Goal: Task Accomplishment & Management: Manage account settings

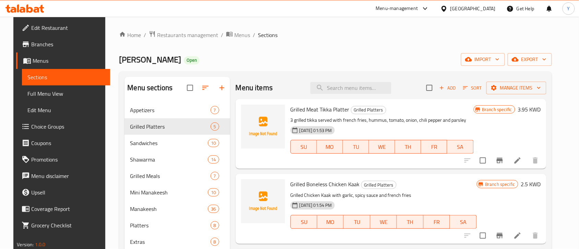
click at [457, 91] on span "Add" at bounding box center [448, 88] width 19 height 8
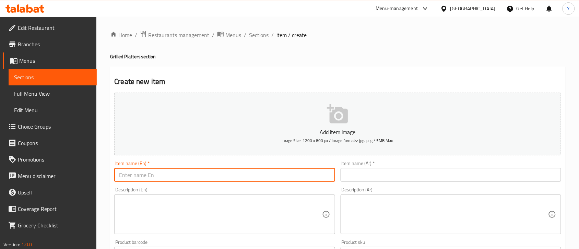
paste input "Lamb Chops Platter"
type input "Lamb Chops Platter"
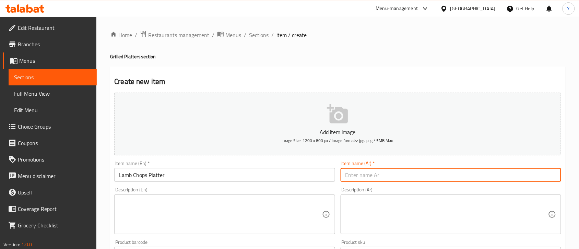
paste input "صحن ريش"
type input "صحن ريش ضأن"
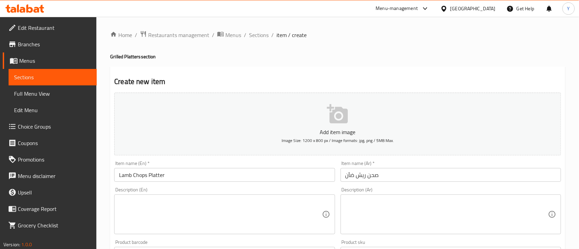
click at [247, 229] on textarea at bounding box center [220, 214] width 203 height 33
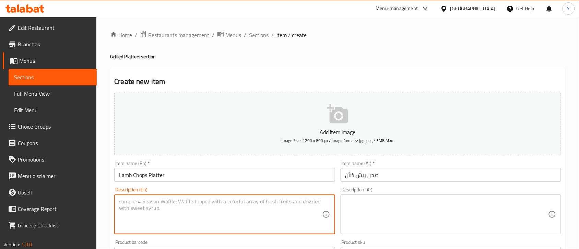
paste textarea "4 lamb chops served with french fries, hummus, tomato, onion, chili pepper"
type textarea "4 lamb chops served with french fries, hummus, tomato, onion, chili pepper"
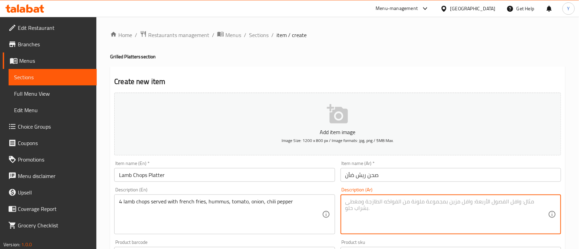
click at [365, 215] on textarea at bounding box center [447, 214] width 203 height 33
paste textarea "4 قطع من الريش يقدم مع البطاطا المقلية، حمص، الطماطم, البصل, فلفل الحار والبقدو…"
type textarea "4 قطع من الريش يقدم مع البطاطا المقلية، حمص، الطماطم, البصل, فلفل الحار والبقدو…"
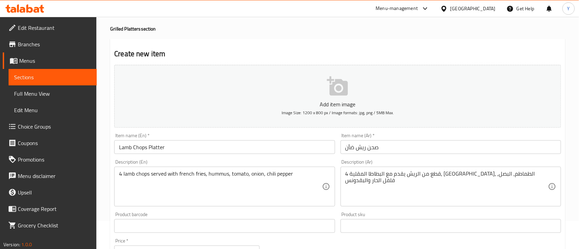
scroll to position [43, 0]
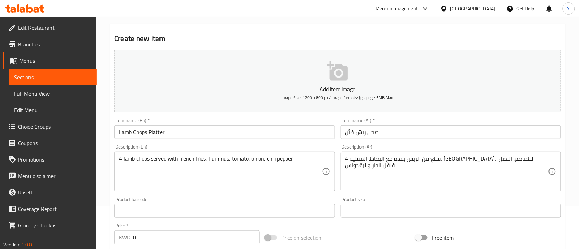
click at [99, 228] on div "Home / Restaurants management / Menus / Sections / item / create Grilled Platte…" at bounding box center [337, 208] width 483 height 468
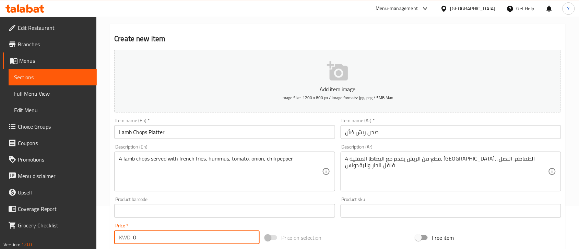
paste input "4.95"
type input "4.950"
click at [201, 138] on input "Lamb Chops Platter" at bounding box center [224, 132] width 221 height 14
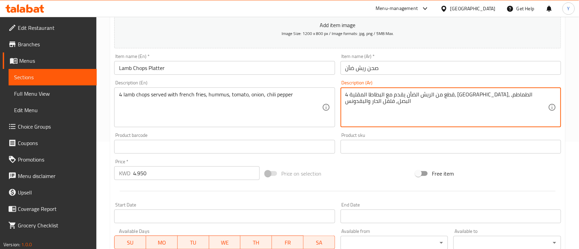
scroll to position [0, 0]
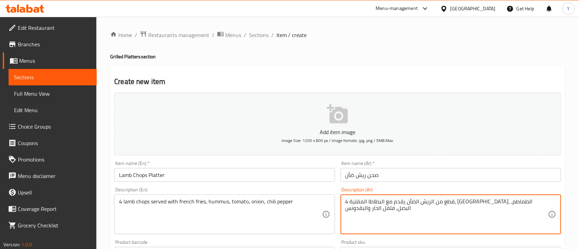
type textarea "4 قطع من الريش الضأن يقدم مع البطاطا المقلية، حمص، الطماطم, البصل, فلفل الحار و…"
click at [231, 173] on input "Lamb Chops Platter" at bounding box center [224, 175] width 221 height 14
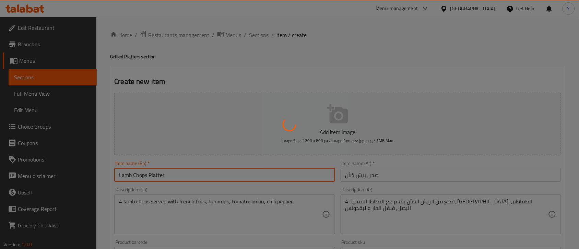
type input "0"
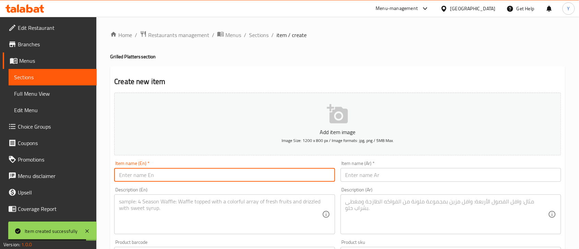
paste input "Chicken Kabab Platter"
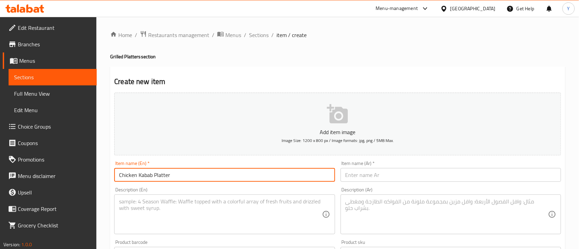
type input "Chicken Kabab Platter"
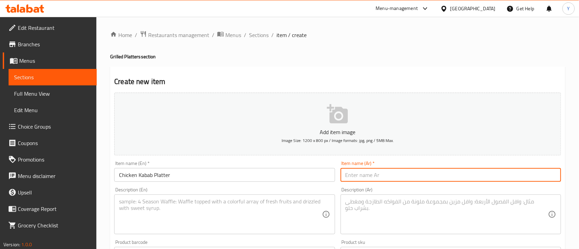
paste input "صحن كباب دجاج"
type input "صحن كباب دجاج"
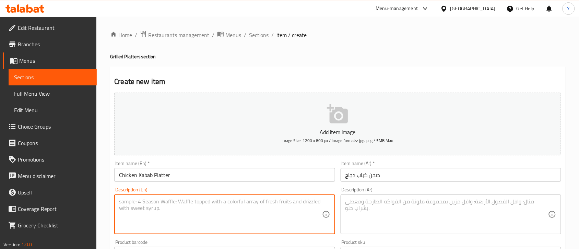
paste textarea "4 chicken kabab served with tomato, onion, chili pepper and parsley"
type textarea "4 chicken kabab served with tomato, onion, chili pepper and parsley"
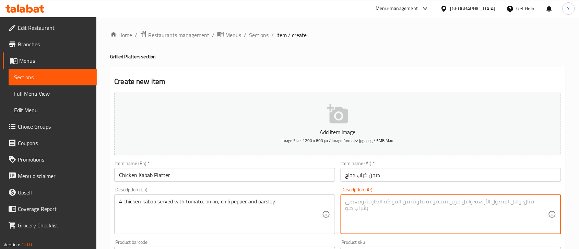
paste textarea "4 كباب دجاج يقدم مع البطاطا المقلية، ثوم، الطماطم, البصل, فلفل الحار والبقدونس"
type textarea "4 كباب دجاج يقدم مع البطاطا المقلية، ثوم، الطماطم, البصل, فلفل الحار والبقدونس"
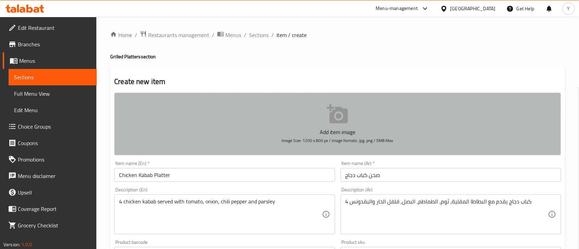
click at [391, 121] on button "Add item image Image Size: 1200 x 800 px / Image formats: jpg, png / 5MB Max." at bounding box center [337, 124] width 447 height 63
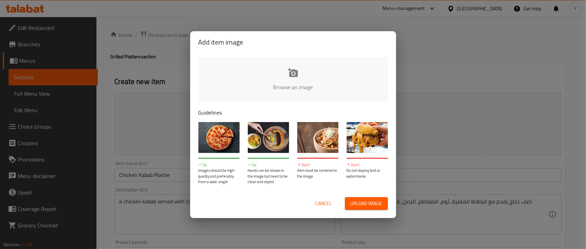
click at [323, 202] on span "Cancel" at bounding box center [323, 203] width 16 height 9
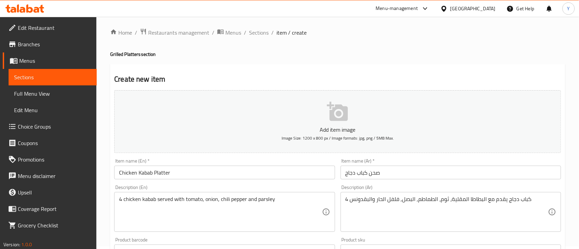
scroll to position [129, 0]
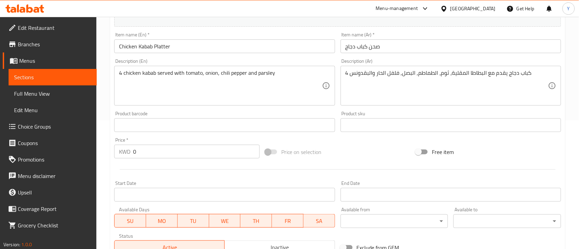
click at [110, 155] on div "Create new item Add item image Image Size: 1200 x 800 px / Image formats: jpg, …" at bounding box center [337, 138] width 455 height 400
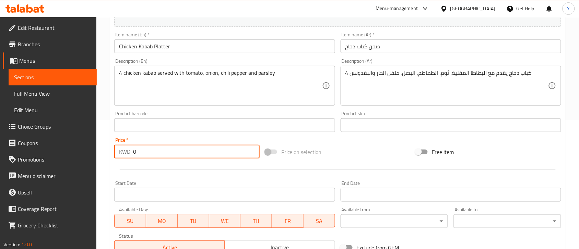
paste input "3.35"
type input "3.350"
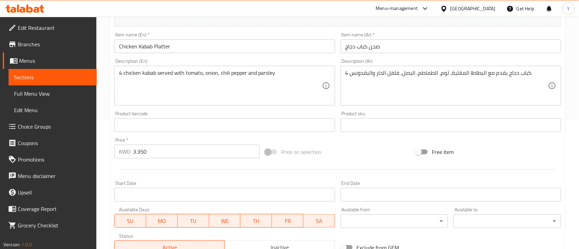
click at [186, 167] on div at bounding box center [338, 169] width 453 height 17
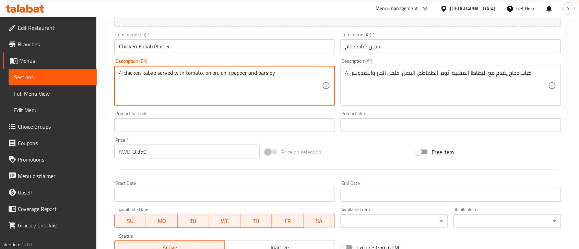
click at [185, 73] on textarea "4 chicken kabab served with tomato, onion, chili pepper and parsley" at bounding box center [220, 86] width 203 height 33
type textarea "4 chicken kabab served with fries, garlic, tomato, onion, chili pepper and pars…"
click at [258, 51] on input "Chicken Kabab Platter" at bounding box center [224, 46] width 221 height 14
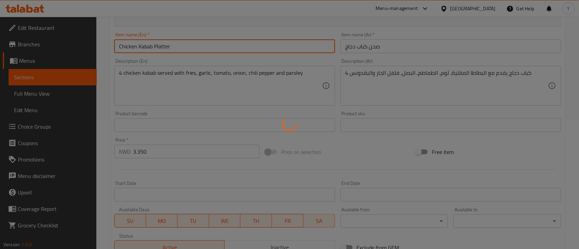
type input "0"
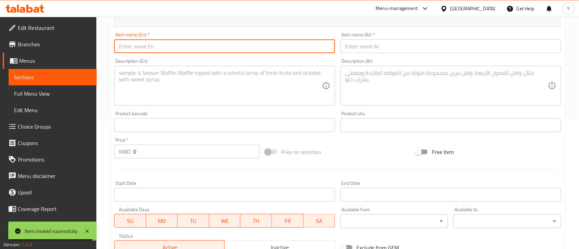
paste input "Half Grilled Chicken Platter"
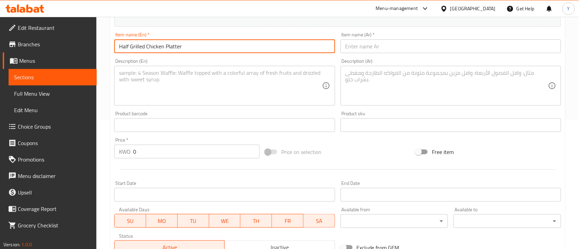
type input "Half Grilled Chicken Platter"
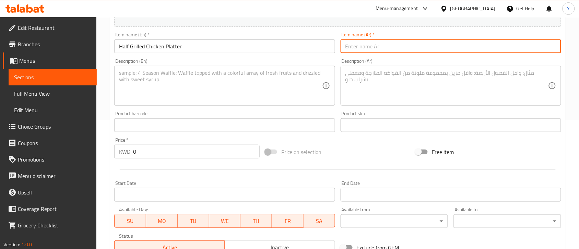
paste input "نص دجاج مشوي عالفحم"
click at [342, 45] on input "نص دجاج مشوي عالفحم" at bounding box center [451, 46] width 221 height 14
type input "صحن نص دجاج مشوي عالفحم"
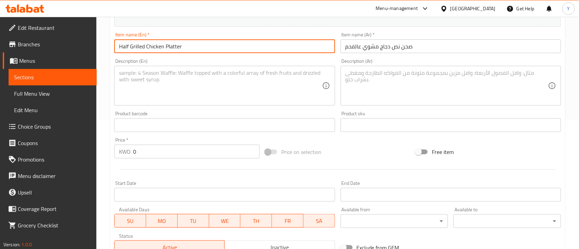
click at [146, 48] on input "Half Grilled Chicken Platter" at bounding box center [224, 46] width 221 height 14
type input "Half Grilled On Charcoal Chicken Platter"
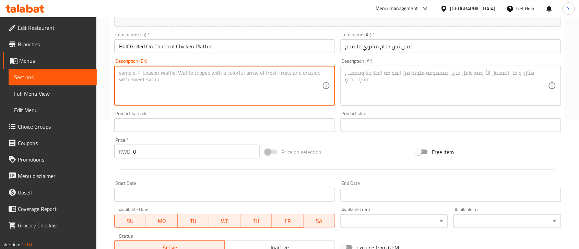
drag, startPoint x: 152, startPoint y: 103, endPoint x: 143, endPoint y: 82, distance: 23.1
paste textarea "served with french fries, garlic and our special spicy sauce, parsley, onion an…"
type textarea "served with french fries, garlic and our special spicy sauce, parsley, onion an…"
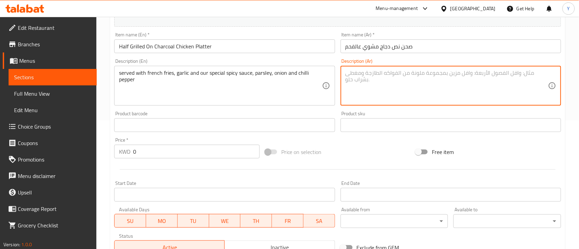
paste textarea "يقدم مع البطاطا المقلية، ثوم، الخلطة الحارة، الطماطم, البصل, فلفل الحار والبقدو…"
type textarea "يقدم مع البطاطا المقلية، ثوم، الخلطة الحارة، الطماطم, البصل, فلفل الحار والبقدو…"
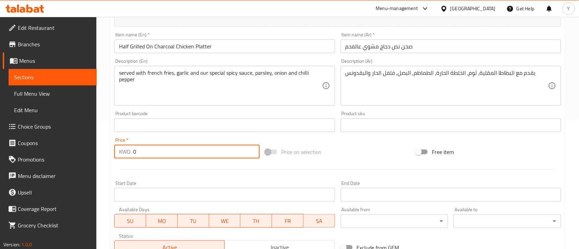
drag, startPoint x: 160, startPoint y: 149, endPoint x: 107, endPoint y: 148, distance: 52.9
click at [107, 148] on div "Home / Restaurants management / Menus / Sections / item / create Grilled Platte…" at bounding box center [337, 122] width 483 height 468
paste input "2.75"
type input "2.750"
click at [158, 173] on div at bounding box center [338, 169] width 453 height 17
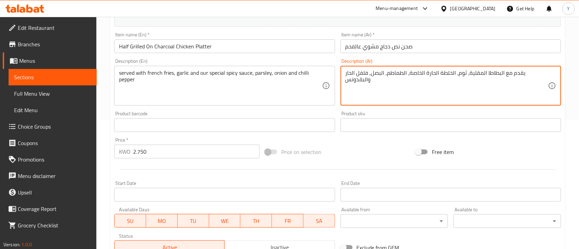
type textarea "يقدم مع البطاطا المقلية، ثوم، الخلطة الحارة الخاصة، الطماطم, البصل, فلفل الحار …"
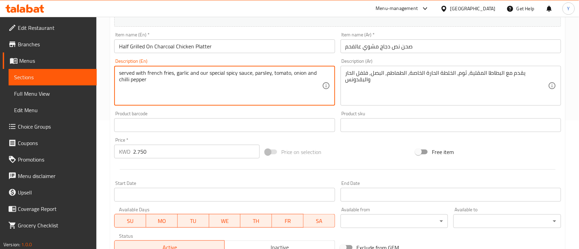
click at [311, 74] on textarea "served with french fries, garlic and our special spicy sauce, parsley, tomato, …" at bounding box center [220, 86] width 203 height 33
click at [260, 85] on textarea "served with french fries, garlic and our special spicy sauce, parsley, tomato, …" at bounding box center [220, 86] width 203 height 33
type textarea "served with french fries, garlic and our special spicy sauce, parsley, tomato, …"
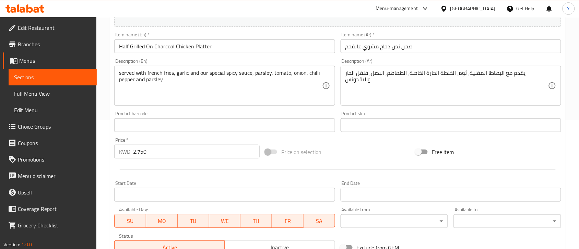
click at [246, 54] on div "Item name (En)   * Half Grilled On Charcoal Chicken Platter Item name (En) *" at bounding box center [225, 43] width 226 height 26
click at [246, 47] on input "Half Grilled On Charcoal Chicken Platter" at bounding box center [224, 46] width 221 height 14
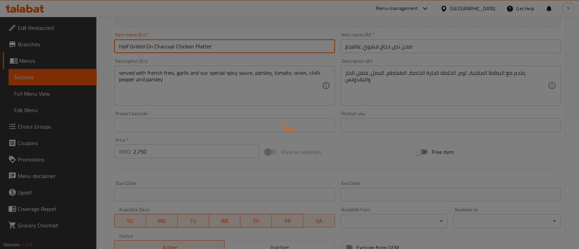
type input "0"
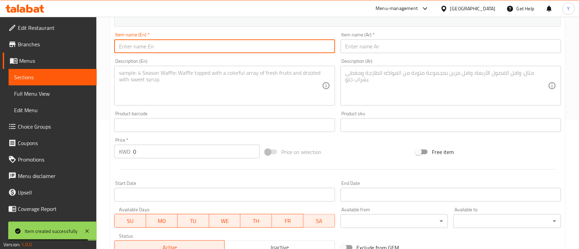
paste input "Meat Arayes"
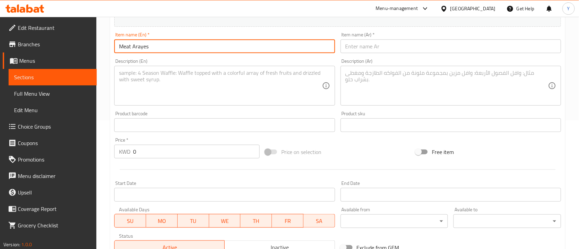
type input "Meat Arayes"
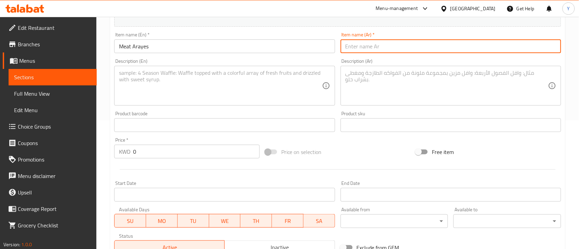
paste input "عرايس لحم"
type input "عرايس لحم"
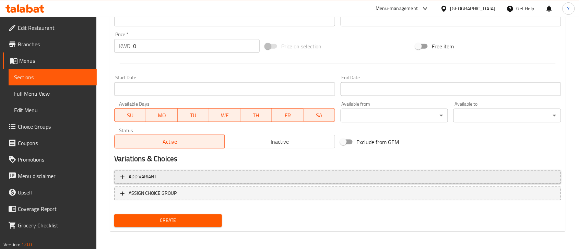
click at [265, 171] on button "Add variant" at bounding box center [337, 177] width 447 height 14
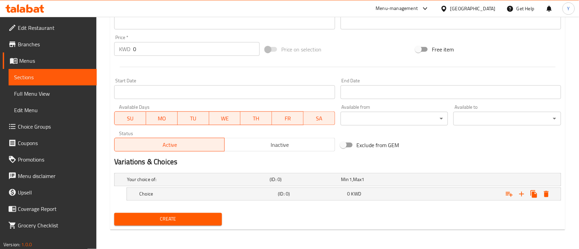
scroll to position [231, 0]
click at [519, 193] on icon "Expand" at bounding box center [522, 194] width 8 height 8
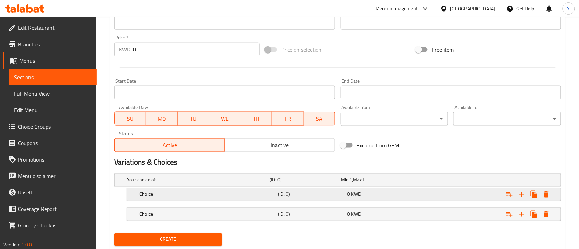
click at [208, 193] on h5 "Choice" at bounding box center [207, 194] width 136 height 7
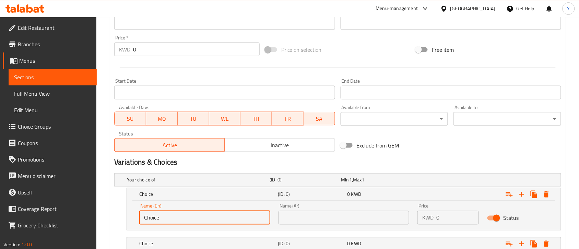
click at [188, 215] on input "Choice" at bounding box center [204, 218] width 131 height 14
click at [146, 216] on input "Choice" at bounding box center [204, 218] width 131 height 14
paste input "One piece of bread"
type input "One piece of bread"
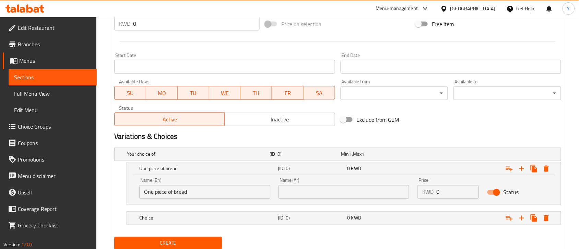
scroll to position [281, 0]
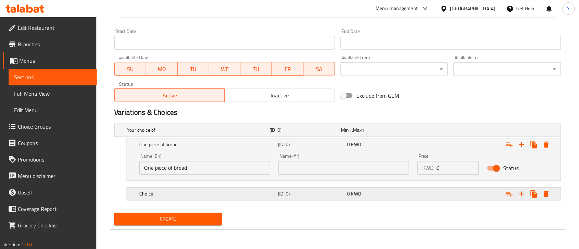
click at [186, 188] on div "Choice (ID: 0) 0 KWD" at bounding box center [346, 194] width 416 height 15
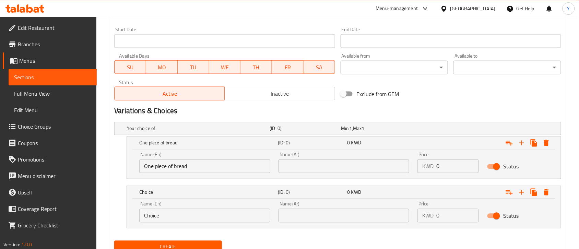
scroll to position [310, 0]
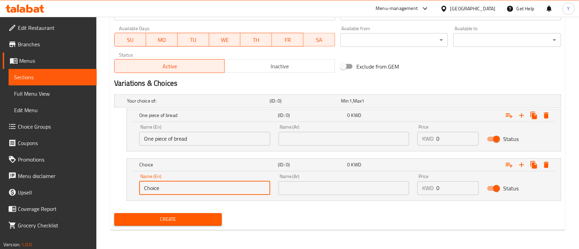
click at [192, 186] on input "Choice" at bounding box center [204, 189] width 131 height 14
paste input "2 pieces of bread"
type input "2 pieces of bread"
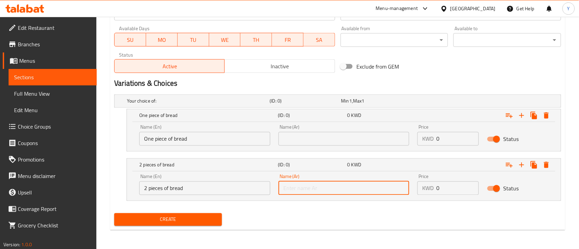
paste input "قطعتين خبز"
type input "قطعتين خبز"
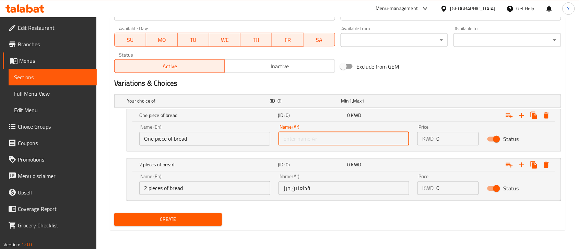
paste input "قطعة خبز واحدة"
type input "قطعة خبز واحدة"
click at [424, 147] on div "Price KWD 0 Price" at bounding box center [449, 135] width 70 height 29
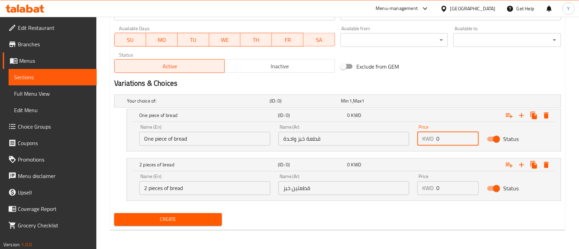
paste input "1.25"
type input "1.250"
drag, startPoint x: 455, startPoint y: 187, endPoint x: 404, endPoint y: 189, distance: 51.2
click at [404, 189] on div "Name (En) 2 pieces of bread Name (En) Name (Ar) قطعتين خبز Name (Ar) Price KWD …" at bounding box center [344, 184] width 418 height 29
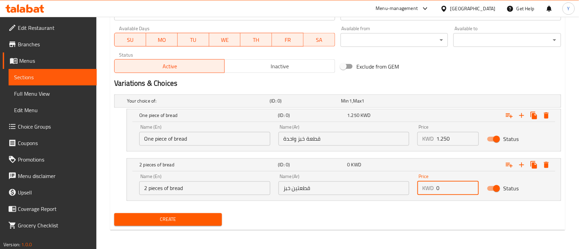
paste input "2.50"
type input "2.500"
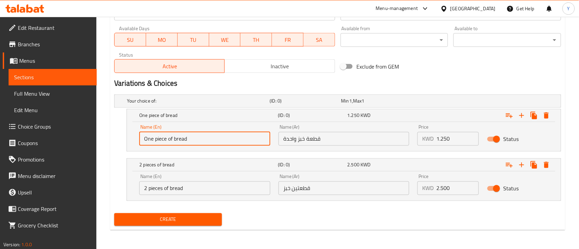
click at [157, 140] on input "One piece of bread" at bounding box center [204, 139] width 131 height 14
type input "One Piece Of Bread"
click at [151, 190] on input "2 pieces of bread" at bounding box center [204, 189] width 131 height 14
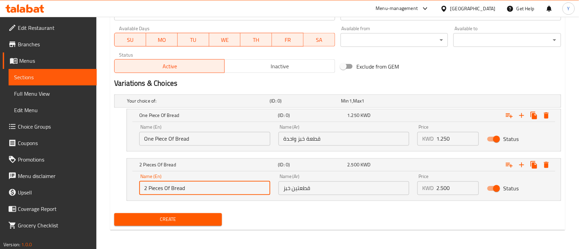
type input "2 Pieces Of Bread"
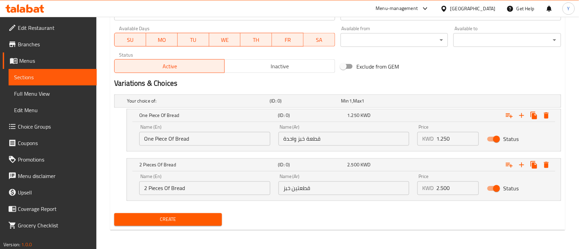
click at [304, 213] on div "Create" at bounding box center [338, 220] width 453 height 18
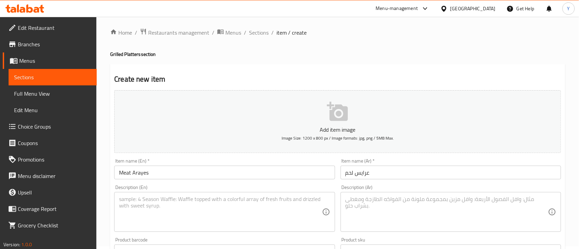
scroll to position [0, 0]
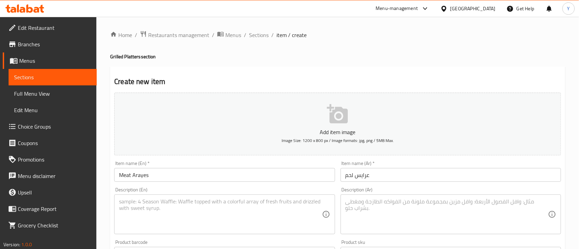
click at [169, 175] on input "Meat Arayes" at bounding box center [224, 175] width 221 height 14
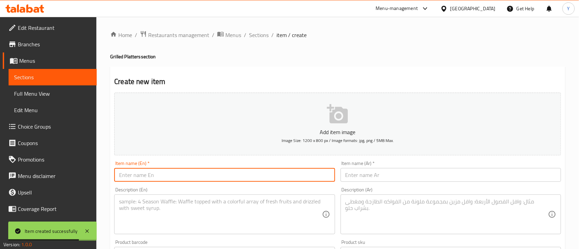
paste input "Half Boneless Grilled Chicken Platter"
type input "Half Boneless Grilled Chicken Platter"
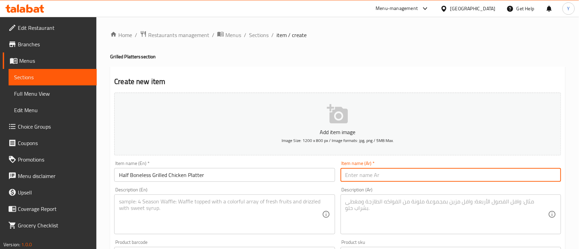
paste input "نص دجاج مشوي عالفحم بدون عظم"
type input "نص دجاج مشوي عالفحم بدون عظم"
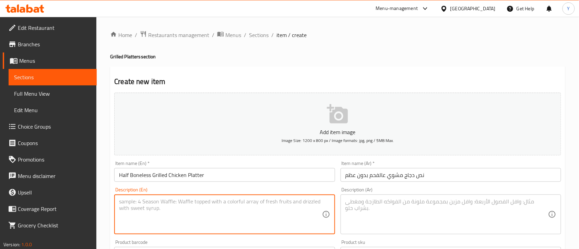
paste textarea "served with french fries, garlic and our special spicy sauce, parsley, onion an…"
type textarea "served with french fries, garlic and our special spicy sauce, parsley, onion an…"
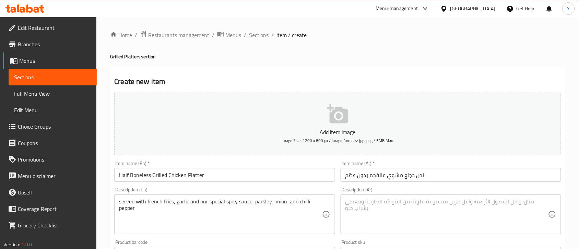
drag, startPoint x: 340, startPoint y: 212, endPoint x: 362, endPoint y: 219, distance: 23.3
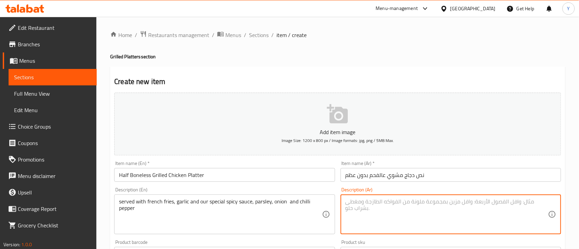
paste textarea "يقدم مع البطاطا المقلية، ثوم، الخلطة الحارة، الطماطم, البصل, فلفل الحار والبقدو…"
type textarea "يقدم مع البطاطا المقلية، ثوم، الخلطة الحارة، الطماطم, البصل, فلفل الحار والبقدو…"
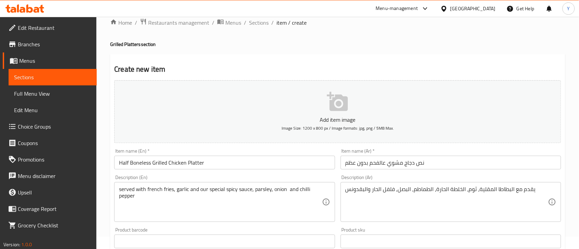
scroll to position [86, 0]
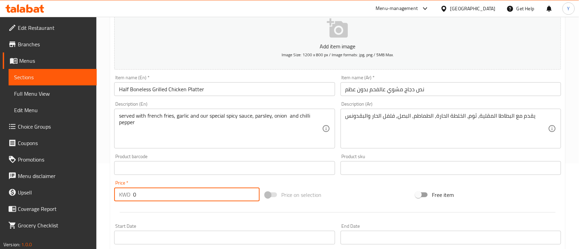
click at [130, 196] on div "KWD 0 Price *" at bounding box center [187, 195] width 146 height 14
paste input "2.95"
type input "2.950"
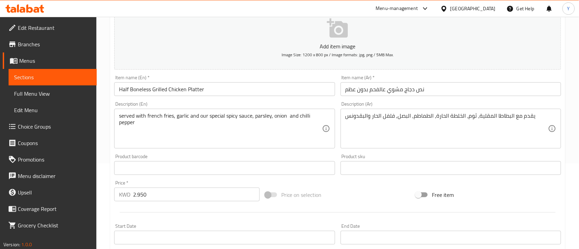
click at [177, 205] on div at bounding box center [338, 212] width 453 height 17
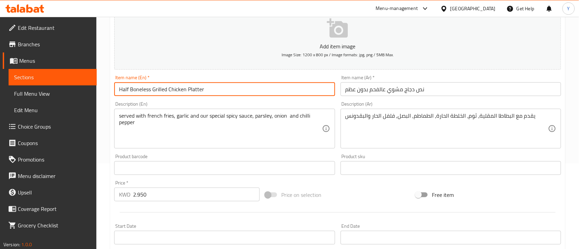
click at [169, 95] on input "Half Boneless Grilled Chicken Platter" at bounding box center [224, 89] width 221 height 14
type input "Half Boneless Grilled On Charcoal Chicken Platter"
click at [338, 92] on div "Item name (Ar)   * نص دجاج مشوي عالفحم بدون عظم Item name (Ar) *" at bounding box center [451, 85] width 226 height 26
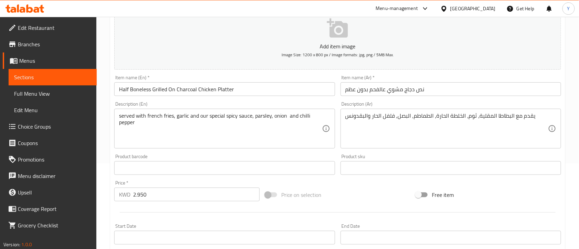
click at [345, 91] on input "نص دجاج مشوي عالفحم بدون عظم" at bounding box center [451, 89] width 221 height 14
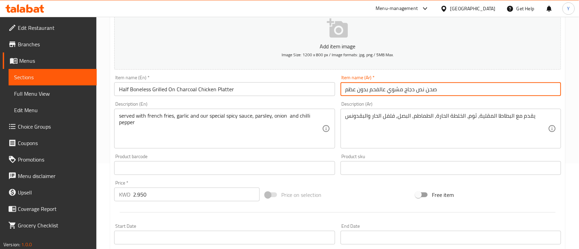
type input "صحن نص دجاج مشوي عالفحم بدون عظم"
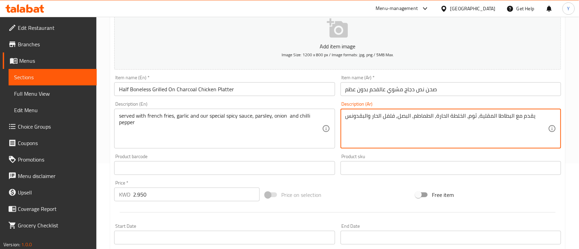
click at [443, 116] on textarea "يقدم مع البطاطا المقلية، ثوم، الخلطة الحارة، الطماطم, البصل, فلفل الحار والبقدو…" at bounding box center [447, 129] width 203 height 33
click at [420, 114] on textarea "يقدم مع البطاطا المقلية، ثوم، الخلطة الحارة، الطماطم, البصل, فلفل الحار والبقدو…" at bounding box center [447, 129] width 203 height 33
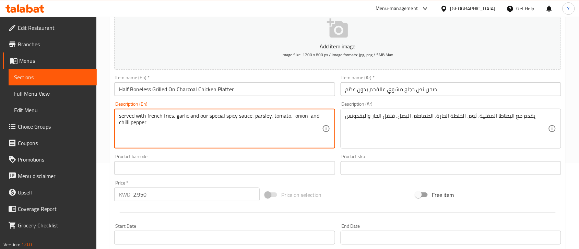
type textarea "served with french fries, garlic and our special spicy sauce, parsley, tomato, …"
click at [279, 93] on input "Half Boneless Grilled On Charcoal Chicken Platter" at bounding box center [224, 89] width 221 height 14
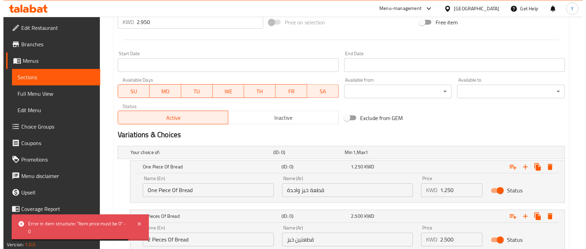
scroll to position [300, 0]
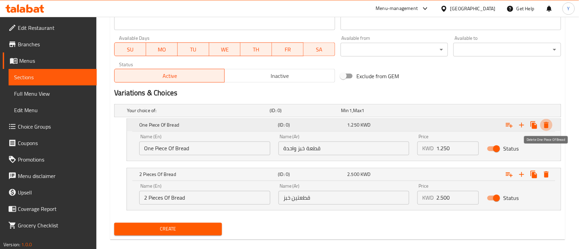
click at [544, 125] on icon "Expand" at bounding box center [547, 125] width 8 height 8
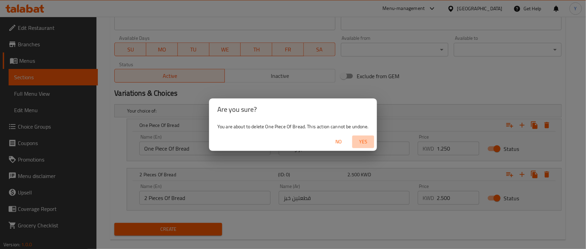
click at [368, 142] on span "Yes" at bounding box center [363, 142] width 16 height 9
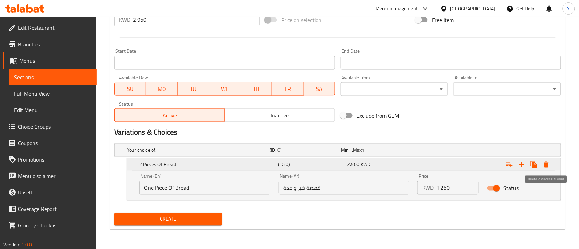
click at [552, 164] on button "Expand" at bounding box center [547, 165] width 12 height 12
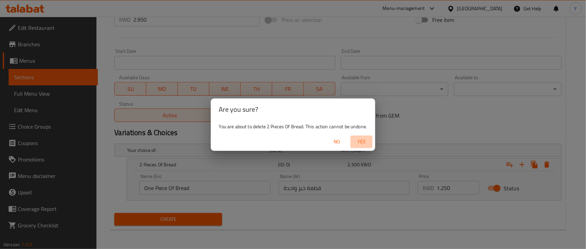
click at [361, 145] on span "Yes" at bounding box center [361, 142] width 16 height 9
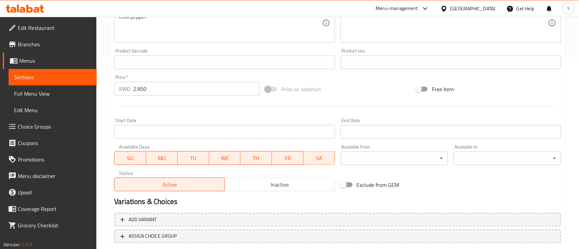
scroll to position [20, 0]
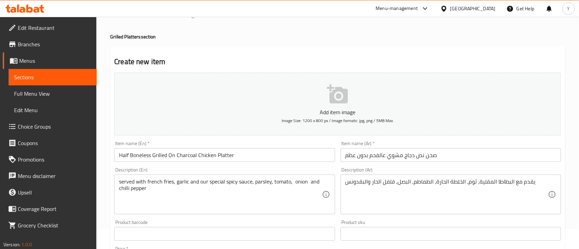
click at [240, 148] on input "Half Boneless Grilled On Charcoal Chicken Platter" at bounding box center [224, 155] width 221 height 14
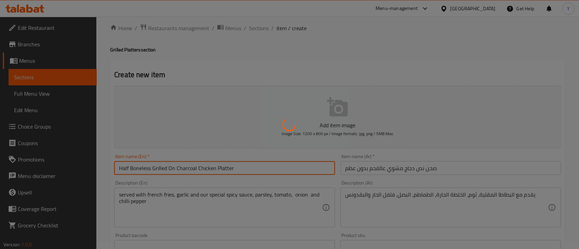
scroll to position [0, 0]
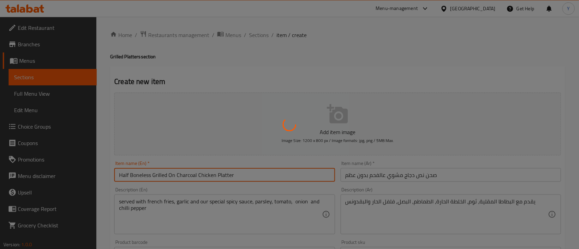
type input "0"
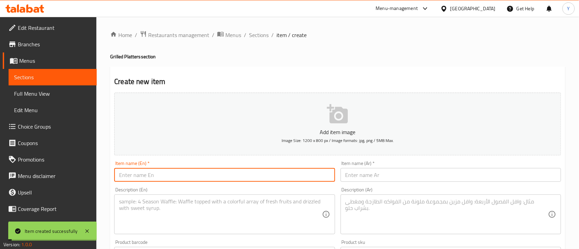
click at [245, 35] on li "/" at bounding box center [245, 35] width 2 height 8
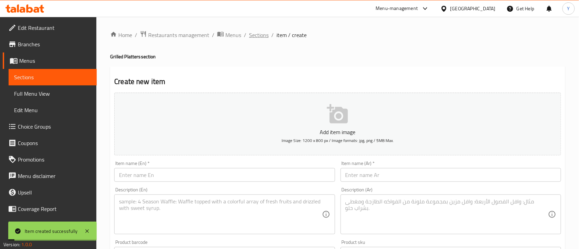
click at [254, 34] on span "Sections" at bounding box center [259, 35] width 20 height 8
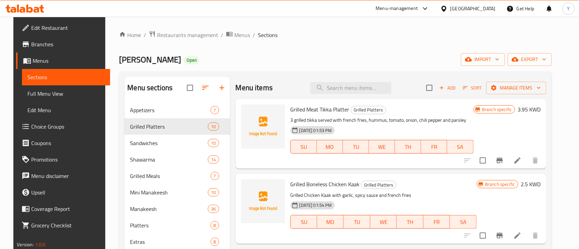
click at [457, 86] on span "Add" at bounding box center [448, 88] width 19 height 8
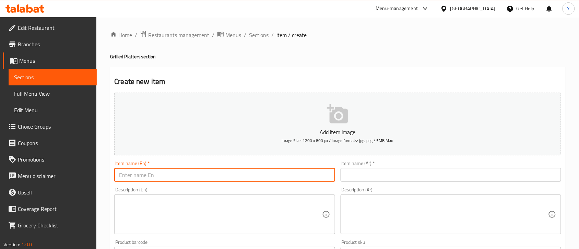
paste input "Kabab Platter"
type input "Kabab Platter"
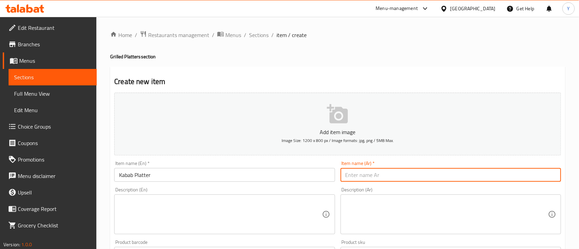
paste input "صحن كباب"
type input "صحن كباب"
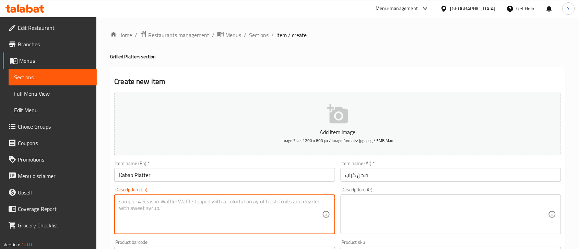
paste textarea "4 kabab served with french fries, hummus, tomato, onion, chili pepper and parsl…"
type textarea "4 kabab served with french fries, hummus, tomato, onion, chili pepper and parsl…"
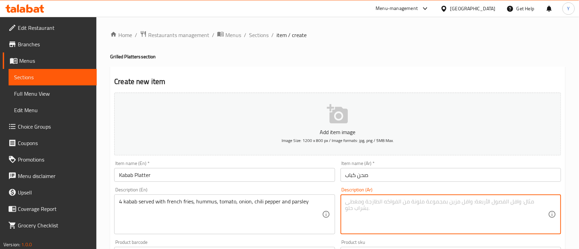
paste textarea "4 كباب يقدم مع البطاطا المقلية، حمص، الطماطم, البصل, فلفل الحار والبقدونس"
type textarea "4 كباب يقدم مع البطاطا المقلية، حمص، الطماطم, البصل, فلفل الحار والبقدونس"
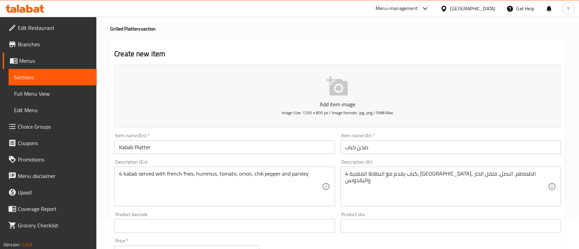
scroll to position [43, 0]
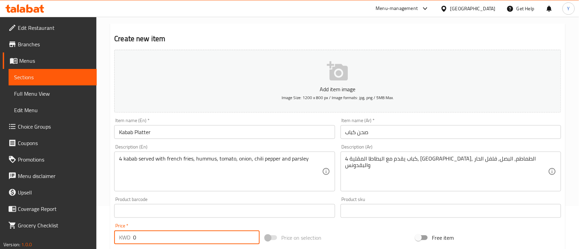
drag, startPoint x: 122, startPoint y: 235, endPoint x: 114, endPoint y: 234, distance: 8.8
click at [111, 234] on div "Create new item Add item image Image Size: 1200 x 800 px / Image formats: jpg, …" at bounding box center [337, 224] width 455 height 400
paste input "3.35"
type input "3.350"
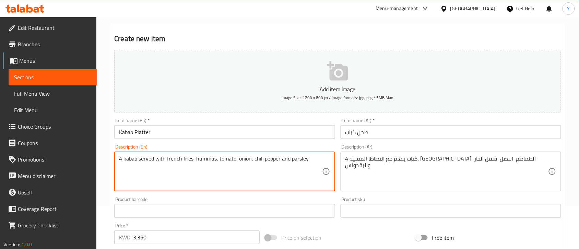
click at [201, 160] on textarea "4 kabab served with french fries, hummus, tomato, onion, chili pepper and parsl…" at bounding box center [220, 171] width 203 height 33
click at [243, 156] on textarea "4 kabab served with french fries, hummus, tomato, onion, chili pepper and parsl…" at bounding box center [220, 171] width 203 height 33
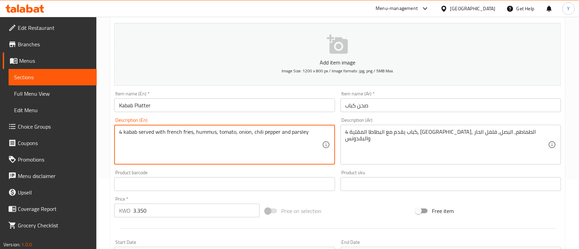
scroll to position [0, 0]
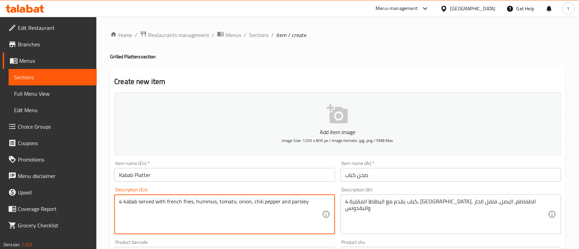
click at [220, 175] on input "Kabab Platter" at bounding box center [224, 175] width 221 height 14
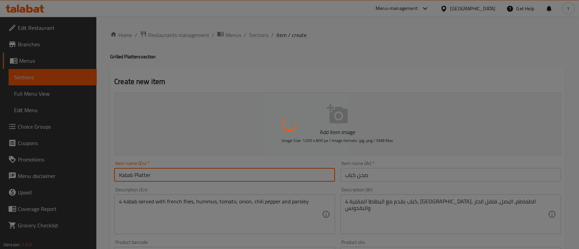
type input "0"
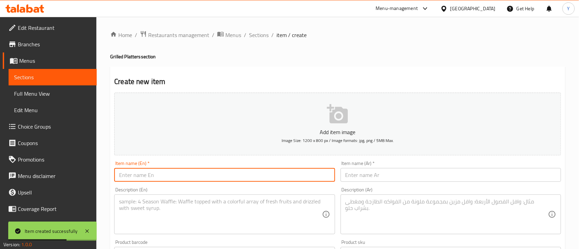
paste input "Spicy Kabab Platter"
type input "Spicy Kabab Platter"
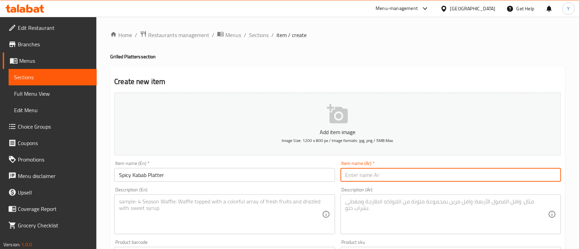
paste input "صحن كباب سبايسي"
type input "صحن كباب سبايسي"
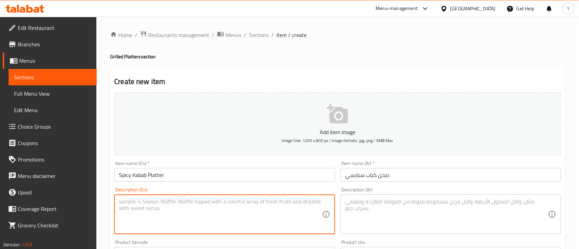
paste textarea "4 kabab served with french fries, hummus, tomato, onion, chili pepper and parsl…"
type textarea "4 kabab served with french fries, hummus, tomato, onion, chili pepper and parsl…"
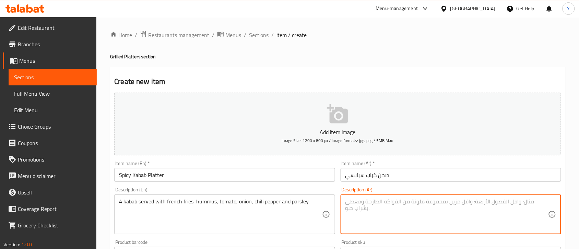
paste textarea "4 كباب يقدم مع البطاطا المقلية، حمص، الطماطم, البصل, فلفل الحار والبقدونس"
type textarea "4 كباب يقدم مع البطاطا المقلية، حمص، الطماطم, البصل, فلفل الحار والبقدونس"
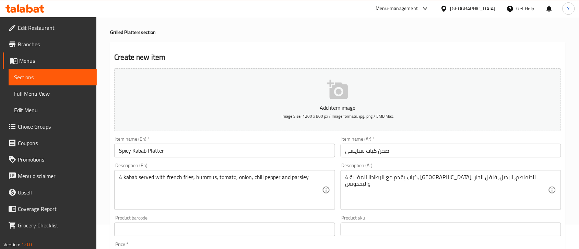
scroll to position [86, 0]
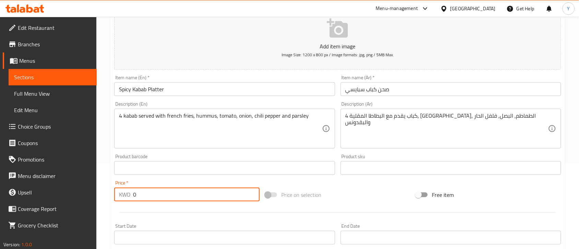
drag, startPoint x: 155, startPoint y: 191, endPoint x: 85, endPoint y: 193, distance: 70.4
click at [85, 193] on div "Edit Restaurant Branches Menus Sections Full Menu View Edit Menu Choice Groups …" at bounding box center [289, 165] width 579 height 468
paste input "3.45"
type input "3.450"
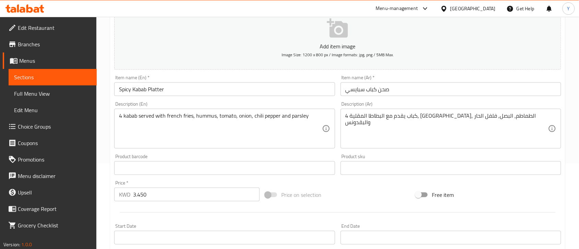
click at [176, 208] on div at bounding box center [338, 212] width 453 height 17
click at [193, 90] on input "Spicy Kabab Platter" at bounding box center [224, 89] width 221 height 14
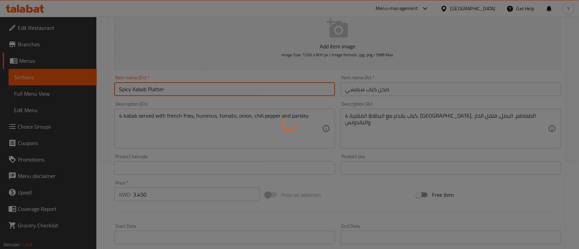
type input "0"
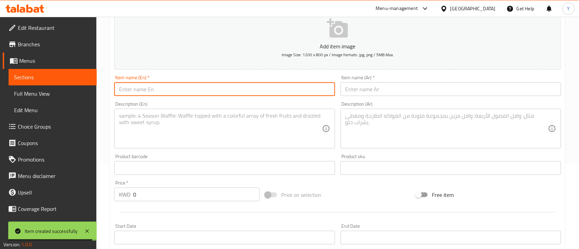
paste input "Kabab with Eggplant Platter"
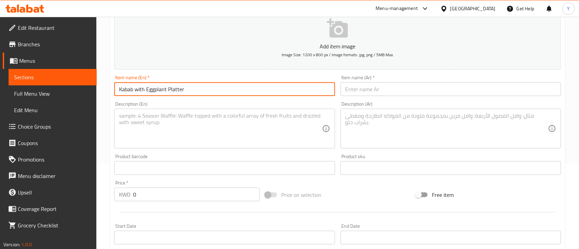
type input "Kabab with Eggplant Platter"
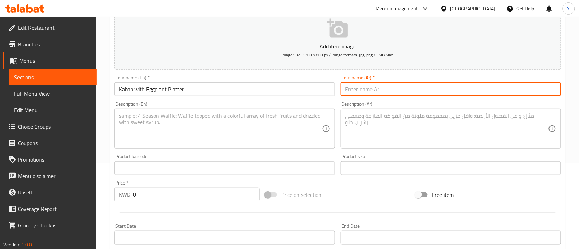
paste input "صحن كباب مع باثنجان"
type input "صحن كباب مع باثنجان"
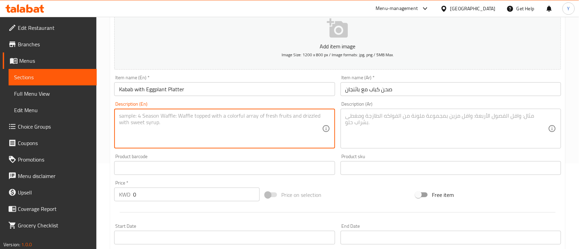
paste textarea "2 kabab with eggplant served with frech fries, hummus, tomato, onion, chili pep…"
type textarea "2 kabab with eggplant served with frech fries, hummus, tomato, onion, chili pep…"
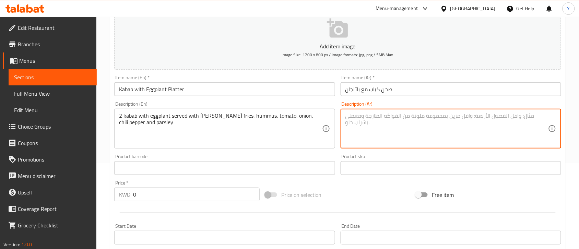
paste textarea "2 كباب مع الباثنجان يقدم مع البطاطا المقلية، حمص، الطماطم, البصل, فلفل الحار وا…"
type textarea "2 كباب مع الباثنجان يقدم مع البطاطا المقلية، حمص، الطماطم, البصل, فلفل الحار وا…"
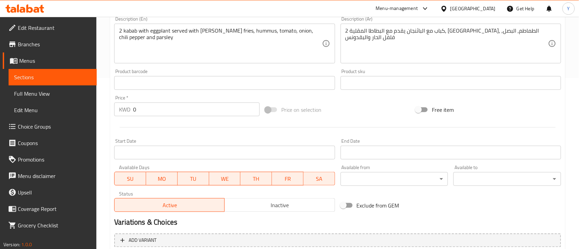
scroll to position [172, 0]
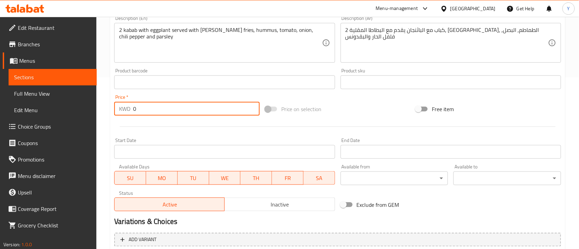
drag, startPoint x: 160, startPoint y: 114, endPoint x: 135, endPoint y: 117, distance: 25.2
click at [135, 117] on div "Price   * KWD 0 Price *" at bounding box center [187, 105] width 151 height 26
drag, startPoint x: 153, startPoint y: 110, endPoint x: 138, endPoint y: 108, distance: 15.5
click at [138, 108] on input "0" at bounding box center [196, 109] width 127 height 14
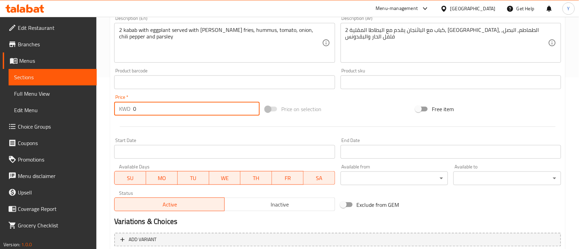
click at [138, 108] on input "0" at bounding box center [196, 109] width 127 height 14
paste input "3.75"
type input "3.750"
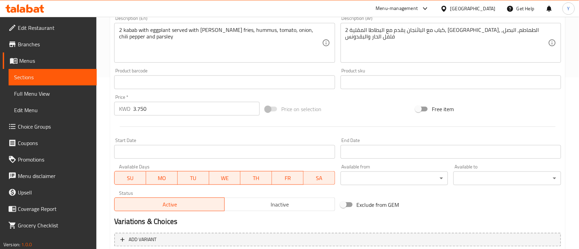
click at [156, 121] on div at bounding box center [338, 126] width 453 height 17
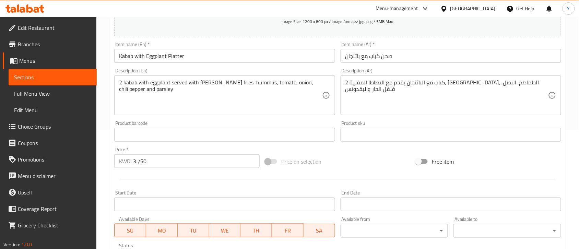
scroll to position [43, 0]
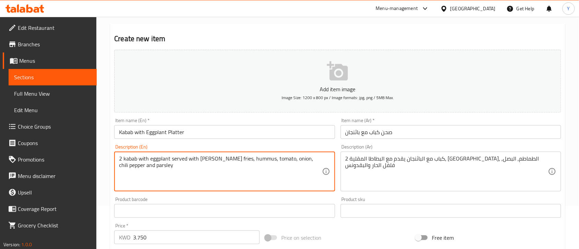
click at [240, 162] on textarea "2 kabab with eggplant served with frech fries, hummus, tomato, onion, chili pep…" at bounding box center [220, 171] width 203 height 33
click at [184, 131] on input "Kabab with Eggplant Platter" at bounding box center [224, 132] width 221 height 14
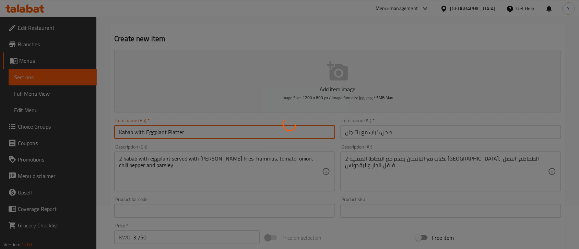
type input "0"
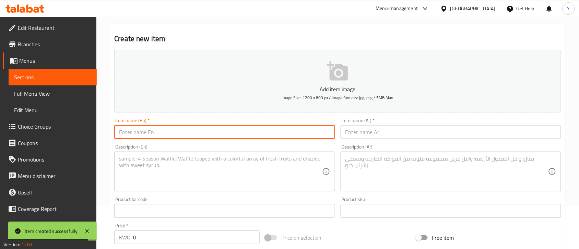
paste input "Kabab with Mushroom Platter"
type input "Kabab with Mushroom Platter"
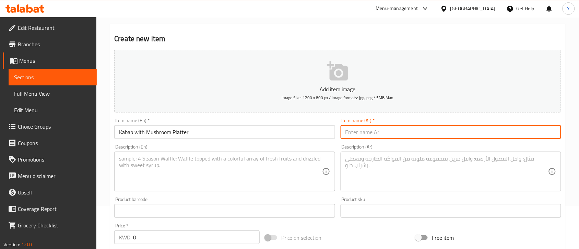
paste input "صحن كباب مع فطر"
type input "صحن كباب مع فطر"
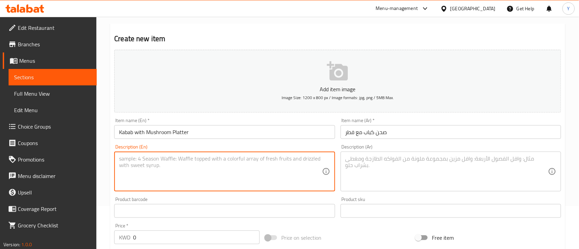
paste textarea "2 kabab with mushroom served with french fries, hummus, tomato, onion, chili pe…"
type textarea "2 kabab with mushroom served with french fries, hummus, tomato, onion, chili pe…"
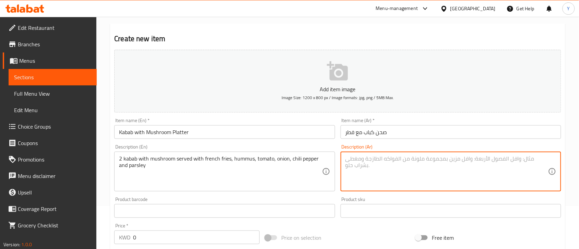
paste textarea "2 كباب مع الفطر يقدم مع البطاطا المقلية، حمص،الطماطم, البصل, فلفل الحار والبقدو…"
type textarea "2 كباب مع الفطر يقدم مع البطاطا المقلية، حمص،الطماطم, البصل, فلفل الحار والبقدو…"
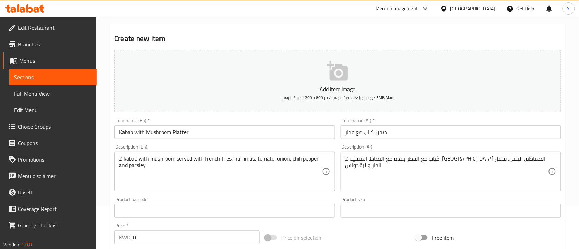
drag, startPoint x: 187, startPoint y: 239, endPoint x: 121, endPoint y: 240, distance: 65.9
click at [121, 240] on div "KWD 0 Price *" at bounding box center [187, 238] width 146 height 14
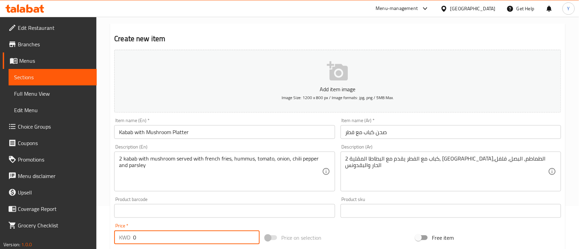
paste input "3.75"
type input "3.750"
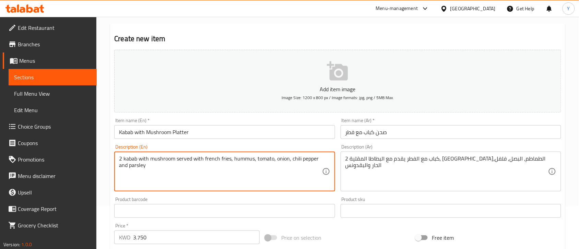
click at [242, 160] on textarea "2 kabab with mushroom served with french fries, hummus, tomato, onion, chili pe…" at bounding box center [220, 171] width 203 height 33
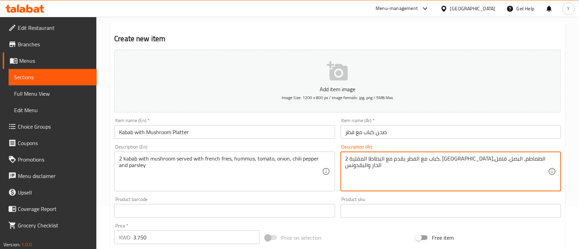
click at [424, 166] on textarea "2 كباب مع الفطر يقدم مع البطاطا المقلية، حمص،الطماطم, البصل, فلفل الحار والبقدو…" at bounding box center [447, 171] width 203 height 33
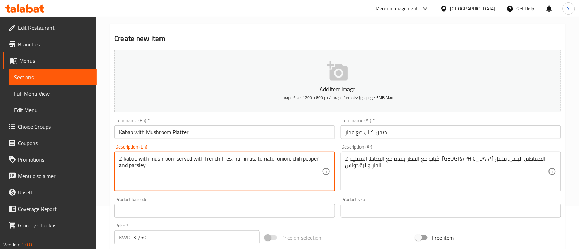
click at [276, 161] on textarea "2 kabab with mushroom served with french fries, hummus, tomato, onion, chili pe…" at bounding box center [220, 171] width 203 height 33
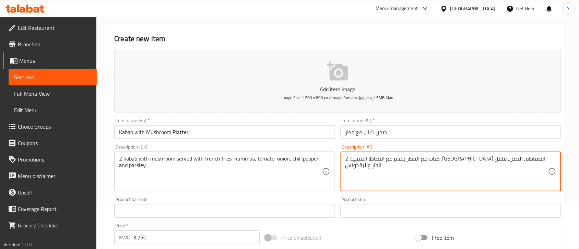
click at [410, 160] on textarea "2 كباب مع الفطر يقدم مع البطاطا المقلية، حمص،الطماطم, البصل, فلفل الحار والبقدو…" at bounding box center [447, 171] width 203 height 33
click at [384, 161] on textarea "2 كباب مع الفطر يقدم مع البطاطا المقلية، حمص،الطماطم, البصل, فلفل الحار والبقدو…" at bounding box center [447, 171] width 203 height 33
click at [203, 137] on input "Kabab with Mushroom Platter" at bounding box center [224, 132] width 221 height 14
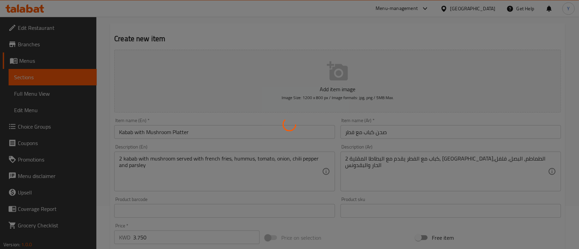
type input "0"
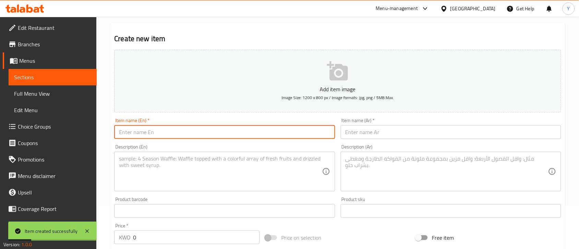
paste input "Kabab Khishkhash Platter"
type input "Kabab Khishkhash Platter"
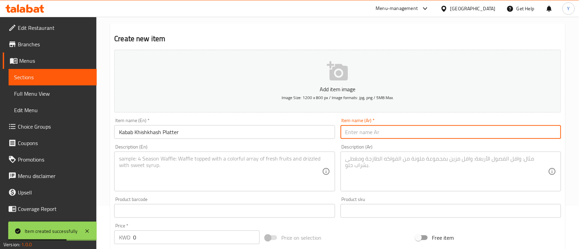
paste input "صحن كباب خشخاش"
type input "صحن كباب خشخاش"
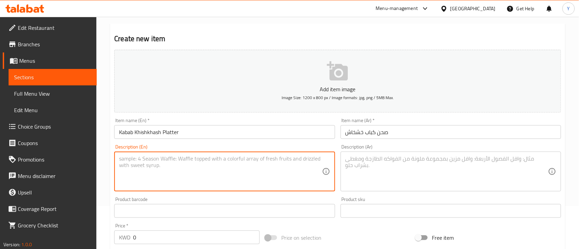
paste textarea "3 kabab served with, hummus, tomato sauce, chili pepper and parsley"
type textarea "3 kabab served with, hummus, tomato sauce, chili pepper and parsley"
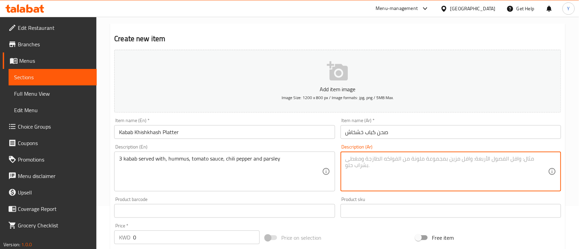
paste textarea "3 كباب يقدم مع الحمص، صلصة الطماطم, فلفل الحار والبقدونس"
type textarea "3 كباب يقدم مع الحمص، صلصة الطماطم, فلفل الحار والبقدونس"
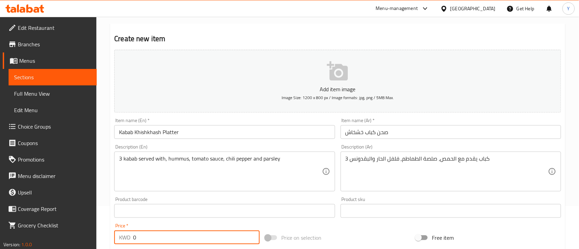
scroll to position [63, 0]
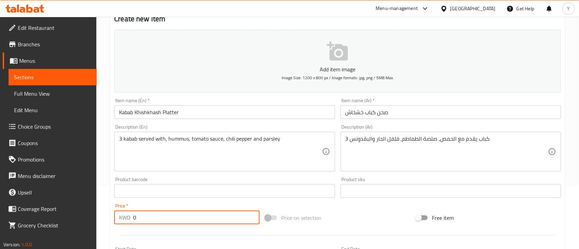
drag, startPoint x: 151, startPoint y: 238, endPoint x: 121, endPoint y: 243, distance: 30.7
click at [121, 243] on div "Add item image Image Size: 1200 x 800 px / Image formats: jpg, png / 5MB Max. I…" at bounding box center [338, 175] width 453 height 296
paste input "3.35"
type input "3.350"
click at [193, 235] on hr at bounding box center [338, 235] width 436 height 0
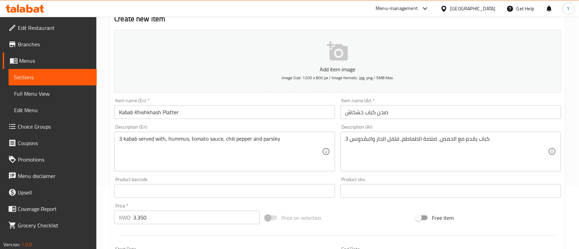
click at [203, 121] on div "Item name (En)   * Kabab Khishkhash Platter Item name (En) *" at bounding box center [225, 108] width 226 height 26
click at [205, 118] on input "Kabab Khishkhash Platter" at bounding box center [224, 112] width 221 height 14
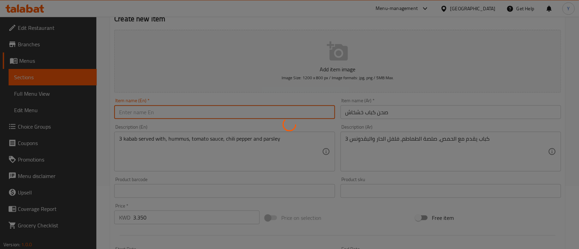
type input "0"
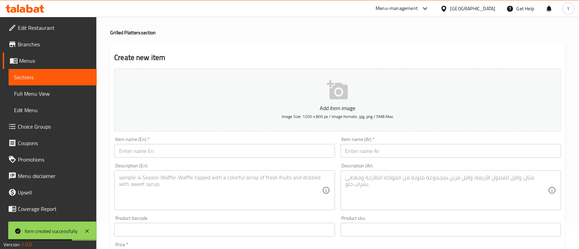
scroll to position [0, 0]
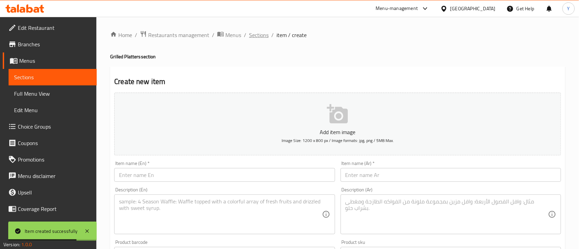
click at [259, 36] on span "Sections" at bounding box center [259, 35] width 20 height 8
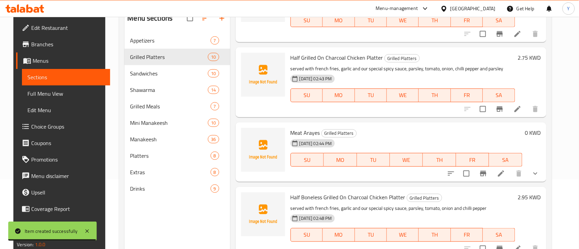
scroll to position [96, 0]
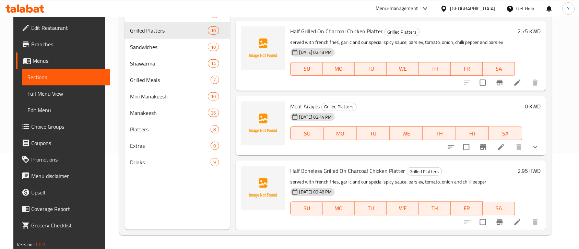
click at [504, 223] on icon "Branch-specific-item" at bounding box center [500, 222] width 8 height 8
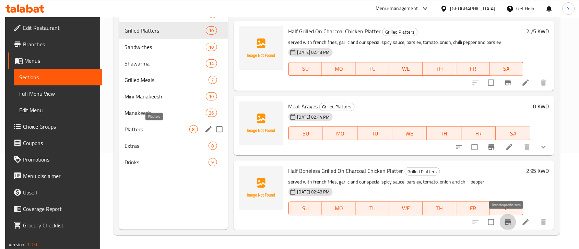
scroll to position [0, 0]
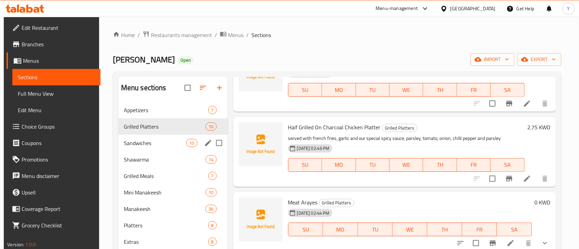
click at [141, 148] on div "Sandwiches 10" at bounding box center [172, 143] width 109 height 16
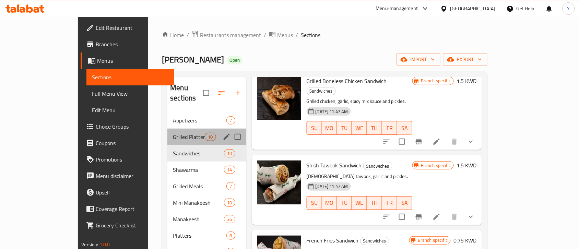
click at [167, 131] on div "Grilled Platters 10" at bounding box center [206, 137] width 79 height 16
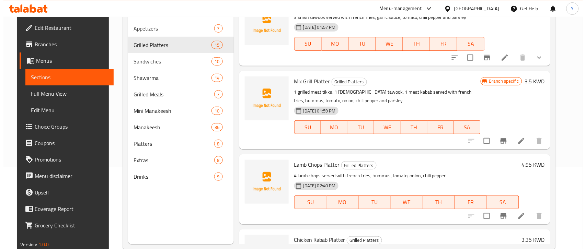
scroll to position [95, 0]
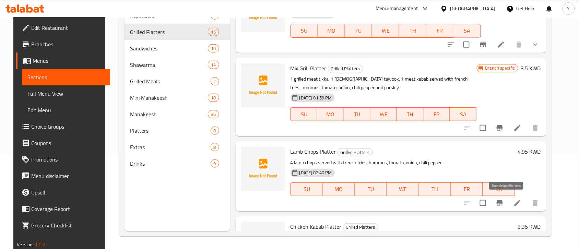
click at [504, 204] on icon "Branch-specific-item" at bounding box center [500, 203] width 8 height 8
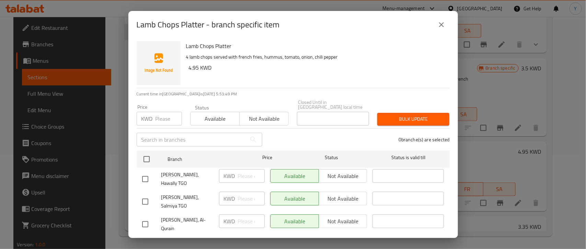
click at [149, 199] on input "checkbox" at bounding box center [145, 202] width 14 height 14
checkbox input "true"
click at [145, 178] on input "checkbox" at bounding box center [145, 179] width 14 height 14
checkbox input "true"
click at [329, 195] on span "Not available" at bounding box center [343, 199] width 43 height 10
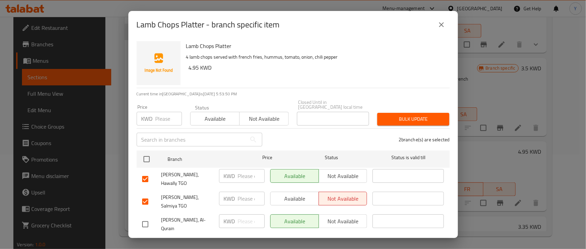
click at [330, 174] on span "Not available" at bounding box center [343, 176] width 43 height 10
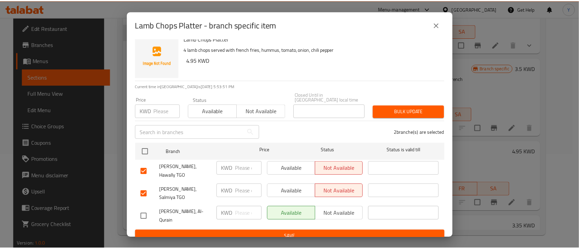
scroll to position [11, 0]
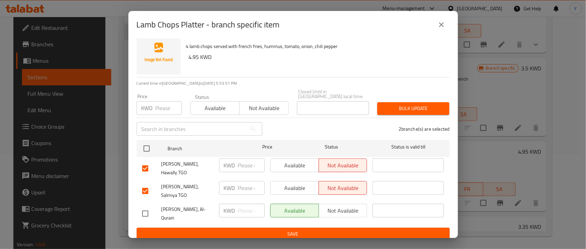
click at [287, 230] on span "Save" at bounding box center [293, 234] width 302 height 9
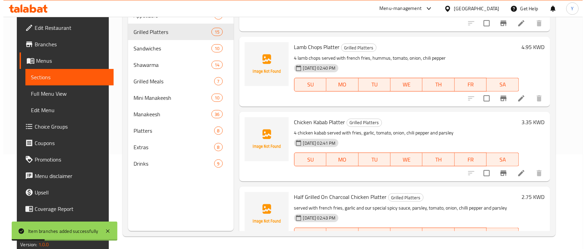
scroll to position [375, 0]
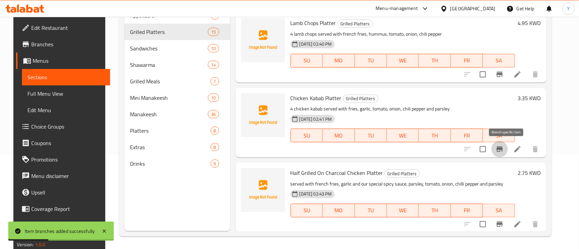
click at [503, 150] on icon "Branch-specific-item" at bounding box center [500, 149] width 6 height 5
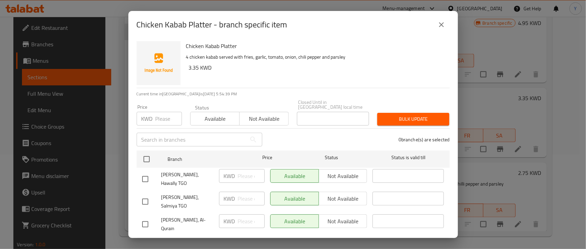
click at [143, 196] on input "checkbox" at bounding box center [145, 202] width 14 height 14
checkbox input "true"
click at [147, 172] on input "checkbox" at bounding box center [145, 179] width 14 height 14
checkbox input "true"
click at [333, 194] on span "Not available" at bounding box center [343, 199] width 43 height 10
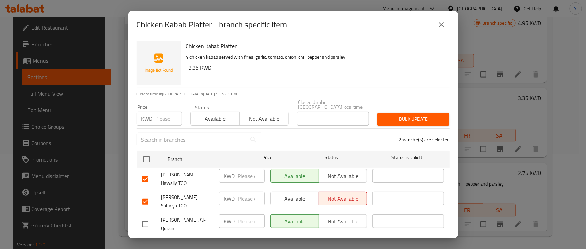
click at [330, 171] on span "Not available" at bounding box center [343, 176] width 43 height 10
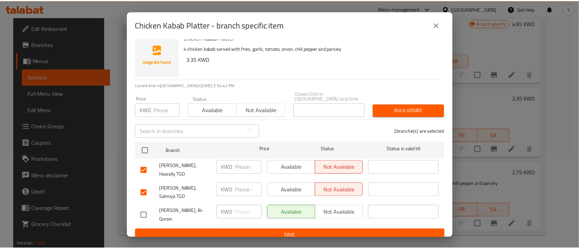
scroll to position [11, 0]
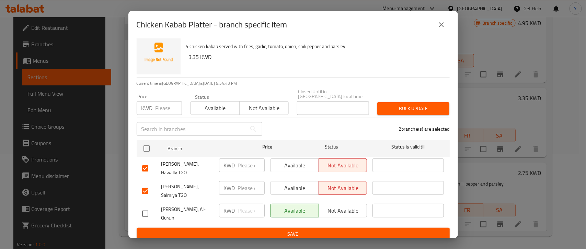
click at [320, 230] on span "Save" at bounding box center [293, 234] width 302 height 9
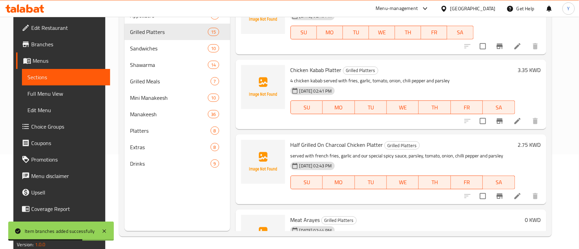
scroll to position [418, 0]
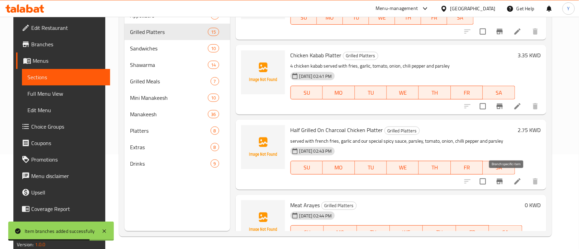
click at [503, 179] on icon "Branch-specific-item" at bounding box center [500, 181] width 6 height 5
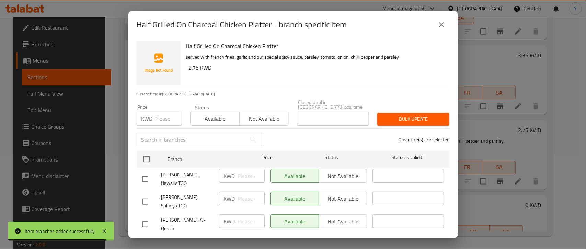
click at [139, 195] on input "checkbox" at bounding box center [145, 202] width 14 height 14
checkbox input "true"
click at [146, 172] on input "checkbox" at bounding box center [145, 179] width 14 height 14
checkbox input "true"
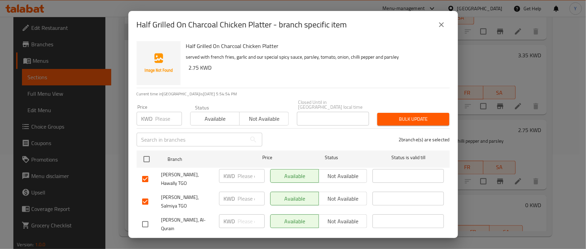
click at [331, 194] on span "Not available" at bounding box center [343, 199] width 43 height 10
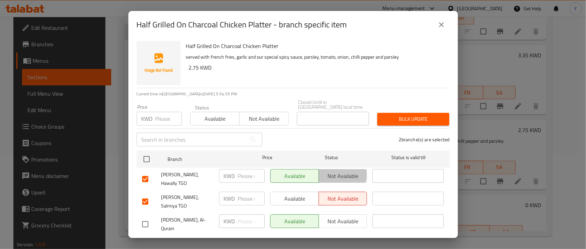
click at [326, 171] on span "Not available" at bounding box center [343, 176] width 43 height 10
click at [248, 241] on span "Save" at bounding box center [293, 245] width 302 height 9
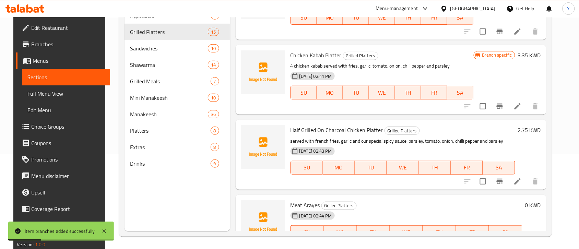
click at [359, 133] on span "Half Grilled On Charcoal Chicken Platter" at bounding box center [337, 130] width 93 height 10
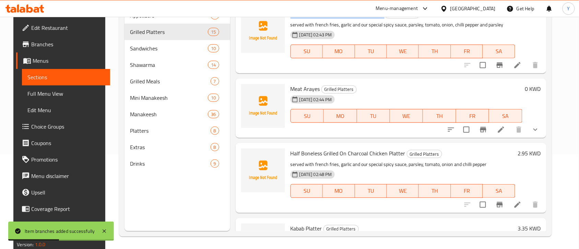
scroll to position [547, 0]
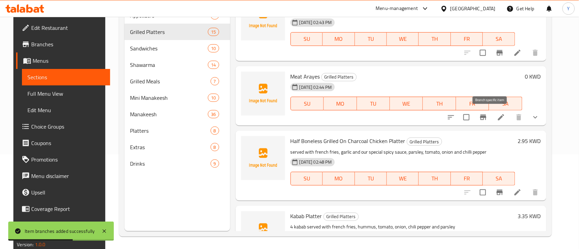
click at [486, 118] on icon "Branch-specific-item" at bounding box center [483, 117] width 8 height 8
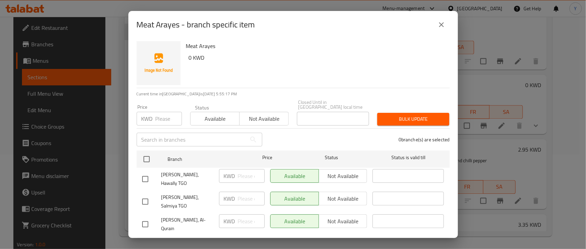
click at [148, 197] on input "checkbox" at bounding box center [145, 202] width 14 height 14
checkbox input "true"
click at [151, 177] on input "checkbox" at bounding box center [145, 179] width 14 height 14
checkbox input "true"
click at [332, 192] on button "Not available" at bounding box center [343, 199] width 49 height 14
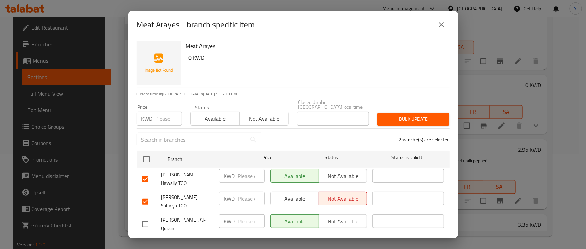
click at [330, 171] on span "Not available" at bounding box center [343, 176] width 43 height 10
click at [306, 239] on button "Save" at bounding box center [293, 245] width 313 height 13
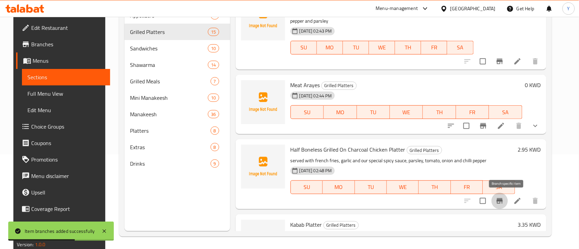
drag, startPoint x: 510, startPoint y: 201, endPoint x: 506, endPoint y: 203, distance: 4.6
click at [504, 203] on icon "Branch-specific-item" at bounding box center [500, 201] width 8 height 8
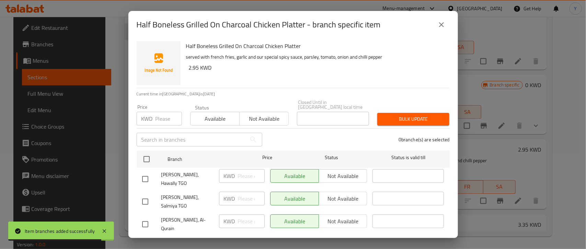
click at [154, 196] on div at bounding box center [151, 202] width 19 height 14
click at [150, 195] on input "checkbox" at bounding box center [145, 202] width 14 height 14
checkbox input "true"
click at [152, 177] on input "checkbox" at bounding box center [145, 179] width 14 height 14
checkbox input "true"
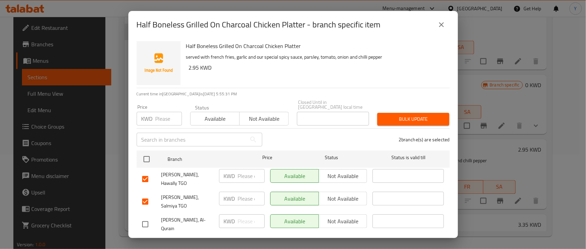
click at [324, 194] on span "Not available" at bounding box center [343, 199] width 43 height 10
click at [326, 166] on div "Available Not available" at bounding box center [318, 178] width 103 height 25
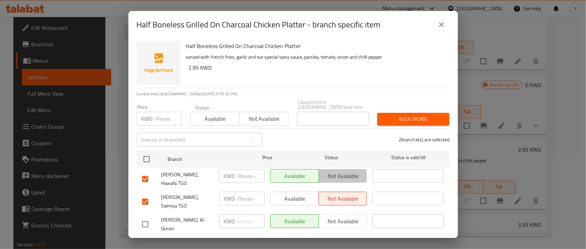
click at [322, 172] on span "Not available" at bounding box center [343, 176] width 43 height 10
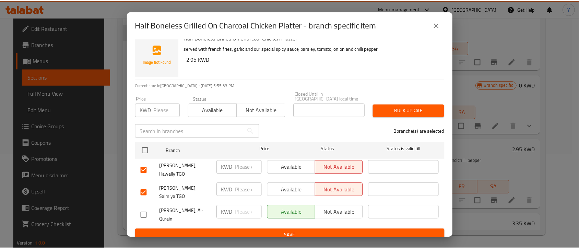
scroll to position [11, 0]
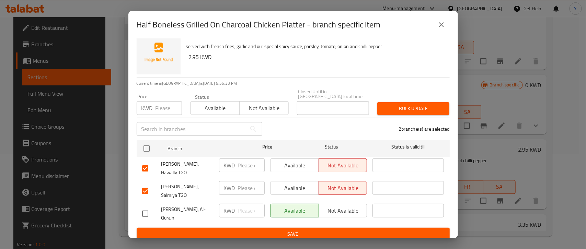
click at [294, 232] on span "Save" at bounding box center [293, 234] width 302 height 9
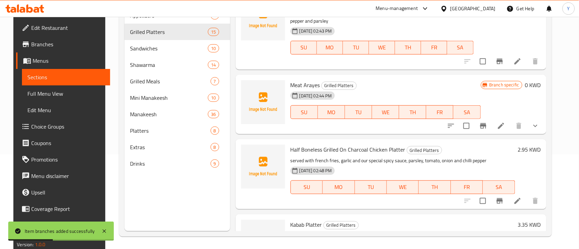
click at [365, 146] on span "Half Boneless Grilled On Charcoal Chicken Platter" at bounding box center [348, 149] width 115 height 10
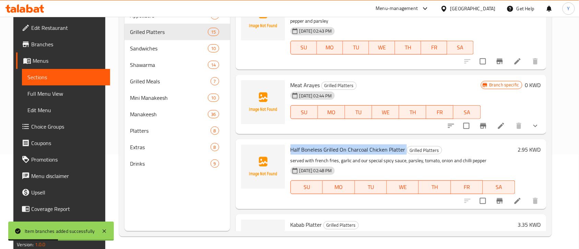
click at [365, 146] on span "Half Boneless Grilled On Charcoal Chicken Platter" at bounding box center [348, 149] width 115 height 10
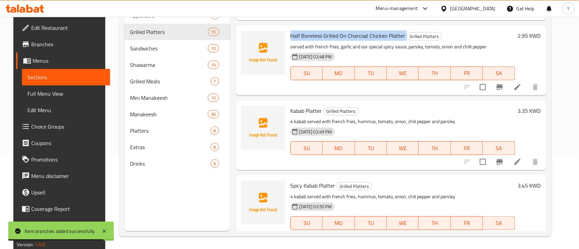
scroll to position [675, 0]
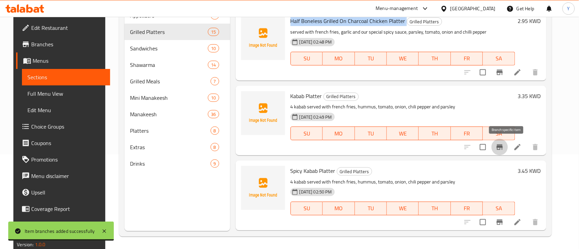
click at [503, 146] on icon "Branch-specific-item" at bounding box center [500, 146] width 6 height 5
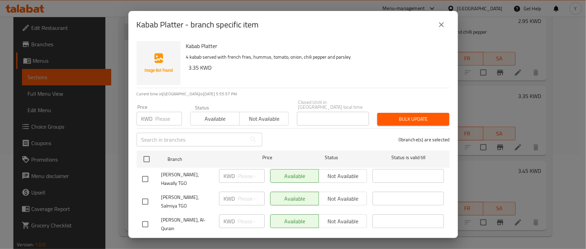
click at [143, 199] on input "checkbox" at bounding box center [145, 202] width 14 height 14
checkbox input "true"
click at [138, 176] on input "checkbox" at bounding box center [145, 179] width 14 height 14
checkbox input "true"
click at [319, 192] on button "Not available" at bounding box center [343, 199] width 49 height 14
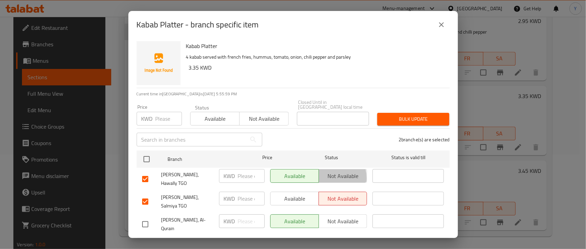
click at [322, 173] on span "Not available" at bounding box center [343, 176] width 43 height 10
click at [311, 241] on span "Save" at bounding box center [293, 245] width 302 height 9
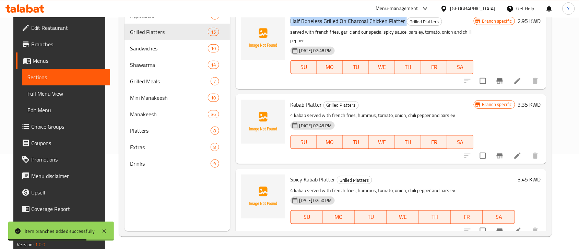
scroll to position [761, 0]
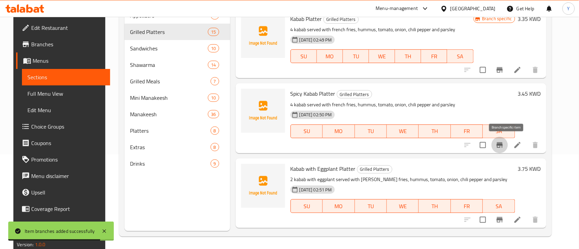
click at [503, 146] on icon "Branch-specific-item" at bounding box center [500, 145] width 8 height 8
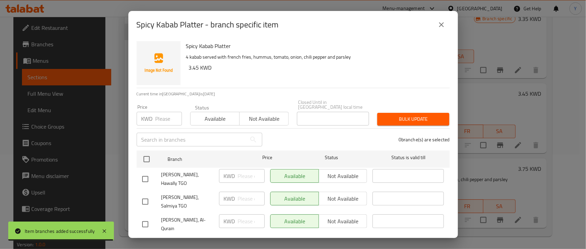
click at [143, 199] on input "checkbox" at bounding box center [145, 202] width 14 height 14
checkbox input "true"
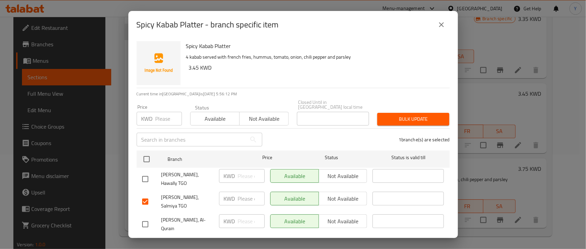
click at [149, 177] on input "checkbox" at bounding box center [145, 179] width 14 height 14
checkbox input "true"
click at [332, 189] on div "Available Not available" at bounding box center [318, 201] width 103 height 25
click at [330, 194] on span "Not available" at bounding box center [343, 199] width 43 height 10
click at [323, 171] on span "Not available" at bounding box center [343, 176] width 43 height 10
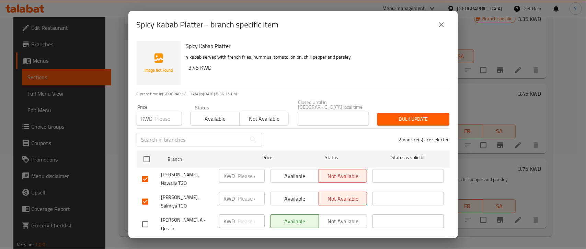
click at [294, 233] on ul "Branch Price Status Status is valid till Alreef Allibnani, Hawally TGO KWD ​ Av…" at bounding box center [293, 193] width 313 height 91
click at [293, 239] on button "Save" at bounding box center [293, 245] width 313 height 13
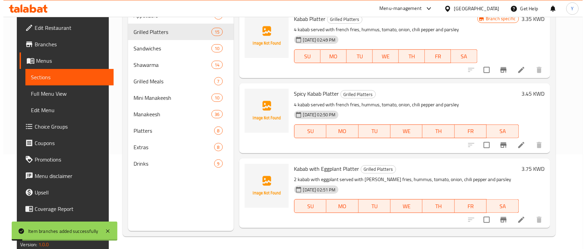
scroll to position [804, 0]
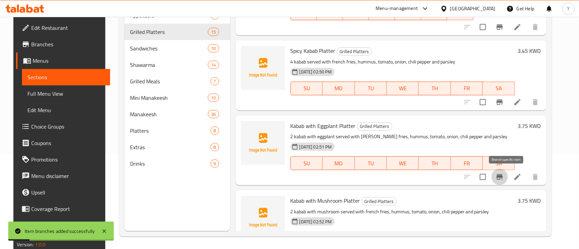
click at [503, 175] on icon "Branch-specific-item" at bounding box center [500, 177] width 8 height 8
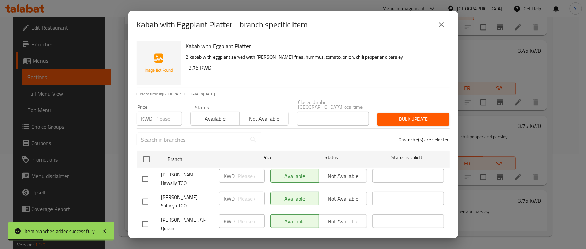
click at [142, 201] on input "checkbox" at bounding box center [145, 202] width 14 height 14
checkbox input "true"
click at [147, 181] on div "Alreef Allibnani, Hawally TGO" at bounding box center [177, 178] width 77 height 25
click at [147, 173] on input "checkbox" at bounding box center [145, 179] width 14 height 14
checkbox input "true"
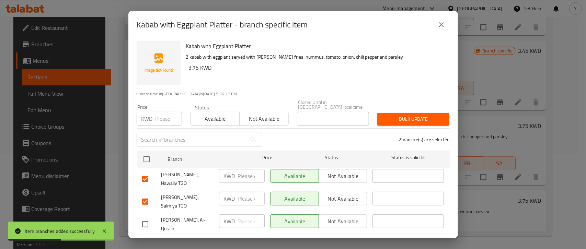
click at [335, 192] on button "Not available" at bounding box center [343, 199] width 49 height 14
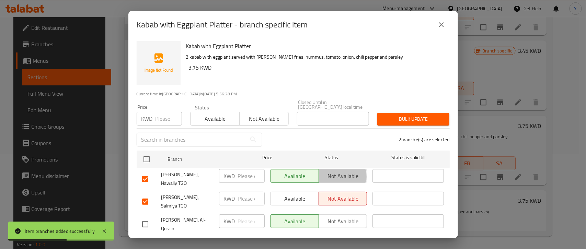
click at [325, 172] on span "Not available" at bounding box center [343, 176] width 43 height 10
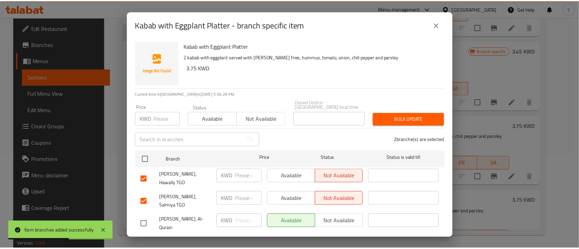
scroll to position [11, 0]
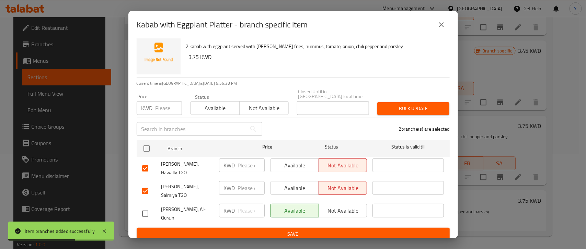
click at [299, 230] on span "Save" at bounding box center [293, 234] width 302 height 9
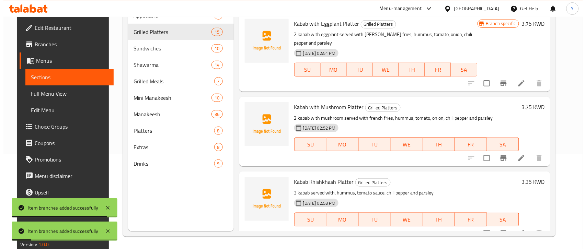
scroll to position [907, 0]
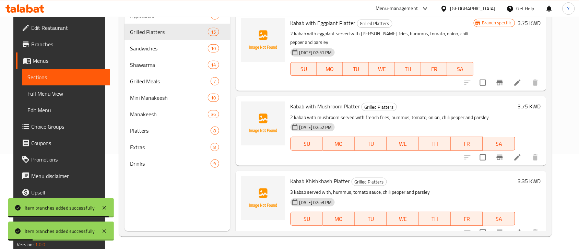
click at [504, 153] on icon "Branch-specific-item" at bounding box center [500, 157] width 8 height 8
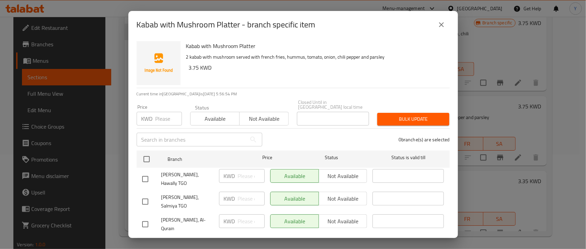
click at [148, 201] on input "checkbox" at bounding box center [145, 202] width 14 height 14
checkbox input "true"
click at [145, 178] on input "checkbox" at bounding box center [145, 179] width 14 height 14
checkbox input "true"
click at [326, 194] on span "Not available" at bounding box center [343, 199] width 43 height 10
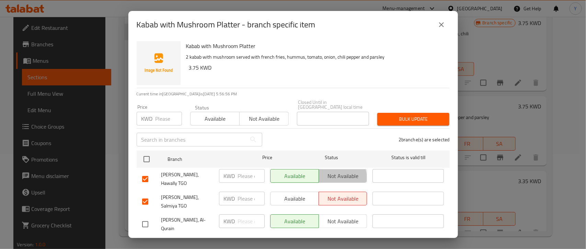
click at [326, 174] on span "Not available" at bounding box center [343, 176] width 43 height 10
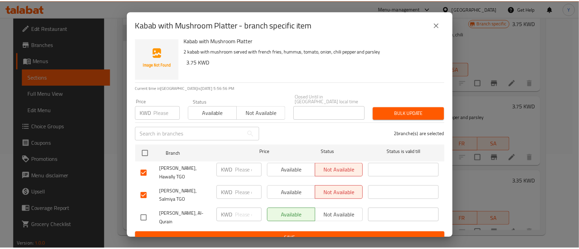
scroll to position [11, 0]
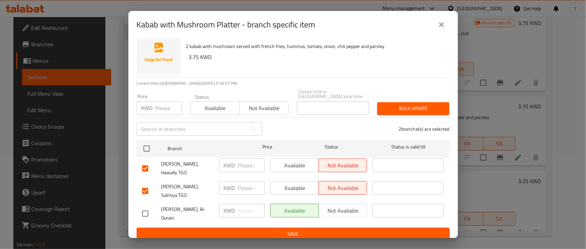
click at [320, 230] on span "Save" at bounding box center [293, 234] width 302 height 9
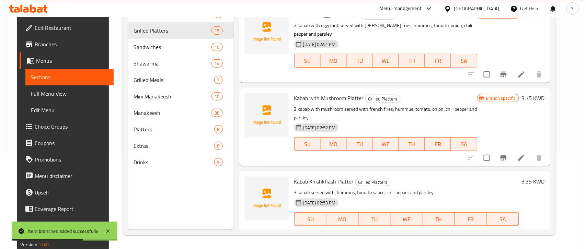
scroll to position [916, 0]
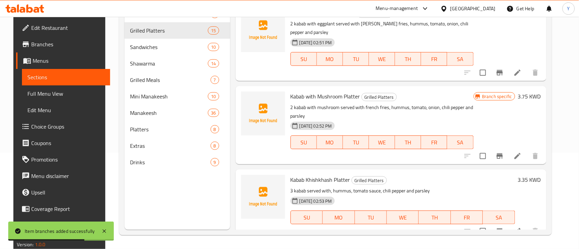
click at [504, 227] on icon "Branch-specific-item" at bounding box center [500, 231] width 8 height 8
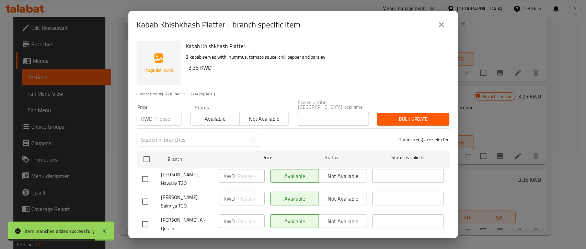
click at [141, 198] on input "checkbox" at bounding box center [145, 202] width 14 height 14
checkbox input "true"
click at [144, 177] on input "checkbox" at bounding box center [145, 179] width 14 height 14
checkbox input "true"
click at [332, 194] on span "Not available" at bounding box center [343, 199] width 43 height 10
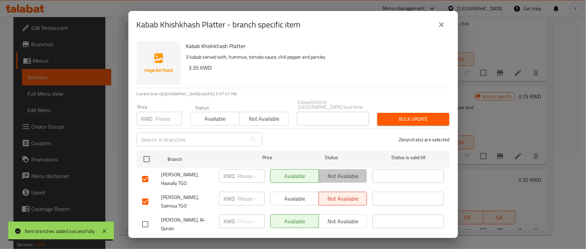
click at [326, 174] on span "Not available" at bounding box center [343, 176] width 43 height 10
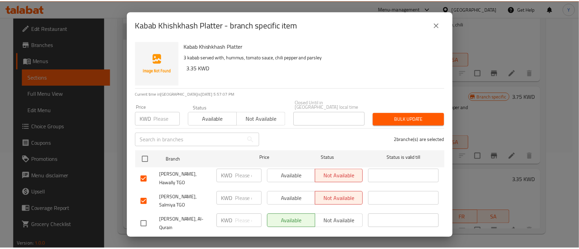
scroll to position [11, 0]
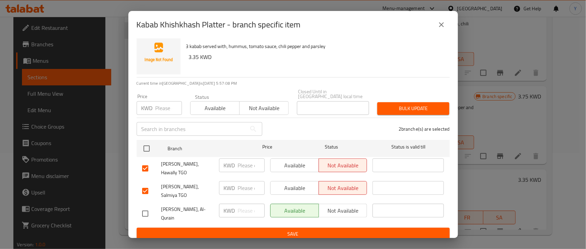
click at [308, 230] on span "Save" at bounding box center [293, 234] width 302 height 9
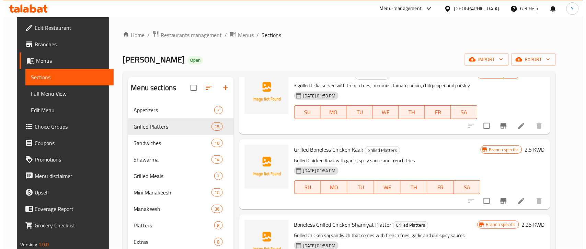
scroll to position [0, 0]
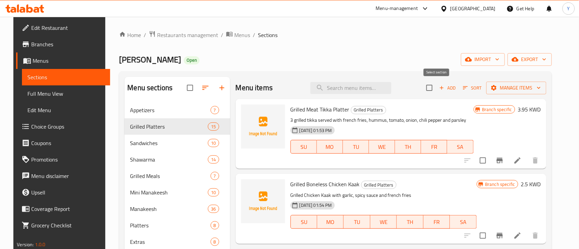
click at [436, 88] on input "checkbox" at bounding box center [430, 88] width 14 height 14
checkbox input "true"
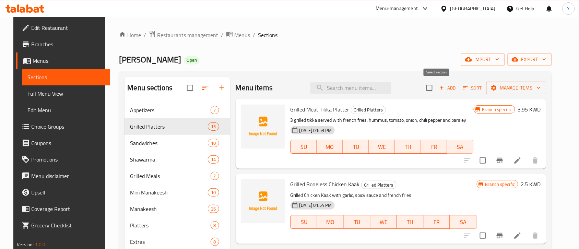
checkbox input "true"
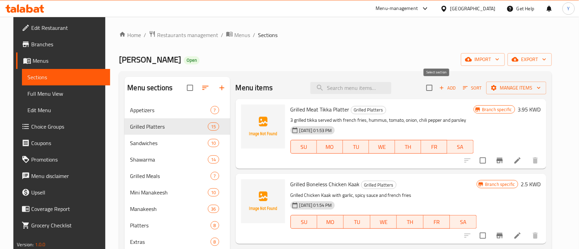
checkbox input "true"
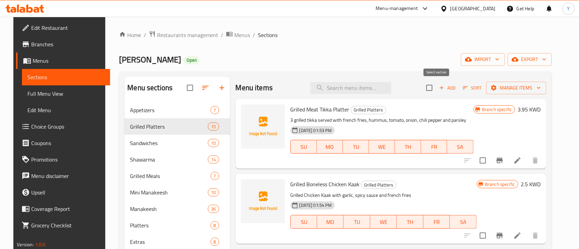
checkbox input "true"
click at [508, 89] on span "Manage items" at bounding box center [516, 88] width 49 height 9
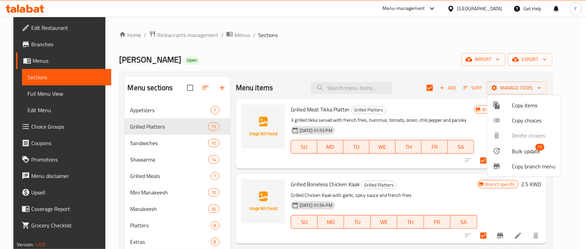
click at [516, 147] on span "Bulk update" at bounding box center [526, 151] width 28 height 8
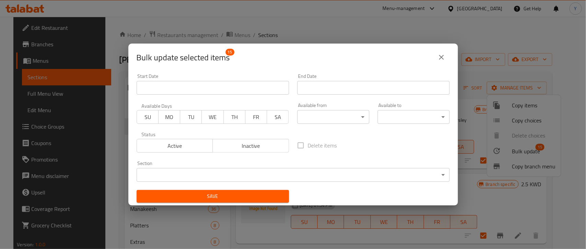
click at [302, 125] on div "Available from ​ ​" at bounding box center [333, 113] width 80 height 29
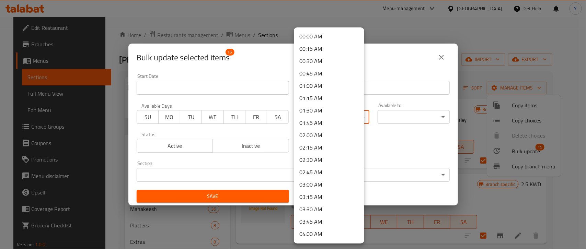
click at [306, 120] on body "​ Menu-management Kuwait Get Help Y Edit Restaurant Branches Menus Sections Ful…" at bounding box center [293, 133] width 586 height 232
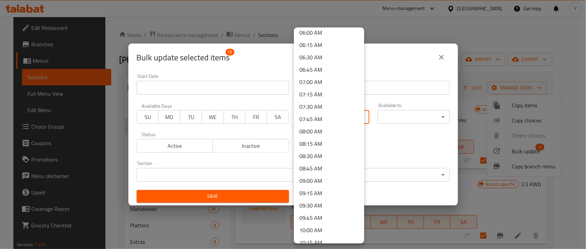
scroll to position [429, 0]
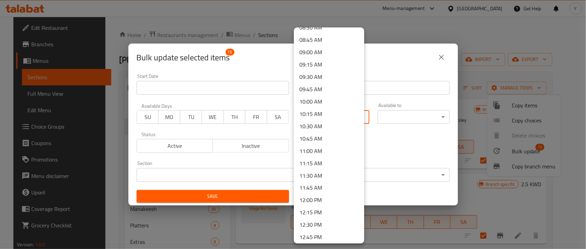
click at [315, 222] on li "12:30 PM" at bounding box center [329, 225] width 70 height 12
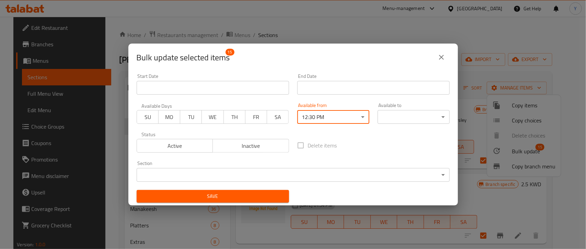
click at [362, 151] on div "Delete items" at bounding box center [373, 145] width 161 height 23
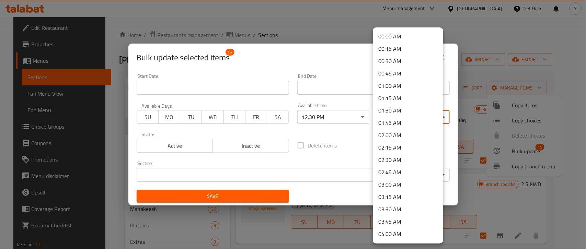
click at [397, 121] on body "​ Menu-management Kuwait Get Help Y Edit Restaurant Branches Menus Sections Ful…" at bounding box center [293, 133] width 586 height 232
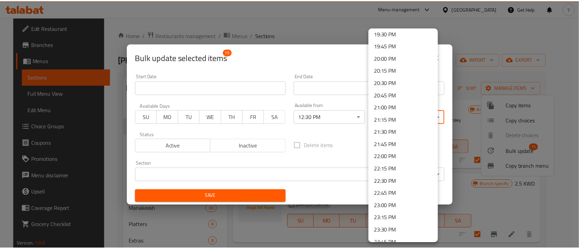
scroll to position [987, 0]
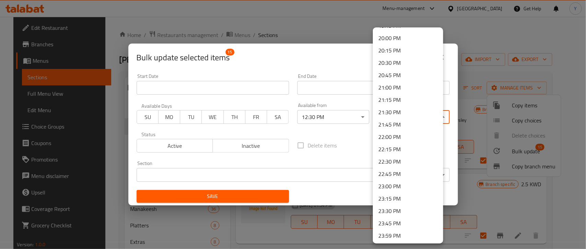
click at [389, 199] on li "23:15 PM" at bounding box center [408, 199] width 70 height 12
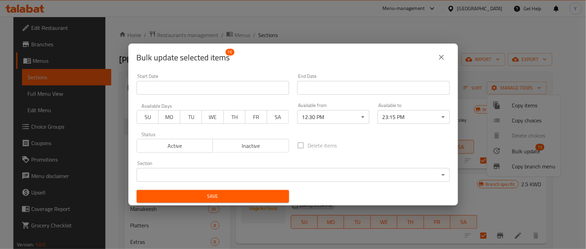
click at [352, 152] on div "Delete items" at bounding box center [373, 145] width 161 height 23
click at [254, 193] on span "Save" at bounding box center [212, 196] width 141 height 9
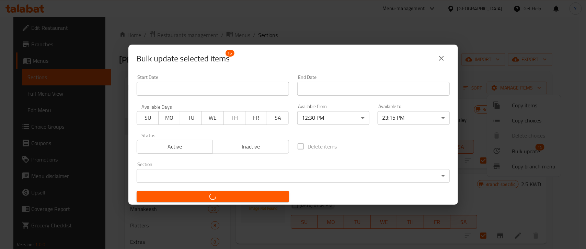
checkbox input "false"
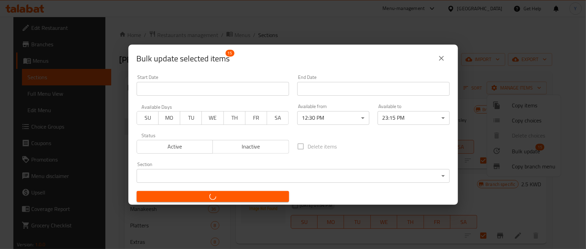
checkbox input "false"
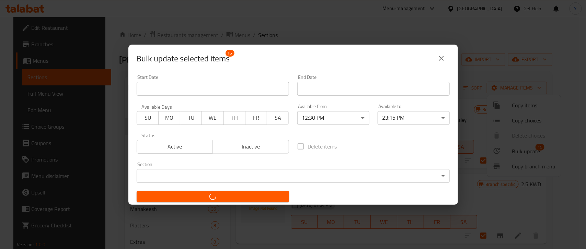
checkbox input "false"
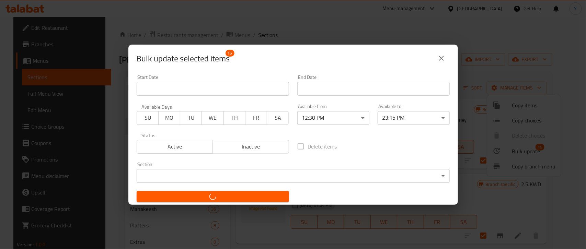
checkbox input "false"
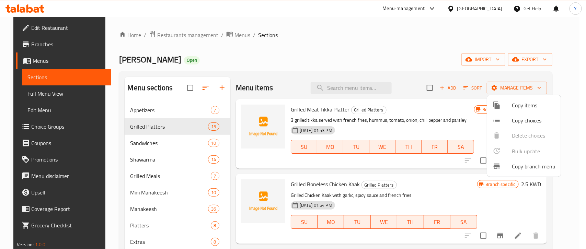
click at [248, 67] on div at bounding box center [293, 124] width 586 height 249
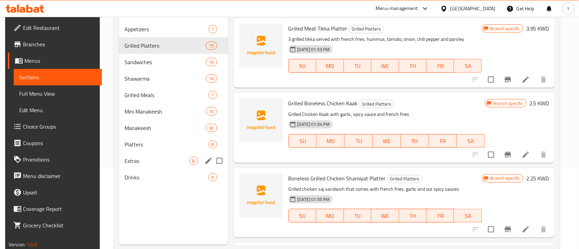
scroll to position [54, 0]
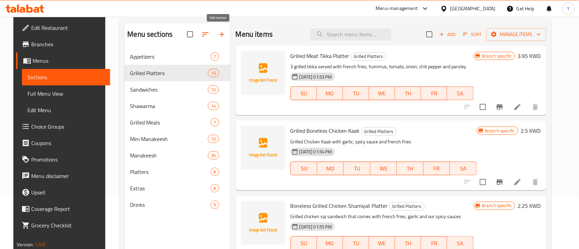
click at [218, 32] on icon "button" at bounding box center [222, 34] width 8 height 8
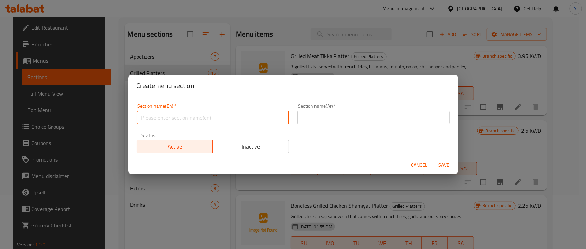
paste input "Lebanese Street-Food Deli"
type input "Lebanese Street-Food Deli"
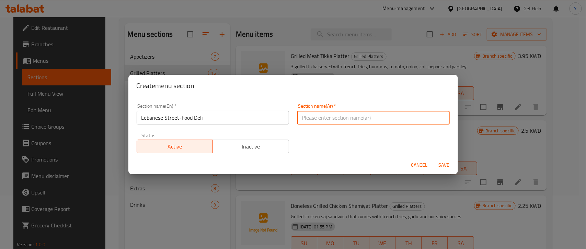
paste input "ساندويشات الشارع اللبناني"
type input "ساندويشات الشارع اللبناني"
click at [178, 121] on input "Lebanese Street-Food Deli" at bounding box center [213, 118] width 152 height 14
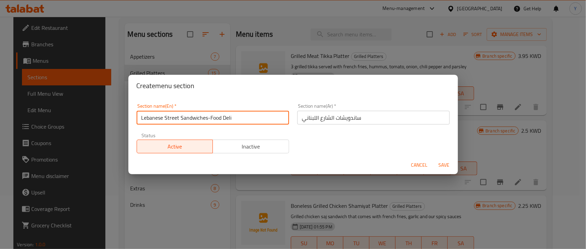
type input "Lebanese Street Sandwiches-Food Deli"
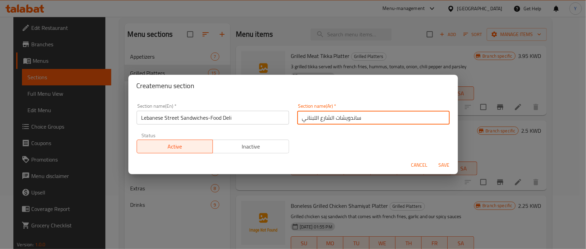
click at [363, 122] on input "ساندويشات الشارع اللبناني" at bounding box center [373, 118] width 152 height 14
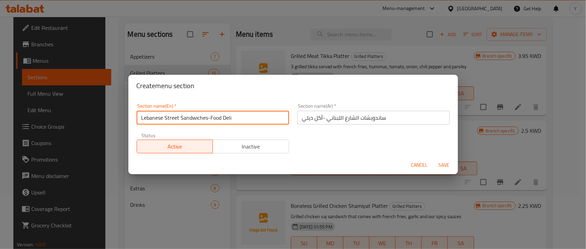
drag, startPoint x: 208, startPoint y: 118, endPoint x: 234, endPoint y: 121, distance: 26.3
click at [234, 121] on input "Lebanese Street Sandwiches-Food Deli" at bounding box center [213, 118] width 152 height 14
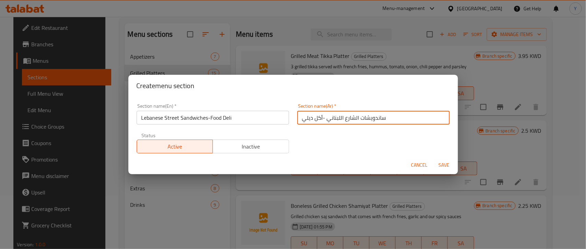
drag, startPoint x: 318, startPoint y: 119, endPoint x: 312, endPoint y: 119, distance: 5.5
click at [312, 119] on input "ساندويشات الشارع اللبناني -أكل ديلي" at bounding box center [373, 118] width 152 height 14
type input "ساندويشات الشارع اللبناني -أطعمة ديلي"
click at [433, 159] on button "Save" at bounding box center [444, 165] width 22 height 13
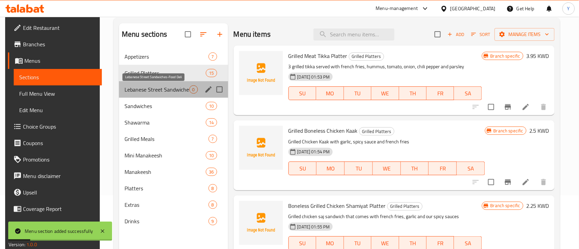
click at [142, 88] on span "Lebanese Street Sandwiches-Food Deli" at bounding box center [157, 89] width 65 height 8
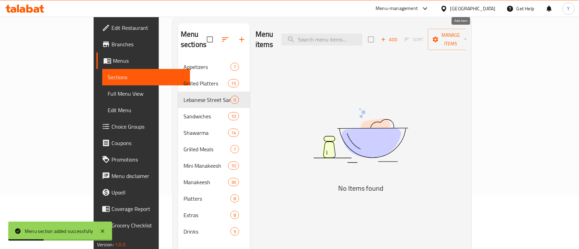
click at [399, 36] on span "Add" at bounding box center [389, 40] width 19 height 8
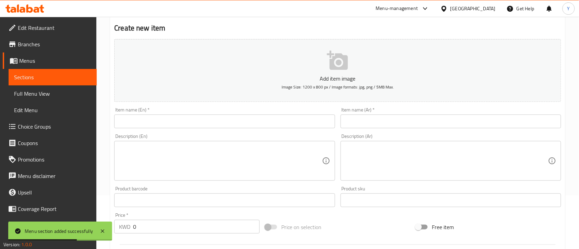
click at [276, 125] on input "text" at bounding box center [224, 122] width 221 height 14
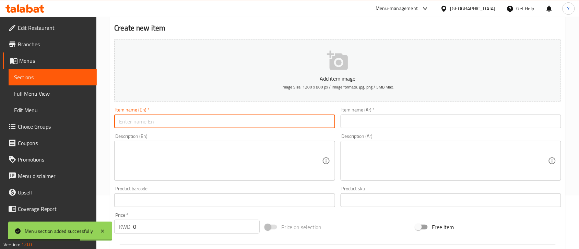
paste input "Kafta Sandwich"
type input "Kafta Sandwich"
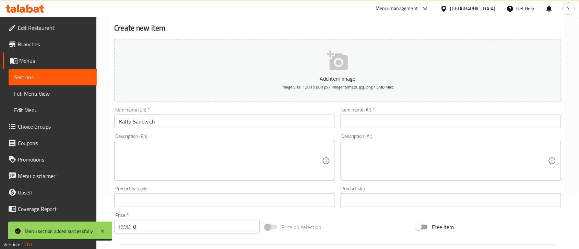
click at [448, 123] on input "text" at bounding box center [451, 122] width 221 height 14
paste input "ساندويش كفتة"
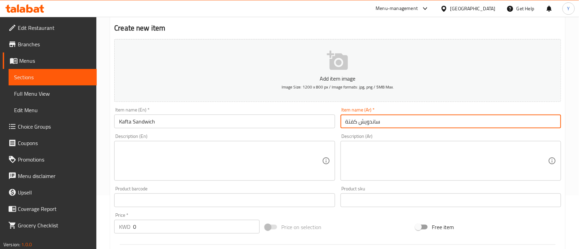
type input "ساندويش كفتة"
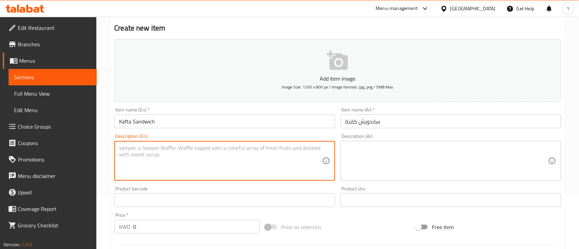
click at [173, 157] on textarea at bounding box center [220, 161] width 203 height 33
paste textarea "Kafta, mayo, tomato, pickles"
type textarea "Kafta, mayo, tomato, pickles"
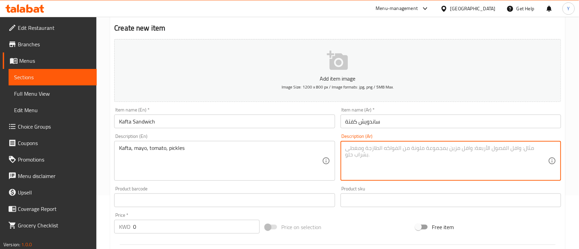
click at [432, 168] on textarea at bounding box center [447, 161] width 203 height 33
paste textarea "كفتة، مايونيز، طماطم وبصل"
type textarea "كفتة، مايونيز، طماطم وبصل"
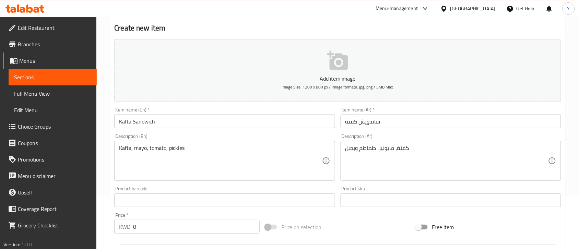
drag, startPoint x: 181, startPoint y: 225, endPoint x: 133, endPoint y: 225, distance: 48.1
click at [133, 225] on div "KWD 0 Price *" at bounding box center [187, 227] width 146 height 14
paste input "1.75"
type input "1.750"
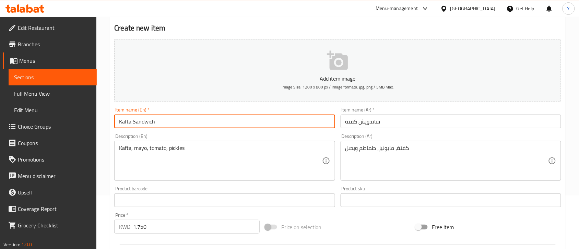
click at [198, 126] on input "Kafta Sandwich" at bounding box center [224, 122] width 221 height 14
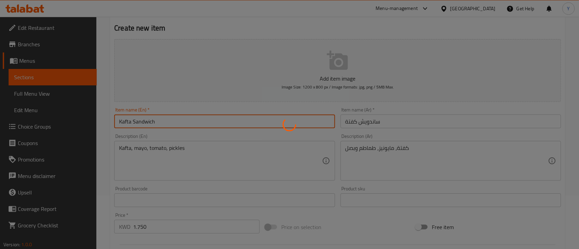
type input "0"
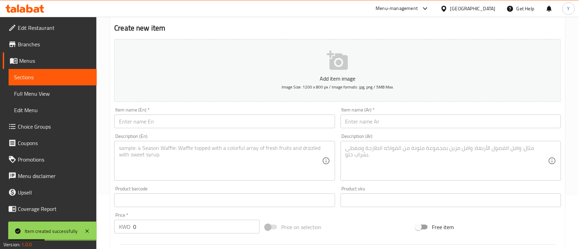
click at [303, 119] on input "text" at bounding box center [224, 122] width 221 height 14
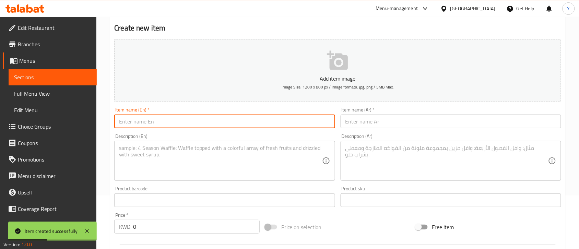
paste input "Spicy Kafta Sandwich"
type input "Spicy Kafta Sandwich"
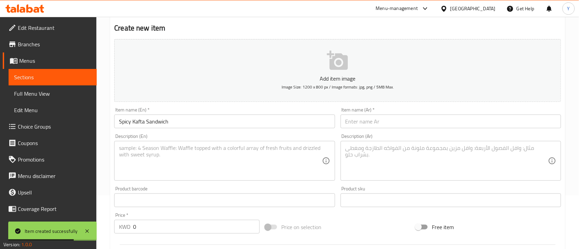
click at [367, 119] on input "text" at bounding box center [451, 122] width 221 height 14
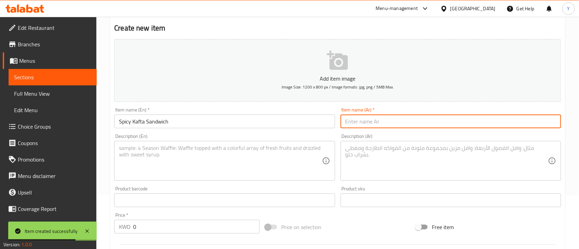
paste input "ساندويش كفتة سبايسي"
type input "ساندويش كفتة سبايسي"
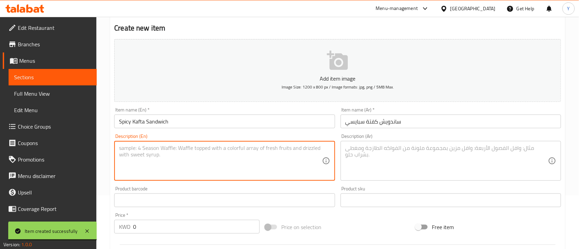
click at [174, 177] on textarea at bounding box center [220, 161] width 203 height 33
paste textarea "Spicy kafta, mayo, tomato and pickles"
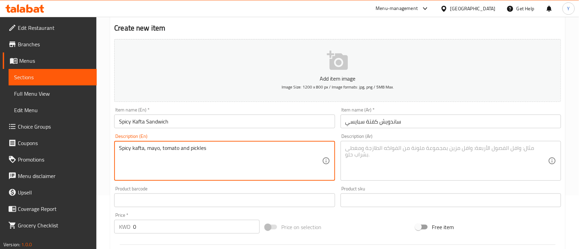
type textarea "Spicy kafta, mayo, tomato and pickles"
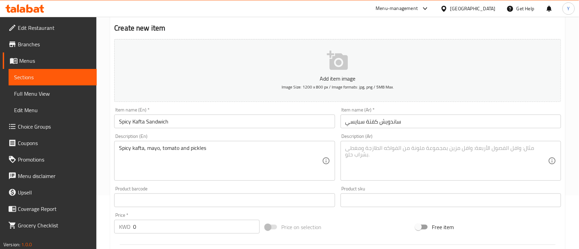
click at [394, 160] on textarea at bounding box center [447, 161] width 203 height 33
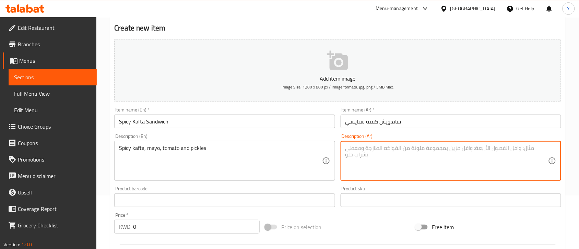
paste textarea "كفتة سبايسي، مايونيز، طماطم وبصل"
type textarea "كفتة سبايسي، مايونيز، طماطم وبصل"
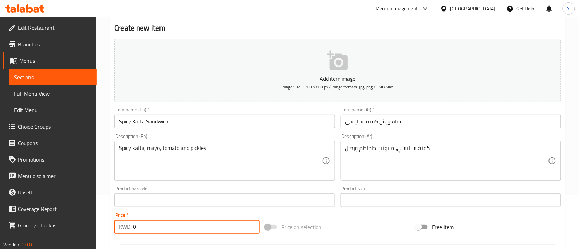
drag, startPoint x: 162, startPoint y: 232, endPoint x: 2, endPoint y: 209, distance: 161.2
click at [0, 209] on div "Edit Restaurant Branches Menus Sections Full Menu View Edit Menu Choice Groups …" at bounding box center [289, 197] width 579 height 468
paste input "1.75"
type input "1.750"
click at [182, 124] on input "Spicy Kafta Sandwich" at bounding box center [224, 122] width 221 height 14
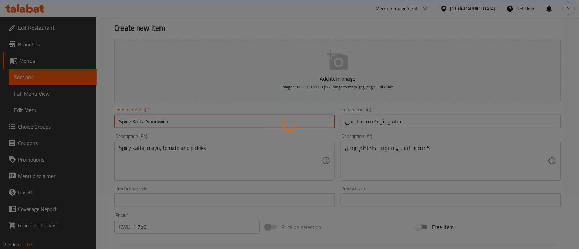
type input "0"
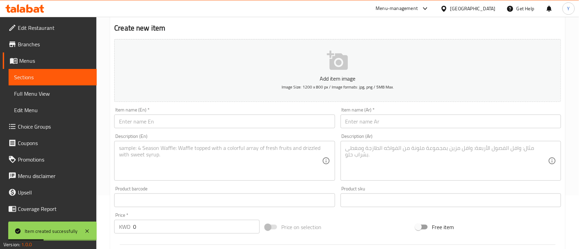
click at [275, 123] on input "text" at bounding box center [224, 122] width 221 height 14
paste input "Shish Tawook Sandwich"
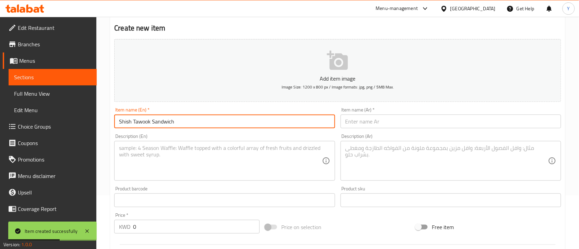
type input "Shish Tawook Sandwich"
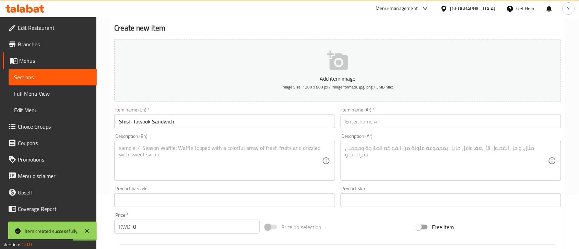
click at [514, 116] on input "text" at bounding box center [451, 122] width 221 height 14
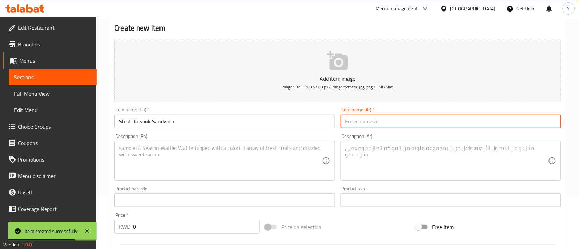
paste input "ساندويش شيش طاووق"
type input "ساندويش شيش طاووق"
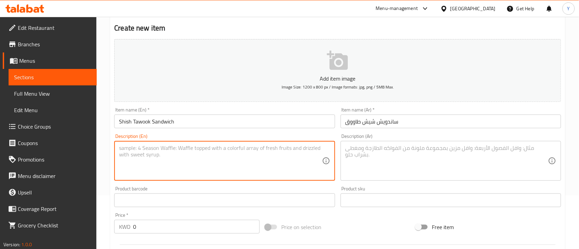
click at [274, 164] on textarea at bounding box center [220, 161] width 203 height 33
paste textarea "Shish tawook, garlic sauce, fries, coleslaw and pickles"
type textarea "Shish tawook, garlic sauce, fries, coleslaw and pickles"
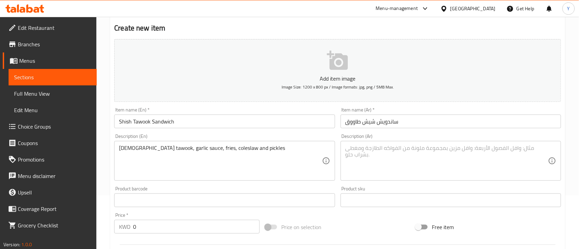
click at [383, 162] on textarea at bounding box center [447, 161] width 203 height 33
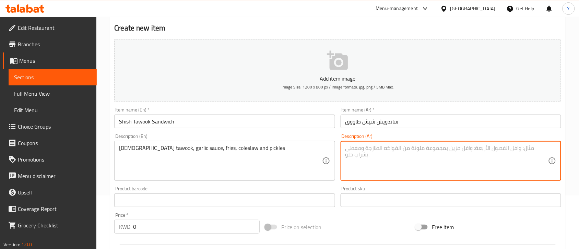
paste textarea "شيش طاووق، ثوم، بطاطا مقلية، سلطة مايزنيز زكبيس"
type textarea "شيش طاووق، ثوم، بطاطا مقلية، سلطة مايزنيز زكبيس"
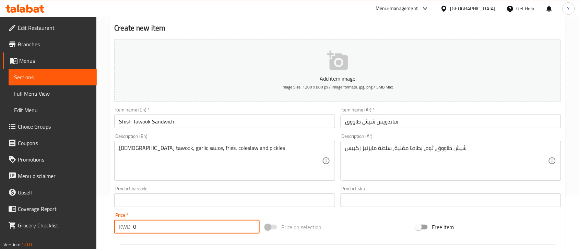
drag, startPoint x: 194, startPoint y: 223, endPoint x: 120, endPoint y: 220, distance: 73.8
click at [112, 224] on div "Price   * KWD 0 Price *" at bounding box center [187, 223] width 151 height 26
paste input "1.75"
type input "1.750"
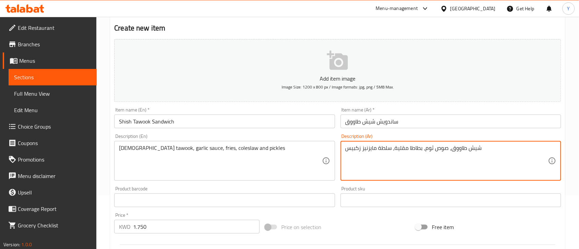
drag, startPoint x: 361, startPoint y: 150, endPoint x: 329, endPoint y: 152, distance: 32.7
click at [329, 152] on div "Add item image Image Size: 1200 x 800 px / Image formats: jpg, png / 5MB Max. I…" at bounding box center [338, 184] width 453 height 296
type textarea "شيش طاووق، صوص ثوم، بطاطا مقلية، سلطة مايزنيز ومخلل"
click at [206, 120] on input "Shish Tawook Sandwich" at bounding box center [224, 122] width 221 height 14
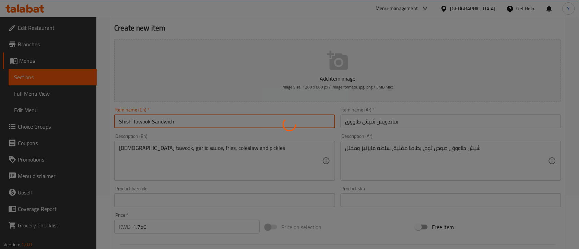
type input "0"
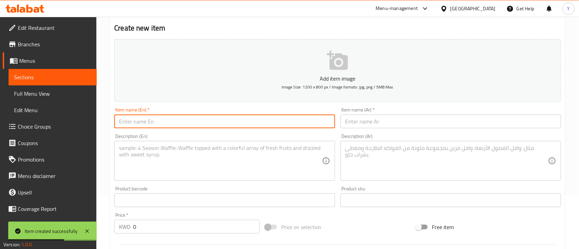
paste input "Spicy Shish Tawook Sandwich"
type input "Spicy Shish Tawook Sandwich"
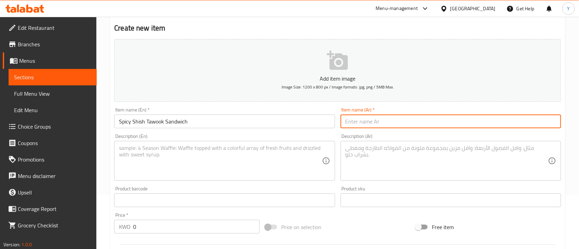
paste input "ساندويش شيش طاووق سبايسي"
type input "ساندويش شيش طاووق سبايسي"
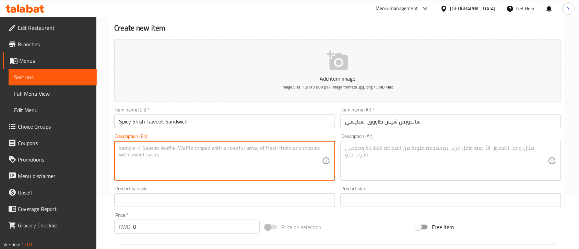
paste textarea "Shish tawook, garlic sauce, our special spicy sauce, fries, coleslaw and pickles"
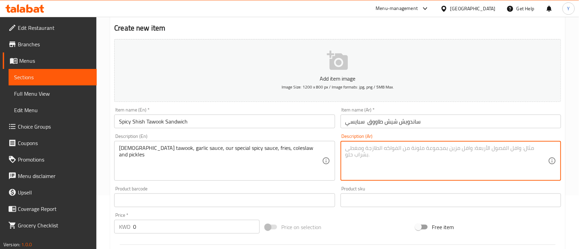
paste textarea "شيش طاووق، ثوم، الخلطة الحارة، بطاطا مقلية، سلطة مايزنيز زكبيس"
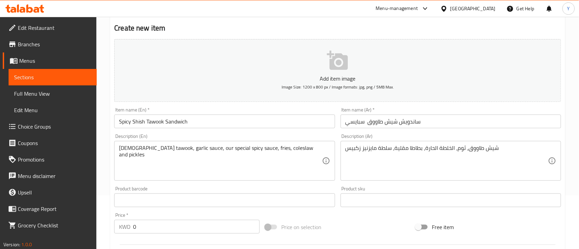
drag, startPoint x: 181, startPoint y: 232, endPoint x: 107, endPoint y: 224, distance: 74.6
click at [107, 224] on div "Home / Restaurants management / Menus / Sections / item / create Lebanese Stree…" at bounding box center [337, 197] width 483 height 468
paste input "1.75"
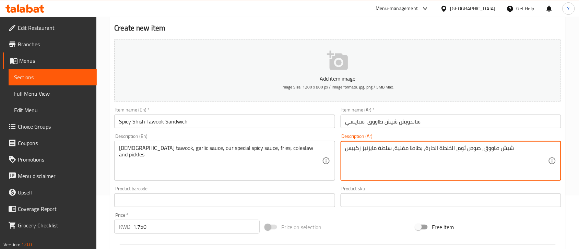
click at [426, 149] on textarea "شيش طاووق، صوص ثوم، الخلطة الحارة، بطاطا مقلية، سلطة مايزنيز زكبيس" at bounding box center [447, 161] width 203 height 33
drag, startPoint x: 361, startPoint y: 159, endPoint x: 340, endPoint y: 160, distance: 21.0
click at [340, 160] on div "Description (Ar) شيش طاووق، صوص ثوم، الخلطة الحارة الخاصة بنا، بطاطا مقلية، كول…" at bounding box center [451, 157] width 226 height 53
click at [383, 160] on textarea "شيش طاووق، صوص ثوم، الخلطة الحارة الخاصة بنا، بطاطا مقلية، كولسو، سلطة مايزنيز …" at bounding box center [447, 161] width 203 height 33
click at [362, 157] on textarea "شيش طاووق، صوص ثوم، الخلطة الحارة الخاصة بنا، بطاطا مقلية، كولسو، سلطة مايزنيز …" at bounding box center [447, 161] width 203 height 33
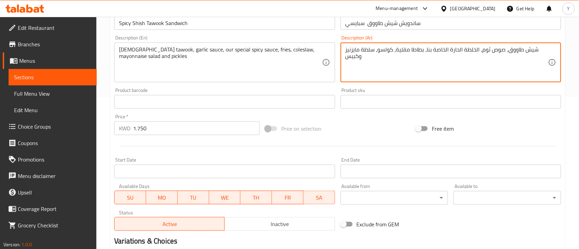
scroll to position [11, 0]
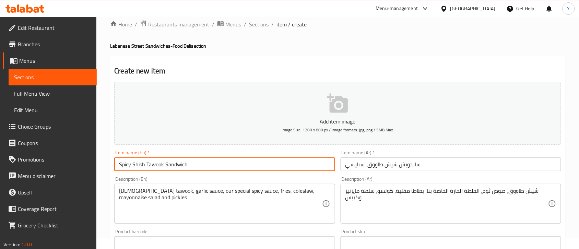
click at [219, 165] on input "Spicy Shish Tawook Sandwich" at bounding box center [224, 165] width 221 height 14
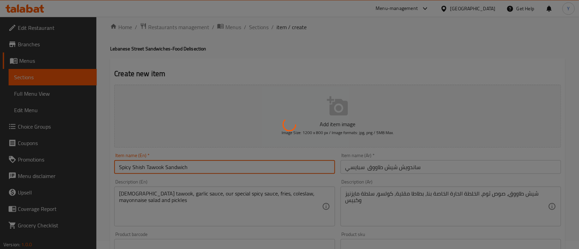
scroll to position [0, 0]
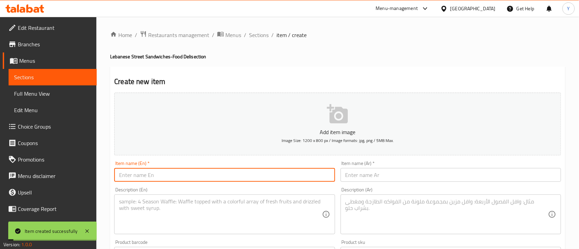
click at [254, 40] on div "Home / Restaurants management / Menus / Sections / item / create Lebanese Stree…" at bounding box center [337, 251] width 455 height 441
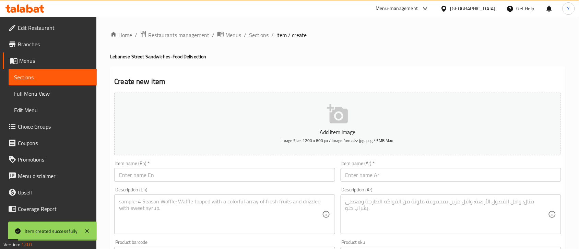
drag, startPoint x: 254, startPoint y: 38, endPoint x: 258, endPoint y: 42, distance: 5.6
click at [254, 38] on span "Sections" at bounding box center [259, 35] width 20 height 8
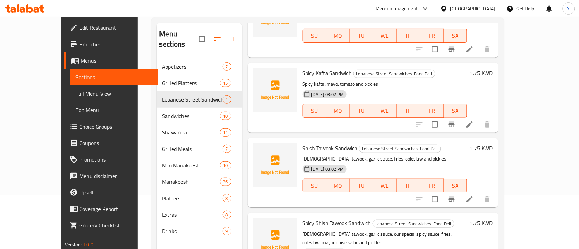
scroll to position [96, 0]
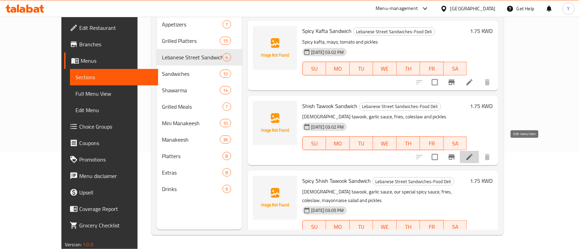
click at [474, 153] on icon at bounding box center [470, 157] width 8 height 8
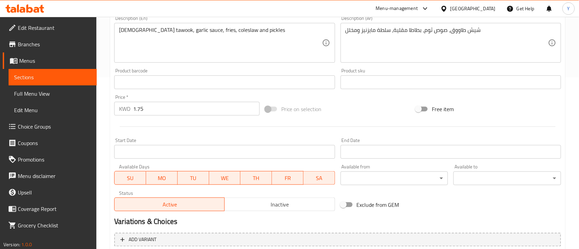
scroll to position [129, 0]
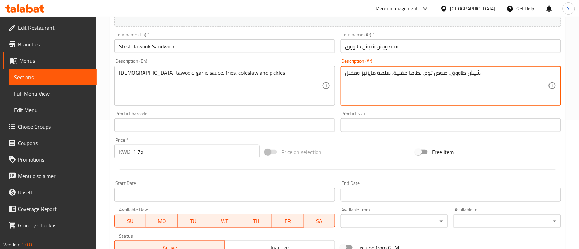
drag, startPoint x: 357, startPoint y: 75, endPoint x: 339, endPoint y: 76, distance: 18.5
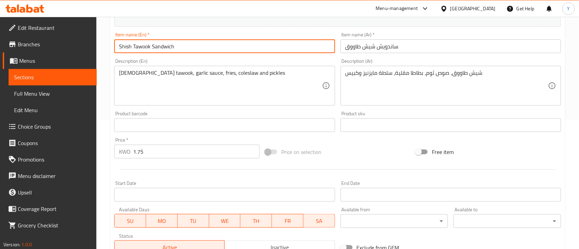
click at [274, 50] on input "Shish Tawook Sandwich" at bounding box center [224, 46] width 221 height 14
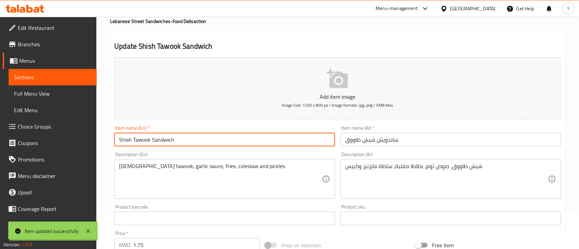
scroll to position [0, 0]
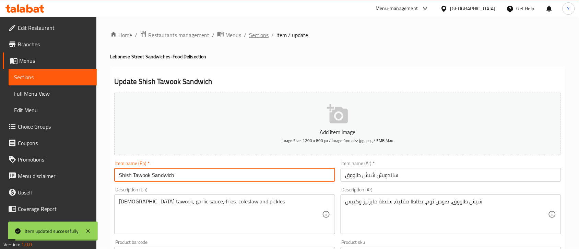
click at [257, 35] on span "Sections" at bounding box center [259, 35] width 20 height 8
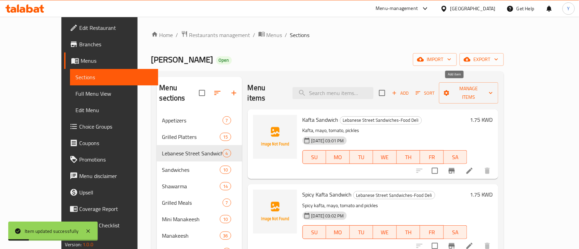
click at [410, 91] on span "Add" at bounding box center [400, 93] width 19 height 8
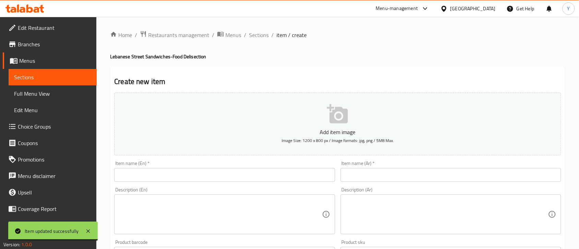
click at [225, 177] on input "text" at bounding box center [224, 175] width 221 height 14
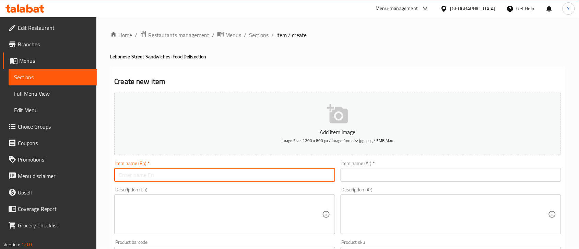
paste input "Batata Sandwich"
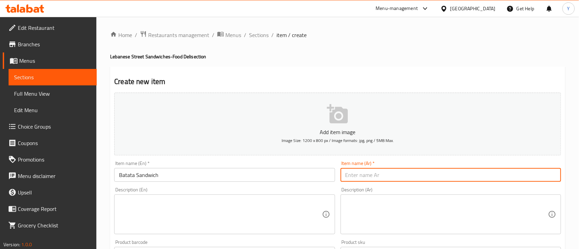
click at [385, 178] on input "text" at bounding box center [451, 175] width 221 height 14
paste input "ساندويش بطاطا"
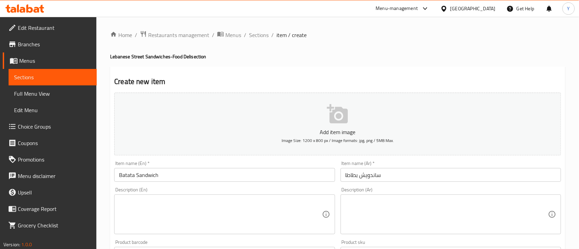
click at [137, 217] on textarea at bounding box center [220, 214] width 203 height 33
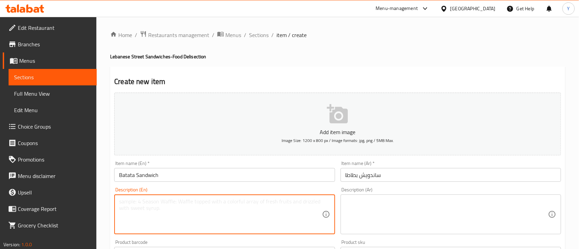
paste textarea "Fries, garlic sauce, coleslaw and pickles"
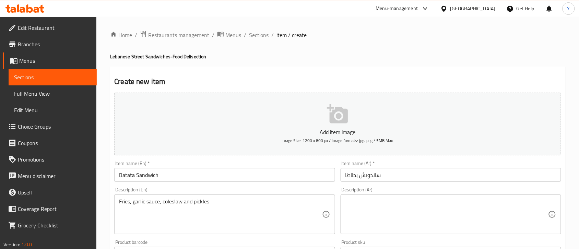
click at [543, 219] on textarea at bounding box center [447, 214] width 203 height 33
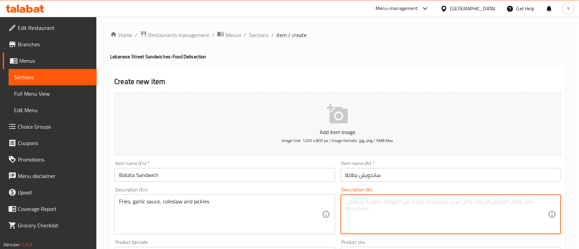
paste textarea "بطاطا مقلية، ثوم، سلطة مايونيز وكبيس"
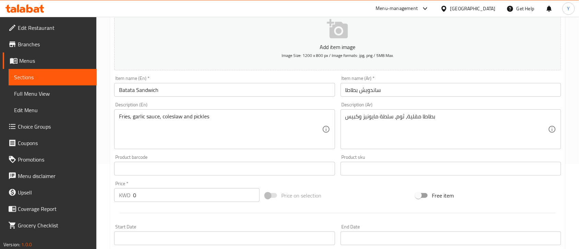
scroll to position [86, 0]
drag, startPoint x: 148, startPoint y: 198, endPoint x: 90, endPoint y: 198, distance: 57.7
click at [90, 198] on div "Edit Restaurant Branches Menus Sections Full Menu View Edit Menu Choice Groups …" at bounding box center [289, 165] width 579 height 468
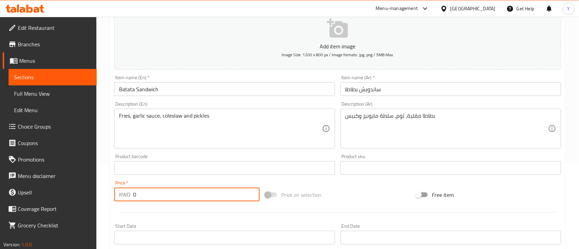
paste input ".950"
click at [204, 216] on div at bounding box center [338, 212] width 453 height 17
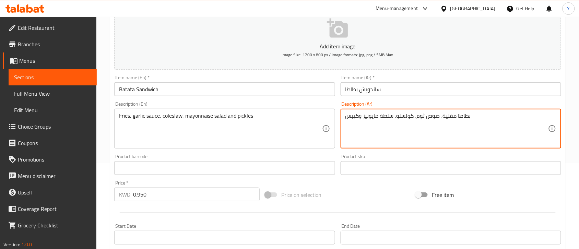
click at [241, 95] on input "Batata Sandwich" at bounding box center [224, 89] width 221 height 14
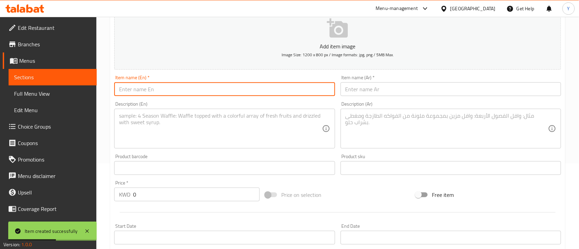
paste input "Spicu Batata Sandwich"
click at [131, 91] on input "Spicu Batata Sandwich" at bounding box center [224, 89] width 221 height 14
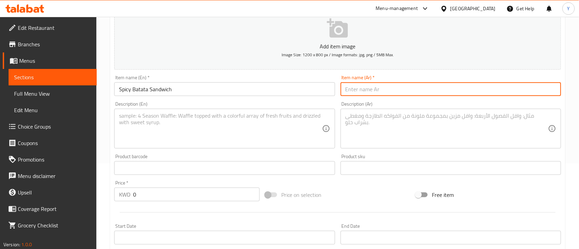
paste input "ساندويش بطاطا سبايسي"
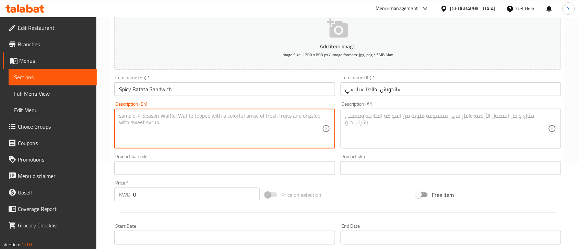
paste textarea "Fries, garlic sauce, our special spicy sauce, coleslaw and pickles"
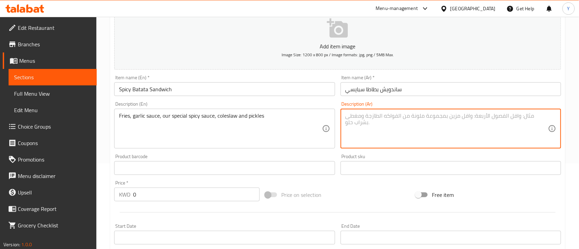
paste textarea "بطاطا مقلية، ثوم، الخلطة الحارة، سلطة مايونيز وكبيس"
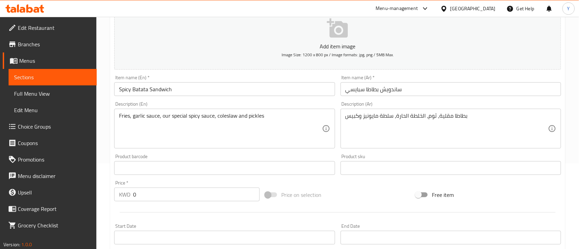
drag, startPoint x: 143, startPoint y: 187, endPoint x: 126, endPoint y: 192, distance: 17.7
click at [126, 190] on div "Price   * KWD 0 Price *" at bounding box center [187, 191] width 146 height 21
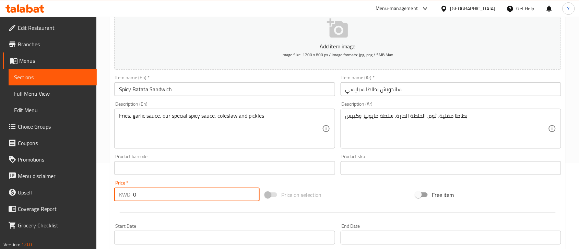
drag, startPoint x: 112, startPoint y: 189, endPoint x: 118, endPoint y: 190, distance: 6.3
click at [112, 189] on div "Price   * KWD 0 Price *" at bounding box center [187, 191] width 151 height 26
paste input ".950"
click at [158, 213] on div at bounding box center [338, 212] width 453 height 17
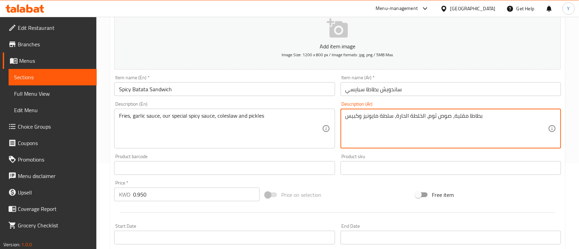
click at [396, 119] on textarea "بطاطا مقلية، صوص ثوم، الخلطة الحارة، سلطة مايونيز وكبيس" at bounding box center [447, 129] width 203 height 33
click at [397, 117] on textarea "بطاطا مقلية، صوص ثوم، الخلطة الحارة، سلطة مايونيز وكبيس" at bounding box center [447, 129] width 203 height 33
click at [364, 118] on textarea "بطاطا مقلية، صوص ثوم، الخلطة الحارة الخاصة بنا، سلطة مايونيز وكبيس" at bounding box center [447, 129] width 203 height 33
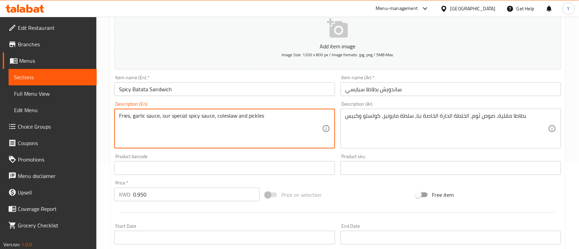
click at [216, 119] on textarea "Fries, garlic sauce, our special spicy sauce, coleslaw and pickles" at bounding box center [220, 129] width 203 height 33
click at [214, 91] on input "Spicy Batata Sandwich" at bounding box center [224, 89] width 221 height 14
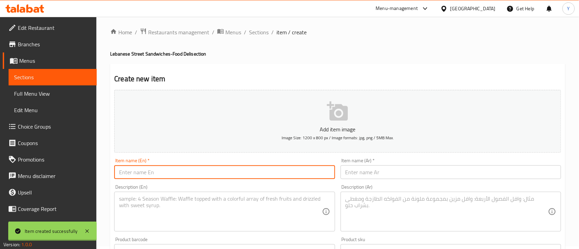
scroll to position [0, 0]
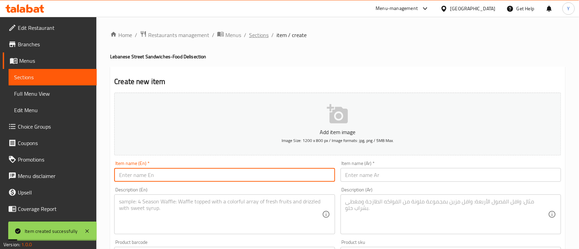
click at [258, 37] on span "Sections" at bounding box center [259, 35] width 20 height 8
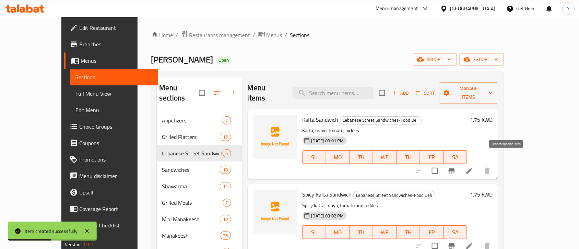
click at [460, 163] on button "Branch-specific-item" at bounding box center [452, 171] width 16 height 16
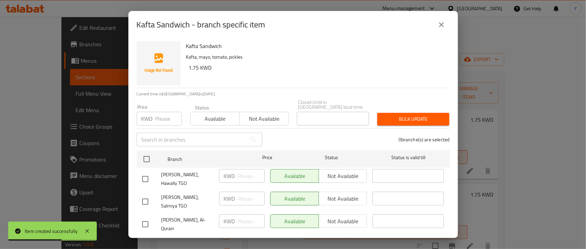
click at [148, 196] on input "checkbox" at bounding box center [145, 202] width 14 height 14
click at [150, 176] on input "checkbox" at bounding box center [145, 179] width 14 height 14
click at [340, 172] on span "Not available" at bounding box center [343, 176] width 43 height 10
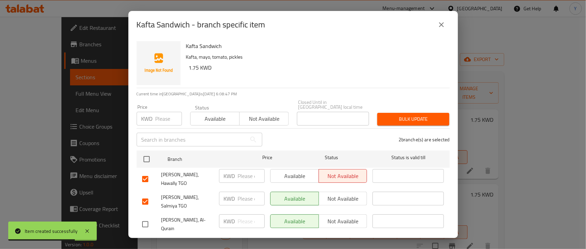
click at [332, 197] on span "Not available" at bounding box center [343, 199] width 43 height 10
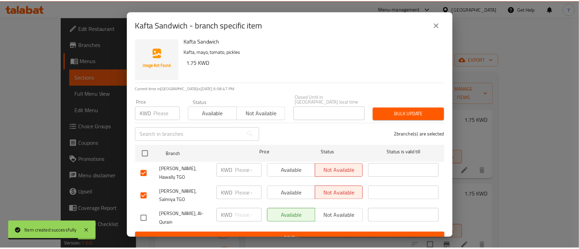
scroll to position [11, 0]
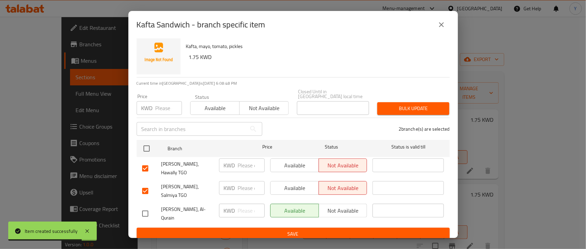
click at [300, 231] on span "Save" at bounding box center [293, 234] width 302 height 9
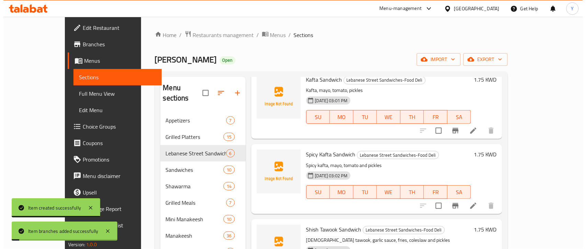
scroll to position [86, 0]
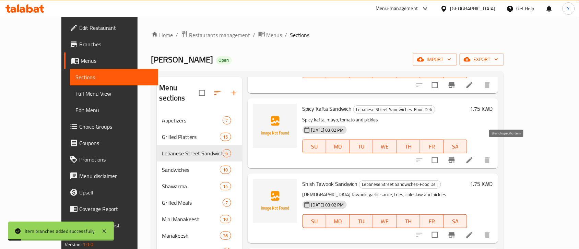
click at [460, 152] on button "Branch-specific-item" at bounding box center [452, 160] width 16 height 16
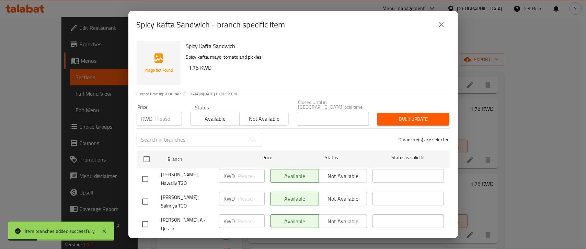
click at [149, 198] on input "checkbox" at bounding box center [145, 202] width 14 height 14
click at [147, 180] on input "checkbox" at bounding box center [145, 179] width 14 height 14
click at [326, 192] on button "Not available" at bounding box center [343, 199] width 49 height 14
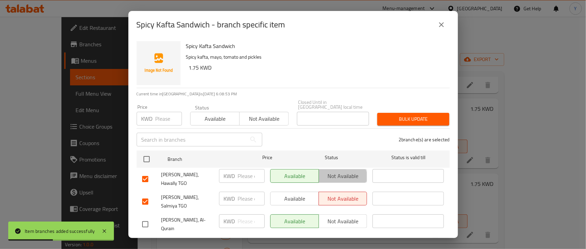
click at [328, 176] on span "Not available" at bounding box center [343, 176] width 43 height 10
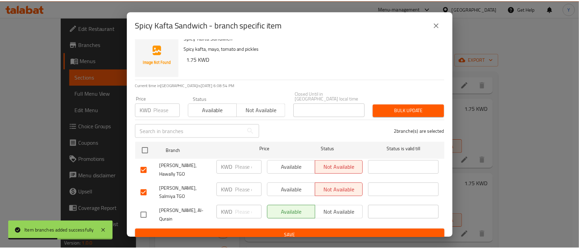
scroll to position [11, 0]
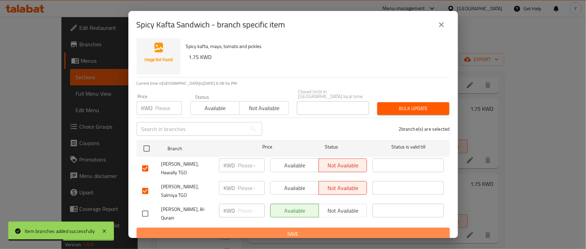
click at [313, 230] on span "Save" at bounding box center [293, 234] width 302 height 9
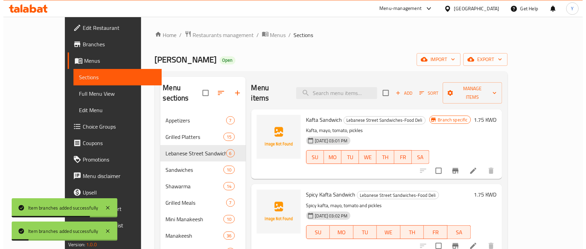
scroll to position [86, 0]
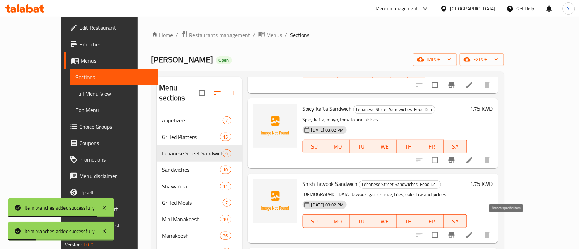
click at [456, 231] on icon "Branch-specific-item" at bounding box center [452, 235] width 8 height 8
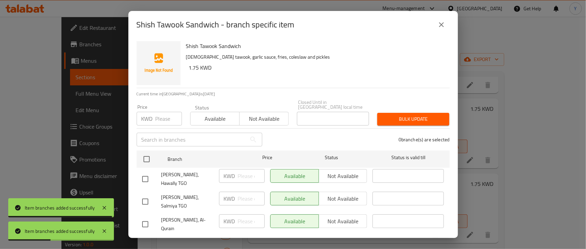
click at [138, 195] on input "checkbox" at bounding box center [145, 202] width 14 height 14
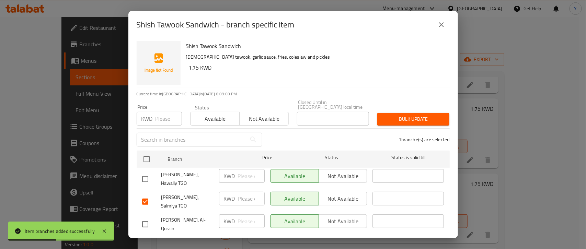
click at [147, 178] on input "checkbox" at bounding box center [145, 179] width 14 height 14
click at [316, 189] on div "Available Not available" at bounding box center [318, 201] width 103 height 25
click at [323, 195] on span "Not available" at bounding box center [343, 199] width 43 height 10
click at [342, 171] on span "Not available" at bounding box center [343, 176] width 43 height 10
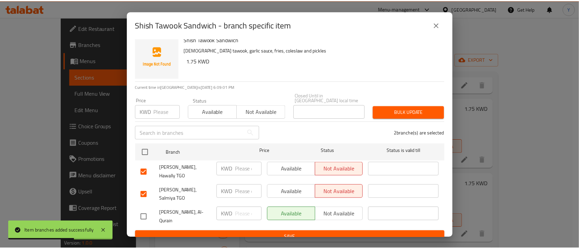
scroll to position [11, 0]
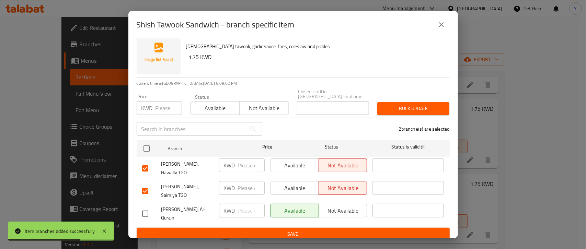
click at [317, 230] on span "Save" at bounding box center [293, 234] width 302 height 9
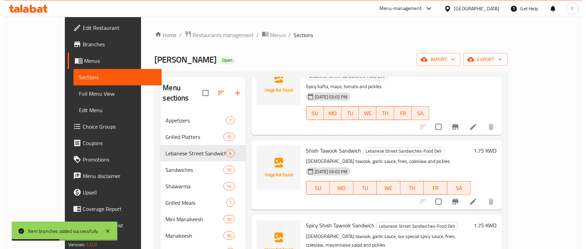
scroll to position [172, 0]
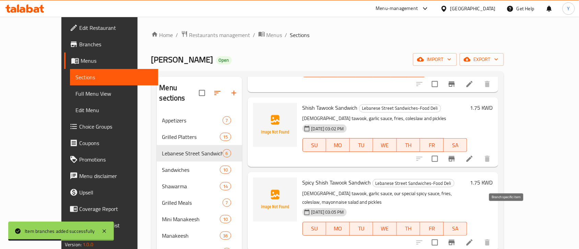
click at [456, 239] on icon "Branch-specific-item" at bounding box center [452, 243] width 8 height 8
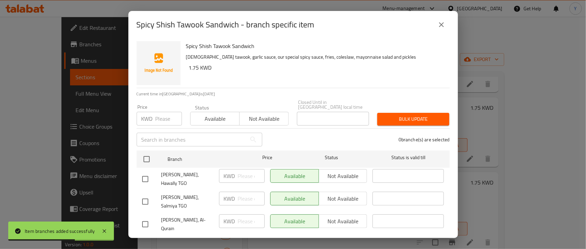
click at [150, 196] on input "checkbox" at bounding box center [145, 202] width 14 height 14
click at [147, 175] on input "checkbox" at bounding box center [145, 179] width 14 height 14
click at [338, 197] on span "Not available" at bounding box center [343, 199] width 43 height 10
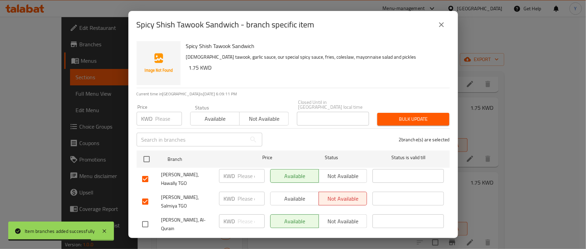
click at [336, 174] on span "Not available" at bounding box center [343, 176] width 43 height 10
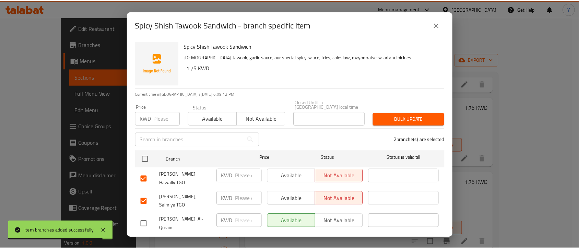
scroll to position [11, 0]
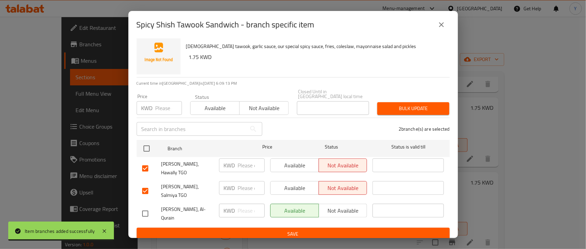
click at [284, 232] on span "Save" at bounding box center [293, 234] width 302 height 9
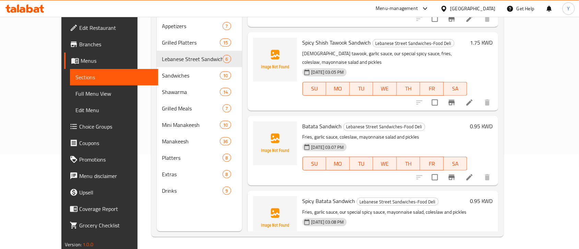
scroll to position [96, 0]
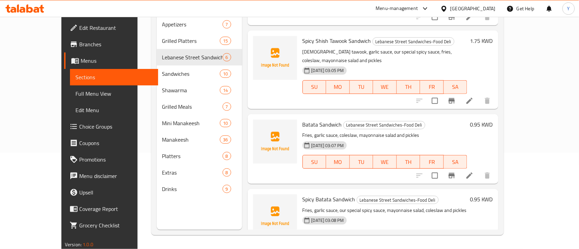
click at [456, 247] on icon "Branch-specific-item" at bounding box center [452, 251] width 8 height 8
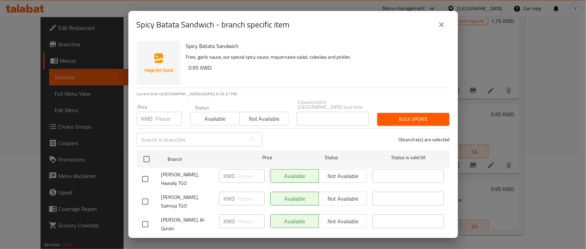
click at [148, 195] on input "checkbox" at bounding box center [145, 202] width 14 height 14
click at [148, 177] on input "checkbox" at bounding box center [145, 179] width 14 height 14
click at [340, 192] on button "Not available" at bounding box center [343, 199] width 49 height 14
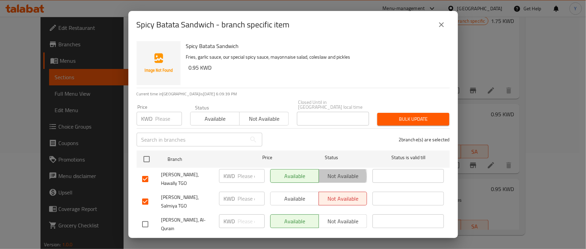
click at [332, 172] on span "Not available" at bounding box center [343, 176] width 43 height 10
click at [320, 232] on div "Available Not available" at bounding box center [318, 224] width 103 height 25
click at [315, 241] on span "Save" at bounding box center [293, 245] width 302 height 9
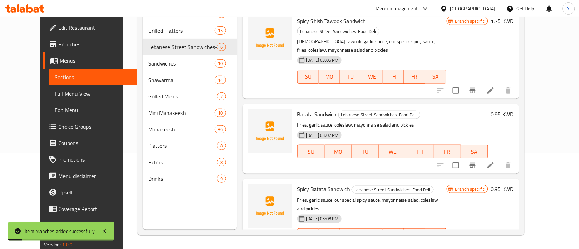
click at [476, 163] on icon "Branch-specific-item" at bounding box center [473, 165] width 6 height 5
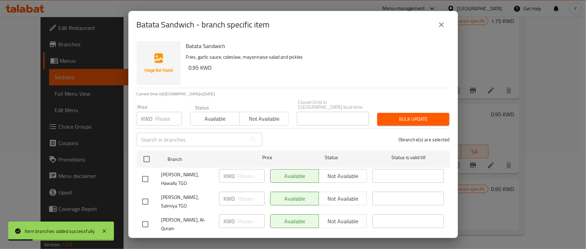
click at [143, 200] on input "checkbox" at bounding box center [145, 202] width 14 height 14
click at [146, 178] on input "checkbox" at bounding box center [145, 179] width 14 height 14
click at [335, 194] on span "Not available" at bounding box center [343, 199] width 43 height 10
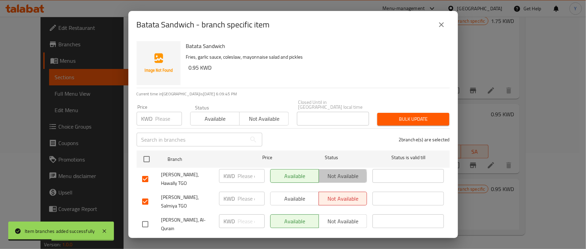
click at [328, 173] on span "Not available" at bounding box center [343, 176] width 43 height 10
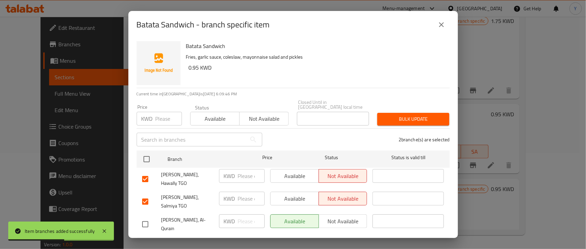
click at [235, 241] on span "Save" at bounding box center [293, 245] width 302 height 9
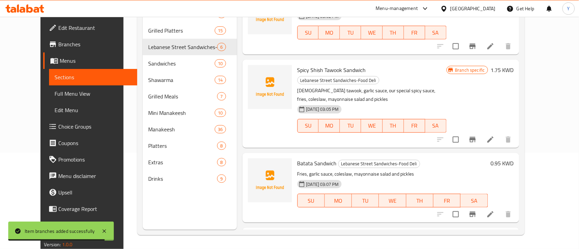
scroll to position [217, 0]
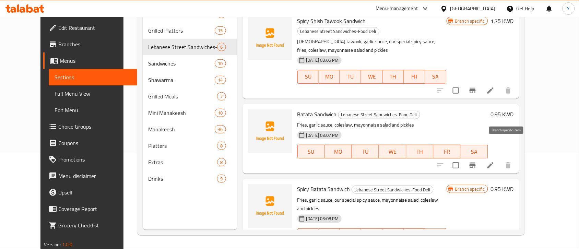
click at [477, 161] on icon "Branch-specific-item" at bounding box center [473, 165] width 8 height 8
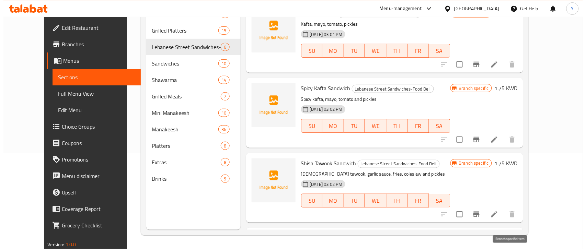
scroll to position [0, 0]
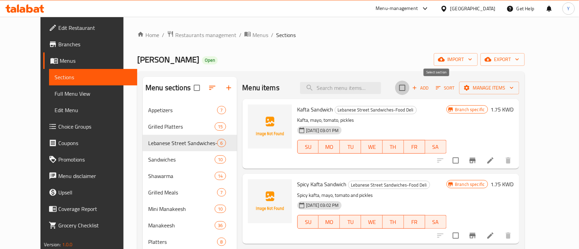
click at [410, 88] on input "checkbox" at bounding box center [402, 88] width 14 height 14
click at [514, 86] on span "Manage items" at bounding box center [489, 88] width 49 height 9
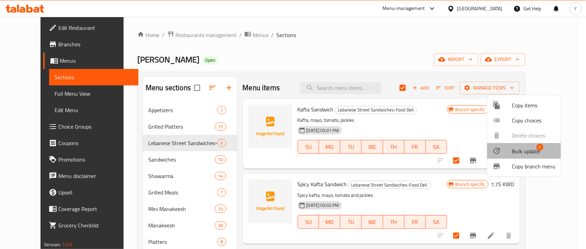
click at [526, 147] on span "Bulk update" at bounding box center [526, 151] width 28 height 8
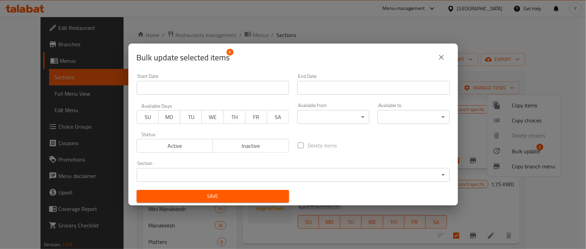
click at [339, 118] on body "​ Menu-management Kuwait Get Help Y Edit Restaurant Branches Menus Sections Ful…" at bounding box center [293, 133] width 586 height 232
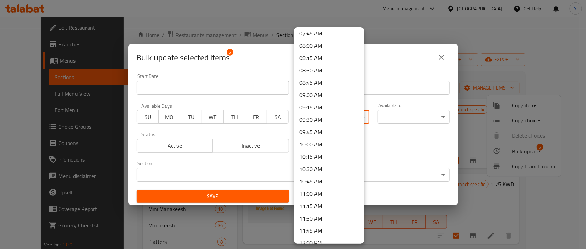
scroll to position [429, 0]
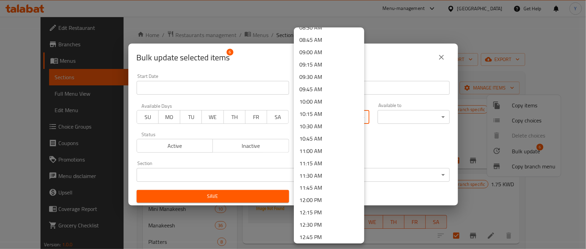
click at [310, 225] on li "12:30 PM" at bounding box center [329, 225] width 70 height 12
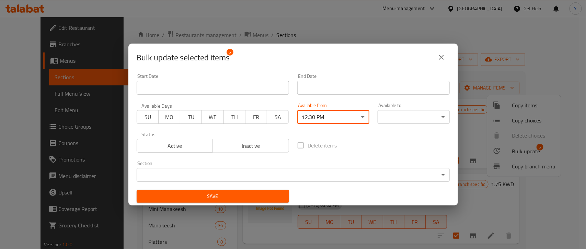
click at [382, 106] on div "Available to ​ ​" at bounding box center [414, 113] width 72 height 21
click at [384, 108] on div "Available to ​ ​" at bounding box center [414, 113] width 72 height 21
click at [386, 111] on body "​ Menu-management Kuwait Get Help Y Edit Restaurant Branches Menus Sections Ful…" at bounding box center [293, 133] width 586 height 232
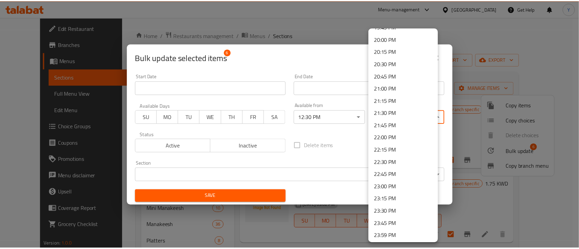
scroll to position [987, 0]
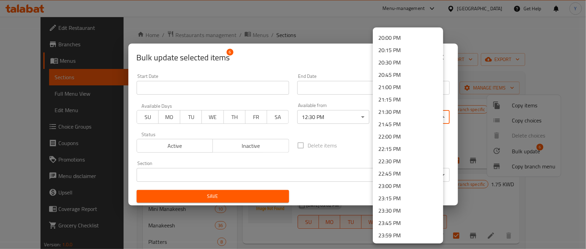
click at [397, 200] on li "23:15 PM" at bounding box center [408, 198] width 70 height 12
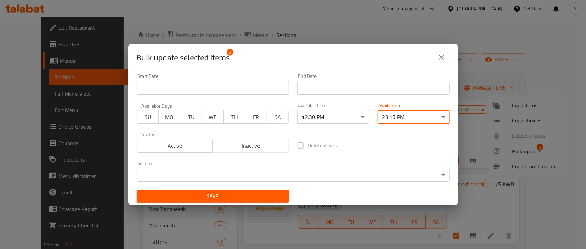
click at [252, 197] on span "Save" at bounding box center [212, 196] width 141 height 9
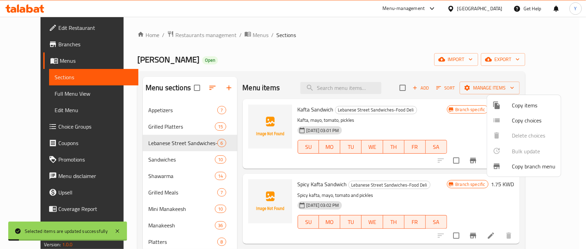
click at [350, 63] on div at bounding box center [293, 124] width 586 height 249
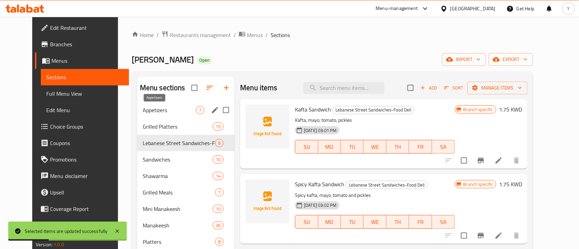
click at [153, 110] on span "Appetizers" at bounding box center [169, 110] width 53 height 8
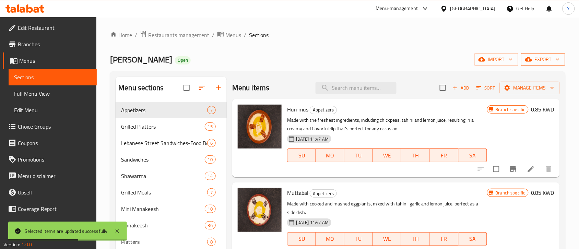
click at [558, 58] on icon "button" at bounding box center [558, 59] width 7 height 7
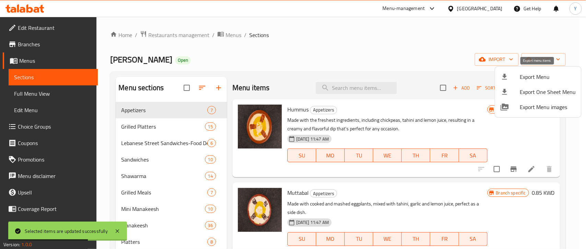
click at [528, 70] on li "Export Menu" at bounding box center [538, 76] width 86 height 15
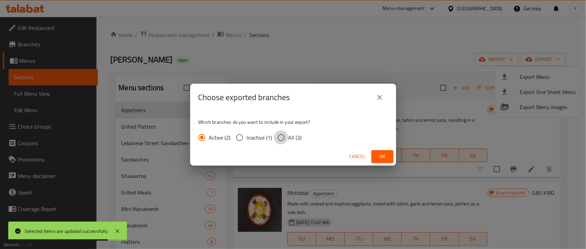
click at [278, 136] on input "All (3)" at bounding box center [281, 137] width 14 height 14
click at [383, 156] on span "Ok" at bounding box center [382, 156] width 11 height 9
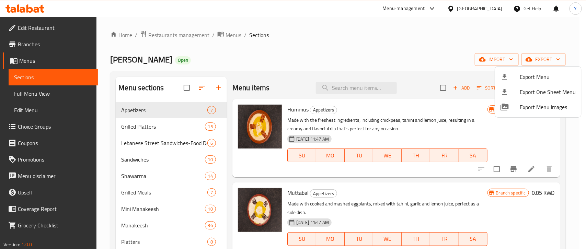
click at [260, 40] on div at bounding box center [293, 124] width 586 height 249
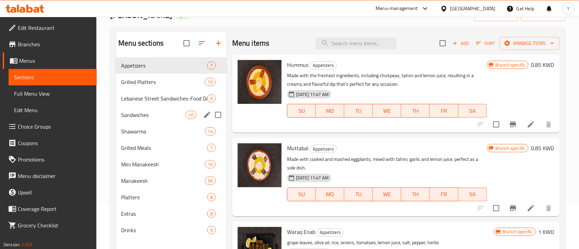
scroll to position [86, 0]
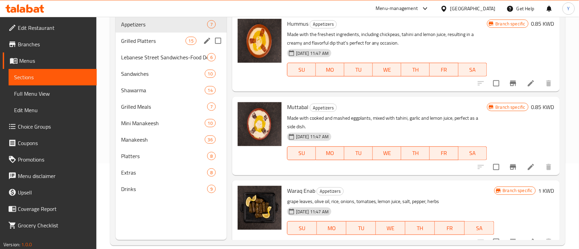
click at [222, 39] on input "Menu sections" at bounding box center [218, 41] width 14 height 14
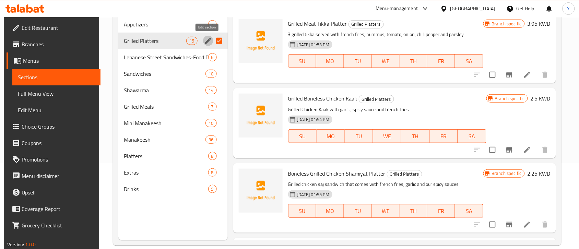
click at [204, 39] on icon "edit" at bounding box center [208, 41] width 8 height 8
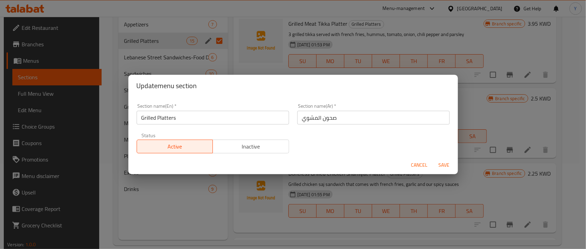
drag, startPoint x: 133, startPoint y: 121, endPoint x: 74, endPoint y: 121, distance: 59.0
click at [74, 120] on div "Update menu section Section name(En)   * Grilled Platters Section name(En) * Se…" at bounding box center [293, 124] width 586 height 249
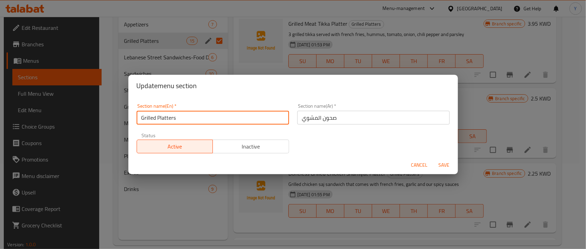
click at [415, 169] on span "Cancel" at bounding box center [419, 165] width 16 height 9
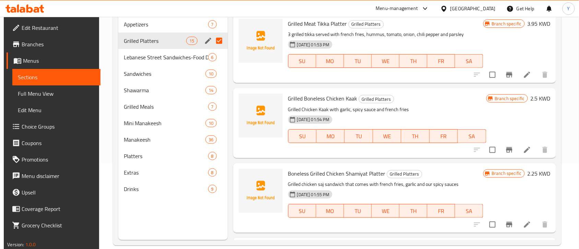
click at [216, 39] on input "Menu sections" at bounding box center [219, 41] width 14 height 14
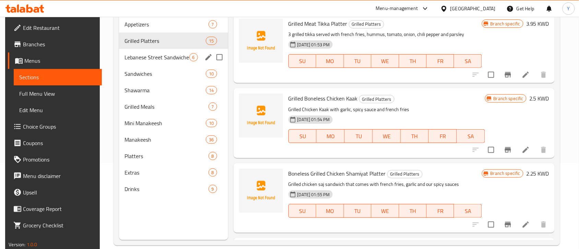
click at [212, 59] on input "Menu sections" at bounding box center [219, 57] width 14 height 14
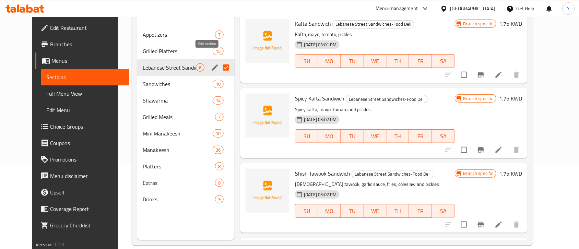
click at [212, 65] on icon "edit" at bounding box center [215, 68] width 6 height 6
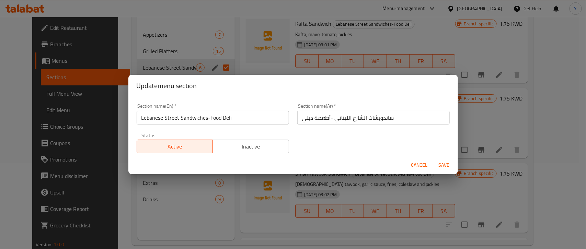
click at [200, 123] on input "Lebanese Street Sandwiches-Food Deli" at bounding box center [213, 118] width 152 height 14
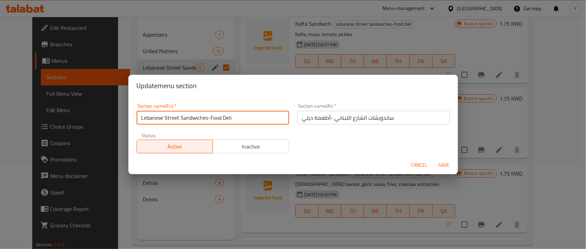
click at [200, 123] on input "Lebanese Street Sandwiches-Food Deli" at bounding box center [213, 118] width 152 height 14
click at [416, 166] on span "Cancel" at bounding box center [419, 165] width 16 height 9
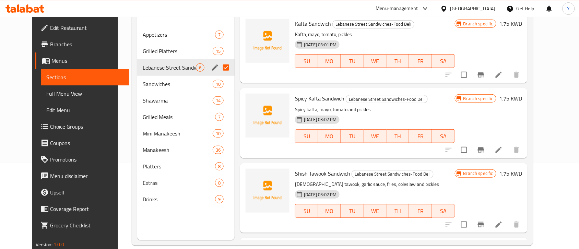
click at [23, 11] on icon at bounding box center [24, 8] width 39 height 8
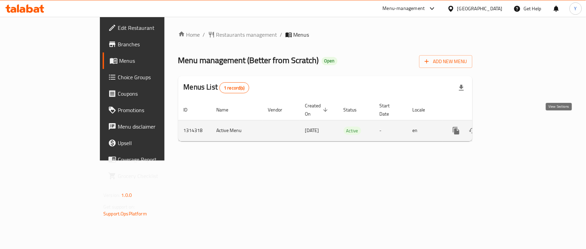
click at [509, 128] on icon "enhanced table" at bounding box center [505, 131] width 6 height 6
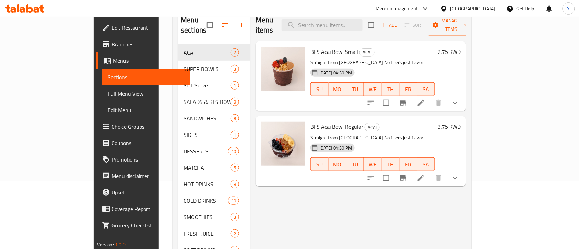
scroll to position [96, 0]
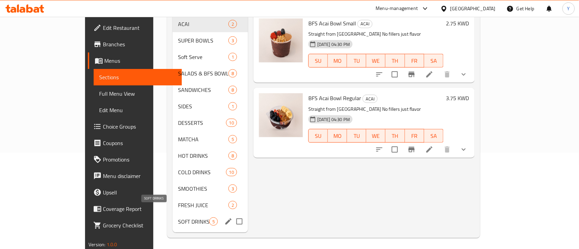
click at [178, 218] on span "SOFT DRINKS" at bounding box center [193, 222] width 31 height 8
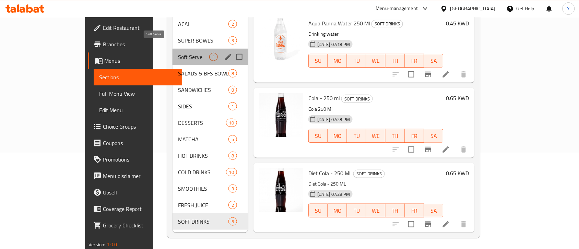
click at [178, 53] on span "Soft Serve" at bounding box center [193, 57] width 31 height 8
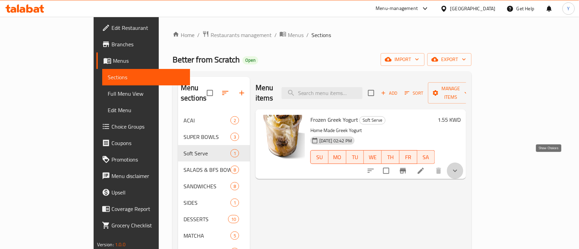
click at [460, 167] on icon "show more" at bounding box center [455, 171] width 8 height 8
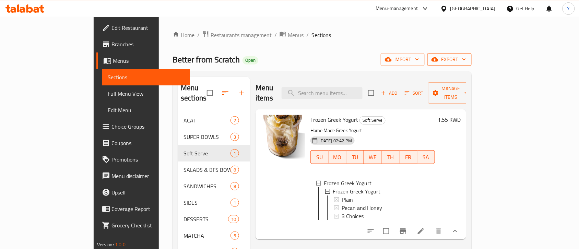
click at [466, 57] on span "export" at bounding box center [449, 59] width 33 height 9
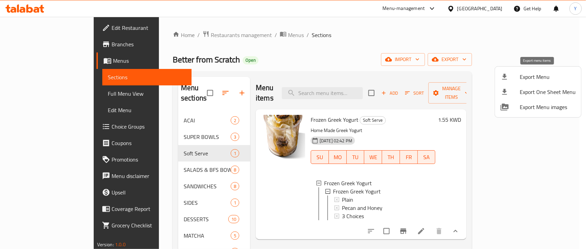
click at [531, 78] on span "Export Menu" at bounding box center [548, 77] width 56 height 8
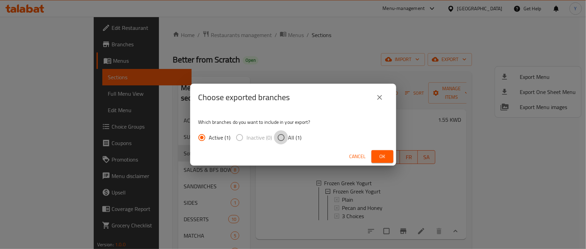
click at [286, 135] on input "All (1)" at bounding box center [281, 137] width 14 height 14
radio input "true"
click at [385, 163] on div "Cancel Ok" at bounding box center [293, 157] width 206 height 18
click at [381, 159] on span "Ok" at bounding box center [382, 156] width 11 height 9
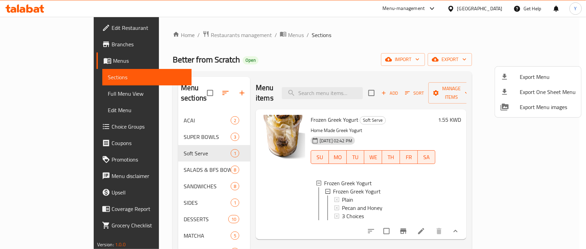
click at [491, 3] on div at bounding box center [293, 124] width 586 height 249
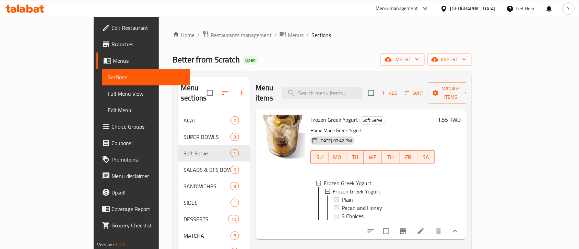
click at [491, 8] on div "Kuwait" at bounding box center [473, 9] width 45 height 8
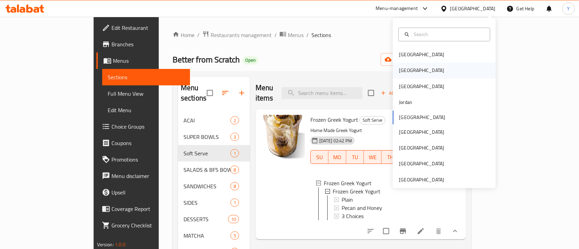
click at [407, 70] on div "[GEOGRAPHIC_DATA]" at bounding box center [422, 71] width 56 height 16
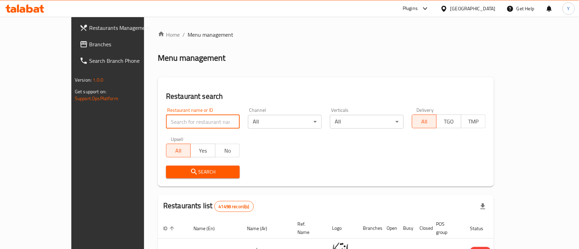
paste input "634220"
type input "634220"
click at [206, 169] on span "Search" at bounding box center [203, 172] width 63 height 9
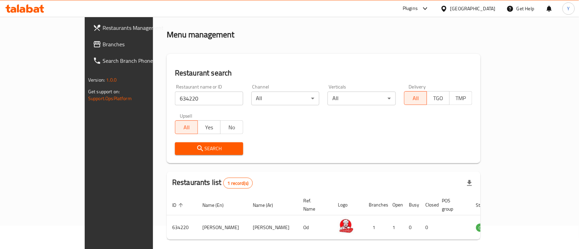
scroll to position [43, 0]
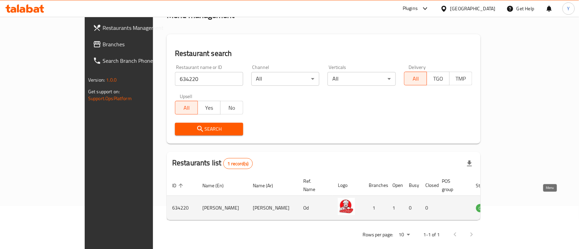
click at [525, 204] on link "enhanced table" at bounding box center [518, 208] width 13 height 8
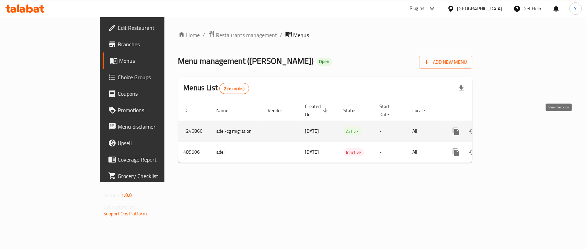
click at [510, 127] on icon "enhanced table" at bounding box center [505, 131] width 8 height 8
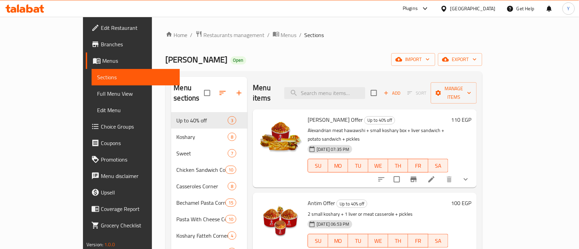
click at [340, 54] on div "Abo Amar Open import export" at bounding box center [324, 59] width 317 height 13
click at [477, 61] on span "export" at bounding box center [460, 59] width 33 height 9
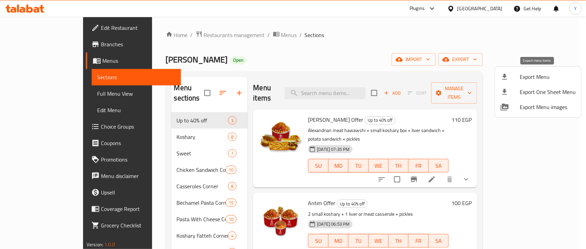
click at [541, 76] on span "Export Menu" at bounding box center [548, 77] width 56 height 8
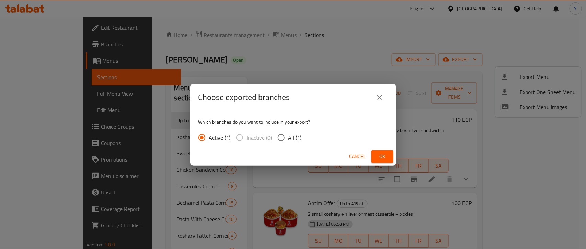
click at [299, 138] on span "All (1)" at bounding box center [294, 138] width 13 height 8
click at [288, 138] on input "All (1)" at bounding box center [281, 137] width 14 height 14
radio input "true"
click at [381, 159] on span "Ok" at bounding box center [382, 156] width 11 height 9
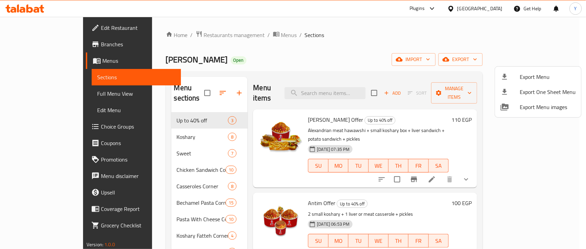
click at [371, 60] on div at bounding box center [293, 124] width 586 height 249
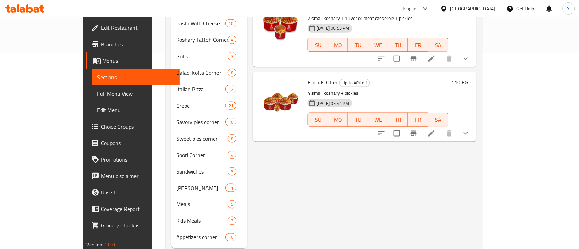
scroll to position [204, 0]
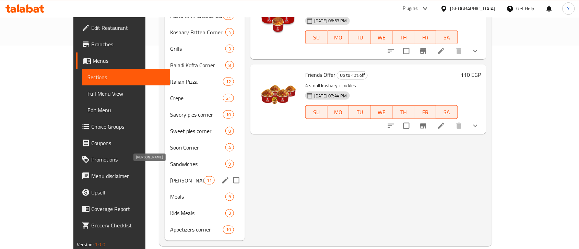
click at [178, 176] on span "[PERSON_NAME]" at bounding box center [187, 180] width 34 height 8
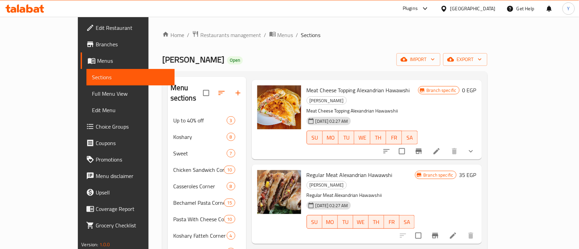
scroll to position [129, 0]
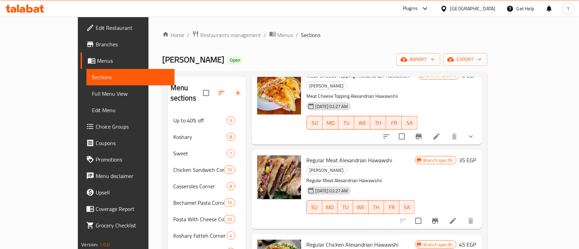
click at [335, 155] on span "Regular Meat Alexandrian Hawawshi" at bounding box center [350, 160] width 86 height 10
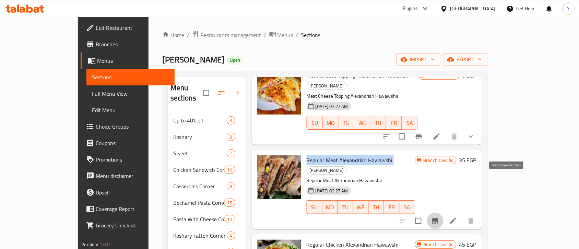
click at [444, 213] on button "Branch-specific-item" at bounding box center [435, 221] width 16 height 16
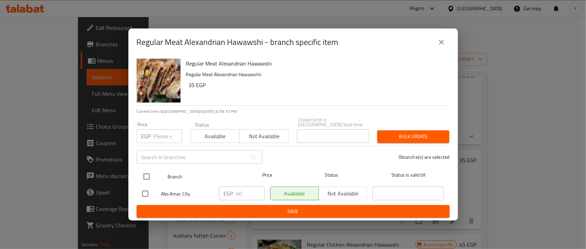
click at [147, 170] on input "checkbox" at bounding box center [146, 177] width 14 height 14
checkbox input "true"
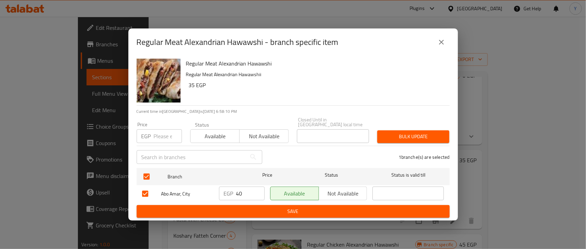
click at [160, 133] on input "number" at bounding box center [168, 136] width 28 height 14
type input "50"
click at [253, 101] on div "Regular Meat Alexandrian Hawawshi Regular Meat Alexandrian Hawawshii 35 EGP" at bounding box center [315, 80] width 264 height 49
click at [419, 123] on div "Price EGP 50 Price Status Available Not available Closed Until in Egypt local t…" at bounding box center [292, 130] width 321 height 34
click at [409, 136] on span "Bulk update" at bounding box center [413, 136] width 61 height 9
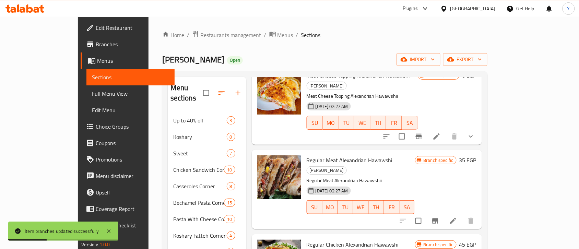
click at [477, 155] on h6 "35 EGP" at bounding box center [468, 160] width 17 height 10
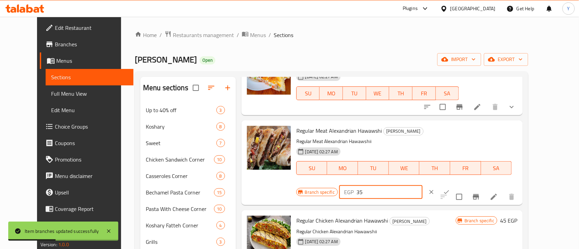
drag, startPoint x: 490, startPoint y: 136, endPoint x: 392, endPoint y: 135, distance: 97.8
click at [392, 135] on div "Regular Meat Alexandrian Hawawshi Alexandrian Hawawshi Regular Meat Alexandrian…" at bounding box center [407, 162] width 227 height 79
type input "50"
click at [454, 185] on button "ok" at bounding box center [446, 192] width 15 height 15
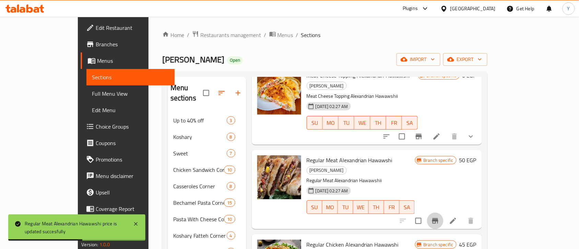
click at [439, 218] on icon "Branch-specific-item" at bounding box center [435, 220] width 6 height 5
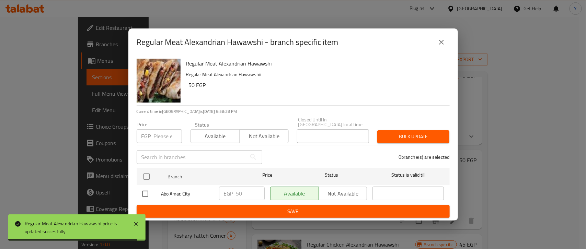
click at [444, 44] on icon "close" at bounding box center [441, 42] width 8 height 8
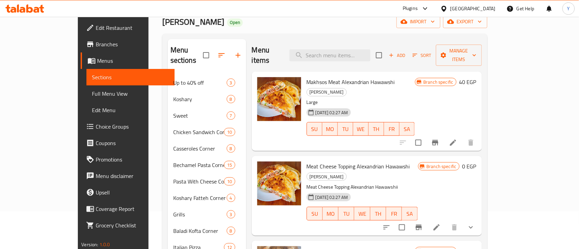
scroll to position [0, 0]
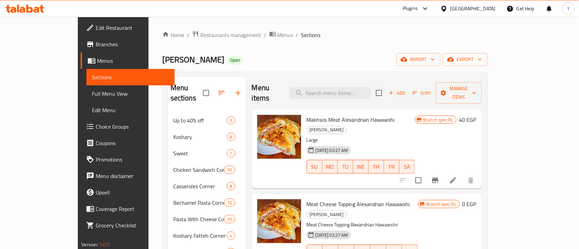
click at [307, 115] on span "Makhsos Meat Alexandrian Hawawshi" at bounding box center [351, 120] width 88 height 10
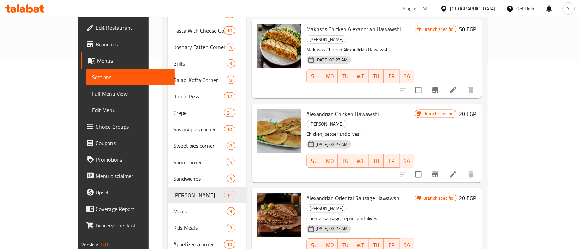
scroll to position [204, 0]
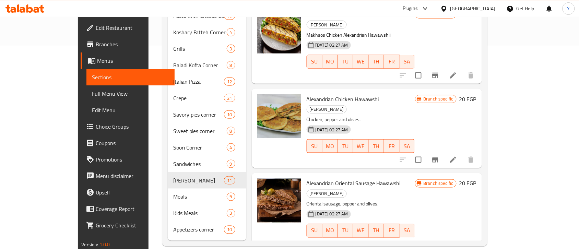
click at [385, 92] on div "Alexandrian Chicken Hawawshi Alexandrian Hawawshi Chicken, pepper and olives. 2…" at bounding box center [361, 129] width 114 height 74
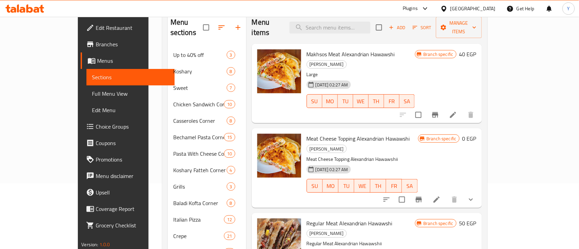
scroll to position [32, 0]
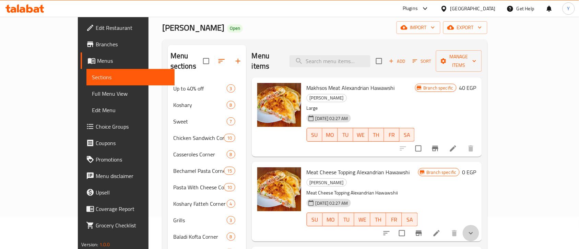
click at [479, 225] on button "show more" at bounding box center [471, 233] width 16 height 16
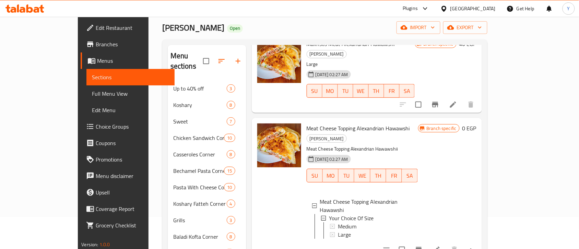
scroll to position [86, 0]
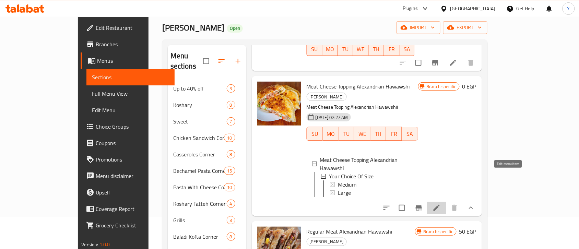
click at [441, 204] on icon at bounding box center [437, 208] width 8 height 8
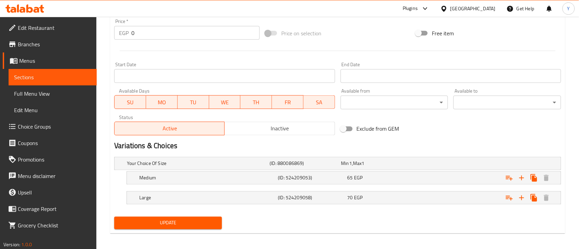
scroll to position [262, 0]
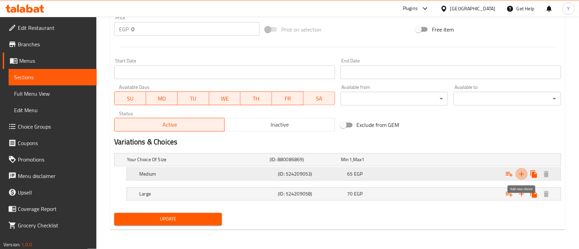
click at [526, 174] on button "Expand" at bounding box center [522, 174] width 12 height 12
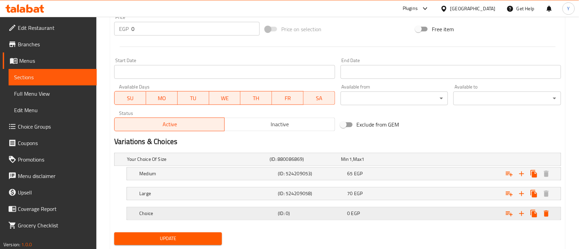
click at [205, 216] on h5 "Choice" at bounding box center [207, 213] width 136 height 7
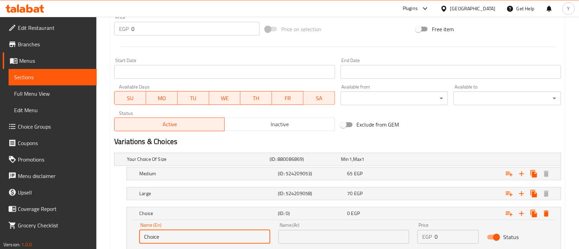
drag, startPoint x: 204, startPoint y: 230, endPoint x: 128, endPoint y: 229, distance: 75.5
click at [129, 229] on div "Name (En) Choice Name (En) Name (Ar) Name (Ar) Price EGP 0 Price Status" at bounding box center [344, 234] width 434 height 29
type input "Small"
click at [356, 242] on input "text" at bounding box center [344, 237] width 131 height 14
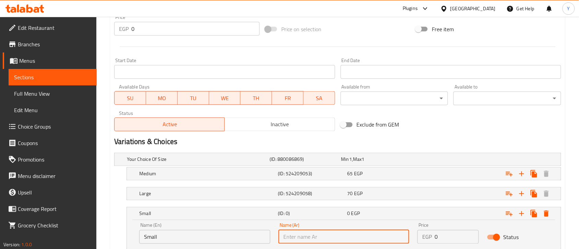
type input "صغير"
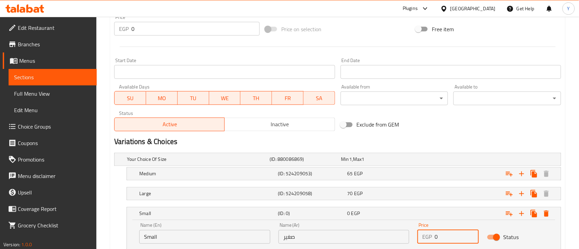
scroll to position [265, 0]
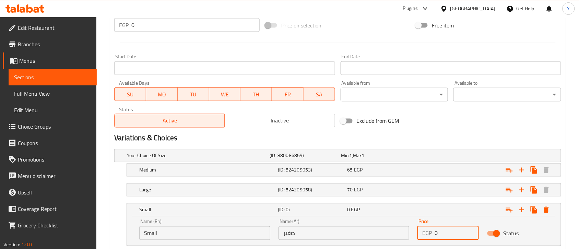
drag, startPoint x: 444, startPoint y: 242, endPoint x: 377, endPoint y: 238, distance: 67.4
click at [377, 238] on div "Name (En) Small Name (En) Name (Ar) صغير Name (Ar) Price EGP 0 Price Status" at bounding box center [344, 229] width 418 height 29
type input "60"
click at [362, 169] on span "EGP" at bounding box center [358, 170] width 9 height 9
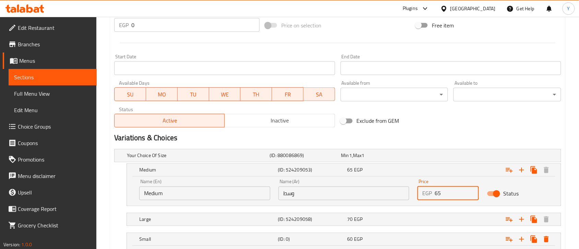
drag, startPoint x: 452, startPoint y: 190, endPoint x: 402, endPoint y: 192, distance: 50.5
click at [402, 192] on div "Name (En) Medium Name (En) Name (Ar) وسط Name (Ar) Price EGP 65 Price Status" at bounding box center [344, 189] width 418 height 29
type input "70"
click at [411, 221] on div "70 EGP" at bounding box center [381, 219] width 67 height 7
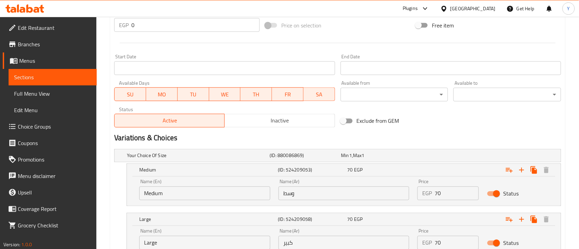
scroll to position [351, 0]
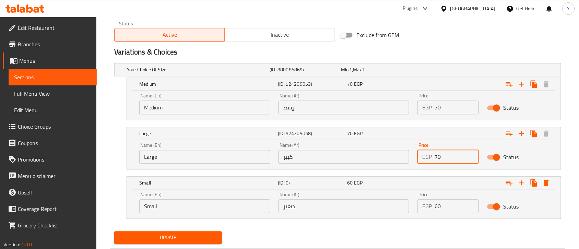
drag, startPoint x: 438, startPoint y: 158, endPoint x: 432, endPoint y: 160, distance: 6.1
click at [432, 160] on div "EGP 70 Price" at bounding box center [448, 157] width 61 height 14
type input "80"
click at [385, 227] on div "Your Choice Of Size (ID: 880086869) Min 1 , Max 1 Name (En) Your Choice Of Size…" at bounding box center [338, 145] width 453 height 168
click at [196, 246] on div "Update" at bounding box center [168, 238] width 113 height 18
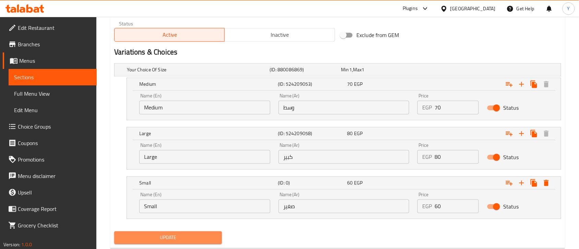
click at [195, 240] on span "Update" at bounding box center [168, 238] width 97 height 9
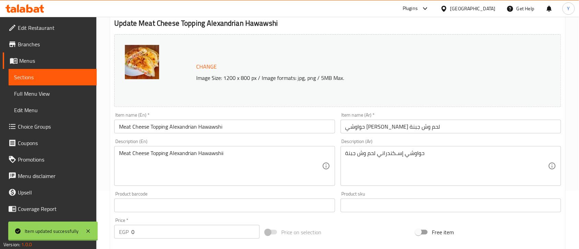
scroll to position [0, 0]
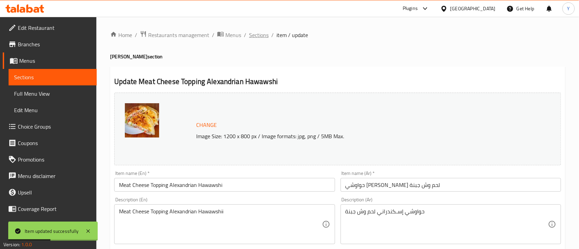
click at [262, 33] on span "Sections" at bounding box center [259, 35] width 20 height 8
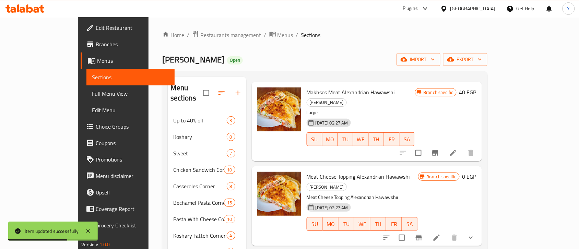
scroll to position [43, 0]
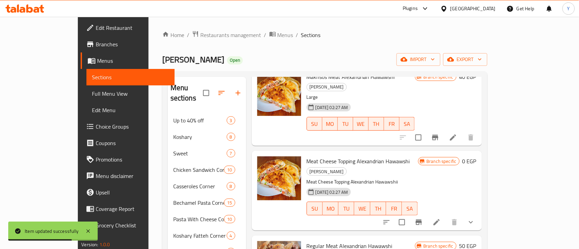
click at [479, 214] on button "show more" at bounding box center [471, 222] width 16 height 16
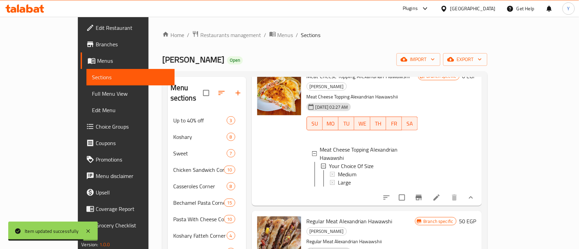
scroll to position [129, 0]
click at [391, 193] on icon "sort-choices" at bounding box center [387, 197] width 8 height 8
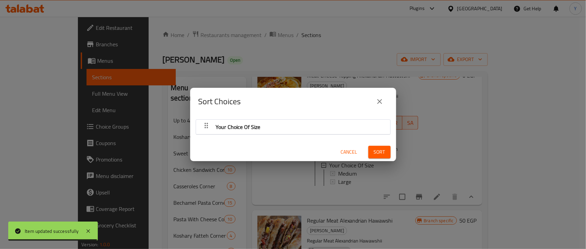
click at [261, 126] on div "Your Choice Of Size" at bounding box center [238, 127] width 50 height 16
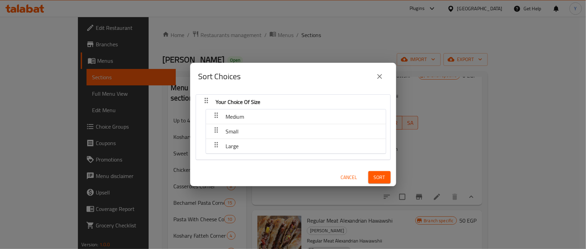
drag, startPoint x: 232, startPoint y: 131, endPoint x: 231, endPoint y: 116, distance: 14.8
click at [231, 116] on nav "Medium Small Large" at bounding box center [296, 131] width 181 height 45
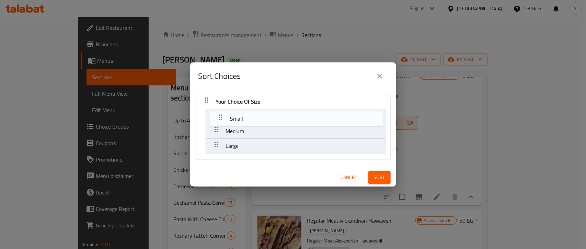
drag, startPoint x: 212, startPoint y: 130, endPoint x: 218, endPoint y: 116, distance: 14.9
click at [218, 116] on nav "Your Choice Of Size Medium Small Large" at bounding box center [293, 127] width 195 height 66
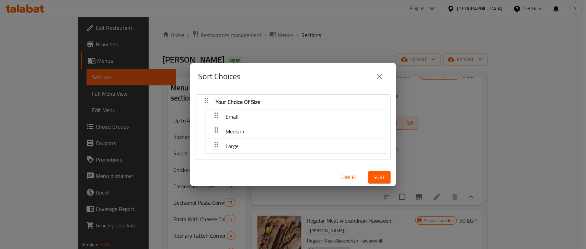
click at [378, 180] on span "Sort" at bounding box center [379, 177] width 11 height 9
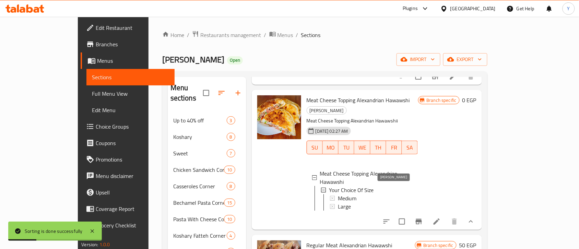
scroll to position [86, 0]
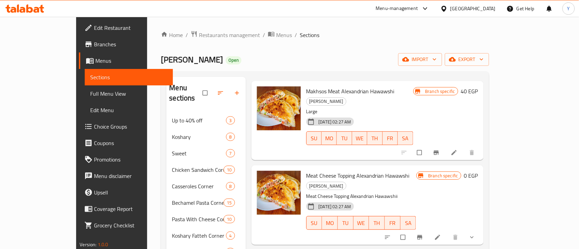
scroll to position [43, 0]
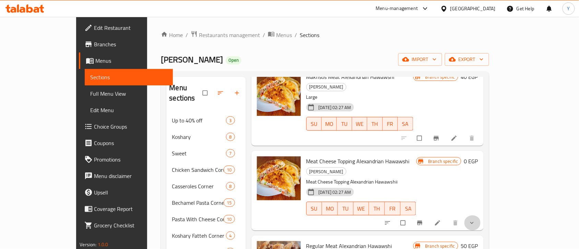
click at [481, 216] on button "show more" at bounding box center [473, 223] width 16 height 15
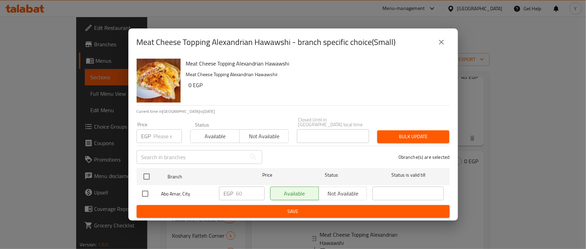
click at [438, 46] on icon "close" at bounding box center [441, 42] width 8 height 8
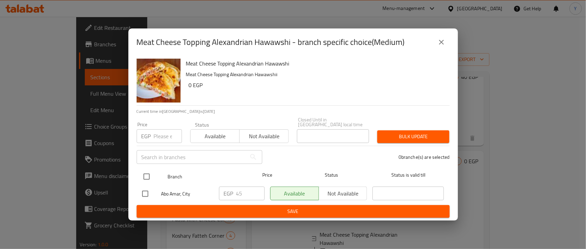
click at [152, 175] on input "checkbox" at bounding box center [146, 177] width 14 height 14
checkbox input "true"
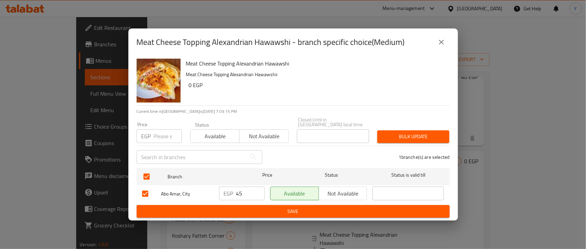
click at [158, 136] on input "number" at bounding box center [168, 136] width 28 height 14
type input "70"
click at [389, 132] on span "Bulk update" at bounding box center [413, 136] width 61 height 9
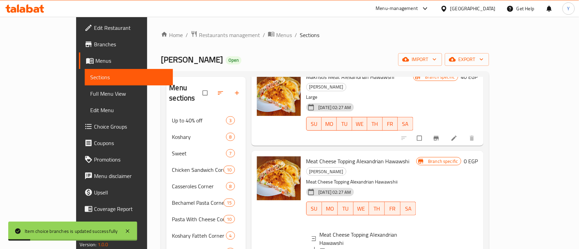
scroll to position [1, 0]
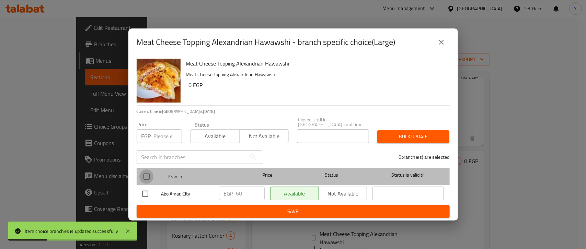
click at [147, 178] on input "checkbox" at bounding box center [146, 177] width 14 height 14
checkbox input "true"
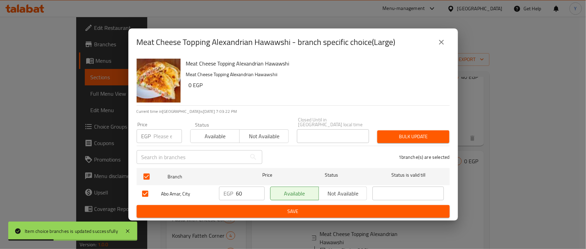
click at [163, 122] on div "Price EGP Price" at bounding box center [159, 132] width 45 height 21
click at [163, 143] on div "Price EGP Price" at bounding box center [159, 132] width 54 height 29
click at [163, 131] on input "number" at bounding box center [168, 136] width 28 height 14
type input "80"
click at [340, 101] on div "Meat Cheese Topping Alexandrian Hawawshi Meat Cheese Topping Alexandrian Hawaws…" at bounding box center [315, 80] width 264 height 49
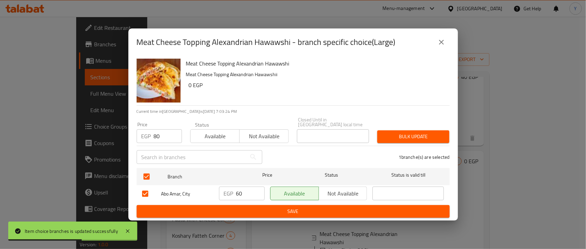
click at [399, 132] on span "Bulk update" at bounding box center [413, 136] width 61 height 9
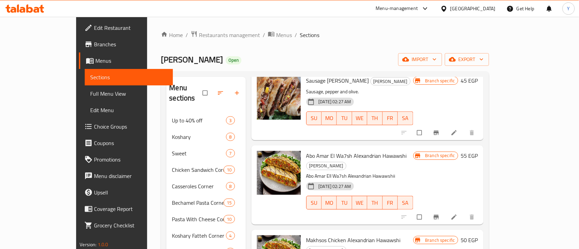
scroll to position [551, 0]
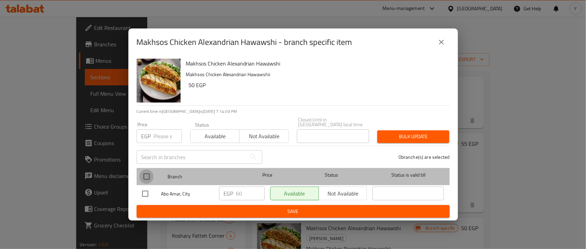
click at [141, 170] on input "checkbox" at bounding box center [146, 177] width 14 height 14
checkbox input "true"
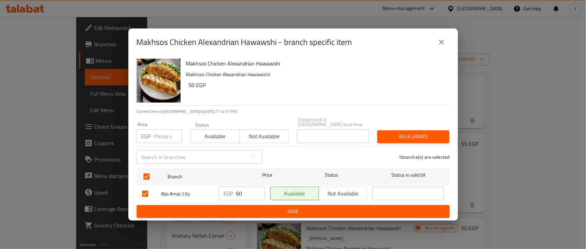
click at [157, 131] on input "number" at bounding box center [168, 136] width 28 height 14
type input "50"
click at [392, 132] on span "Bulk update" at bounding box center [413, 136] width 61 height 9
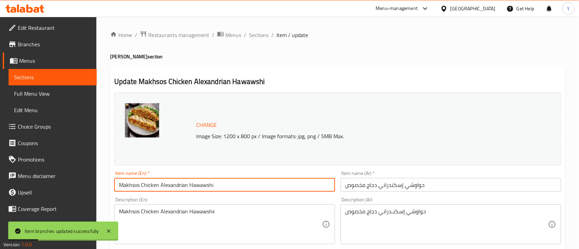
click at [127, 187] on input "Makhsos Chicken Alexandrian Hawawshi" at bounding box center [224, 185] width 221 height 14
type input "Large Chicken Alexandrian Hawawshi"
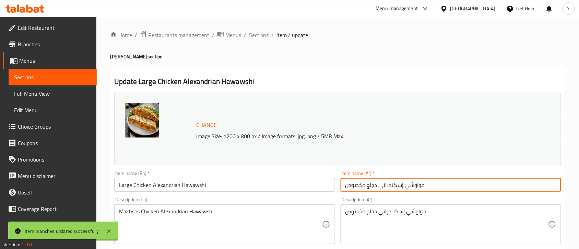
drag, startPoint x: 366, startPoint y: 186, endPoint x: 313, endPoint y: 187, distance: 52.5
click at [313, 187] on div "Change Image Size: 1200 x 800 px / Image formats: jpg, png / 5MB Max. Item name…" at bounding box center [338, 243] width 453 height 306
type input "حواوشي إسكندراني دجاج كبير"
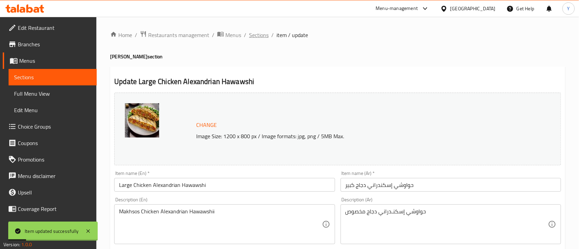
click at [259, 34] on span "Sections" at bounding box center [259, 35] width 20 height 8
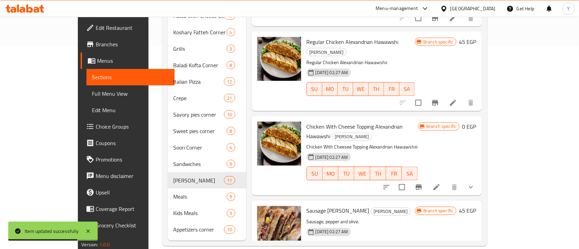
scroll to position [129, 0]
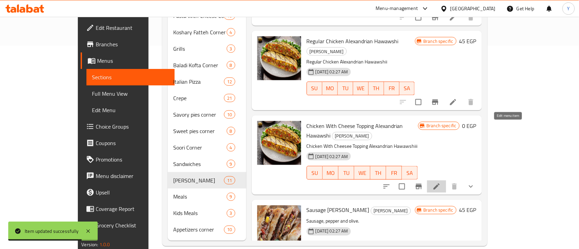
click at [441, 183] on icon at bounding box center [437, 187] width 8 height 8
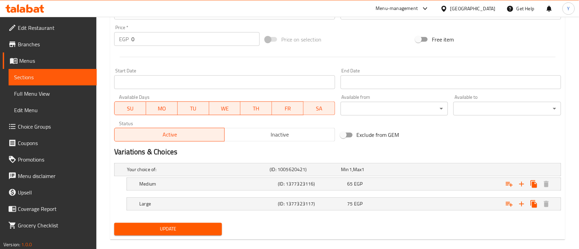
scroll to position [262, 0]
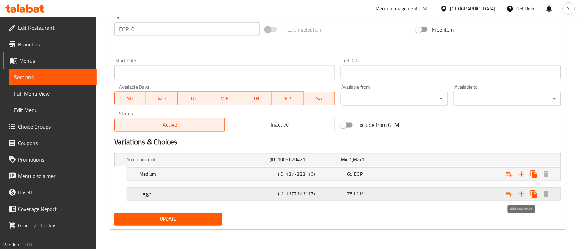
click at [522, 194] on icon "Expand" at bounding box center [522, 194] width 5 height 5
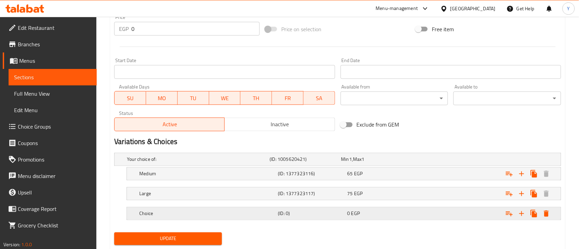
click at [389, 207] on div "Choice (ID: 0) 0 EGP" at bounding box center [346, 213] width 416 height 15
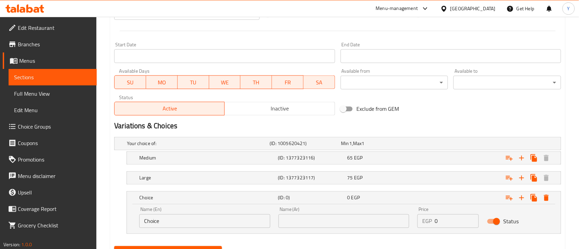
scroll to position [304, 0]
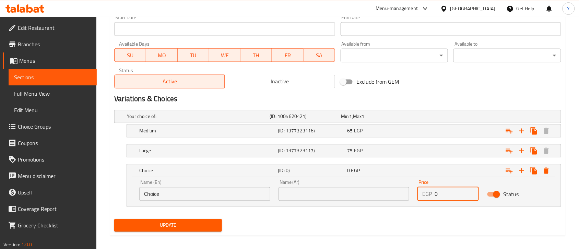
drag, startPoint x: 453, startPoint y: 196, endPoint x: 390, endPoint y: 195, distance: 62.8
click at [390, 195] on div "Name (En) Choice Name (En) Name (Ar) Name (Ar) Price EGP 0 Price Status" at bounding box center [344, 190] width 418 height 29
type input "60"
click at [421, 132] on div "Expand" at bounding box center [485, 131] width 139 height 15
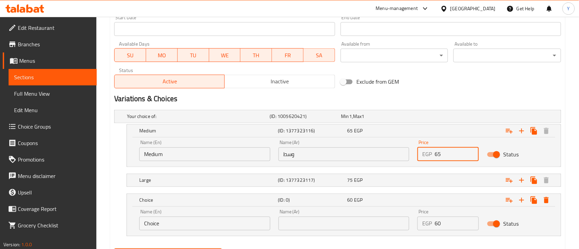
drag, startPoint x: 445, startPoint y: 156, endPoint x: 403, endPoint y: 160, distance: 42.4
click at [403, 160] on div "Name (En) Medium Name (En) Name (Ar) وسط Name (Ar) Price EGP 65 Price Status" at bounding box center [344, 150] width 418 height 29
type input "70"
click at [416, 181] on div "Expand" at bounding box center [485, 180] width 139 height 15
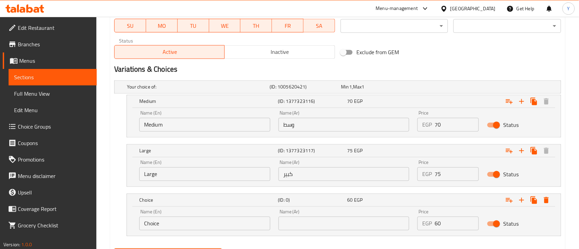
scroll to position [370, 0]
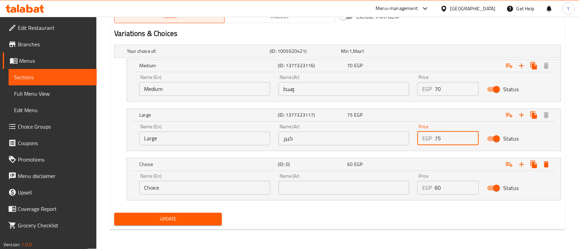
drag, startPoint x: 452, startPoint y: 142, endPoint x: 394, endPoint y: 144, distance: 58.1
click at [394, 144] on div "Name (En) Large Name (En) Name (Ar) كبير Name (Ar) Price EGP 75 Price Status" at bounding box center [344, 134] width 418 height 29
type input "80"
click at [219, 190] on input "Choice" at bounding box center [204, 188] width 131 height 14
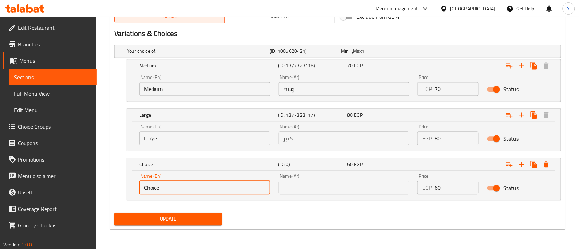
click at [219, 190] on input "Choice" at bounding box center [204, 188] width 131 height 14
click at [219, 190] on input "text" at bounding box center [204, 188] width 131 height 14
type input "Small"
drag, startPoint x: 335, startPoint y: 186, endPoint x: 335, endPoint y: 182, distance: 3.8
click at [335, 186] on input "text" at bounding box center [344, 188] width 131 height 14
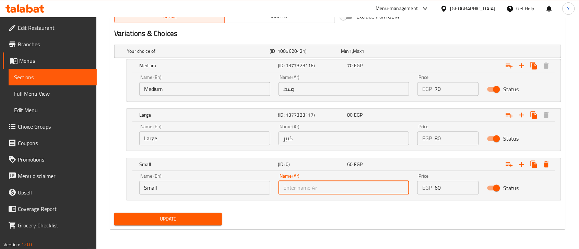
type input "صغير"
click at [299, 222] on div "Update" at bounding box center [338, 219] width 453 height 18
click at [181, 224] on span "Update" at bounding box center [168, 219] width 97 height 9
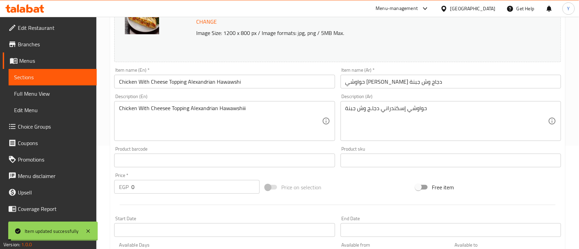
scroll to position [0, 0]
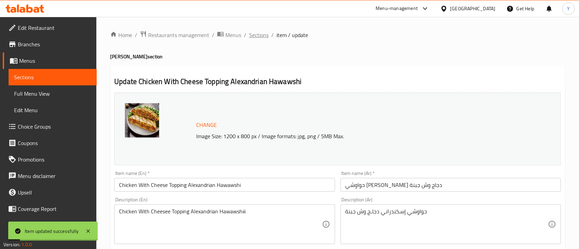
click at [251, 37] on span "Sections" at bounding box center [259, 35] width 20 height 8
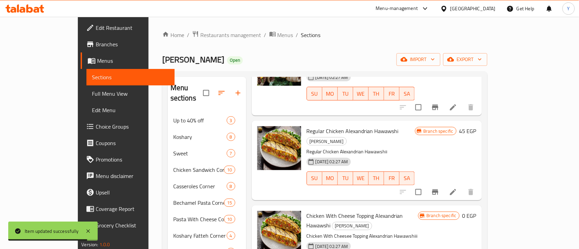
scroll to position [257, 0]
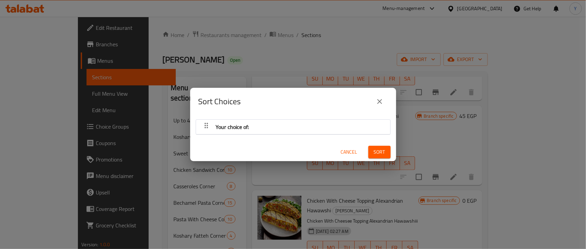
click at [252, 135] on div "Your choice of:" at bounding box center [292, 127] width 187 height 16
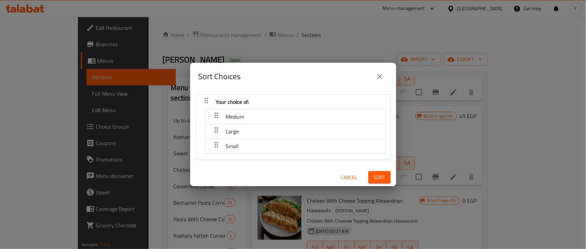
drag, startPoint x: 232, startPoint y: 146, endPoint x: 235, endPoint y: 123, distance: 23.5
click at [235, 123] on nav "Medium Large Small" at bounding box center [296, 131] width 181 height 45
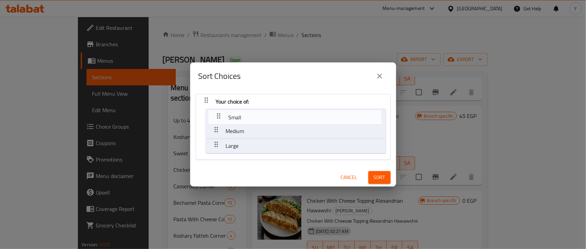
drag, startPoint x: 217, startPoint y: 148, endPoint x: 219, endPoint y: 117, distance: 30.6
click at [219, 117] on nav "Your choice of: Medium Large Small" at bounding box center [293, 127] width 195 height 66
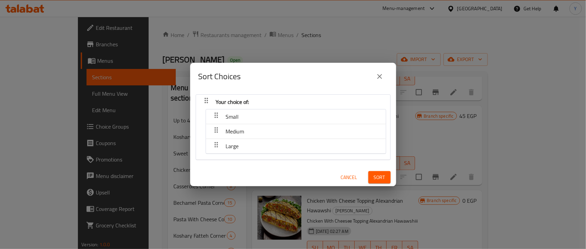
click at [374, 180] on span "Sort" at bounding box center [379, 177] width 11 height 9
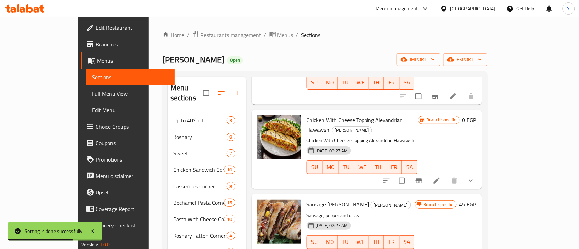
scroll to position [343, 0]
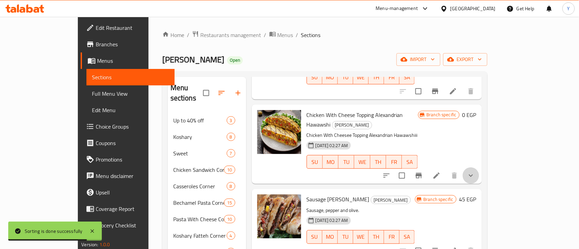
click at [479, 167] on button "show more" at bounding box center [471, 175] width 16 height 16
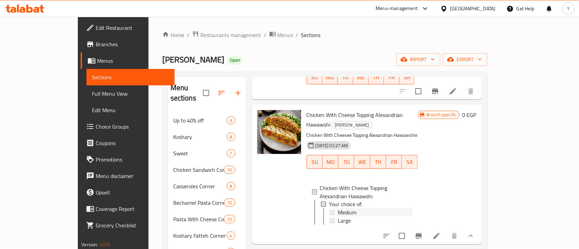
click at [338, 209] on span "Medium" at bounding box center [347, 213] width 19 height 8
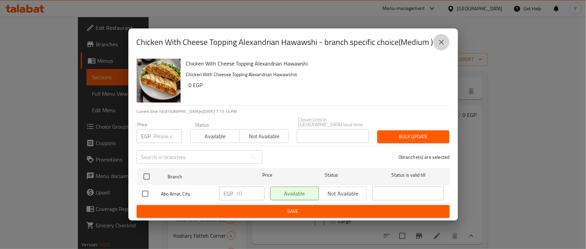
click at [441, 46] on icon "close" at bounding box center [441, 42] width 8 height 8
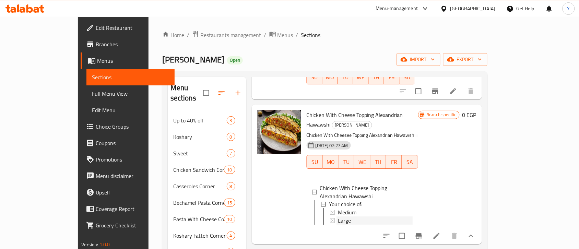
click at [338, 217] on span "Large" at bounding box center [344, 221] width 13 height 8
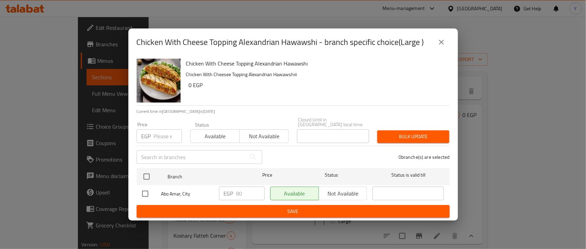
click at [448, 42] on button "close" at bounding box center [441, 42] width 16 height 16
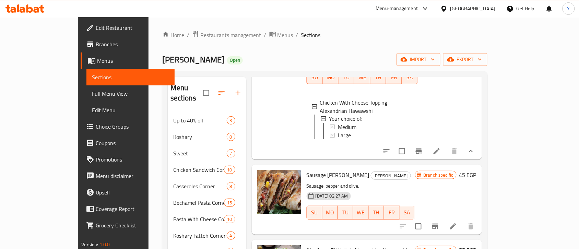
scroll to position [429, 0]
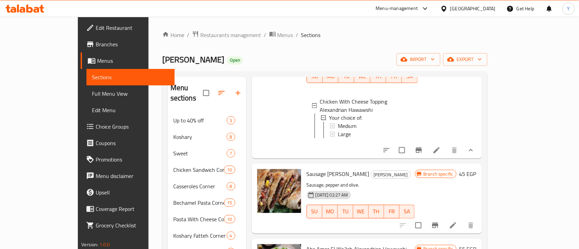
click at [477, 169] on h6 "45 EGP" at bounding box center [468, 174] width 17 height 10
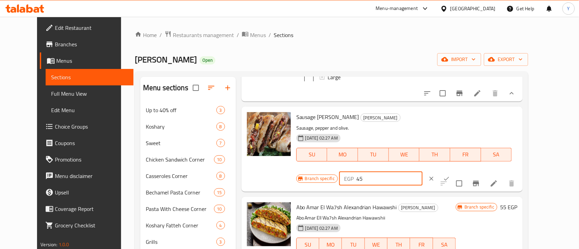
drag, startPoint x: 457, startPoint y: 114, endPoint x: 447, endPoint y: 111, distance: 10.9
click at [423, 172] on div "EGP 45 ​" at bounding box center [380, 179] width 83 height 14
type input "50"
click at [454, 171] on button "ok" at bounding box center [446, 178] width 15 height 15
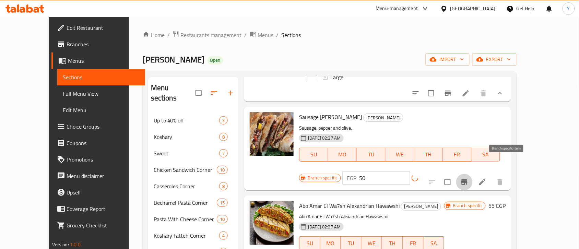
click at [473, 174] on button "Branch-specific-item" at bounding box center [464, 182] width 16 height 16
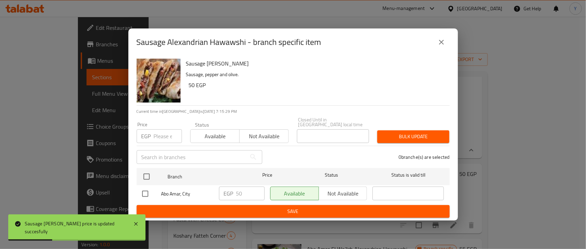
click at [448, 48] on button "close" at bounding box center [441, 42] width 16 height 16
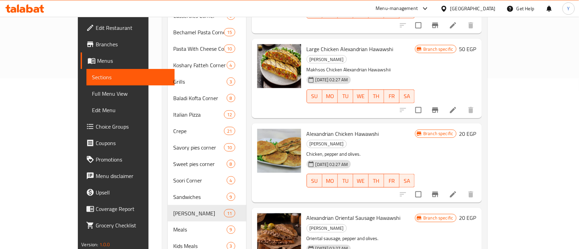
scroll to position [172, 0]
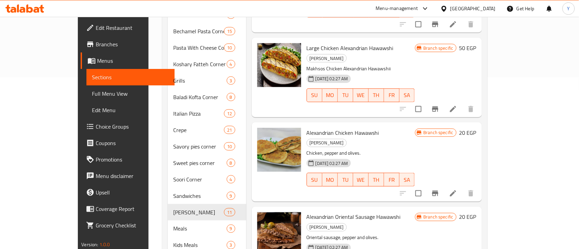
click at [477, 212] on h6 "20 EGP" at bounding box center [468, 217] width 17 height 10
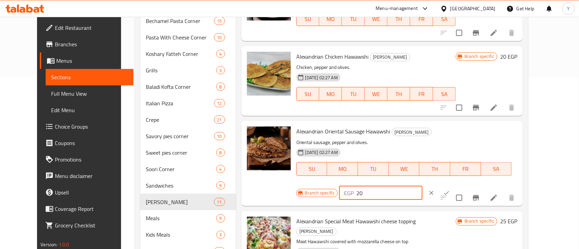
drag, startPoint x: 484, startPoint y: 131, endPoint x: 447, endPoint y: 134, distance: 37.1
click at [423, 186] on div "EGP 20 ​" at bounding box center [380, 193] width 83 height 14
type input "50"
click at [450, 190] on icon "ok" at bounding box center [446, 193] width 7 height 7
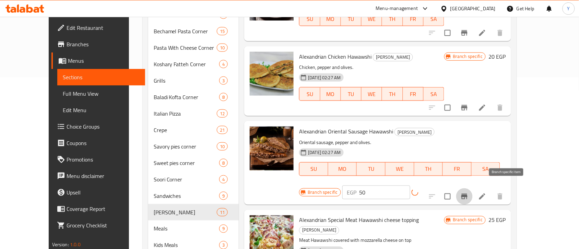
click at [473, 188] on button "Branch-specific-item" at bounding box center [464, 196] width 16 height 16
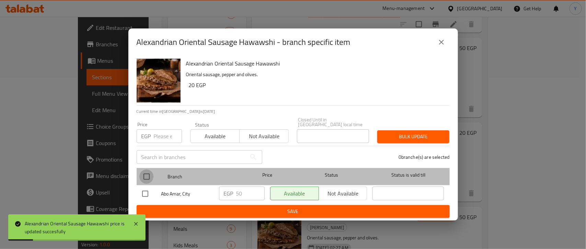
click at [146, 170] on input "checkbox" at bounding box center [146, 177] width 14 height 14
checkbox input "true"
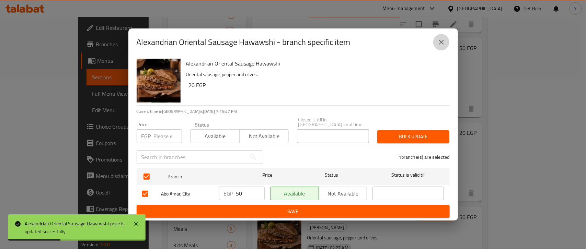
click at [444, 49] on button "close" at bounding box center [441, 42] width 16 height 16
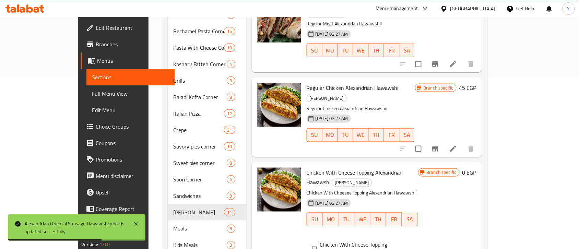
scroll to position [243, 0]
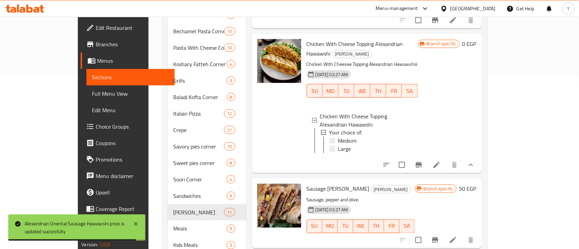
click at [479, 232] on div at bounding box center [437, 240] width 84 height 16
click at [456, 237] on icon at bounding box center [453, 240] width 6 height 6
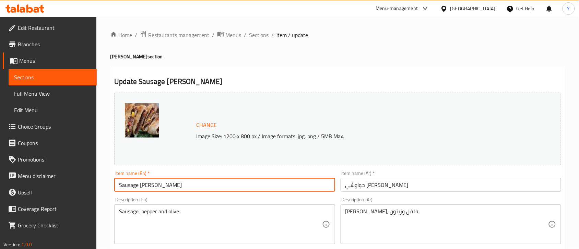
drag, startPoint x: 139, startPoint y: 186, endPoint x: 86, endPoint y: 188, distance: 52.6
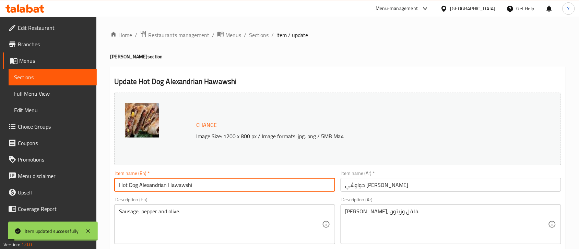
type input "Hot Dog Alexandrian Hawawshi"
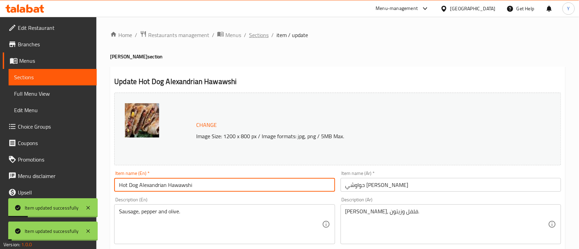
click at [259, 35] on span "Sections" at bounding box center [259, 35] width 20 height 8
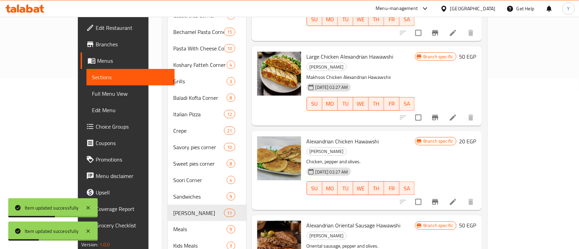
scroll to position [172, 0]
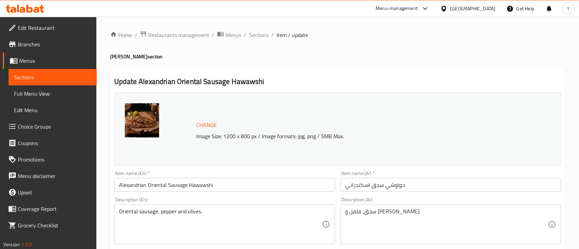
click at [158, 187] on input "Alexandrian Oriental Sausage Hawawshi" at bounding box center [224, 185] width 221 height 14
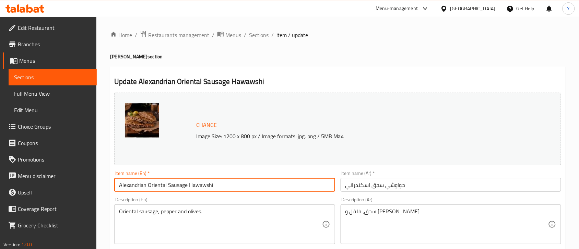
click at [158, 187] on input "Alexandrian Oriental Sausage Hawawshi" at bounding box center [224, 185] width 221 height 14
type input "Alexandrian Sausage [PERSON_NAME]"
click at [415, 183] on input "حواوشي سجق اسكندراني" at bounding box center [451, 185] width 221 height 14
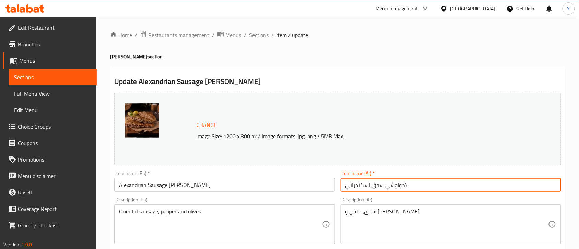
type input "حواوشي سجق اسكندراني"
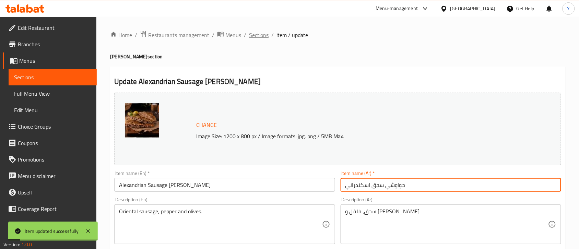
click at [252, 33] on span "Sections" at bounding box center [259, 35] width 20 height 8
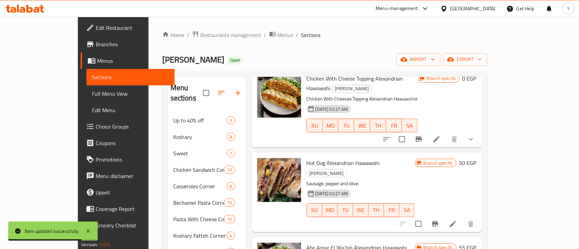
scroll to position [429, 0]
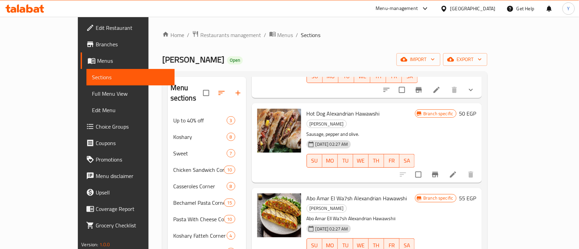
click at [477, 194] on h6 "55 EGP" at bounding box center [468, 199] width 17 height 10
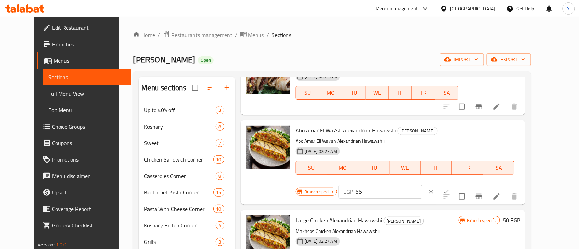
drag, startPoint x: 474, startPoint y: 131, endPoint x: 345, endPoint y: 140, distance: 129.4
click at [345, 140] on div "Abo Amar El Wa7sh Alexandrian Hawawshi Alexandrian Hawawshi Abo Amar Ell Wa7sh …" at bounding box center [408, 162] width 230 height 79
type input "80"
click at [450, 188] on icon "ok" at bounding box center [446, 191] width 7 height 7
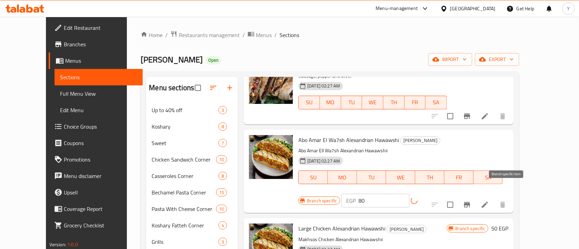
click at [476, 197] on button "Branch-specific-item" at bounding box center [467, 205] width 16 height 16
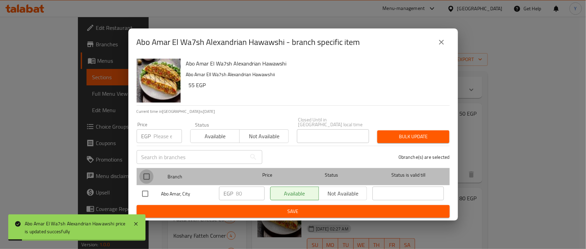
click at [153, 170] on input "checkbox" at bounding box center [146, 177] width 14 height 14
checkbox input "true"
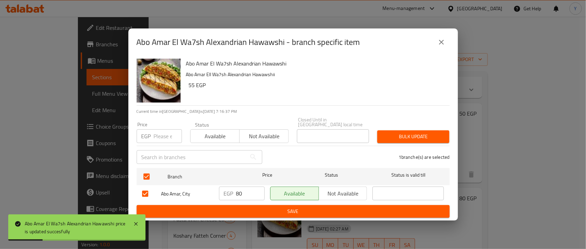
click at [447, 42] on button "close" at bounding box center [441, 42] width 16 height 16
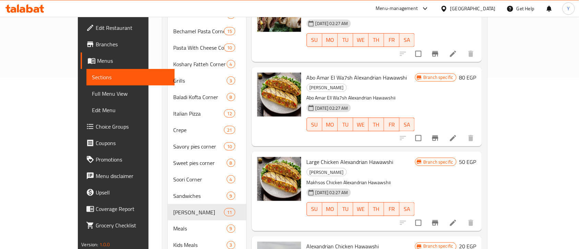
scroll to position [398, 0]
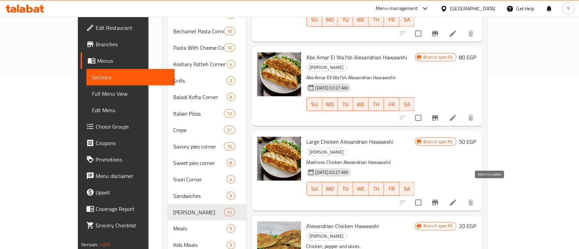
checkbox input "true"
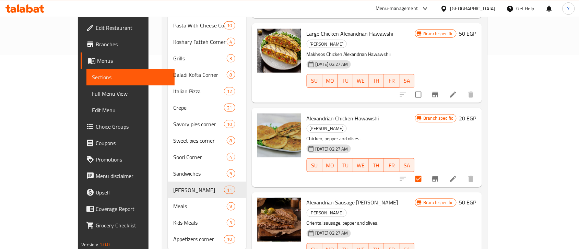
scroll to position [204, 0]
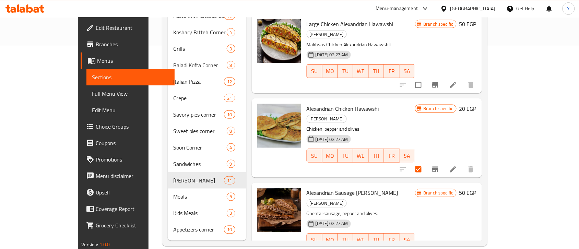
checkbox input "true"
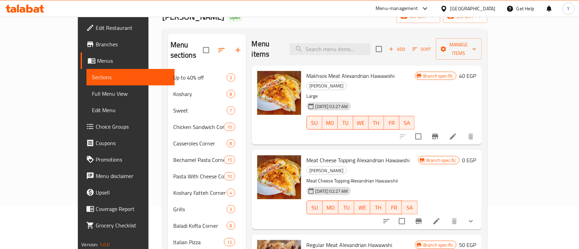
scroll to position [0, 0]
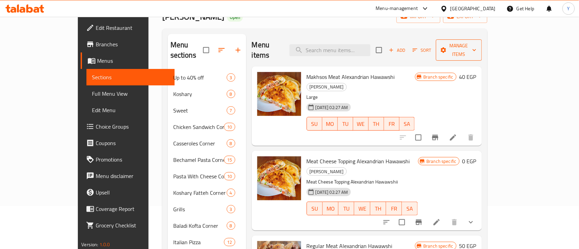
click at [477, 45] on span "Manage items" at bounding box center [459, 50] width 35 height 17
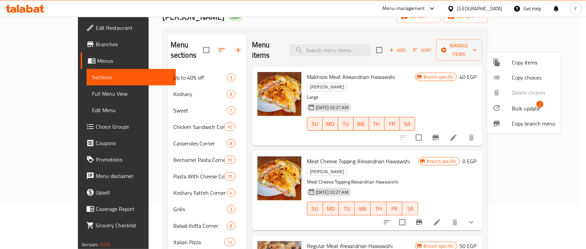
click at [505, 104] on div at bounding box center [502, 108] width 19 height 8
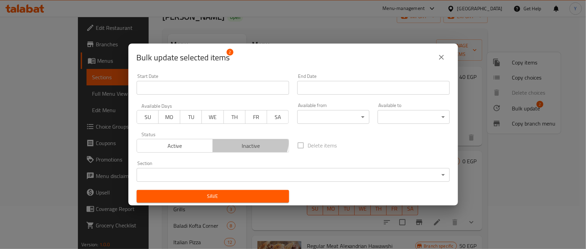
click at [245, 139] on button "Inactive" at bounding box center [250, 146] width 77 height 14
click at [198, 195] on span "Save" at bounding box center [212, 196] width 141 height 9
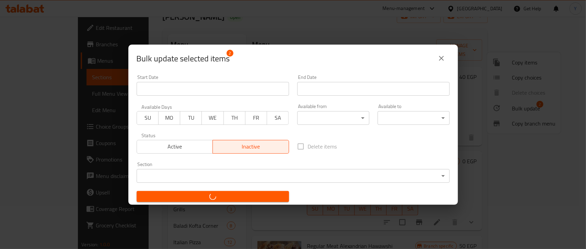
checkbox input "false"
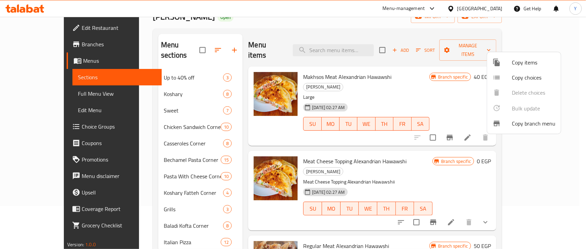
click at [280, 25] on div at bounding box center [293, 124] width 586 height 249
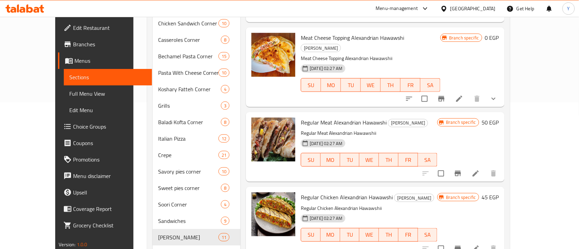
scroll to position [204, 0]
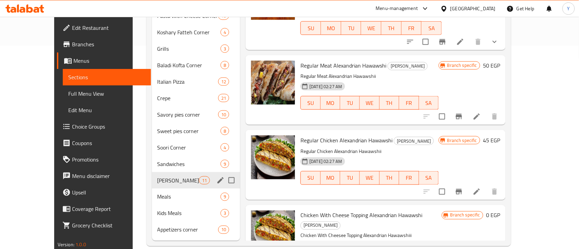
click at [152, 177] on div "[PERSON_NAME] 11" at bounding box center [196, 180] width 89 height 16
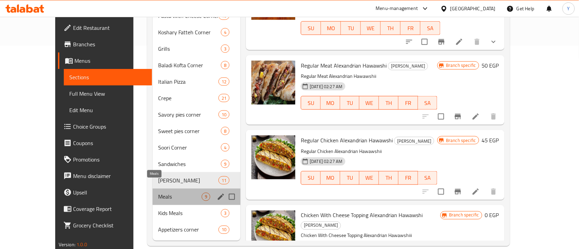
click at [158, 193] on span "Meals" at bounding box center [180, 197] width 44 height 8
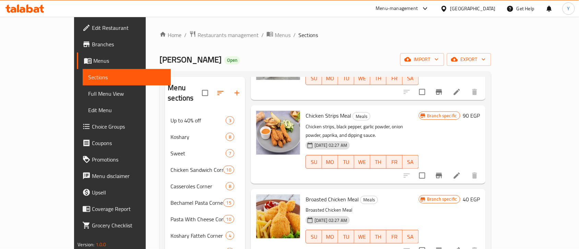
scroll to position [86, 0]
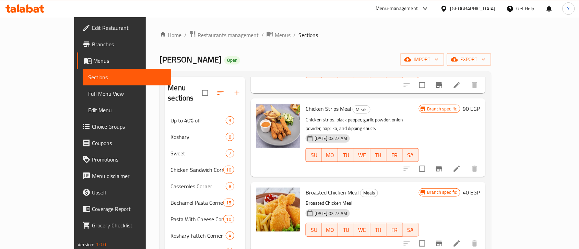
click at [327, 187] on span "Broasted Chicken Meal" at bounding box center [332, 192] width 53 height 10
click at [481, 188] on h6 "40 EGP" at bounding box center [471, 193] width 17 height 10
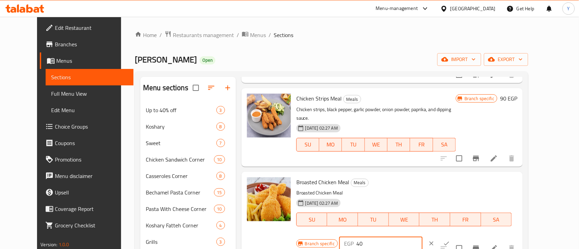
drag, startPoint x: 472, startPoint y: 182, endPoint x: 412, endPoint y: 182, distance: 60.1
click at [414, 236] on div "Branch specific EGP 40 ​" at bounding box center [381, 243] width 168 height 15
type input "90"
click at [450, 240] on icon "ok" at bounding box center [446, 243] width 7 height 7
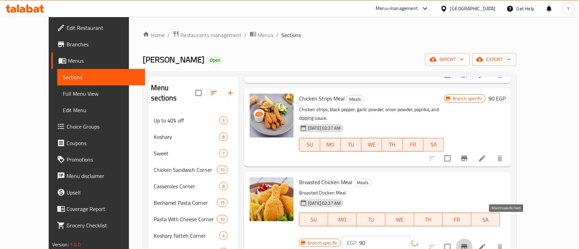
click at [473, 239] on button "Branch-specific-item" at bounding box center [464, 247] width 16 height 16
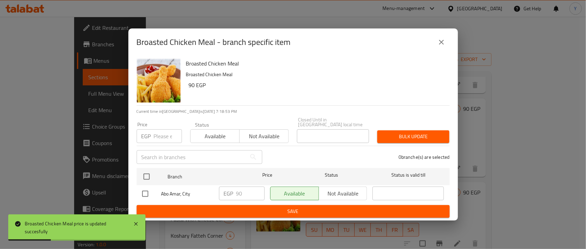
click at [445, 46] on icon "close" at bounding box center [441, 42] width 8 height 8
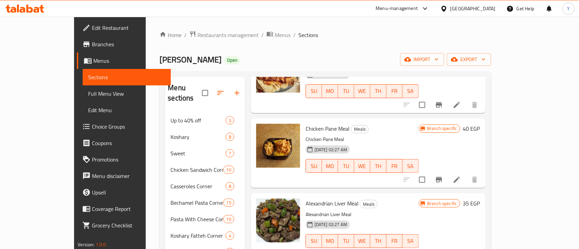
scroll to position [300, 0]
click at [481, 123] on h6 "40 EGP" at bounding box center [471, 128] width 17 height 10
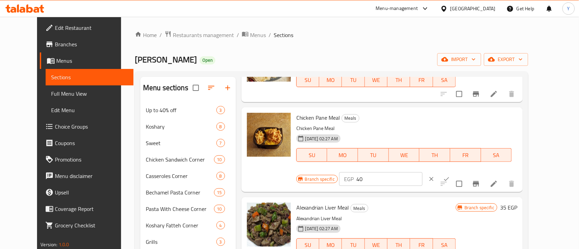
drag, startPoint x: 474, startPoint y: 112, endPoint x: 425, endPoint y: 114, distance: 49.8
click at [425, 172] on div "Branch specific EGP 40 ​" at bounding box center [381, 179] width 168 height 15
type input "85"
click at [450, 176] on icon "ok" at bounding box center [446, 179] width 7 height 7
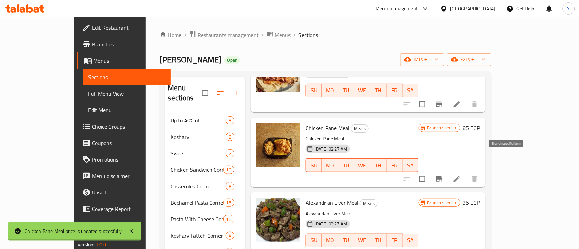
click at [443, 175] on icon "Branch-specific-item" at bounding box center [439, 179] width 8 height 8
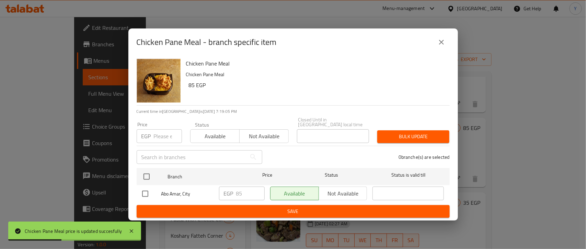
click at [445, 43] on icon "close" at bounding box center [441, 42] width 8 height 8
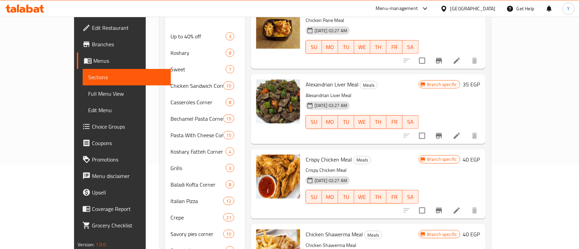
scroll to position [86, 0]
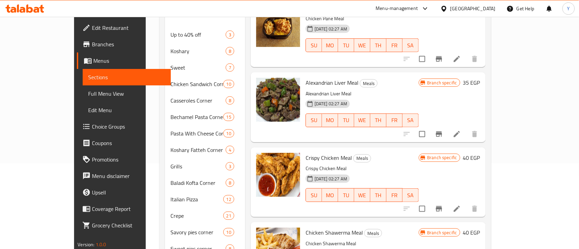
click at [481, 153] on h6 "40 EGP" at bounding box center [471, 158] width 17 height 10
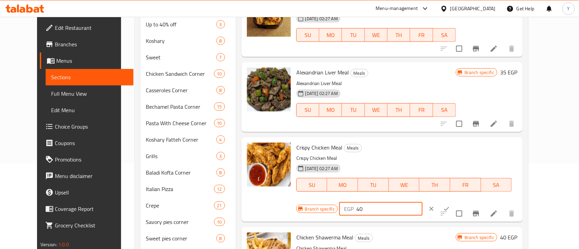
drag, startPoint x: 468, startPoint y: 145, endPoint x: 408, endPoint y: 141, distance: 60.2
click at [408, 201] on div "Branch specific EGP 40 ​" at bounding box center [381, 208] width 168 height 15
type input "85"
click at [450, 206] on icon "ok" at bounding box center [446, 209] width 7 height 7
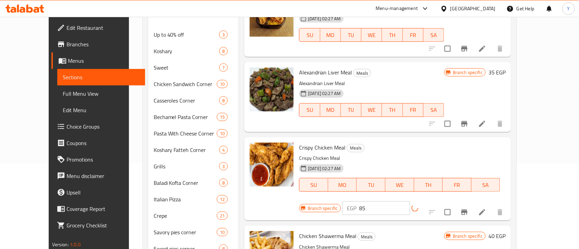
click at [473, 204] on button "Branch-specific-item" at bounding box center [464, 212] width 16 height 16
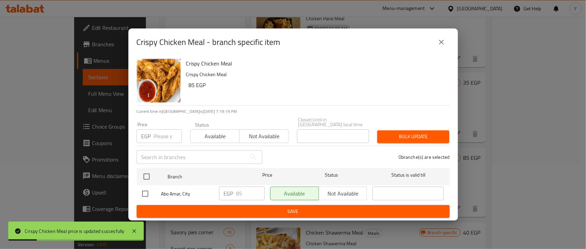
click at [447, 47] on button "close" at bounding box center [441, 42] width 16 height 16
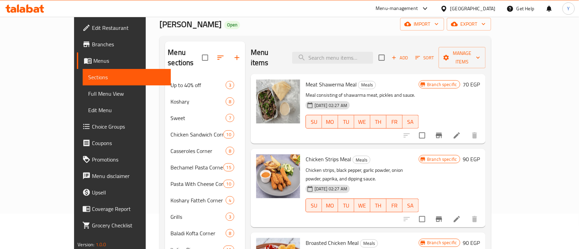
scroll to position [0, 0]
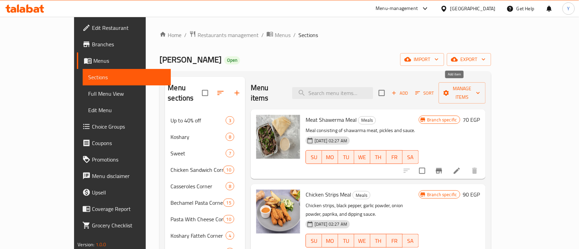
click at [397, 91] on icon "button" at bounding box center [394, 93] width 6 height 6
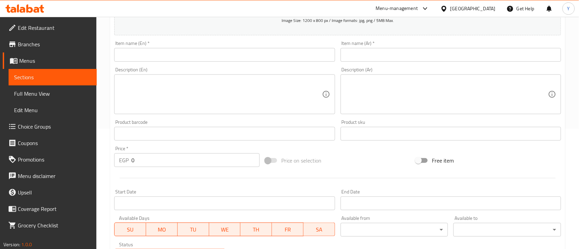
scroll to position [129, 0]
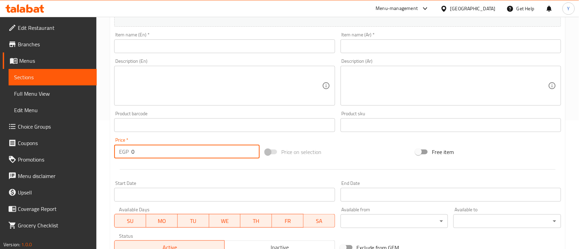
drag, startPoint x: 126, startPoint y: 150, endPoint x: 88, endPoint y: 150, distance: 38.1
click at [88, 150] on div "Edit Restaurant Branches Menus Sections Full Menu View Edit Menu Choice Groups …" at bounding box center [289, 122] width 579 height 468
type input "80"
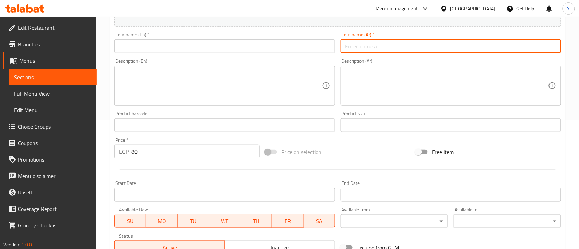
click at [383, 46] on input "text" at bounding box center [451, 46] width 221 height 14
type input "وجبة كبدة [PERSON_NAME]"
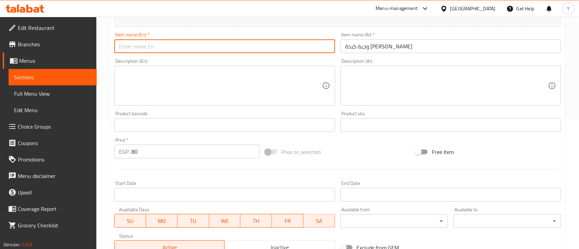
click at [330, 47] on input "text" at bounding box center [224, 46] width 221 height 14
type input "Alexandrian Liver Meal"
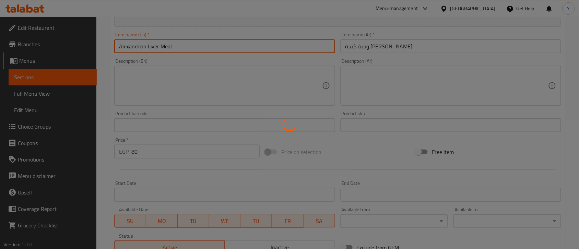
type input "0"
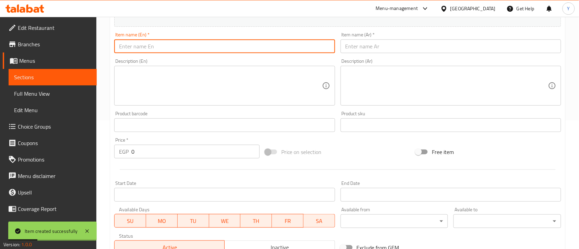
scroll to position [0, 0]
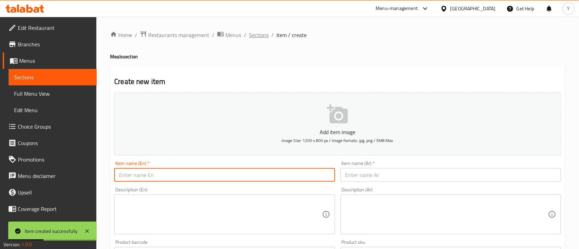
click at [254, 38] on span "Sections" at bounding box center [259, 35] width 20 height 8
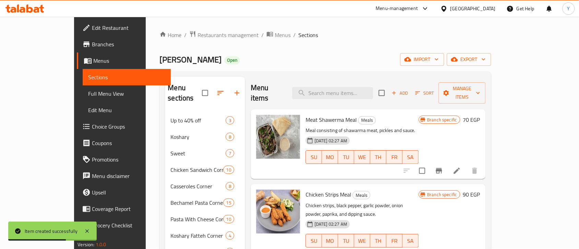
click at [481, 115] on div "Branch specific 70 EGP" at bounding box center [449, 120] width 61 height 10
click at [481, 115] on h6 "70 EGP" at bounding box center [471, 120] width 17 height 10
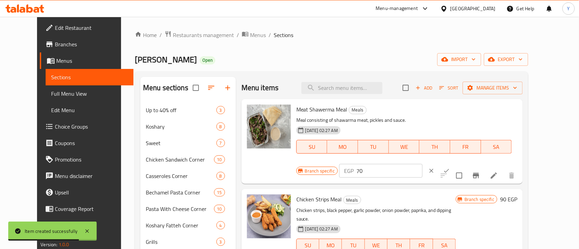
drag, startPoint x: 479, startPoint y: 114, endPoint x: 427, endPoint y: 122, distance: 52.4
click at [427, 163] on div "Branch specific EGP 70 ​" at bounding box center [381, 170] width 168 height 15
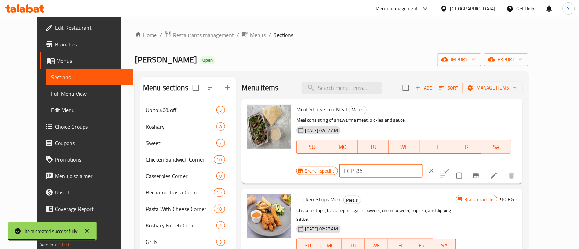
type input "85"
click at [450, 167] on icon "ok" at bounding box center [446, 170] width 7 height 7
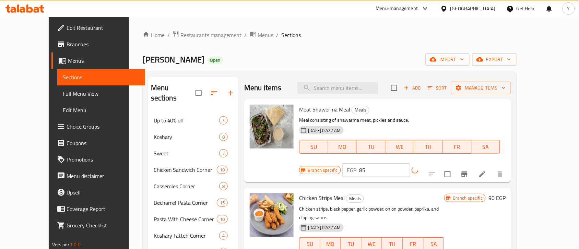
click at [469, 170] on icon "Branch-specific-item" at bounding box center [465, 174] width 8 height 8
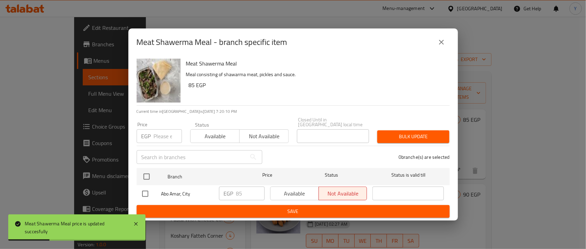
click at [427, 38] on div "Meat Shawerma Meal - branch specific item" at bounding box center [293, 42] width 313 height 16
click at [440, 44] on icon "close" at bounding box center [441, 42] width 8 height 8
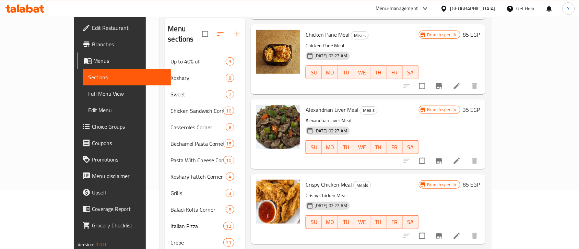
scroll to position [172, 0]
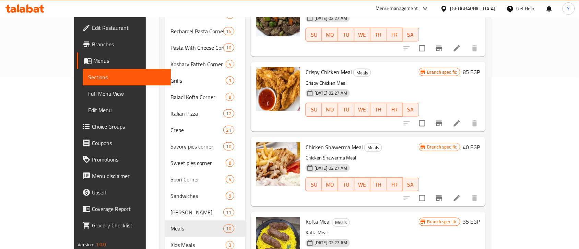
click at [481, 142] on h6 "40 EGP" at bounding box center [471, 147] width 17 height 10
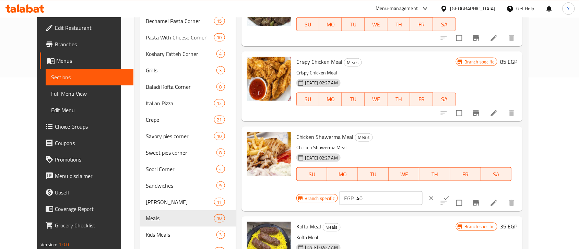
drag, startPoint x: 476, startPoint y: 136, endPoint x: 408, endPoint y: 138, distance: 68.3
click at [408, 191] on div "Branch specific EGP 40 ​" at bounding box center [381, 198] width 168 height 15
type input "90"
click at [454, 191] on button "ok" at bounding box center [446, 198] width 15 height 15
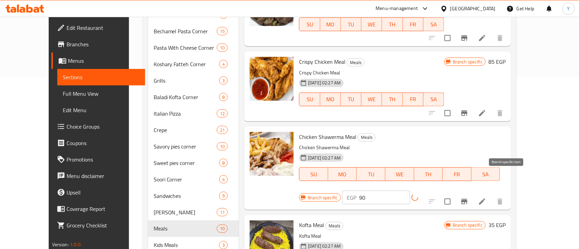
click at [473, 194] on button "Branch-specific-item" at bounding box center [464, 202] width 16 height 16
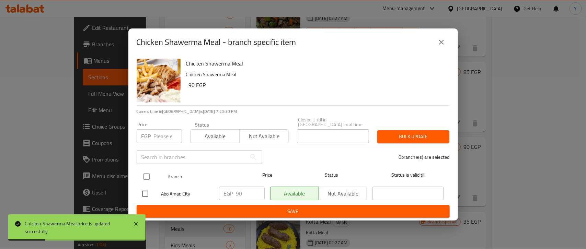
click at [153, 179] on input "checkbox" at bounding box center [146, 177] width 14 height 14
checkbox input "true"
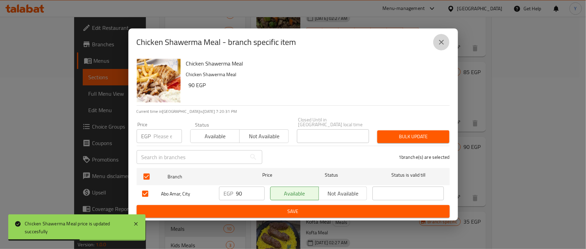
click at [447, 40] on button "close" at bounding box center [441, 42] width 16 height 16
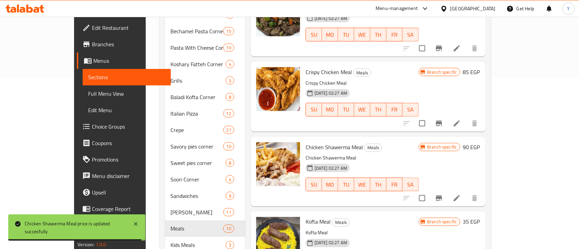
scroll to position [204, 0]
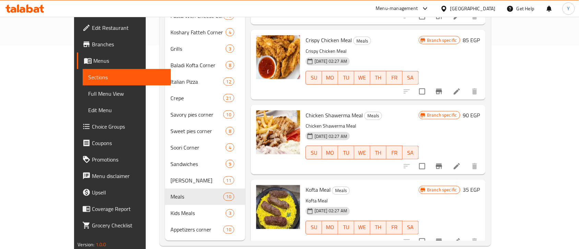
click at [481, 185] on h6 "35 EGP" at bounding box center [471, 190] width 17 height 10
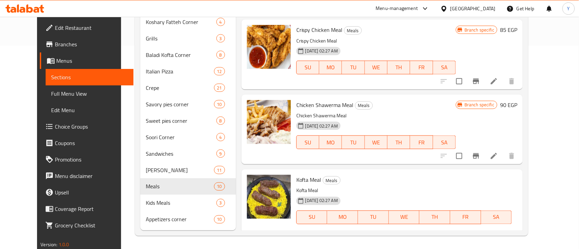
drag, startPoint x: 493, startPoint y: 172, endPoint x: 395, endPoint y: 183, distance: 98.4
click at [395, 234] on div "Branch specific EGP 35 ​" at bounding box center [381, 241] width 168 height 15
type input "80"
click at [454, 234] on button "ok" at bounding box center [446, 241] width 15 height 15
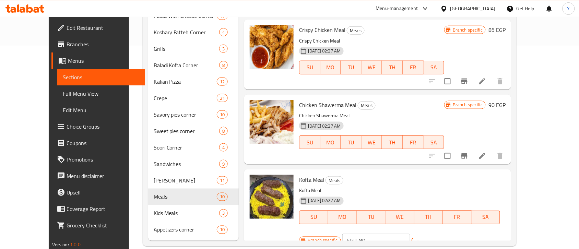
click at [473, 237] on button "Branch-specific-item" at bounding box center [464, 245] width 16 height 16
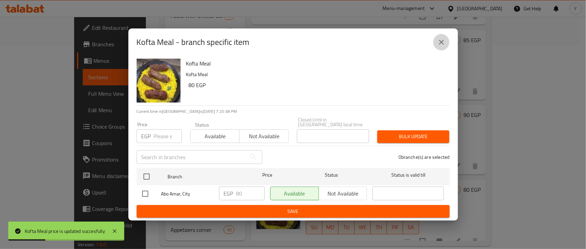
click at [446, 44] on button "close" at bounding box center [441, 42] width 16 height 16
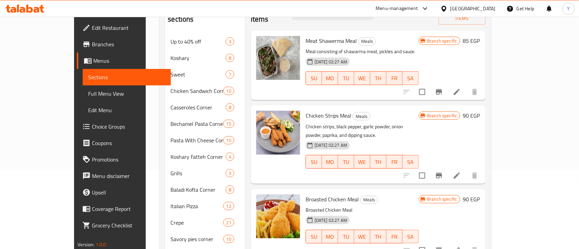
scroll to position [75, 0]
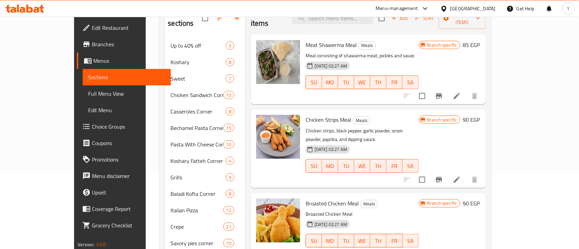
click at [481, 115] on h6 "90 EGP" at bounding box center [471, 120] width 17 height 10
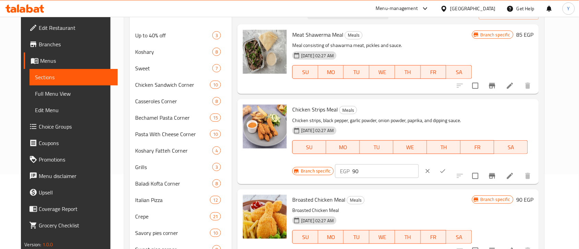
click at [422, 164] on div "Branch specific EGP 90 ​" at bounding box center [376, 171] width 168 height 15
type input "100"
click at [447, 168] on icon "ok" at bounding box center [443, 171] width 7 height 7
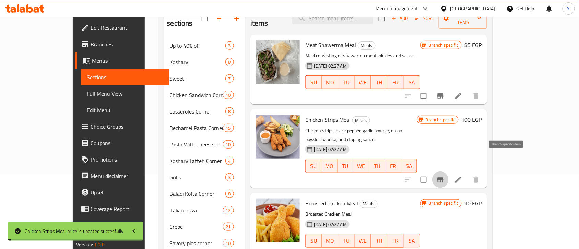
click at [449, 172] on button "Branch-specific-item" at bounding box center [440, 180] width 16 height 16
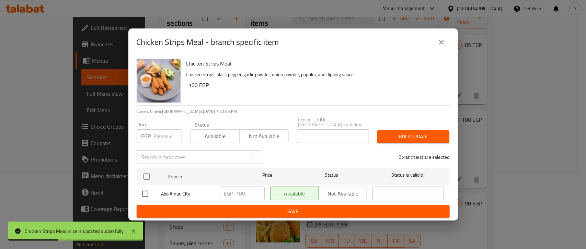
click at [441, 44] on icon "close" at bounding box center [441, 42] width 8 height 8
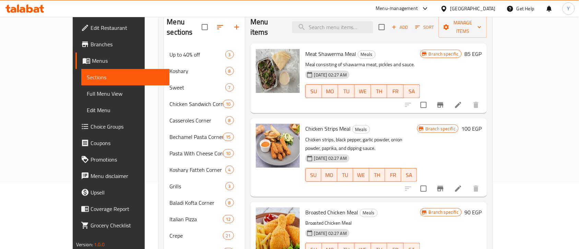
scroll to position [0, 0]
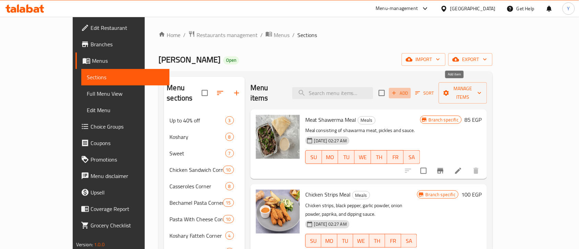
click at [409, 89] on span "Add" at bounding box center [400, 93] width 19 height 8
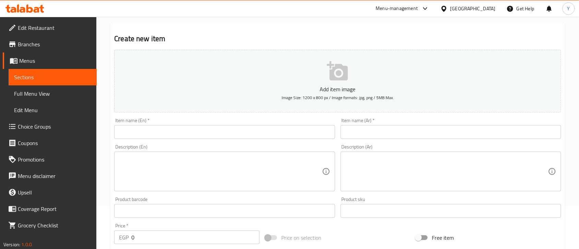
scroll to position [172, 0]
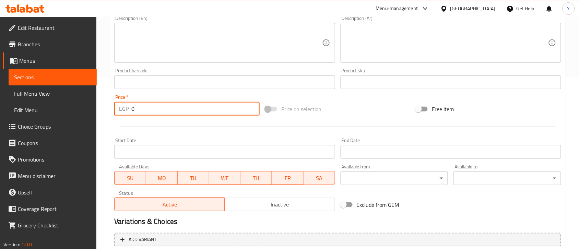
drag, startPoint x: 170, startPoint y: 113, endPoint x: 118, endPoint y: 111, distance: 51.9
click at [118, 111] on div "EGP 0 Price *" at bounding box center [187, 109] width 146 height 14
click at [245, 121] on div at bounding box center [338, 126] width 453 height 17
click at [194, 107] on input "9" at bounding box center [195, 109] width 128 height 14
type input "95"
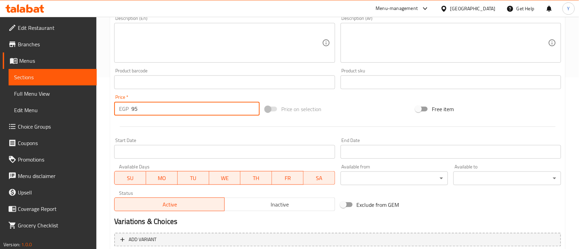
click at [281, 121] on div at bounding box center [338, 126] width 453 height 17
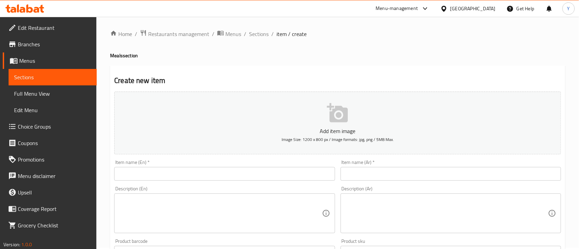
scroll to position [0, 0]
click at [436, 191] on div "Description (Ar) Description (Ar)" at bounding box center [451, 210] width 221 height 47
click at [438, 175] on input "text" at bounding box center [451, 175] width 221 height 14
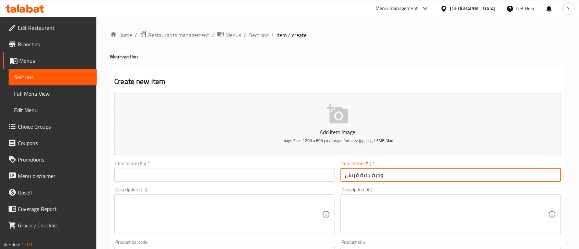
type input "وجبة بانية فريش"
click at [215, 164] on div "Item name (En)   * Item name (En) *" at bounding box center [224, 171] width 221 height 21
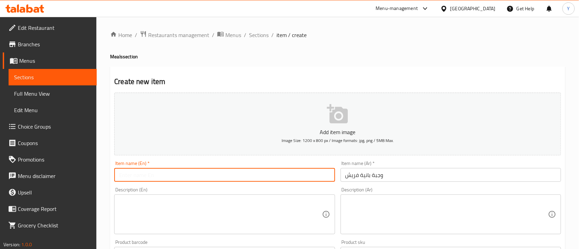
click at [212, 172] on input "text" at bounding box center [224, 175] width 221 height 14
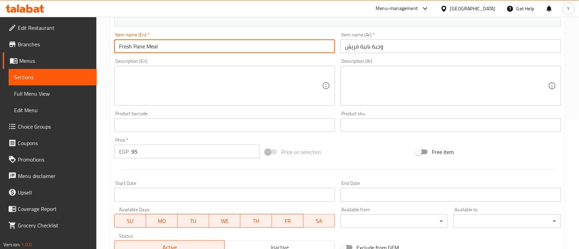
type input "Fresh Pane Meal"
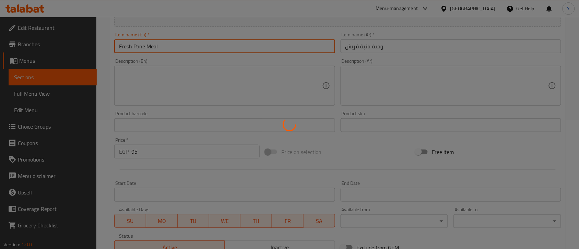
type input "0"
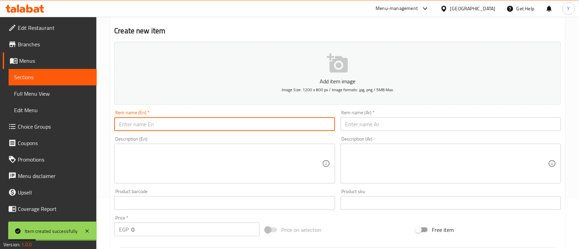
scroll to position [0, 0]
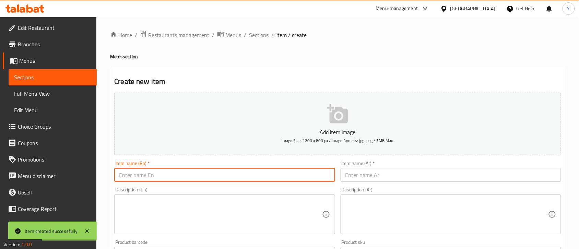
drag, startPoint x: 258, startPoint y: 37, endPoint x: 308, endPoint y: 67, distance: 58.5
click at [258, 37] on span "Sections" at bounding box center [259, 35] width 20 height 8
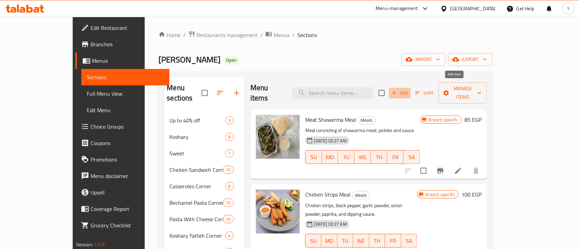
click at [409, 89] on span "Add" at bounding box center [400, 93] width 19 height 8
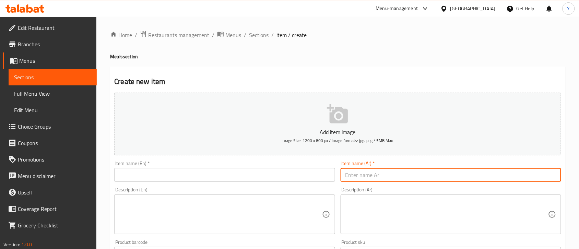
click at [521, 176] on input "text" at bounding box center [451, 175] width 221 height 14
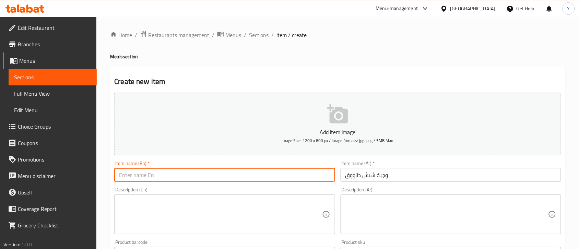
click at [248, 181] on input "text" at bounding box center [224, 175] width 221 height 14
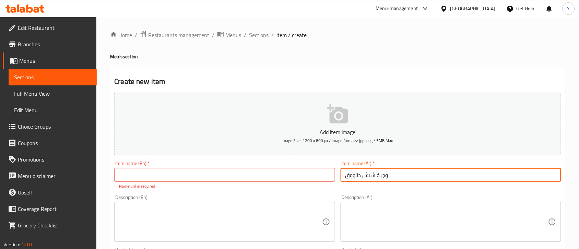
click at [438, 171] on input "وجبة شيش طاووق" at bounding box center [451, 175] width 221 height 14
type input "وجبة شيش طاووق فريش"
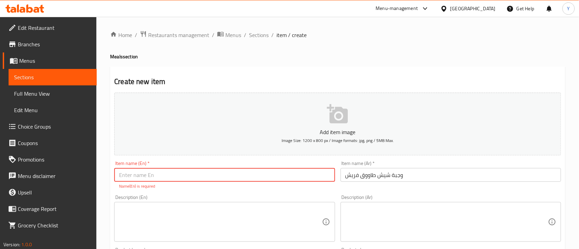
click at [301, 178] on input "text" at bounding box center [224, 175] width 221 height 14
type input "Fresh Shish Tawook Meal"
click at [299, 194] on div "Description (En) Description (En)" at bounding box center [225, 218] width 226 height 53
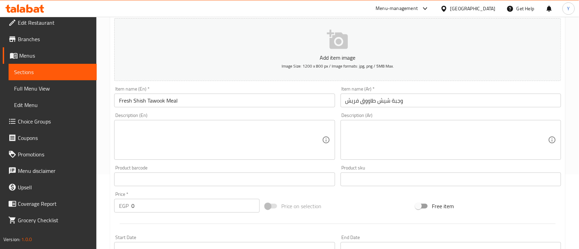
scroll to position [172, 0]
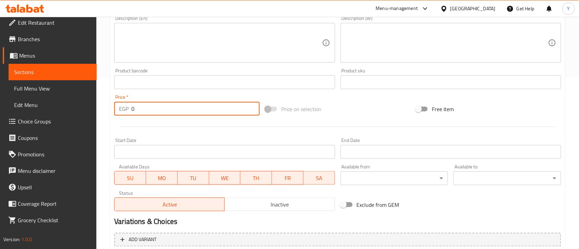
drag, startPoint x: 154, startPoint y: 104, endPoint x: 108, endPoint y: 108, distance: 45.5
click at [108, 108] on div "Home / Restaurants management / Menus / Sections / item / create Meals section …" at bounding box center [337, 79] width 483 height 468
type input "95"
click at [182, 132] on div at bounding box center [338, 126] width 453 height 17
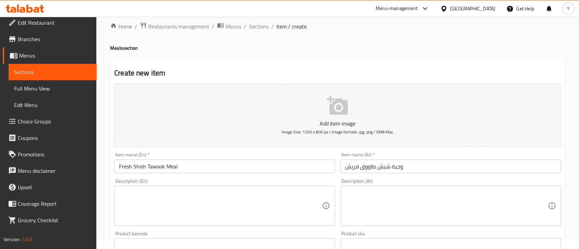
scroll to position [0, 0]
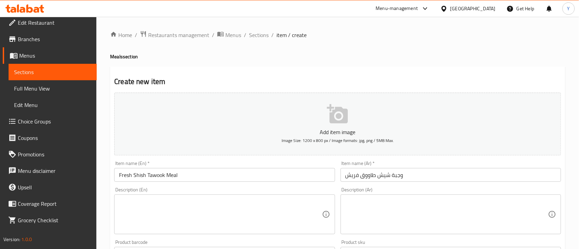
click at [192, 166] on div "Item name (En)   * Fresh Shish Tawook Meal Item name (En) *" at bounding box center [224, 171] width 221 height 21
click at [195, 171] on input "Fresh Shish Tawook Meal" at bounding box center [224, 175] width 221 height 14
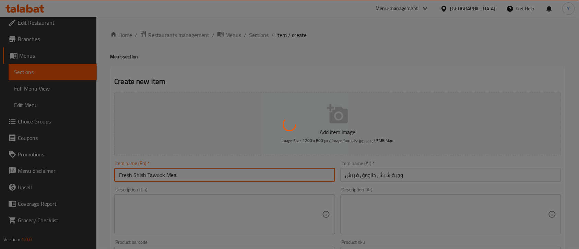
type input "0"
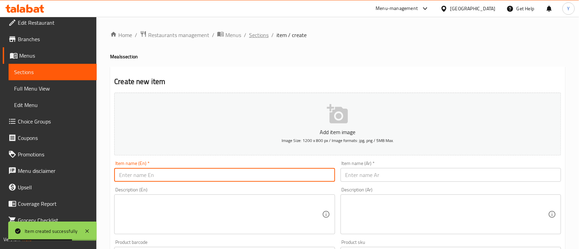
click at [257, 38] on span "Sections" at bounding box center [259, 35] width 20 height 8
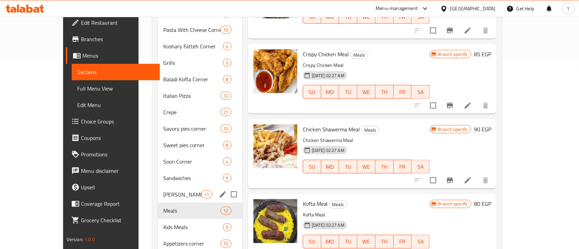
scroll to position [204, 0]
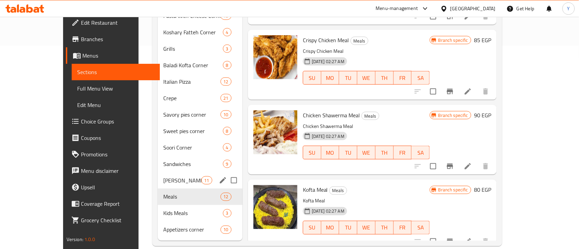
click at [169, 176] on span "[PERSON_NAME]" at bounding box center [182, 180] width 38 height 8
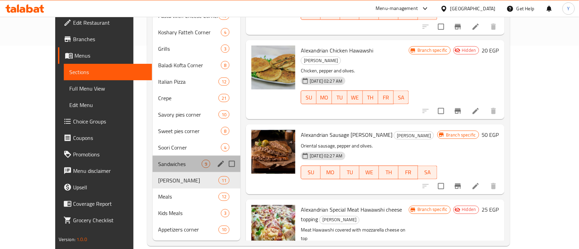
click at [162, 156] on div "Sandwiches 9" at bounding box center [197, 164] width 88 height 16
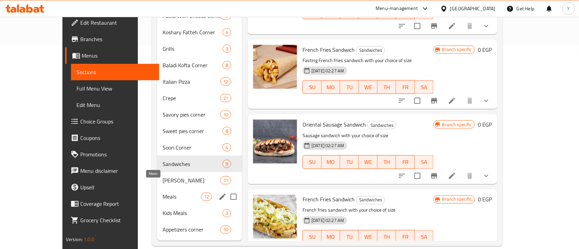
click at [172, 193] on span "Meals" at bounding box center [182, 197] width 38 height 8
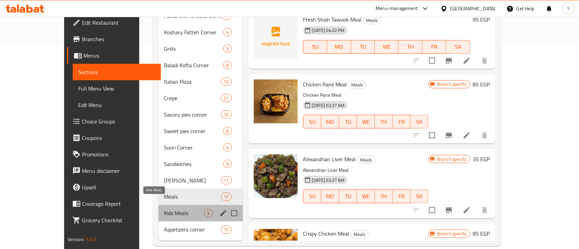
click at [178, 209] on span "Kids Meals" at bounding box center [184, 213] width 40 height 8
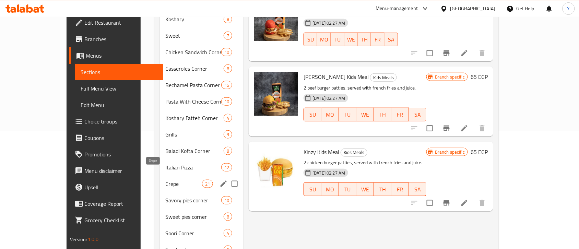
scroll to position [75, 0]
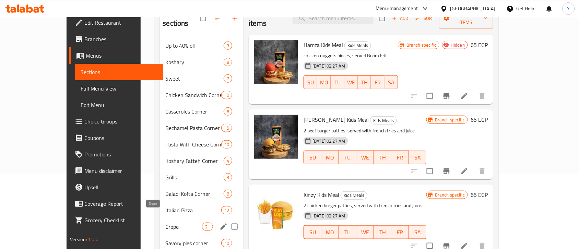
click at [165, 223] on span "Crepe" at bounding box center [183, 227] width 37 height 8
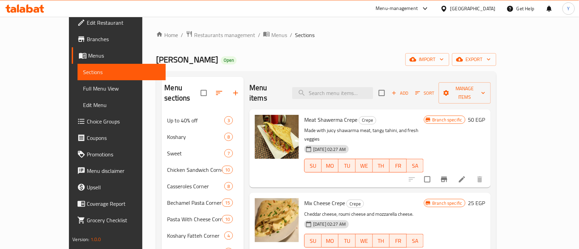
click at [486, 198] on h6 "25 EGP" at bounding box center [476, 203] width 17 height 10
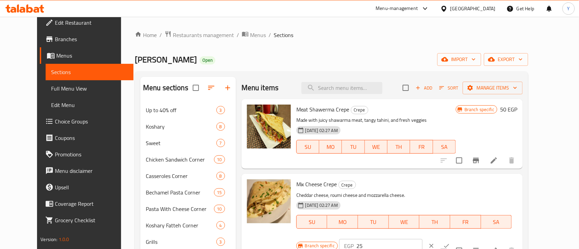
drag, startPoint x: 480, startPoint y: 189, endPoint x: 415, endPoint y: 189, distance: 64.5
click at [415, 239] on div "Branch specific EGP 25 ​" at bounding box center [381, 246] width 168 height 15
type input "65"
click at [454, 239] on button "ok" at bounding box center [446, 246] width 15 height 15
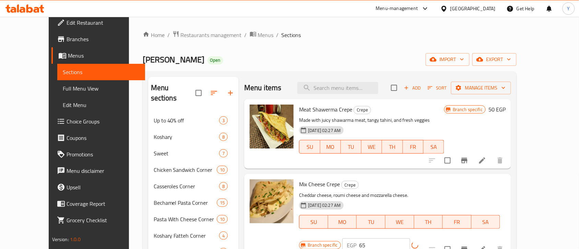
click at [500, 241] on div at bounding box center [466, 249] width 84 height 16
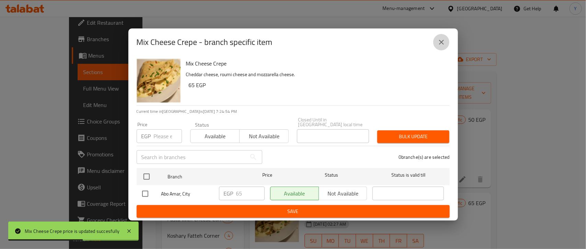
click at [437, 40] on button "close" at bounding box center [441, 42] width 16 height 16
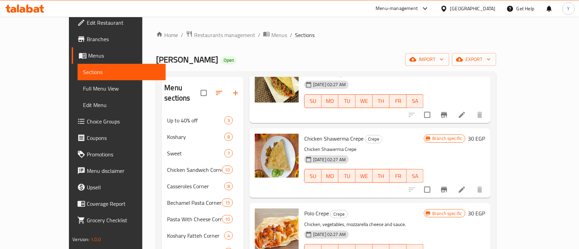
scroll to position [472, 0]
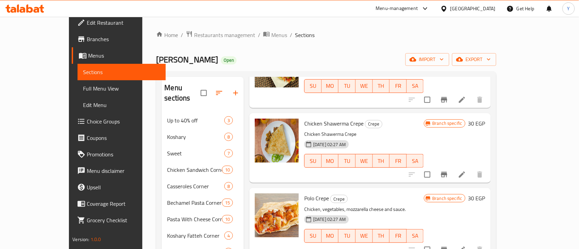
click at [486, 194] on h6 "30 EGP" at bounding box center [476, 199] width 17 height 10
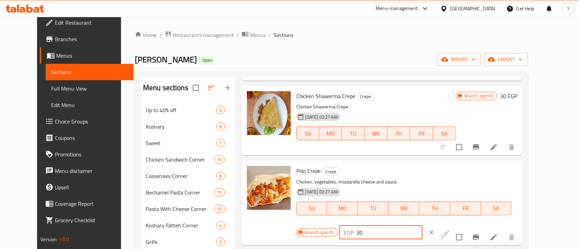
drag, startPoint x: 482, startPoint y: 169, endPoint x: 410, endPoint y: 175, distance: 71.4
click at [410, 225] on div "Branch specific EGP 30 ​" at bounding box center [381, 232] width 168 height 15
type input "75"
click at [454, 225] on button "ok" at bounding box center [446, 232] width 15 height 15
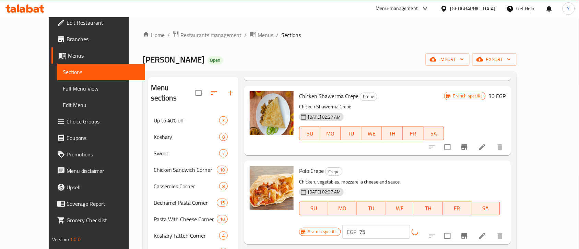
click at [469, 232] on icon "Branch-specific-item" at bounding box center [465, 236] width 8 height 8
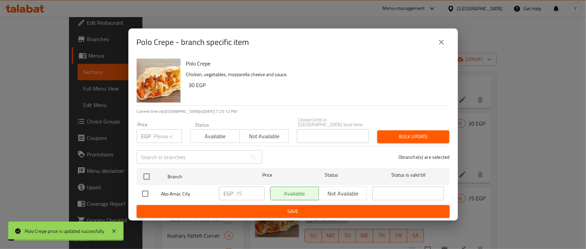
click at [440, 41] on icon "close" at bounding box center [441, 42] width 8 height 8
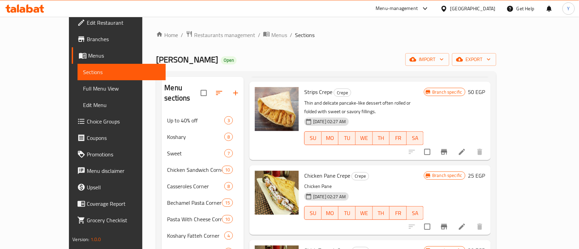
scroll to position [257, 0]
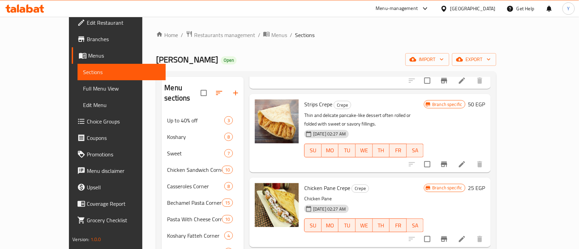
click at [486, 183] on h6 "25 EGP" at bounding box center [476, 188] width 17 height 10
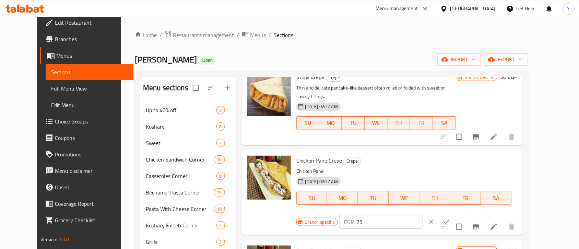
drag, startPoint x: 325, startPoint y: 155, endPoint x: 329, endPoint y: 155, distance: 4.1
click at [323, 155] on div "Chicken Pane Crepe Crepe Chicken Pane [DATE] 02:27 AM SU MO TU WE TH FR [PERSON…" at bounding box center [407, 192] width 227 height 79
type input "65"
click at [450, 220] on icon "ok" at bounding box center [446, 222] width 5 height 4
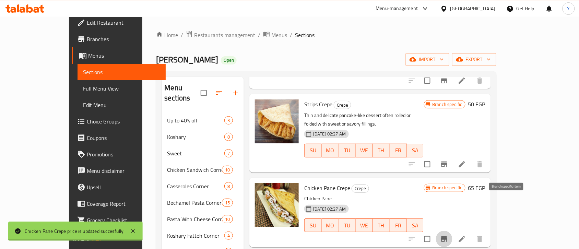
click at [453, 231] on button "Branch-specific-item" at bounding box center [444, 239] width 16 height 16
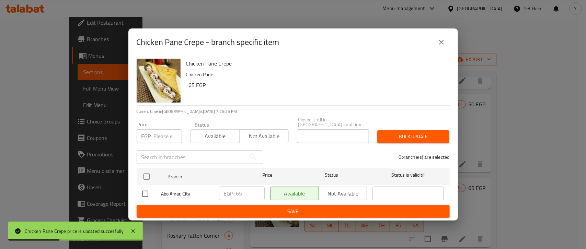
click at [443, 42] on icon "close" at bounding box center [441, 42] width 8 height 8
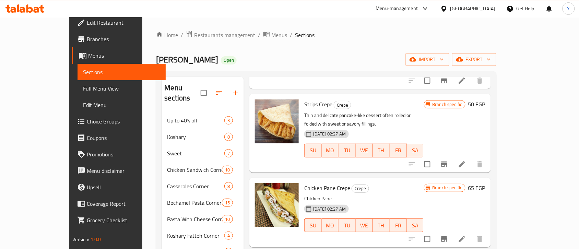
scroll to position [300, 0]
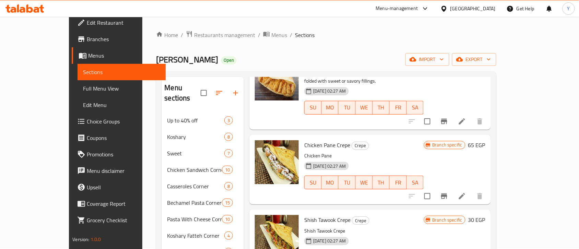
click at [486, 215] on h6 "30 EGP" at bounding box center [476, 220] width 17 height 10
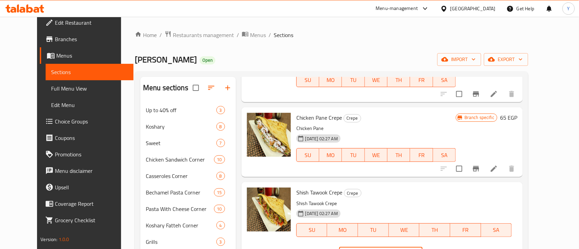
drag, startPoint x: 461, startPoint y: 188, endPoint x: 435, endPoint y: 188, distance: 25.7
type input "75"
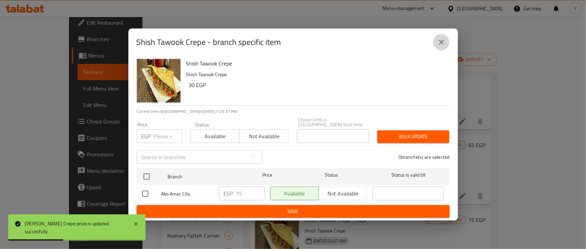
click at [442, 42] on icon "close" at bounding box center [441, 42] width 8 height 8
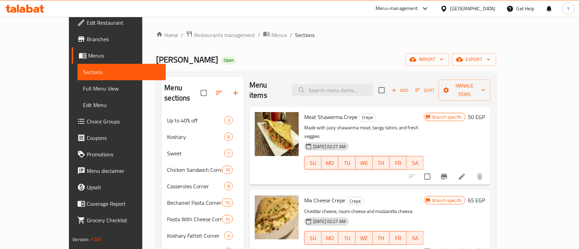
scroll to position [0, 0]
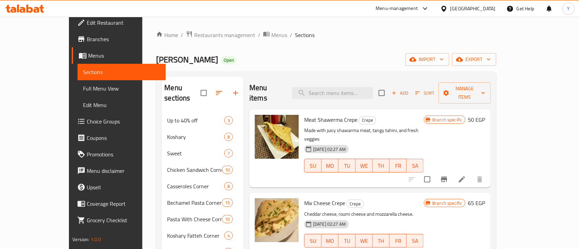
click at [486, 115] on h6 "50 EGP" at bounding box center [476, 120] width 17 height 10
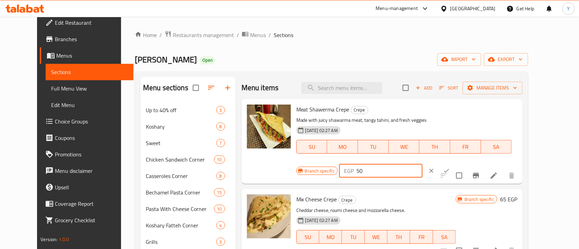
drag, startPoint x: 489, startPoint y: 117, endPoint x: 416, endPoint y: 113, distance: 72.9
click at [416, 163] on div "Branch specific EGP 50 ​" at bounding box center [381, 170] width 168 height 15
type input "65"
click at [454, 163] on button "ok" at bounding box center [446, 170] width 15 height 15
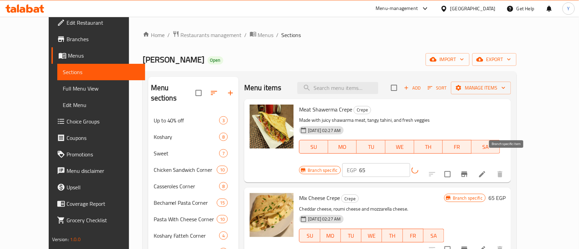
click at [468, 172] on icon "Branch-specific-item" at bounding box center [465, 174] width 6 height 5
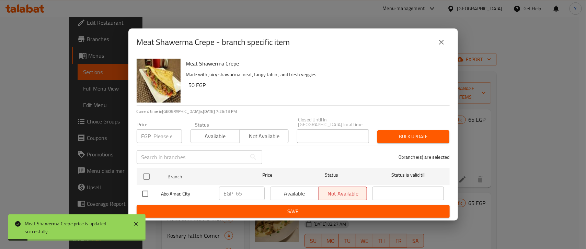
click at [433, 42] on button "close" at bounding box center [441, 42] width 16 height 16
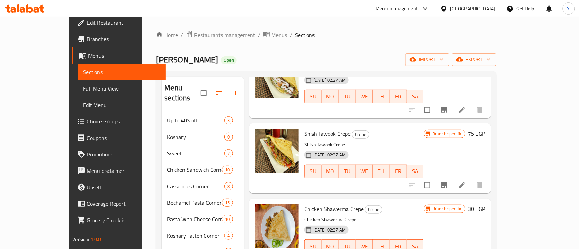
scroll to position [386, 0]
click at [486, 205] on h6 "30 EGP" at bounding box center [476, 210] width 17 height 10
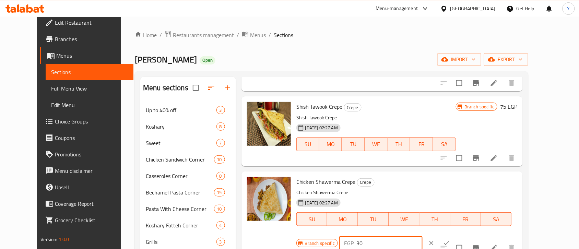
drag, startPoint x: 479, startPoint y: 183, endPoint x: 440, endPoint y: 184, distance: 38.8
click at [440, 236] on div "Branch specific EGP 30 ​" at bounding box center [381, 243] width 168 height 15
type input "75"
click at [450, 240] on icon "ok" at bounding box center [446, 243] width 7 height 7
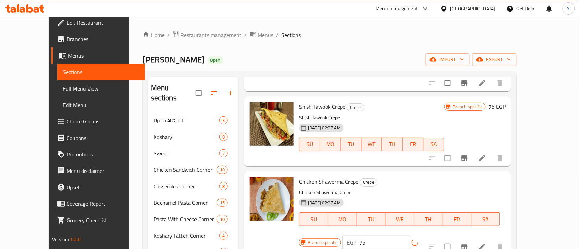
click at [469, 243] on icon "Branch-specific-item" at bounding box center [465, 247] width 8 height 8
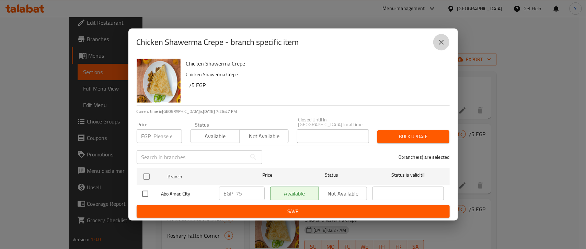
click at [445, 45] on icon "close" at bounding box center [441, 42] width 8 height 8
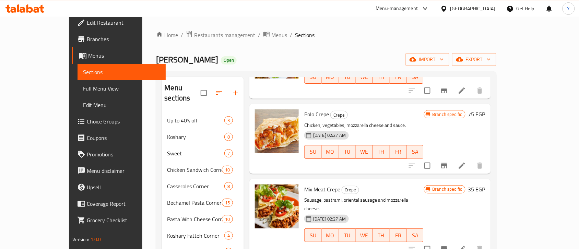
scroll to position [601, 0]
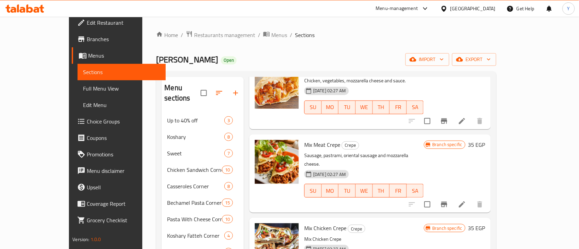
click at [486, 140] on h6 "35 EGP" at bounding box center [476, 145] width 17 height 10
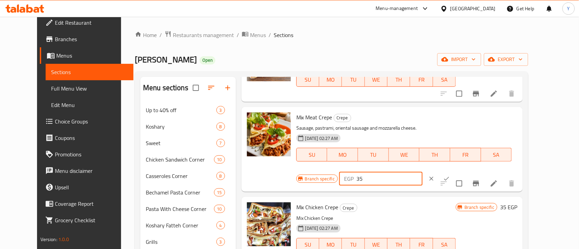
drag, startPoint x: 457, startPoint y: 114, endPoint x: 453, endPoint y: 114, distance: 4.2
click at [423, 172] on input "35" at bounding box center [390, 179] width 66 height 14
type input "75"
click at [454, 171] on button "ok" at bounding box center [446, 178] width 15 height 15
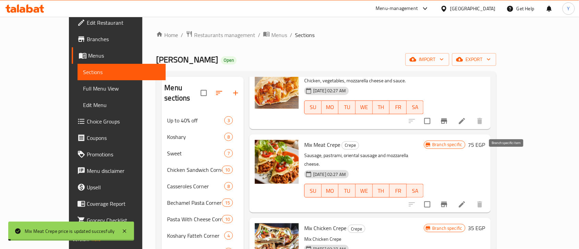
click at [448, 202] on icon "Branch-specific-item" at bounding box center [444, 204] width 6 height 5
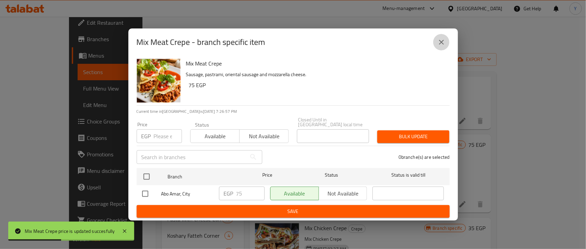
click at [435, 48] on button "close" at bounding box center [441, 42] width 16 height 16
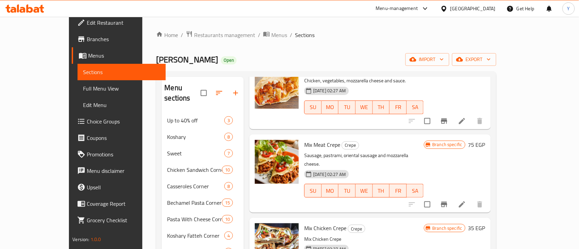
scroll to position [644, 0]
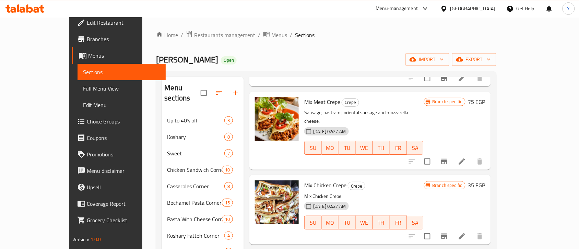
click at [486, 181] on h6 "35 EGP" at bounding box center [476, 186] width 17 height 10
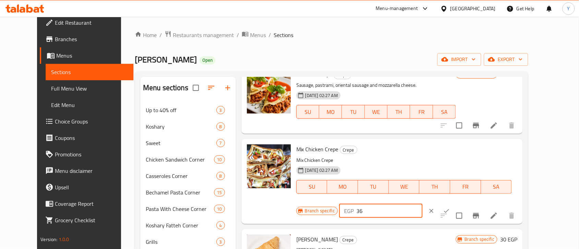
drag, startPoint x: 479, startPoint y: 143, endPoint x: 449, endPoint y: 143, distance: 30.5
click at [423, 204] on input "36" at bounding box center [390, 211] width 66 height 14
drag, startPoint x: 469, startPoint y: 148, endPoint x: 411, endPoint y: 145, distance: 58.4
click at [411, 204] on div "Branch specific EGP 36 ​" at bounding box center [381, 211] width 168 height 15
type input "80"
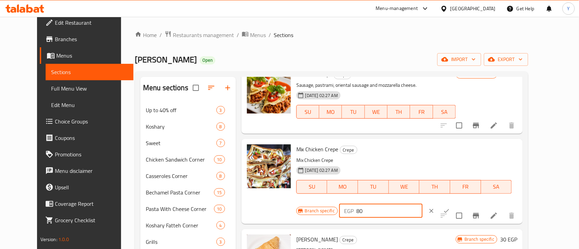
click at [454, 204] on button "ok" at bounding box center [446, 211] width 15 height 15
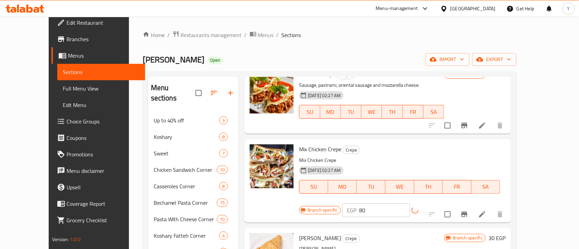
click at [473, 206] on button "Branch-specific-item" at bounding box center [464, 214] width 16 height 16
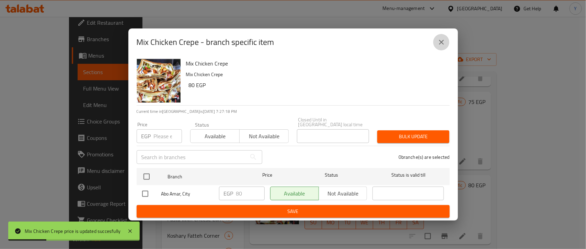
click at [436, 44] on button "close" at bounding box center [441, 42] width 16 height 16
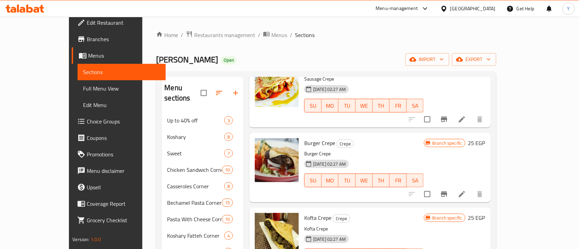
scroll to position [987, 0]
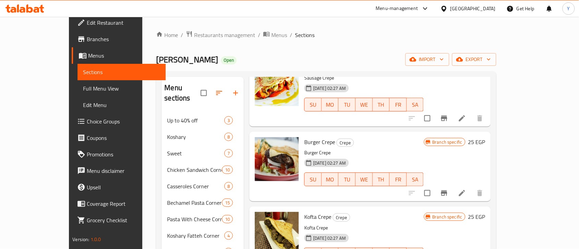
click at [486, 212] on h6 "25 EGP" at bounding box center [476, 217] width 17 height 10
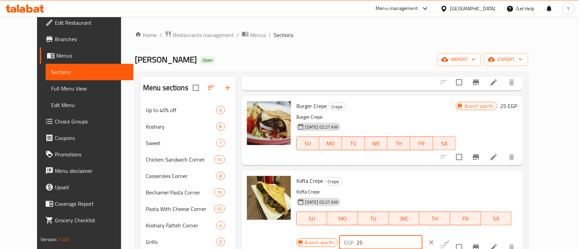
click at [432, 235] on div "Branch specific EGP 25 ​" at bounding box center [381, 242] width 168 height 15
type input "65"
click at [450, 239] on icon "ok" at bounding box center [446, 242] width 7 height 7
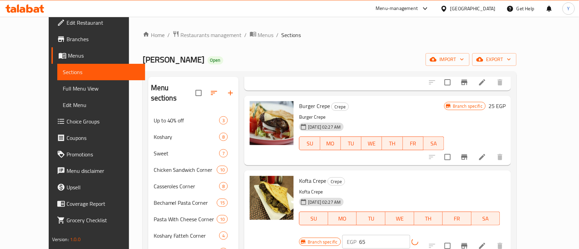
click at [469, 242] on icon "Branch-specific-item" at bounding box center [465, 246] width 8 height 8
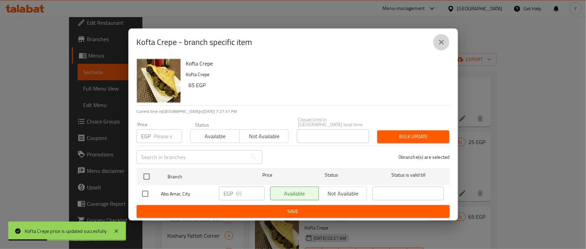
click at [439, 42] on icon "close" at bounding box center [441, 42] width 8 height 8
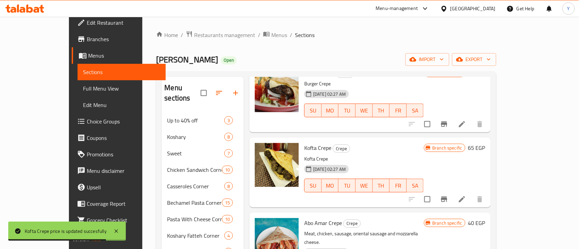
scroll to position [1073, 0]
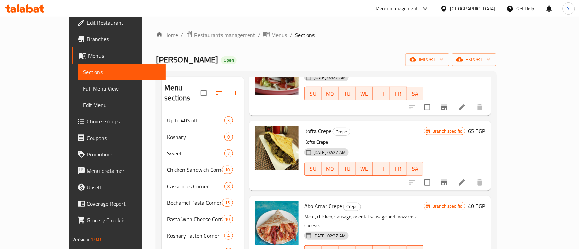
click at [486, 201] on h6 "40 EGP" at bounding box center [476, 206] width 17 height 10
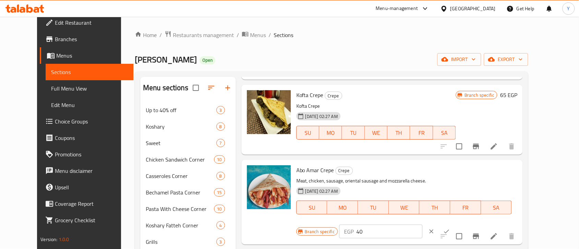
drag, startPoint x: 467, startPoint y: 168, endPoint x: 447, endPoint y: 167, distance: 20.6
click at [423, 225] on div "EGP 40 ​" at bounding box center [380, 232] width 83 height 14
type input "85"
click at [450, 228] on icon "ok" at bounding box center [446, 231] width 7 height 7
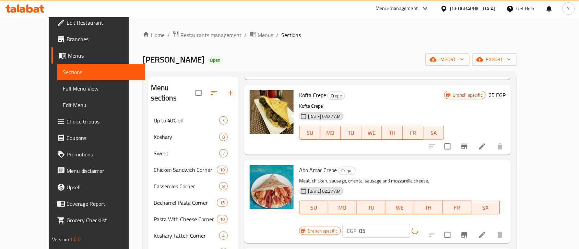
click at [468, 232] on icon "Branch-specific-item" at bounding box center [465, 234] width 6 height 5
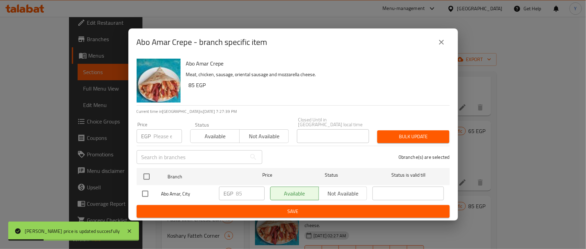
click at [444, 45] on icon "close" at bounding box center [441, 42] width 8 height 8
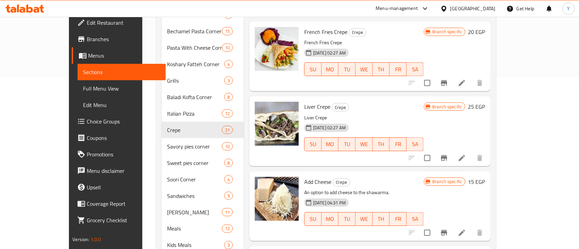
scroll to position [204, 0]
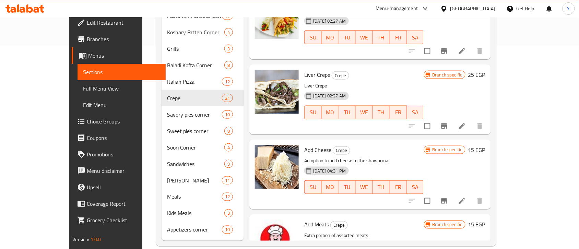
click at [383, 158] on div "Menu items Add Sort Manage items Meat Shawerma Crepe Crepe Made with juicy shaw…" at bounding box center [367, 57] width 247 height 368
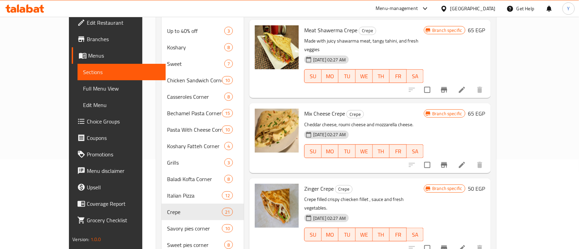
scroll to position [0, 0]
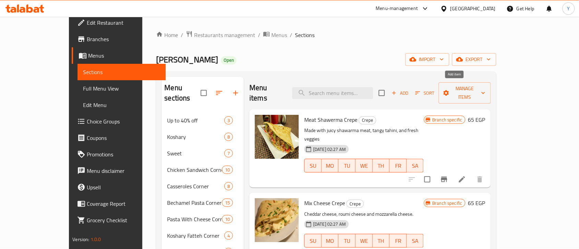
click at [409, 89] on span "Add" at bounding box center [400, 93] width 19 height 8
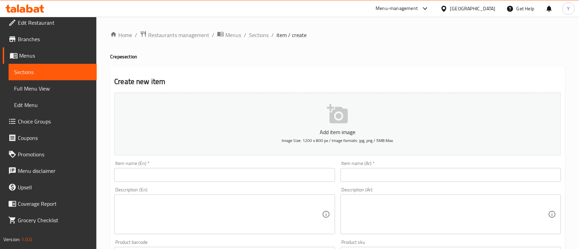
click at [459, 162] on div "Item name (Ar)   * Item name (Ar) *" at bounding box center [451, 171] width 221 height 21
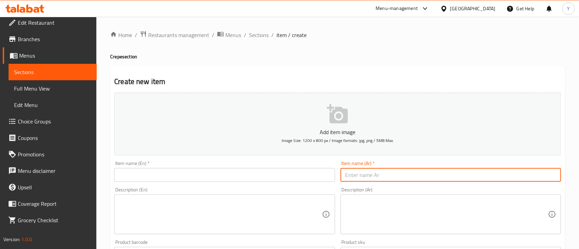
click at [454, 169] on input "text" at bounding box center [451, 175] width 221 height 14
type input "كريب كونو جميع الأنواع"
click at [253, 176] on input "text" at bounding box center [224, 175] width 221 height 14
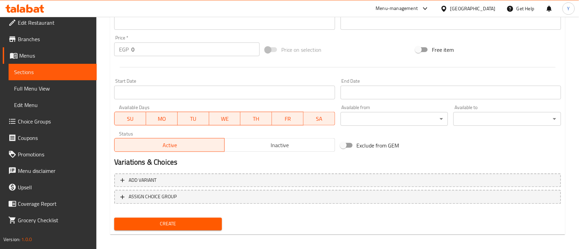
scroll to position [234, 0]
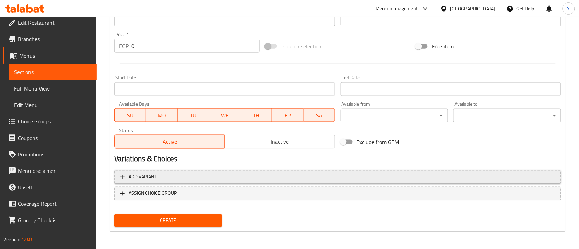
type input "All Types Cone Crepe"
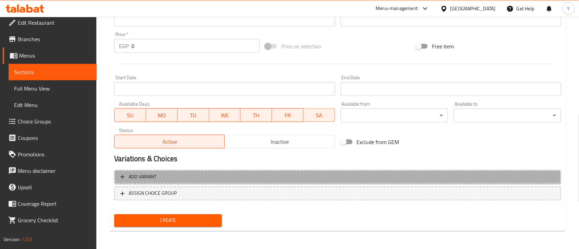
click at [250, 179] on span "Add variant" at bounding box center [337, 177] width 435 height 9
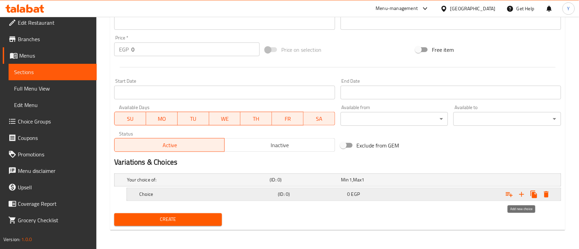
click at [520, 193] on icon "Expand" at bounding box center [522, 194] width 8 height 8
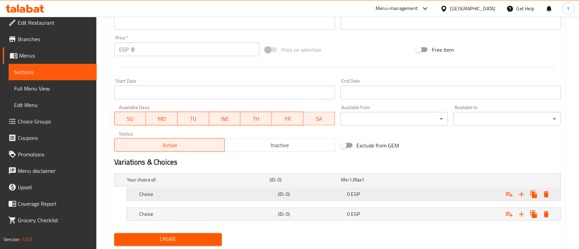
click at [363, 199] on div "Choice (ID: 0) 0 EGP" at bounding box center [346, 194] width 416 height 15
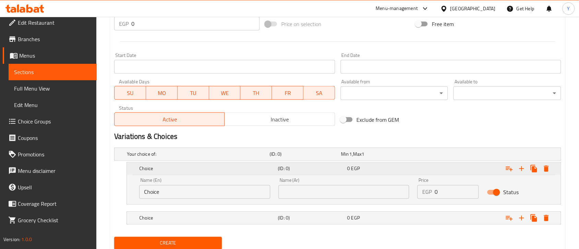
scroll to position [281, 0]
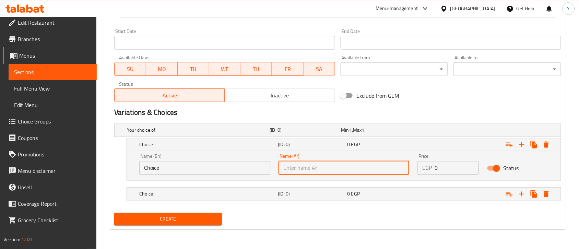
click at [332, 169] on input "text" at bounding box center [344, 168] width 131 height 14
type input "ميكس جبنة"
click at [330, 188] on div "Choice (ID: 0) 0 EGP" at bounding box center [346, 194] width 416 height 15
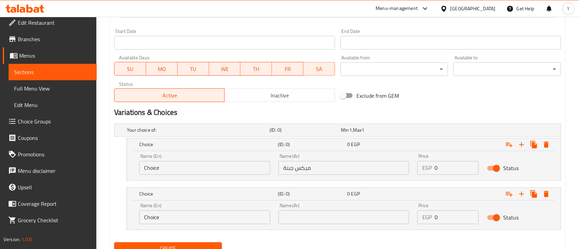
click at [324, 215] on input "text" at bounding box center [344, 218] width 131 height 14
type input "كريب بولو"
click at [520, 189] on button "Expand" at bounding box center [522, 194] width 12 height 12
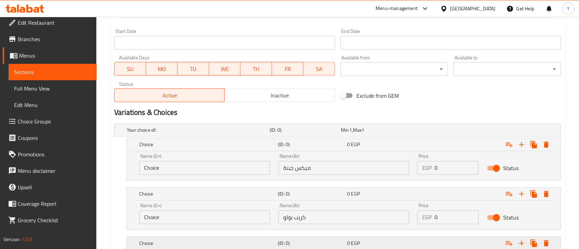
click at [294, 242] on h5 "(ID: 0)" at bounding box center [311, 243] width 67 height 7
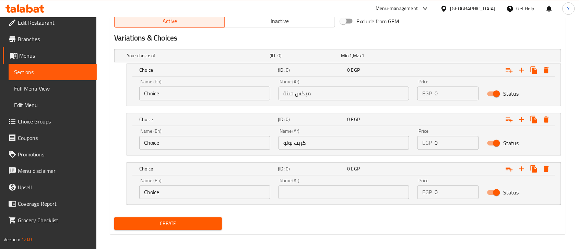
scroll to position [359, 0]
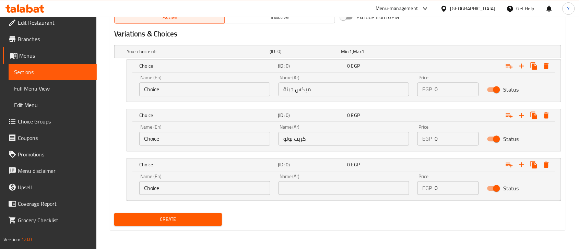
click at [333, 183] on input "text" at bounding box center [344, 189] width 131 height 14
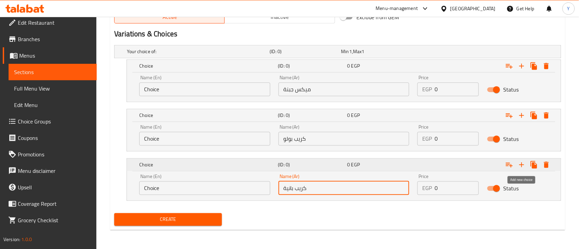
type input "كريب بانية"
click at [526, 164] on button "Expand" at bounding box center [522, 165] width 12 height 12
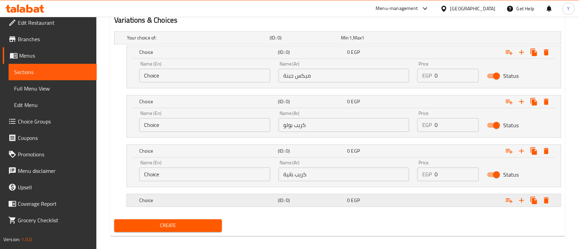
scroll to position [380, 0]
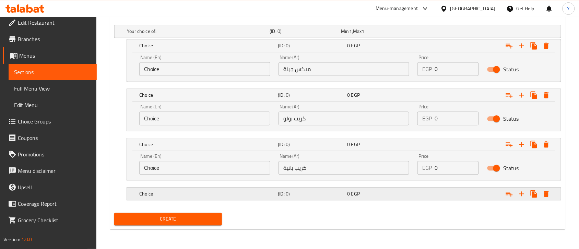
click at [337, 188] on div "Choice (ID: 0) 0 EGP" at bounding box center [346, 194] width 416 height 15
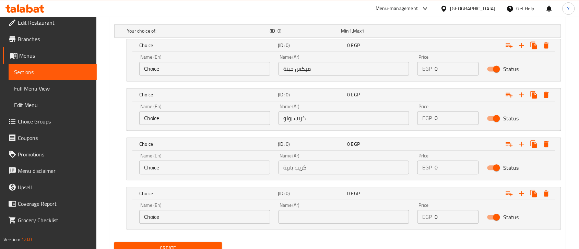
click at [335, 215] on input "text" at bounding box center [344, 217] width 131 height 14
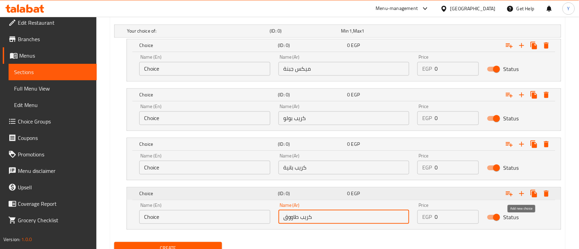
type input "كريب طاووق"
click at [525, 197] on icon "Expand" at bounding box center [522, 194] width 8 height 8
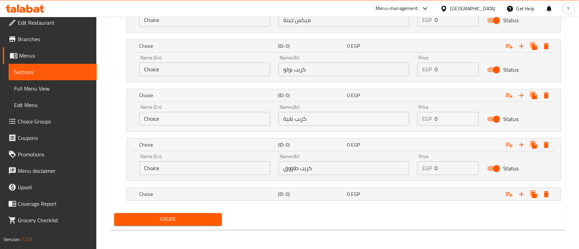
scroll to position [429, 0]
click at [325, 191] on h5 "(ID: 0)" at bounding box center [311, 194] width 67 height 7
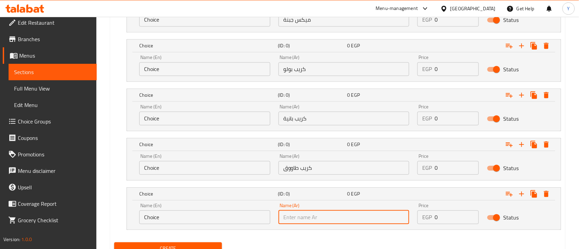
click at [325, 212] on input "text" at bounding box center [344, 217] width 131 height 14
type input "كريب شاورما لحمة"
click at [520, 197] on icon "Expand" at bounding box center [522, 194] width 8 height 8
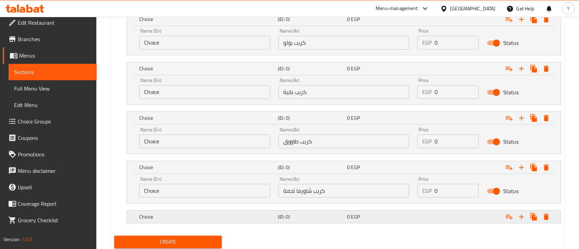
scroll to position [479, 0]
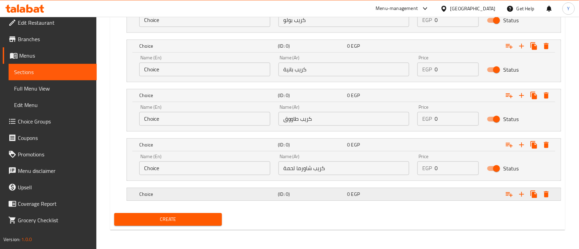
click at [340, 195] on h5 "(ID: 0)" at bounding box center [311, 194] width 67 height 7
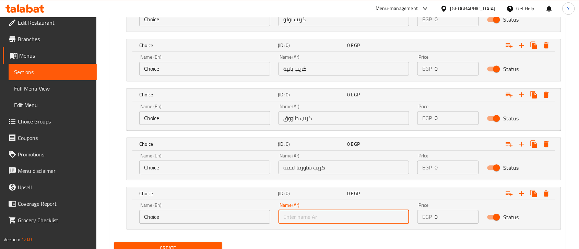
drag, startPoint x: 328, startPoint y: 220, endPoint x: 329, endPoint y: 215, distance: 5.9
click at [328, 220] on input "text" at bounding box center [344, 217] width 131 height 14
type input "كريب شاورما فراخ"
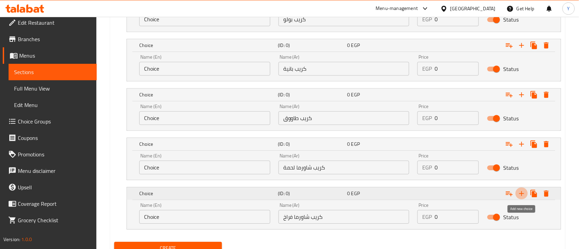
click at [526, 196] on icon "Expand" at bounding box center [522, 193] width 8 height 8
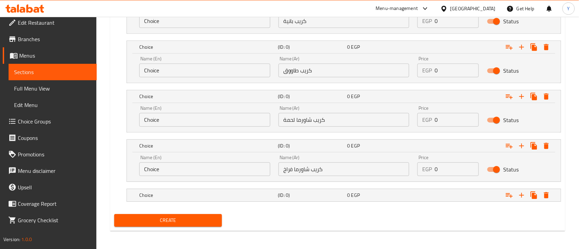
scroll to position [529, 0]
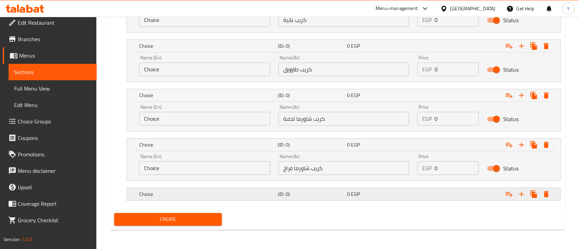
click at [334, 193] on h5 "(ID: 0)" at bounding box center [311, 194] width 67 height 7
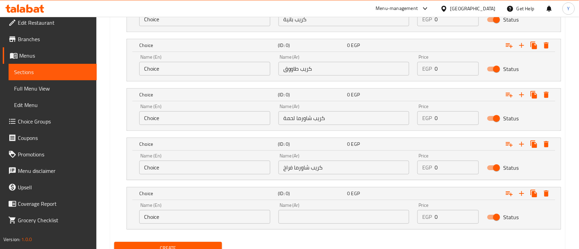
click at [345, 227] on div "Name (Ar) Name (Ar)" at bounding box center [344, 213] width 139 height 29
click at [345, 220] on input "text" at bounding box center [344, 217] width 131 height 14
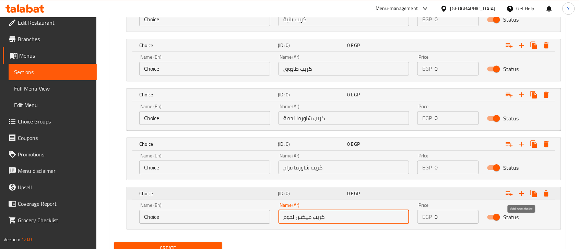
type input "كريب ميكس لحوم"
click at [521, 193] on icon "Expand" at bounding box center [522, 193] width 8 height 8
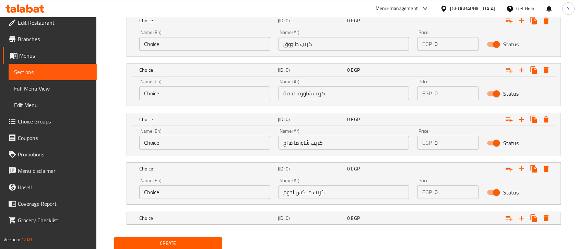
scroll to position [578, 0]
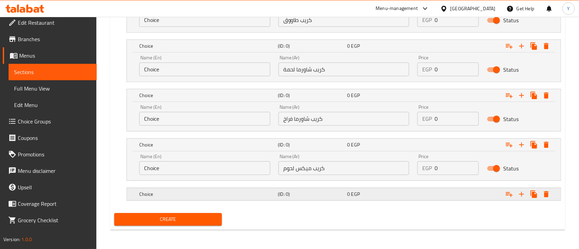
click at [343, 197] on h5 "(ID: 0)" at bounding box center [311, 194] width 67 height 7
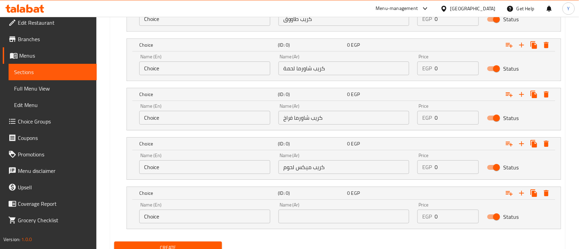
click at [348, 219] on input "text" at bounding box center [344, 217] width 131 height 14
type input "كريب ميكس فراخ"
click at [524, 189] on button "Expand" at bounding box center [522, 193] width 12 height 12
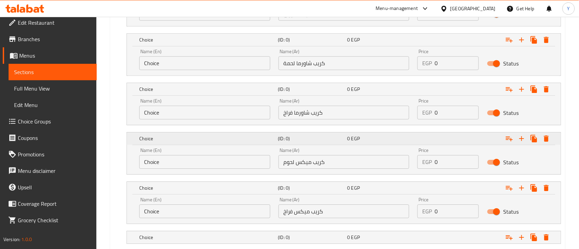
scroll to position [627, 0]
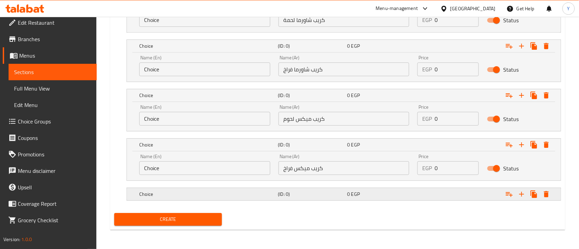
click at [368, 198] on div "0 EGP" at bounding box center [381, 194] width 67 height 7
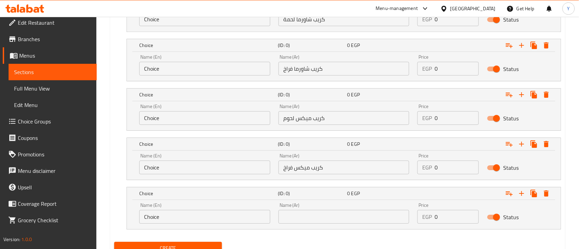
click at [346, 219] on input "text" at bounding box center [344, 217] width 131 height 14
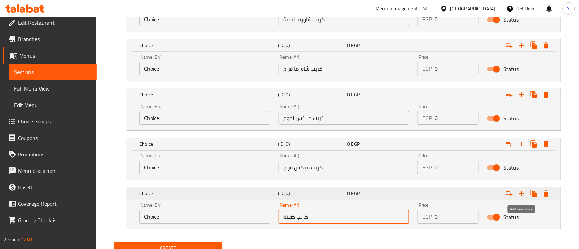
type input "كريب كفتة"
click at [520, 191] on icon "Expand" at bounding box center [522, 193] width 8 height 8
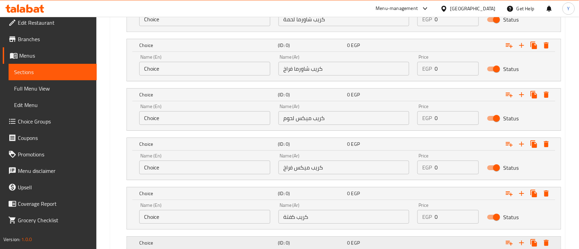
scroll to position [677, 0]
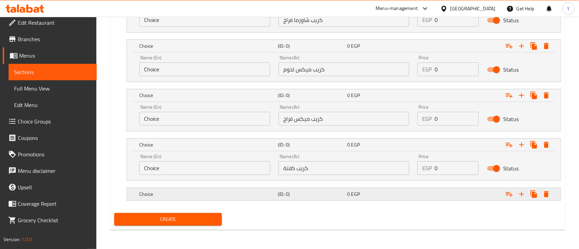
click at [306, 196] on h5 "(ID: 0)" at bounding box center [311, 194] width 67 height 7
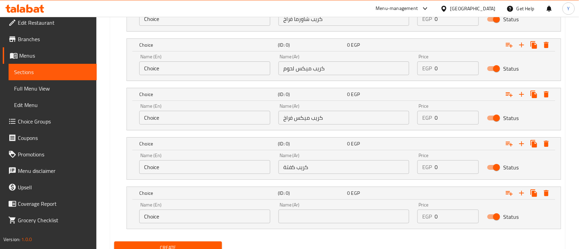
click at [321, 221] on input "text" at bounding box center [344, 217] width 131 height 14
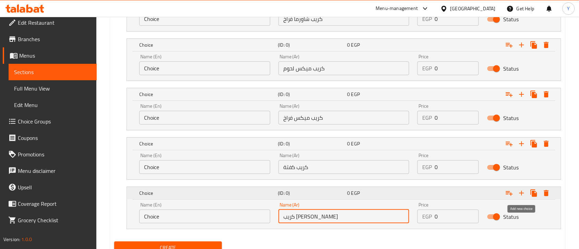
type input "كريب [PERSON_NAME]"
click at [526, 197] on button "Expand" at bounding box center [522, 193] width 12 height 12
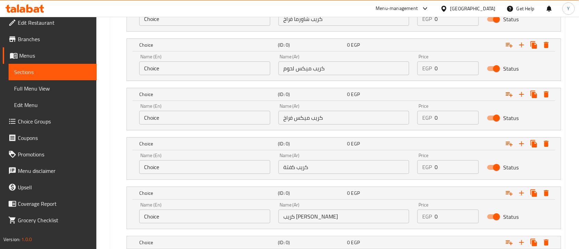
scroll to position [727, 0]
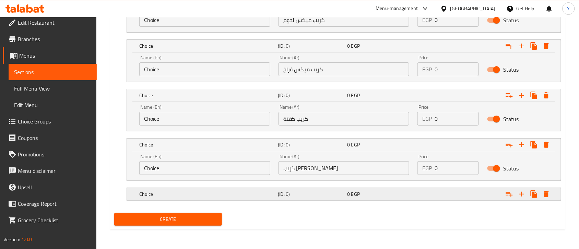
click at [306, 193] on h5 "(ID: 0)" at bounding box center [311, 194] width 67 height 7
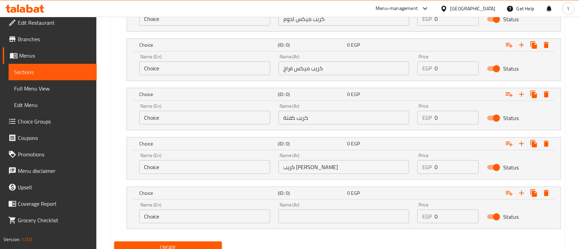
click at [308, 210] on div "Name (Ar) Name (Ar)" at bounding box center [344, 213] width 131 height 21
click at [310, 213] on input "text" at bounding box center [344, 217] width 131 height 14
type input "البطل"
click at [524, 195] on icon "Expand" at bounding box center [522, 193] width 8 height 8
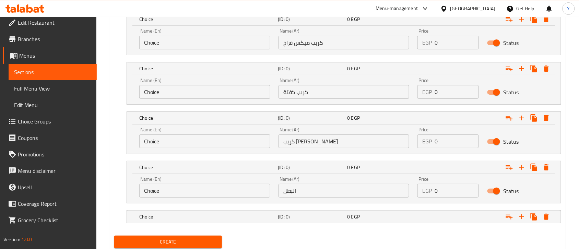
scroll to position [776, 0]
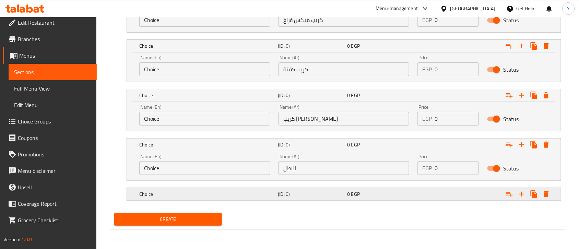
click at [434, 196] on div "Expand" at bounding box center [485, 194] width 139 height 15
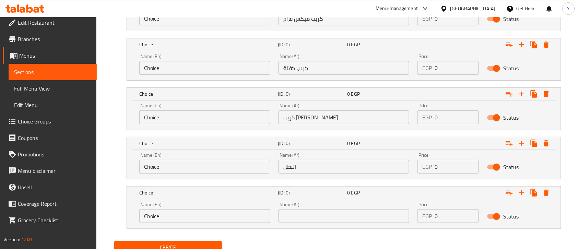
click at [366, 218] on input "text" at bounding box center [344, 216] width 131 height 14
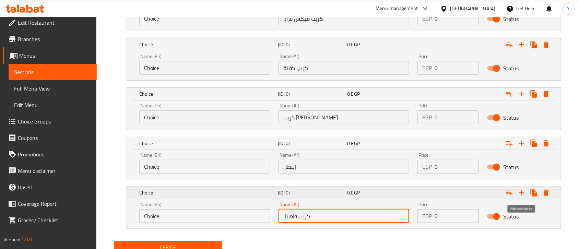
type input "كريب فاهيتا"
click at [521, 196] on icon "Expand" at bounding box center [522, 193] width 8 height 8
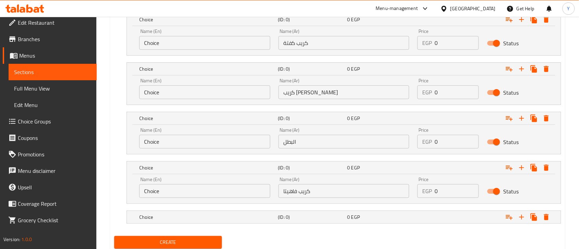
scroll to position [826, 0]
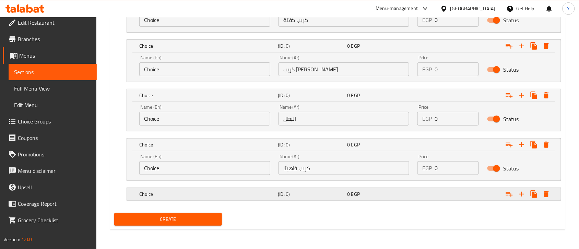
click at [332, 195] on h5 "(ID: 0)" at bounding box center [311, 194] width 67 height 7
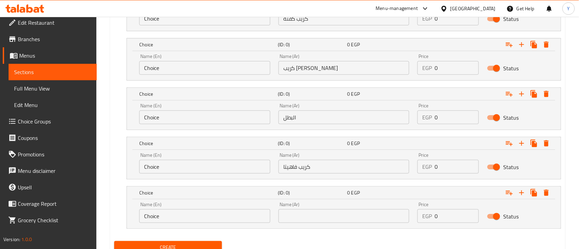
click at [330, 215] on input "text" at bounding box center [344, 216] width 131 height 14
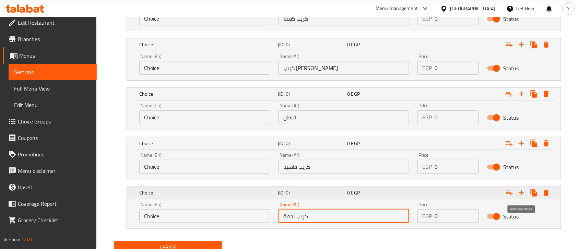
type input "كريب لحمة"
click at [519, 194] on icon "Expand" at bounding box center [522, 193] width 8 height 8
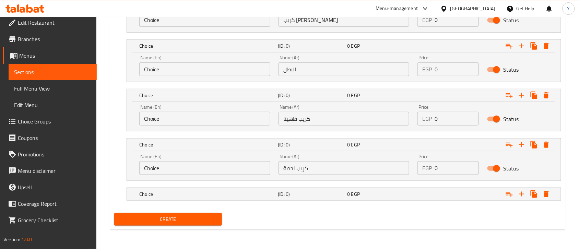
scroll to position [876, 0]
click at [314, 199] on div "Choice (ID: 0) 0 EGP" at bounding box center [346, 194] width 416 height 15
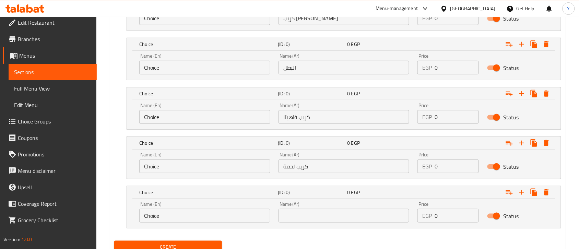
click at [315, 220] on input "text" at bounding box center [344, 216] width 131 height 14
type input "كريب سوسيس"
click at [522, 197] on icon "Expand" at bounding box center [522, 192] width 8 height 8
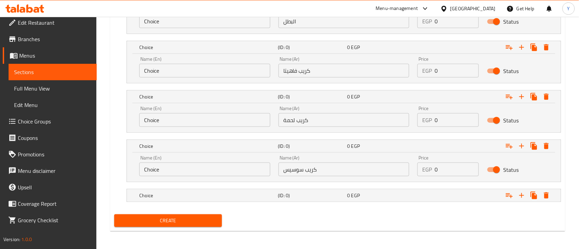
scroll to position [925, 0]
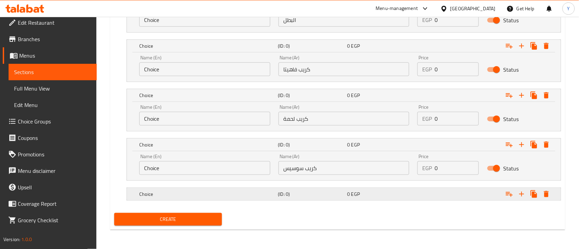
click at [329, 194] on h5 "(ID: 0)" at bounding box center [311, 194] width 67 height 7
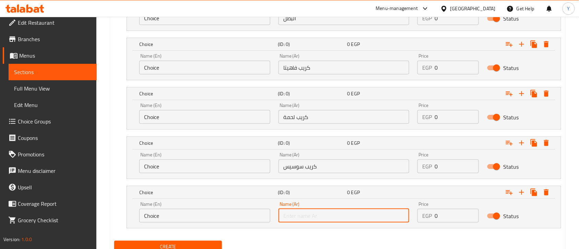
click at [330, 215] on input "text" at bounding box center [344, 216] width 131 height 14
type input "كريب برجر"
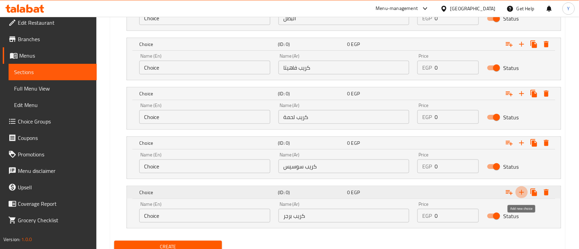
click at [524, 198] on button "Expand" at bounding box center [522, 192] width 12 height 12
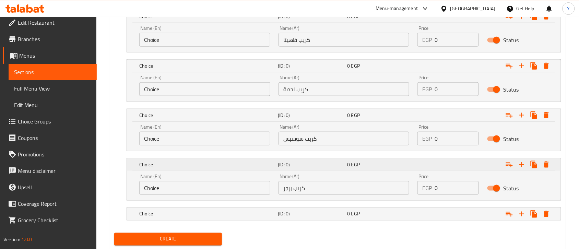
scroll to position [968, 0]
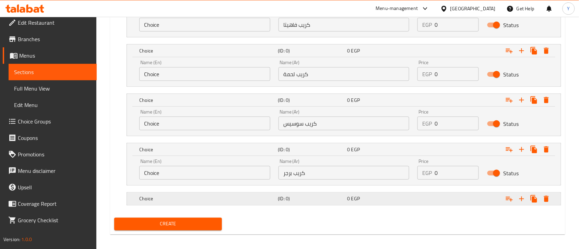
click at [385, 203] on div "0 EGP" at bounding box center [381, 199] width 67 height 7
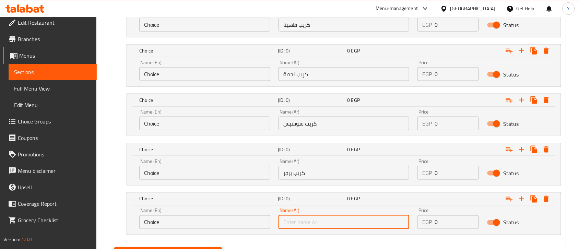
click at [362, 221] on input "text" at bounding box center [344, 223] width 131 height 14
type input "كريب سجق"
click at [517, 200] on button "Expand" at bounding box center [522, 199] width 12 height 12
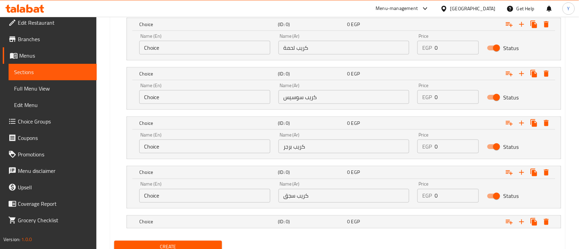
scroll to position [1024, 0]
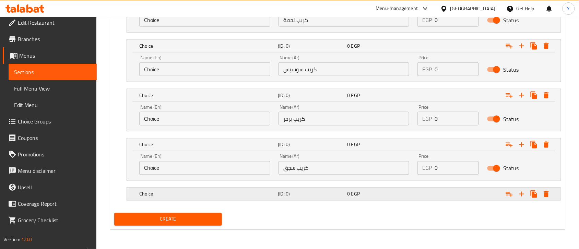
click at [329, 201] on div "Choice (ID: 0) 0 EGP" at bounding box center [346, 194] width 416 height 15
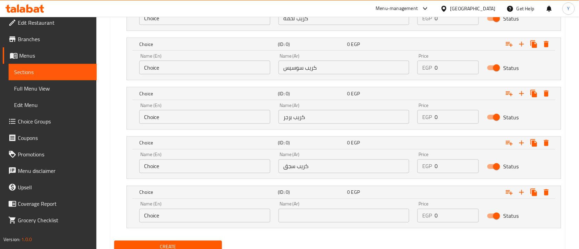
click at [338, 223] on input "text" at bounding box center [344, 216] width 131 height 14
type input "كريب كبدة"
click at [522, 191] on icon "Expand" at bounding box center [522, 192] width 8 height 8
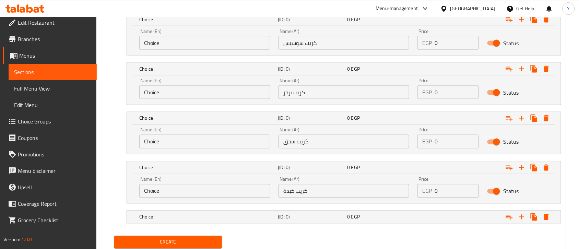
scroll to position [1074, 0]
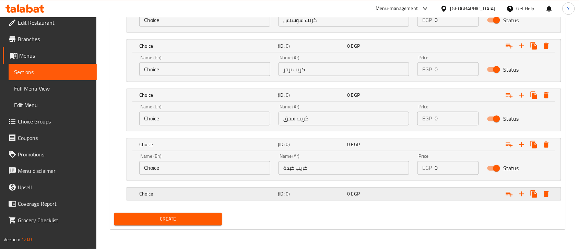
click at [383, 189] on div "Choice (ID: 0) 0 EGP" at bounding box center [346, 194] width 416 height 15
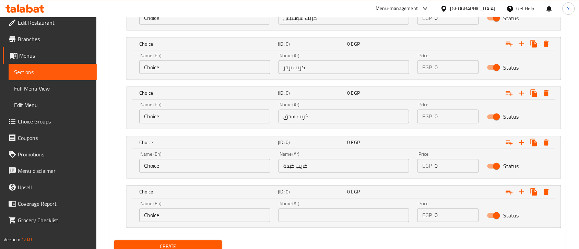
click at [354, 210] on div "Name (Ar) Name (Ar)" at bounding box center [344, 211] width 131 height 21
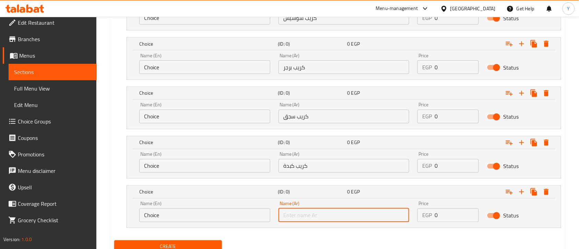
click at [362, 211] on input "text" at bounding box center [344, 216] width 131 height 14
type input "كريب استربس"
click at [524, 193] on icon "Expand" at bounding box center [522, 192] width 8 height 8
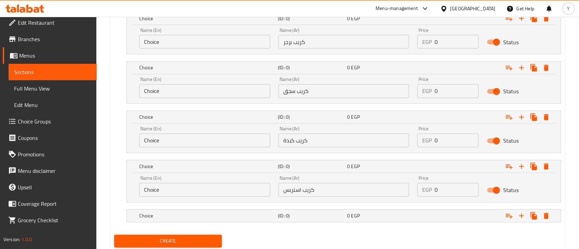
scroll to position [1123, 0]
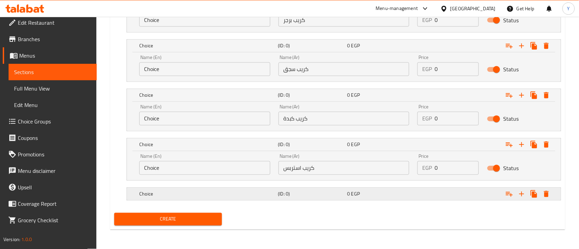
click at [311, 198] on div "(ID: 0)" at bounding box center [311, 194] width 69 height 10
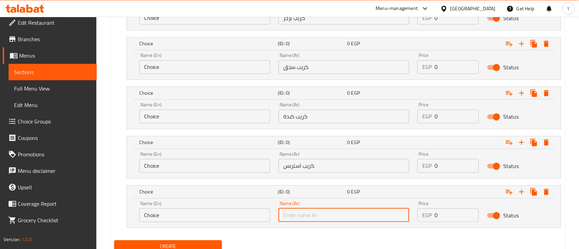
click at [322, 220] on input "text" at bounding box center [344, 216] width 131 height 14
type input "كريب زنجر"
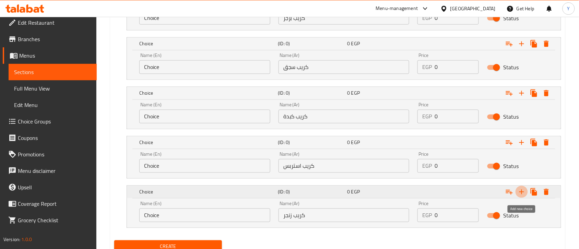
click at [522, 196] on icon "Expand" at bounding box center [522, 192] width 8 height 8
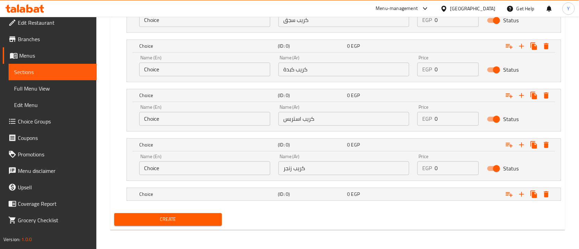
scroll to position [1173, 0]
click at [385, 199] on div "Choice (ID: 0) 0 EGP" at bounding box center [346, 194] width 416 height 15
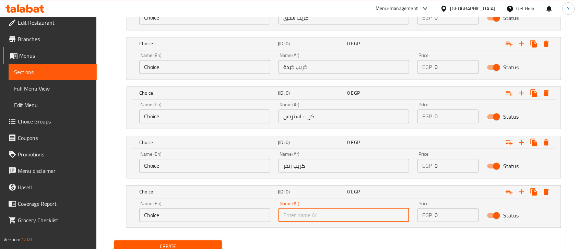
click at [333, 213] on input "text" at bounding box center [344, 215] width 131 height 14
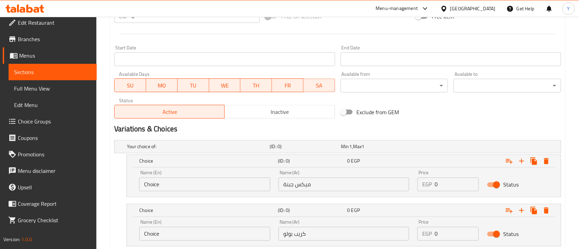
scroll to position [272, 0]
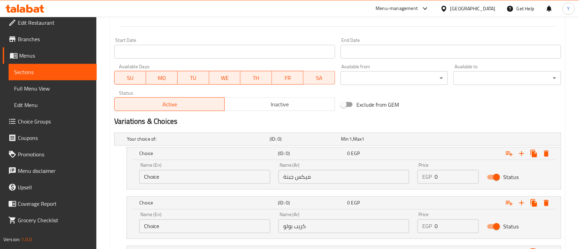
type input "كريب بطاطس"
drag, startPoint x: 450, startPoint y: 181, endPoint x: 404, endPoint y: 174, distance: 46.1
click at [404, 174] on div "Name (En) Choice Name (En) Name (Ar) ميكس جبنة Name (Ar) Price EGP 0 Price Stat…" at bounding box center [344, 173] width 418 height 29
type input "95"
drag, startPoint x: 446, startPoint y: 225, endPoint x: 416, endPoint y: 226, distance: 29.2
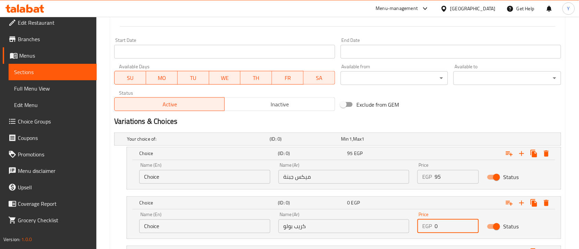
click at [416, 226] on div "Price EGP 0 Price" at bounding box center [449, 222] width 70 height 29
type input "95"
click at [437, 239] on div "Name (En) Choice Name (En) Name (Ar) كريب بولو Name (Ar) Price EGP 95 Price Sta…" at bounding box center [344, 224] width 434 height 29
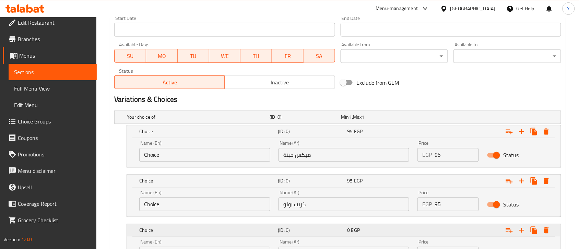
scroll to position [315, 0]
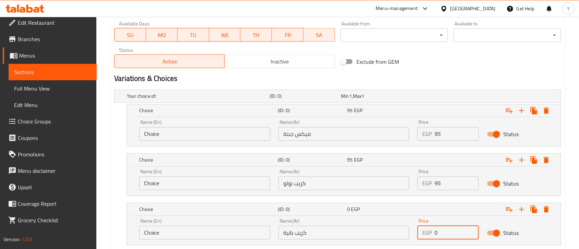
drag, startPoint x: 444, startPoint y: 231, endPoint x: 406, endPoint y: 232, distance: 38.5
click at [406, 232] on div "Name (En) Choice Name (En) Name (Ar) كريب بانية Name (Ar) Price EGP 0 Price Sta…" at bounding box center [344, 229] width 418 height 29
type input "95"
click at [431, 243] on div "Price EGP 95 Price" at bounding box center [449, 229] width 70 height 29
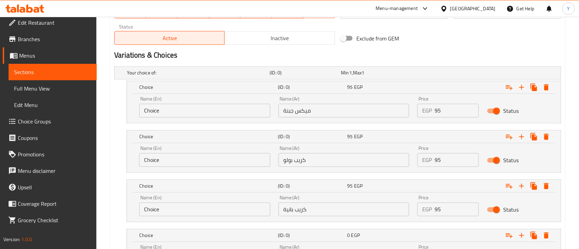
scroll to position [401, 0]
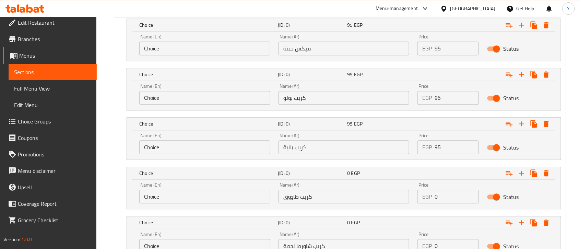
drag, startPoint x: 452, startPoint y: 199, endPoint x: 396, endPoint y: 198, distance: 56.3
click at [396, 198] on div "Name (En) Choice Name (En) Name (Ar) كريب طاووق Name (Ar) Price EGP 0 Price Sta…" at bounding box center [344, 192] width 418 height 29
type input "95"
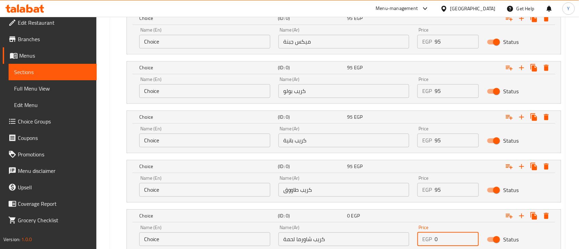
drag, startPoint x: 433, startPoint y: 242, endPoint x: 414, endPoint y: 241, distance: 19.0
click at [414, 241] on div "Price EGP 0 Price" at bounding box center [449, 235] width 70 height 29
click at [436, 245] on input "95" at bounding box center [457, 239] width 44 height 14
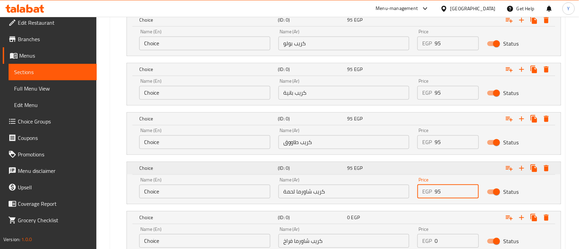
scroll to position [493, 0]
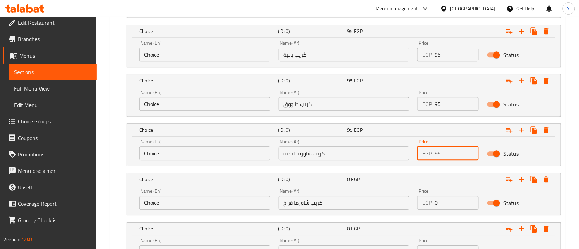
type input "95"
drag, startPoint x: 436, startPoint y: 203, endPoint x: 426, endPoint y: 204, distance: 10.0
click at [426, 204] on div "EGP 0 Price" at bounding box center [448, 203] width 61 height 14
type input "95"
click at [450, 246] on input "0" at bounding box center [457, 252] width 44 height 14
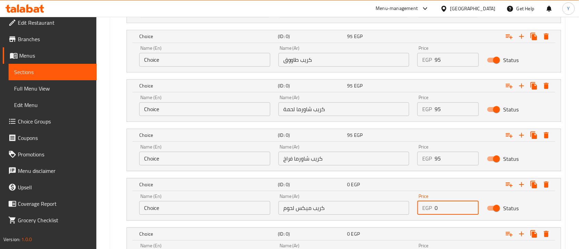
scroll to position [579, 0]
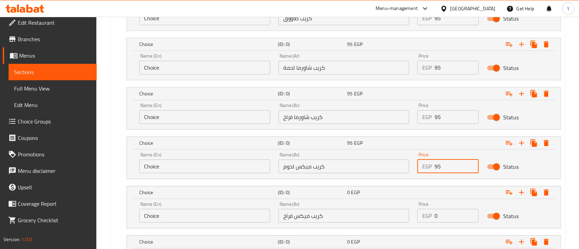
type input "95"
drag, startPoint x: 451, startPoint y: 214, endPoint x: 427, endPoint y: 218, distance: 24.4
click at [427, 218] on div "EGP 0 Price" at bounding box center [448, 216] width 61 height 14
type input "95"
click at [432, 228] on div "Name (En) Choice Name (En) Name (Ar) كريب ميكس فراخ Name (Ar) Price EGP 95 Pric…" at bounding box center [344, 213] width 434 height 29
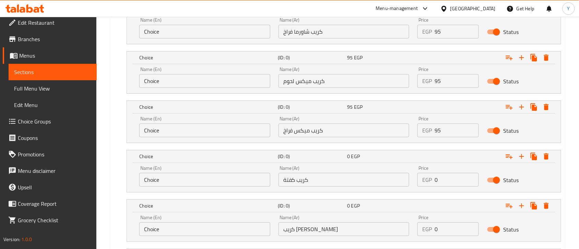
scroll to position [665, 0]
drag, startPoint x: 452, startPoint y: 176, endPoint x: 404, endPoint y: 182, distance: 48.4
click at [404, 182] on div "Name (En) Choice Name (En) Name (Ar) كريب كفتة Name (Ar) Price EGP 0 Price Stat…" at bounding box center [344, 175] width 418 height 29
type input "95"
drag, startPoint x: 441, startPoint y: 232, endPoint x: 397, endPoint y: 228, distance: 44.8
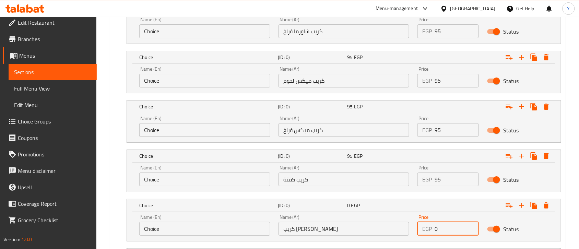
click at [397, 228] on div "Name (En) Choice Name (En) Name (Ar) كريب [PERSON_NAME] Name (Ar) Price EGP 0 P…" at bounding box center [344, 225] width 418 height 29
type input "95"
click at [437, 239] on div "Price EGP 95 Price" at bounding box center [449, 225] width 70 height 29
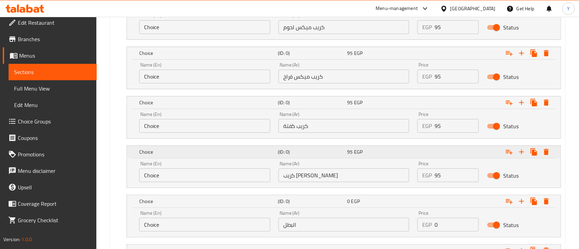
scroll to position [794, 0]
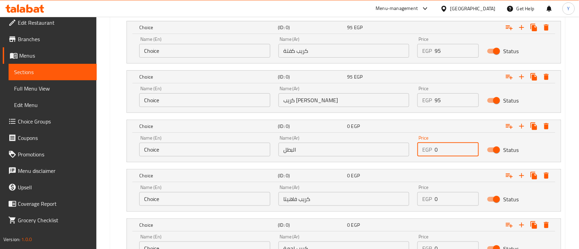
drag, startPoint x: 444, startPoint y: 152, endPoint x: 423, endPoint y: 152, distance: 21.6
click at [423, 152] on div "EGP 0 Price" at bounding box center [448, 150] width 61 height 14
type input "95"
drag, startPoint x: 444, startPoint y: 204, endPoint x: 412, endPoint y: 204, distance: 32.6
click at [412, 204] on div "Name (En) Choice Name (En) Name (Ar) كريب فاهيتا Name (Ar) Price EGP 0 Price St…" at bounding box center [344, 195] width 418 height 29
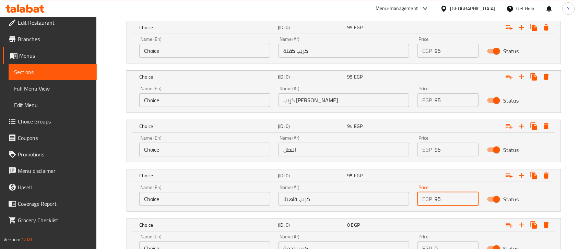
type input "95"
click at [429, 215] on nav at bounding box center [337, 215] width 447 height 5
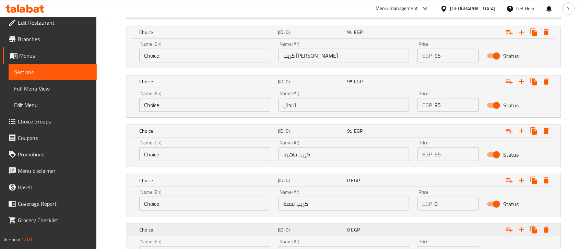
scroll to position [879, 0]
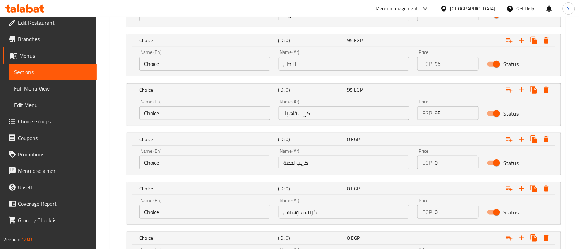
drag, startPoint x: 445, startPoint y: 167, endPoint x: 407, endPoint y: 163, distance: 38.3
click at [407, 163] on div "Name (En) Choice Name (En) Name (Ar) كريب لحمة Name (Ar) Price EGP 0 Price Stat…" at bounding box center [344, 158] width 418 height 29
type input "95"
drag, startPoint x: 442, startPoint y: 211, endPoint x: 397, endPoint y: 211, distance: 45.3
click at [397, 211] on div "Name (En) Choice Name (En) Name (Ar) كريب سوسيس Name (Ar) Price EGP 0 Price Sta…" at bounding box center [344, 208] width 418 height 29
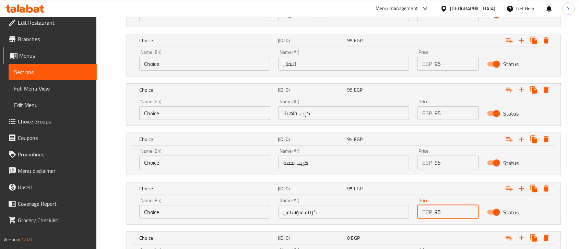
type input "95"
click at [435, 222] on div "Price EGP 95 Price" at bounding box center [449, 208] width 70 height 29
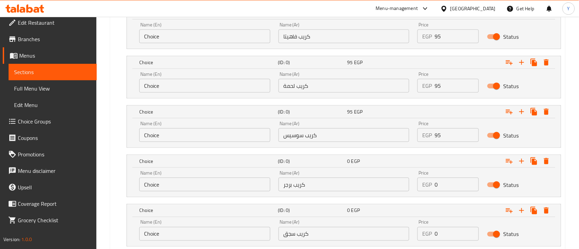
scroll to position [965, 0]
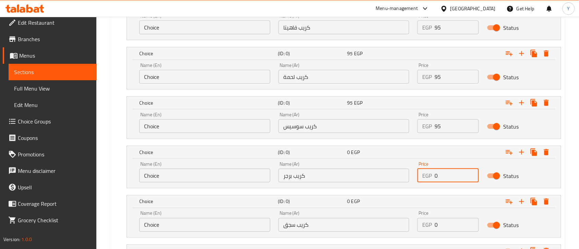
drag, startPoint x: 442, startPoint y: 183, endPoint x: 428, endPoint y: 183, distance: 13.7
click at [428, 183] on div "EGP 0 Price" at bounding box center [448, 176] width 61 height 14
type input "95"
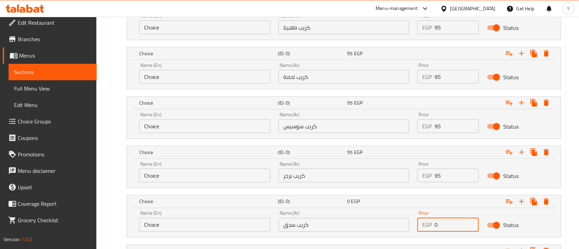
drag, startPoint x: 440, startPoint y: 227, endPoint x: 432, endPoint y: 227, distance: 8.2
click at [432, 227] on div "EGP 0 Price" at bounding box center [448, 225] width 61 height 14
type input "95"
click at [445, 235] on div "Price EGP 95 Price" at bounding box center [449, 221] width 70 height 29
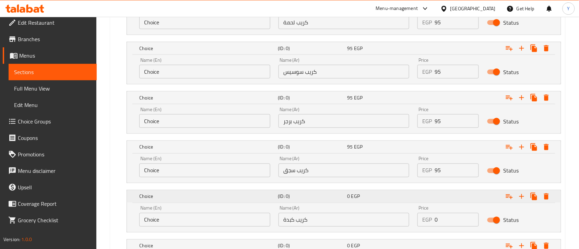
scroll to position [1051, 0]
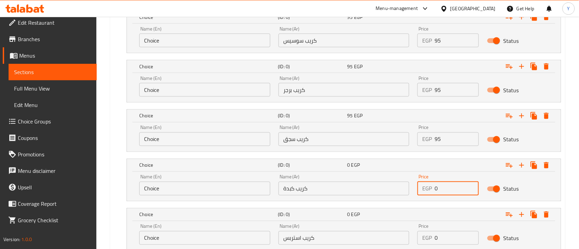
drag, startPoint x: 452, startPoint y: 191, endPoint x: 413, endPoint y: 190, distance: 39.2
click at [413, 190] on div "Name (En) Choice Name (En) Name (Ar) كريب كبدة Name (Ar) Price EGP 0 Price Stat…" at bounding box center [344, 185] width 418 height 29
type input "95"
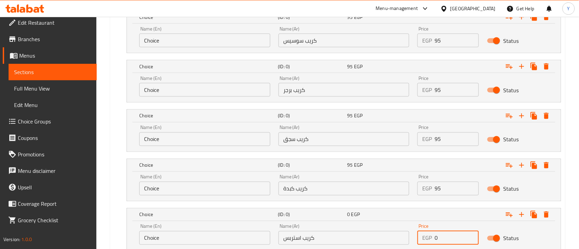
drag, startPoint x: 443, startPoint y: 234, endPoint x: 428, endPoint y: 235, distance: 14.5
click at [428, 235] on div "EGP 0 Price" at bounding box center [448, 238] width 61 height 14
type input "95"
click at [435, 245] on div "EGP 95 Price" at bounding box center [448, 238] width 61 height 14
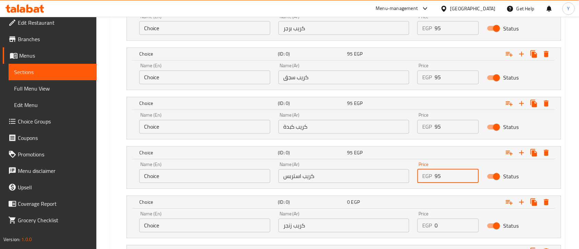
scroll to position [1180, 0]
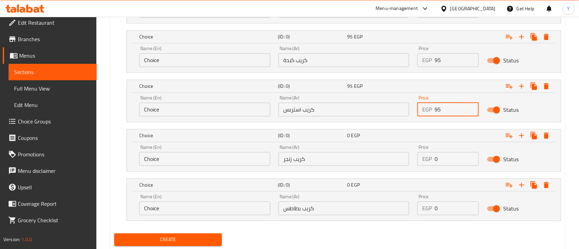
drag, startPoint x: 452, startPoint y: 164, endPoint x: 396, endPoint y: 165, distance: 56.3
click at [396, 165] on div "Name (En) Choice Name (En) Name (Ar) كريب زنجر Name (Ar) Price EGP 0 Price Stat…" at bounding box center [344, 155] width 418 height 29
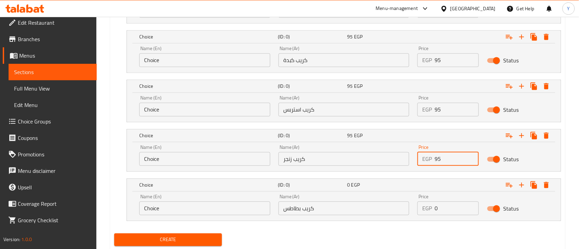
type input "95"
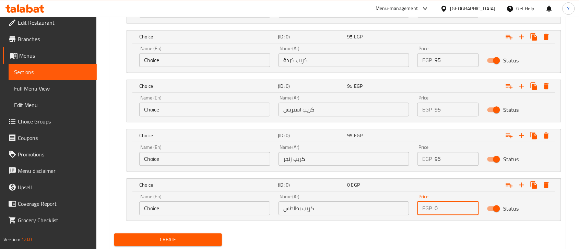
drag, startPoint x: 442, startPoint y: 204, endPoint x: 407, endPoint y: 210, distance: 35.2
click at [407, 210] on div "Name (En) Choice Name (En) Name (Ar) كريب بطاطس Name (Ar) Price EGP 0 Price Sta…" at bounding box center [344, 204] width 418 height 29
type input "95"
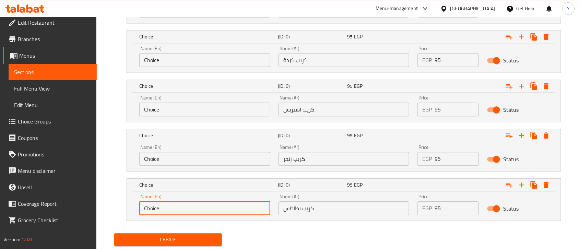
click at [216, 208] on input "Choice" at bounding box center [204, 208] width 131 height 14
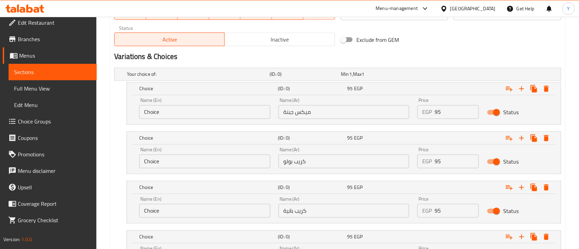
scroll to position [279, 0]
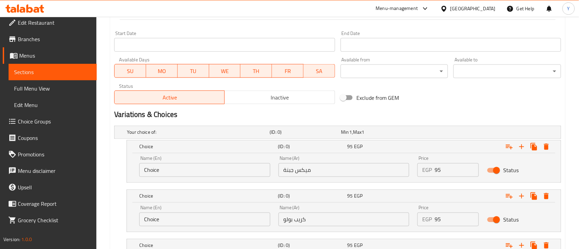
click at [203, 164] on input "Choice" at bounding box center [204, 170] width 131 height 14
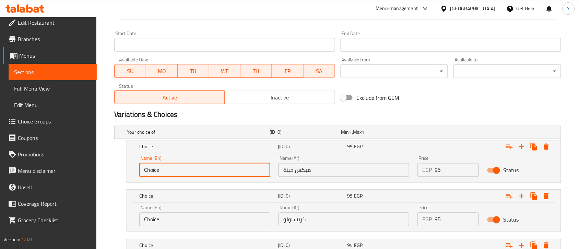
click at [203, 164] on input "Choice" at bounding box center [204, 170] width 131 height 14
type input "Mix Cheese Crepe"
click at [196, 217] on input "Choice" at bounding box center [204, 220] width 131 height 14
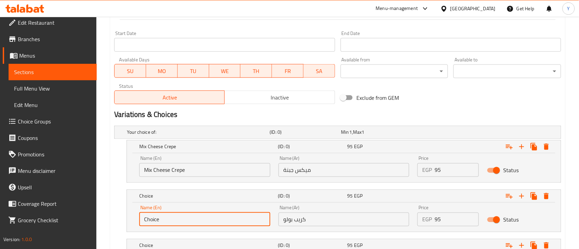
click at [196, 217] on input "Choice" at bounding box center [204, 220] width 131 height 14
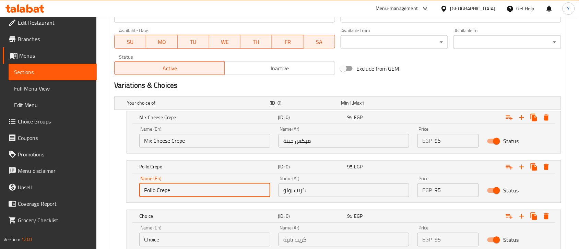
scroll to position [322, 0]
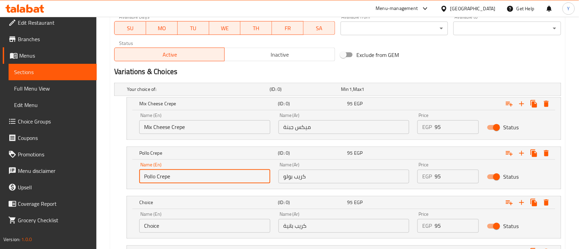
type input "Pollo Crepe"
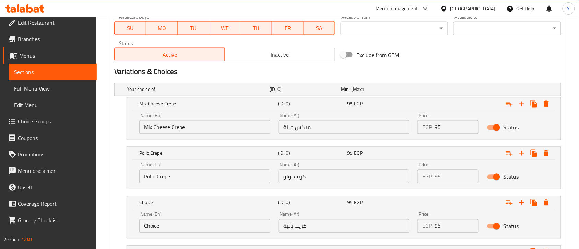
click at [194, 217] on div "Name (En) Choice Name (En)" at bounding box center [204, 222] width 131 height 21
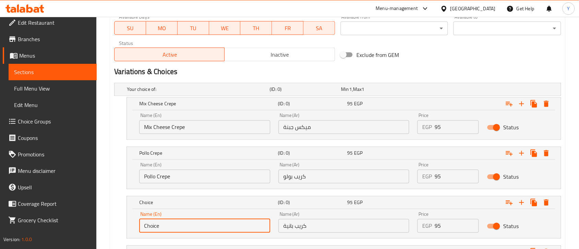
click at [194, 222] on input "Choice" at bounding box center [204, 226] width 131 height 14
click at [148, 225] on input "Pne Crepe" at bounding box center [204, 226] width 131 height 14
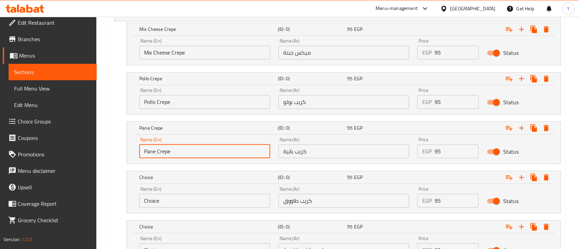
scroll to position [407, 0]
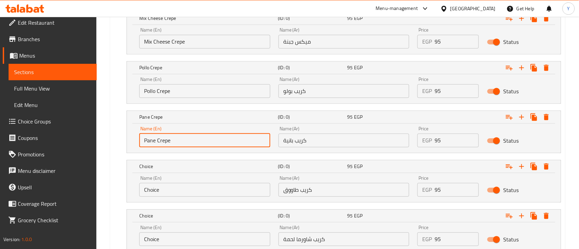
type input "Pane Crepe"
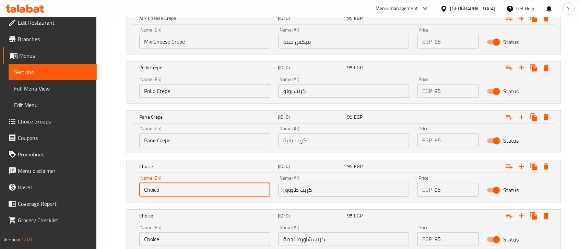
click at [201, 188] on input "Choice" at bounding box center [204, 190] width 131 height 14
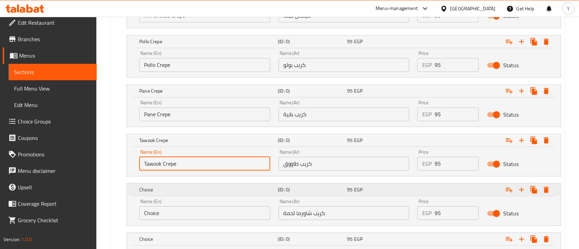
scroll to position [493, 0]
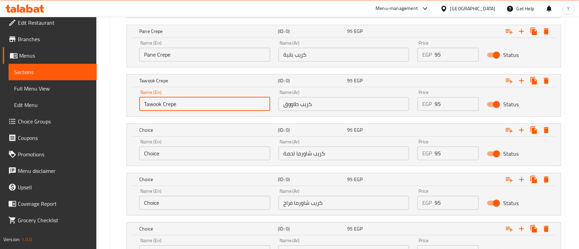
type input "Tawook Crepe"
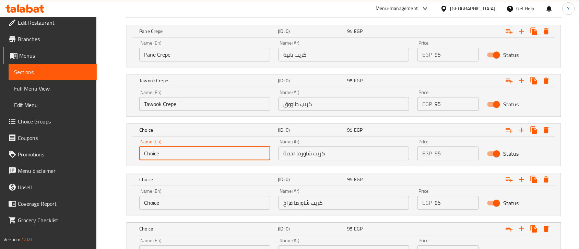
click at [206, 152] on input "Choice" at bounding box center [204, 154] width 131 height 14
type input "Meat Shawerma Crepe"
click at [189, 206] on input "Choice" at bounding box center [204, 203] width 131 height 14
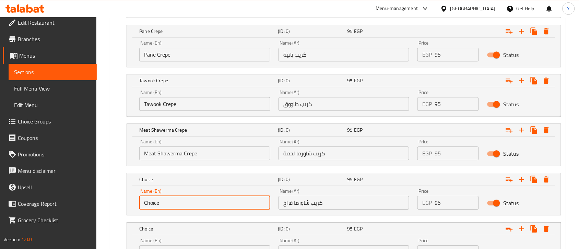
click at [189, 206] on input "Choice" at bounding box center [204, 203] width 131 height 14
type input "Chicken Shawerma Crepe"
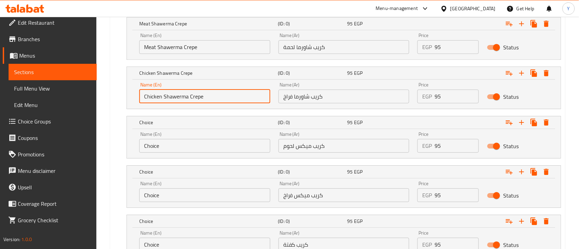
scroll to position [665, 0]
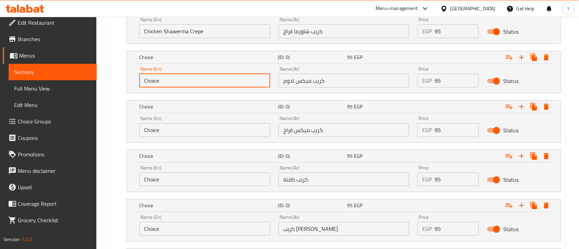
click at [170, 85] on input "Choice" at bounding box center [204, 81] width 131 height 14
type input "m"
type input "Mix Meat Crepe"
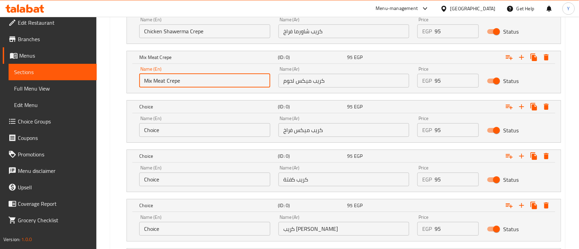
click at [181, 129] on input "Choice" at bounding box center [204, 130] width 131 height 14
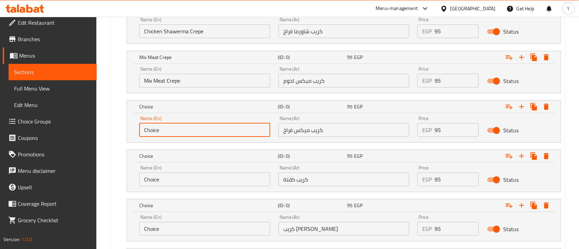
click at [181, 129] on input "Choice" at bounding box center [204, 130] width 131 height 14
type input "Mix Chicken Crepe"
click at [178, 182] on input "Choice" at bounding box center [204, 180] width 131 height 14
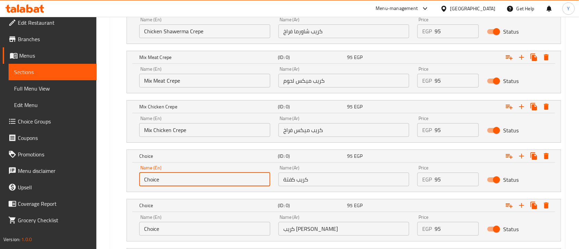
click at [178, 182] on input "Choice" at bounding box center [204, 180] width 131 height 14
type input "Kofta Crepe"
click at [196, 230] on input "Choice" at bounding box center [204, 229] width 131 height 14
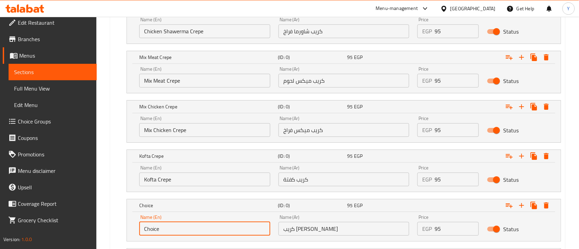
click at [196, 230] on input "Choice" at bounding box center [204, 229] width 131 height 14
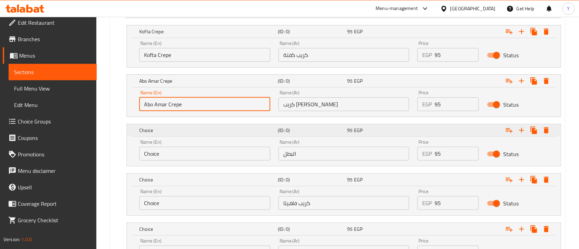
scroll to position [836, 0]
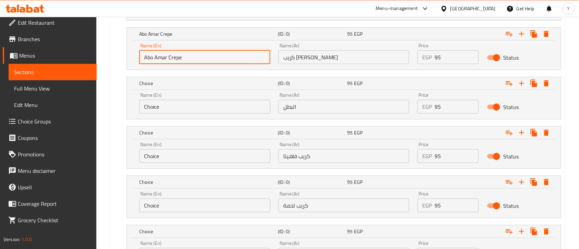
type input "Abo Amar Crepe"
click at [185, 108] on input "Choice" at bounding box center [204, 107] width 131 height 14
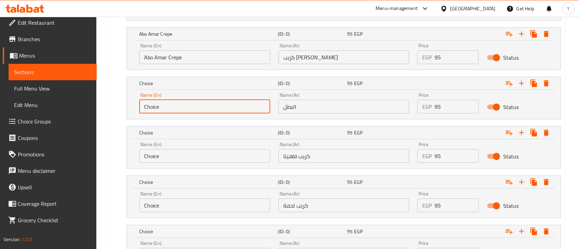
click at [185, 108] on input "Choice" at bounding box center [204, 107] width 131 height 14
type input "El Batal"
click at [198, 154] on input "Choice" at bounding box center [204, 156] width 131 height 14
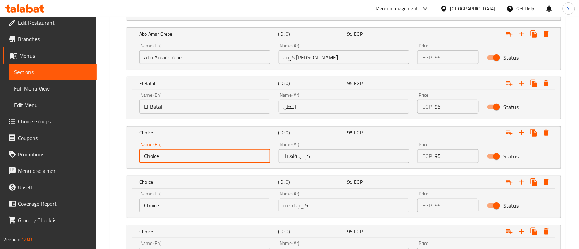
click at [198, 154] on input "Choice" at bounding box center [204, 156] width 131 height 14
type input "[PERSON_NAME]"
click at [206, 212] on input "Choice" at bounding box center [204, 206] width 131 height 14
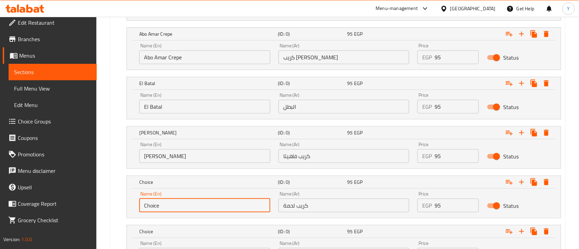
click at [206, 212] on input "Choice" at bounding box center [204, 206] width 131 height 14
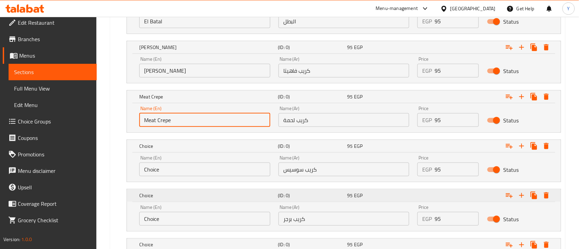
scroll to position [922, 0]
type input "Meat Crepe"
click at [188, 167] on input "Choice" at bounding box center [204, 169] width 131 height 14
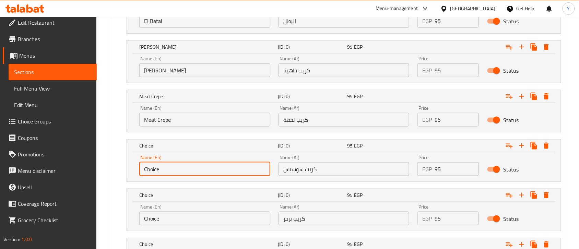
click at [188, 167] on input "Choice" at bounding box center [204, 169] width 131 height 14
type input "Hot Dog Crepe"
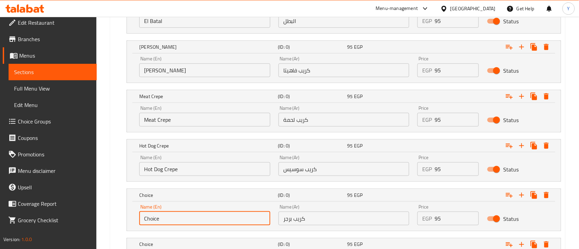
click at [176, 217] on input "Choice" at bounding box center [204, 219] width 131 height 14
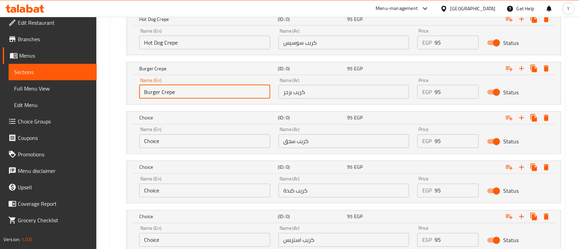
scroll to position [1051, 0]
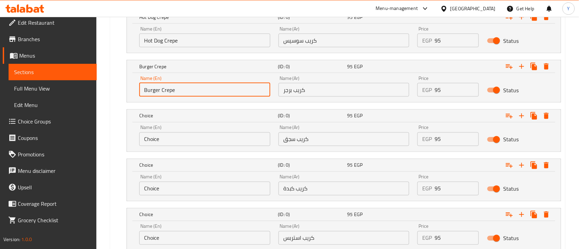
type input "Burger Crepe"
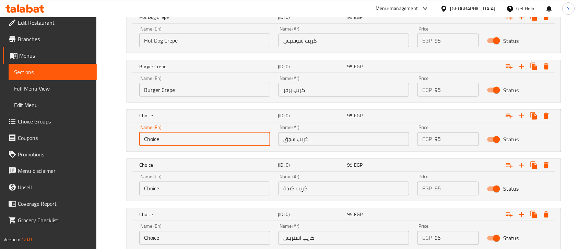
click at [196, 141] on input "Choice" at bounding box center [204, 139] width 131 height 14
type input "Sausage Crepe"
click at [195, 199] on div "Name (En) Choice Name (En)" at bounding box center [204, 185] width 139 height 29
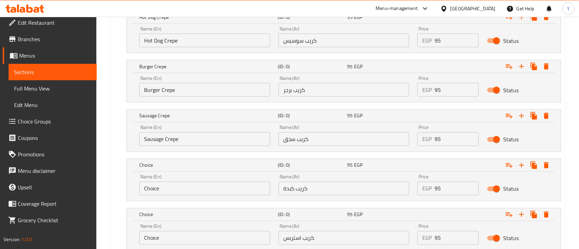
click at [195, 196] on input "Choice" at bounding box center [204, 189] width 131 height 14
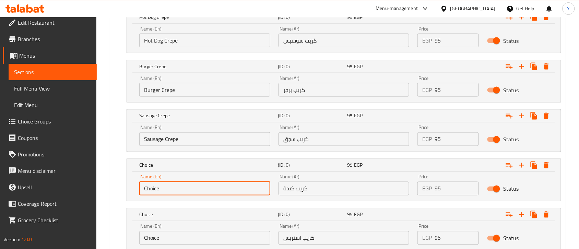
click at [195, 196] on input "Choice" at bounding box center [204, 189] width 131 height 14
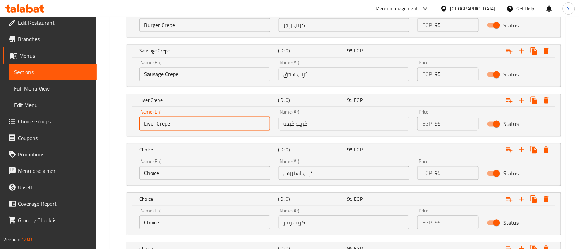
scroll to position [1180, 0]
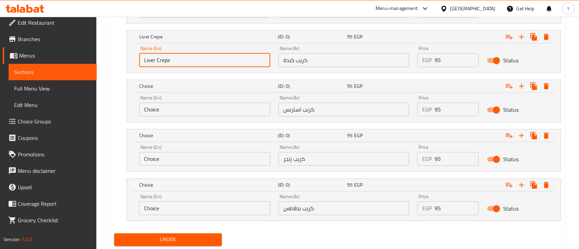
type input "Liver Crepe"
click at [181, 114] on input "Choice" at bounding box center [204, 110] width 131 height 14
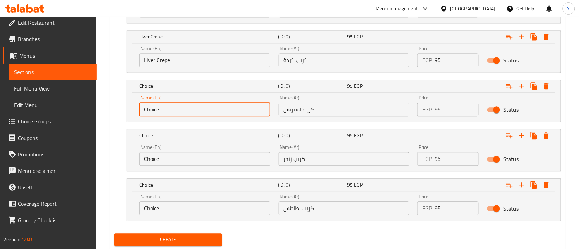
click at [181, 114] on input "Choice" at bounding box center [204, 110] width 131 height 14
type input "Strips Crepe"
click at [189, 159] on input "Choice" at bounding box center [204, 159] width 131 height 14
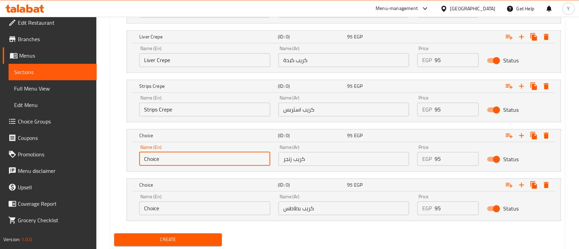
click at [189, 159] on input "Choice" at bounding box center [204, 159] width 131 height 14
type input "Zinger Crepe"
click at [207, 215] on input "Choice" at bounding box center [204, 208] width 131 height 14
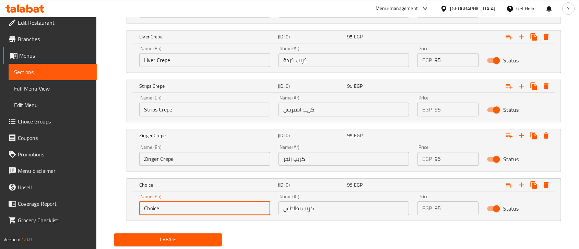
click at [207, 215] on input "Choice" at bounding box center [204, 208] width 131 height 14
type input "Fries Crepe"
click at [235, 233] on div "Create" at bounding box center [338, 240] width 453 height 18
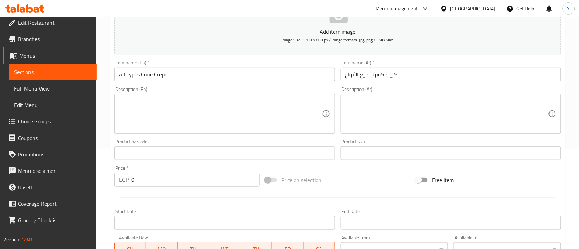
scroll to position [0, 0]
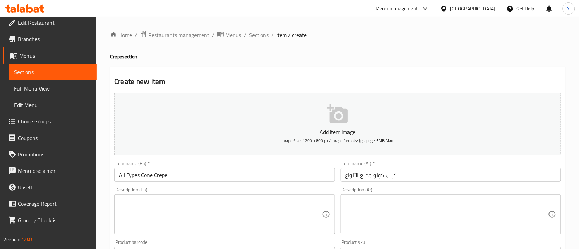
click at [227, 177] on input "All Types Cone Crepe" at bounding box center [224, 175] width 221 height 14
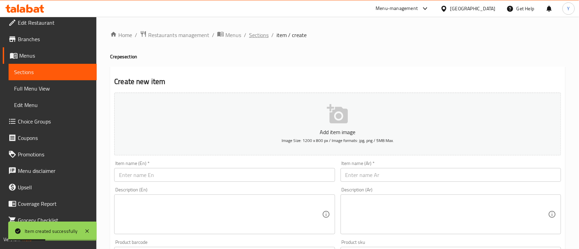
click at [259, 33] on span "Sections" at bounding box center [259, 35] width 20 height 8
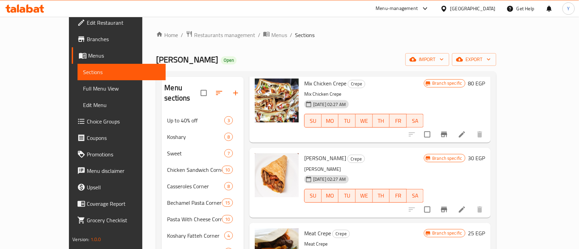
scroll to position [772, 0]
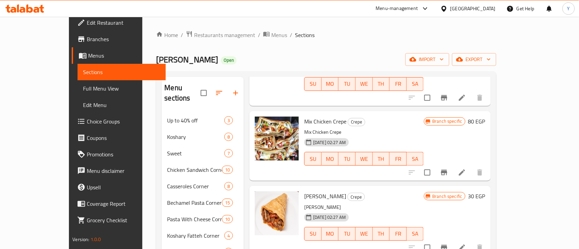
click at [486, 192] on h6 "30 EGP" at bounding box center [476, 197] width 17 height 10
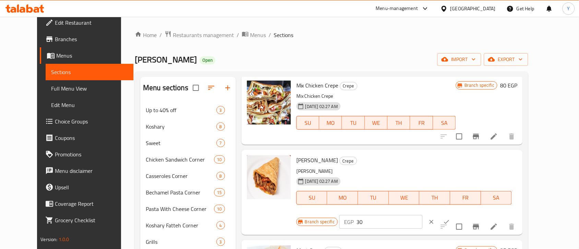
drag, startPoint x: 424, startPoint y: 160, endPoint x: 418, endPoint y: 160, distance: 6.2
click at [418, 215] on div "Branch specific EGP 30 ​" at bounding box center [381, 222] width 168 height 15
type input "75"
click at [450, 220] on icon "ok" at bounding box center [446, 222] width 5 height 4
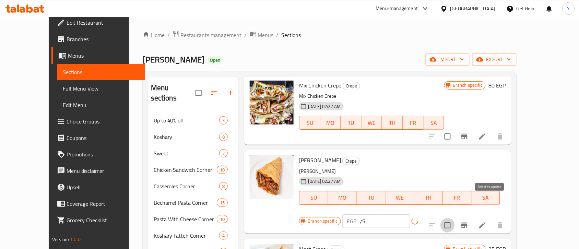
click at [455, 218] on input "checkbox" at bounding box center [448, 225] width 14 height 14
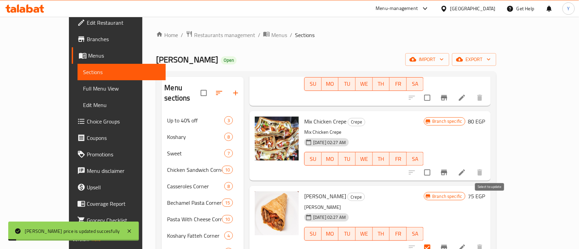
click at [435, 241] on input "checkbox" at bounding box center [427, 248] width 14 height 14
checkbox input "false"
click at [449, 244] on icon "Branch-specific-item" at bounding box center [444, 248] width 8 height 8
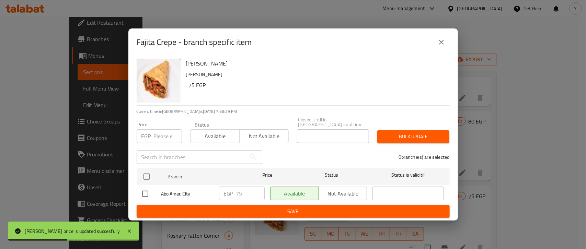
click at [447, 44] on button "close" at bounding box center [441, 42] width 16 height 16
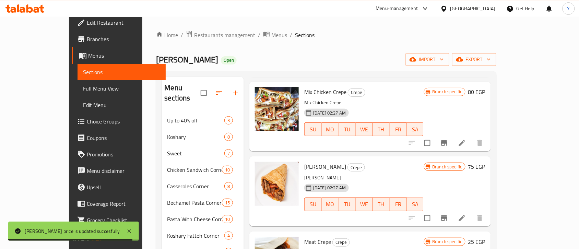
scroll to position [815, 0]
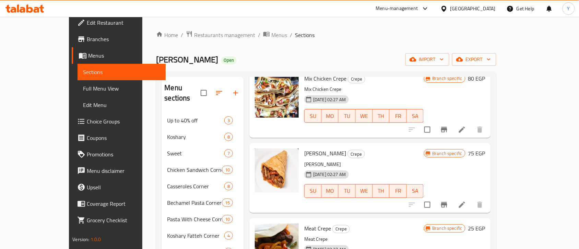
click at [486, 224] on h6 "25 EGP" at bounding box center [476, 229] width 17 height 10
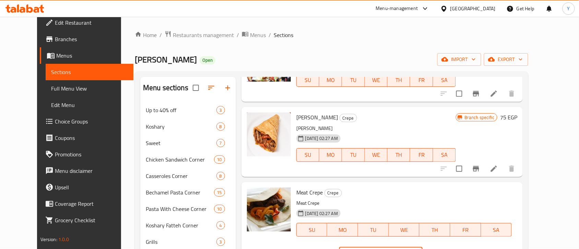
type input "65"
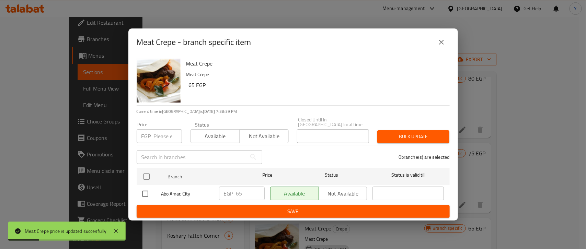
click at [443, 43] on icon "close" at bounding box center [441, 42] width 5 height 5
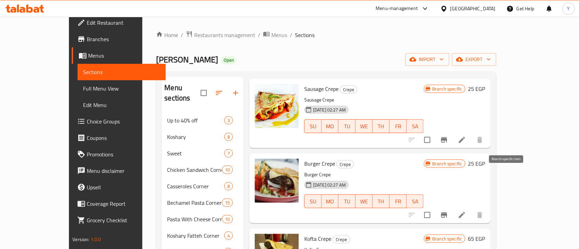
scroll to position [944, 0]
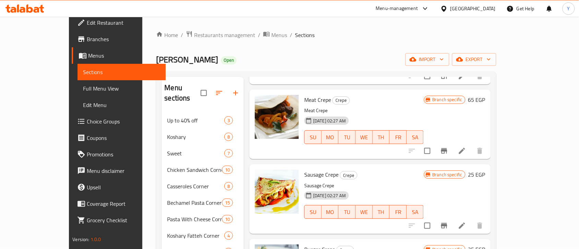
click at [472, 220] on li at bounding box center [462, 226] width 19 height 12
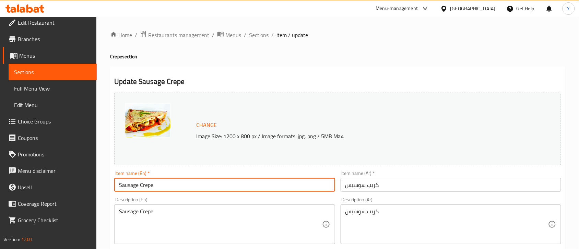
drag, startPoint x: 139, startPoint y: 186, endPoint x: 98, endPoint y: 186, distance: 40.8
type input "Hot Dog Crepe"
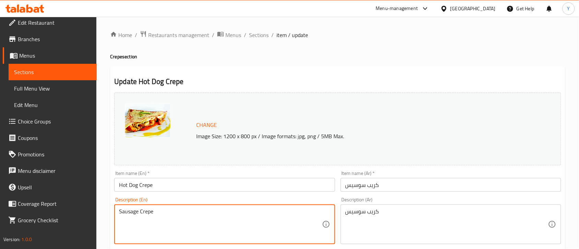
click at [169, 229] on textarea "Sausage Crepe" at bounding box center [220, 224] width 203 height 33
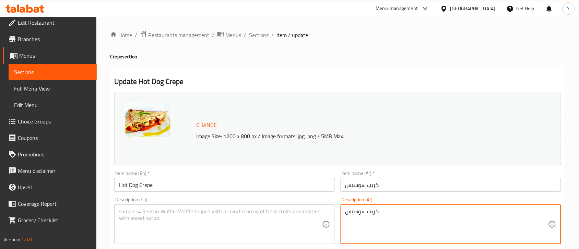
click at [359, 226] on textarea "كريب سوسيس" at bounding box center [447, 224] width 203 height 33
click at [245, 195] on div "Description (En) Description (En)" at bounding box center [225, 221] width 226 height 53
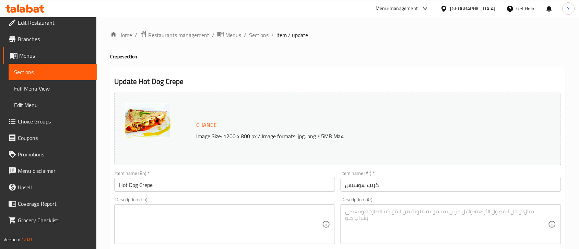
click at [244, 193] on div "Item name (En)   * Hot Dog Crepe Item name (En) *" at bounding box center [225, 181] width 226 height 26
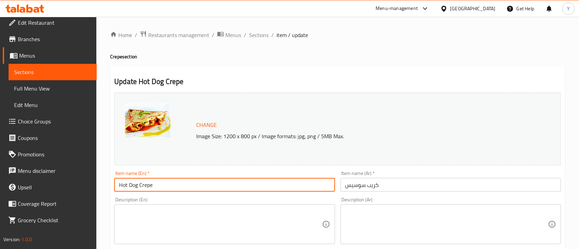
click at [244, 192] on input "Hot Dog Crepe" at bounding box center [224, 185] width 221 height 14
click at [243, 187] on input "Hot Dog Crepe" at bounding box center [224, 185] width 221 height 14
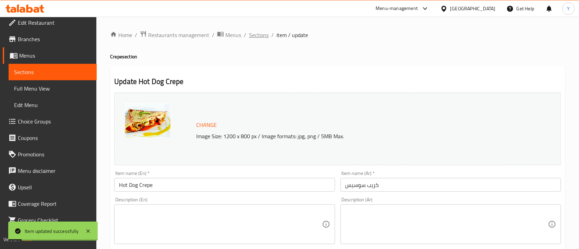
click at [252, 38] on span "Sections" at bounding box center [259, 35] width 20 height 8
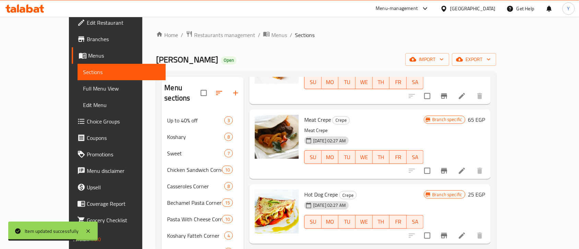
scroll to position [944, 0]
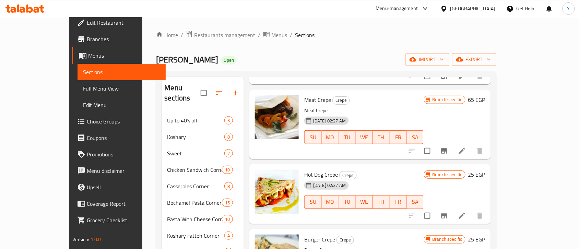
click at [486, 170] on h6 "25 EGP" at bounding box center [476, 175] width 17 height 10
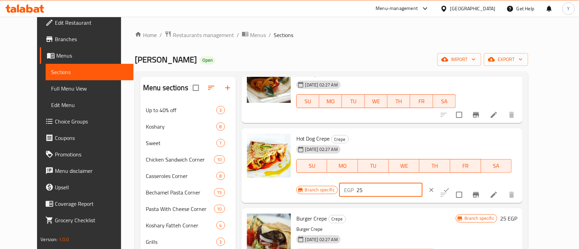
drag, startPoint x: 500, startPoint y: 135, endPoint x: 465, endPoint y: 137, distance: 35.1
click at [423, 183] on input "25" at bounding box center [390, 190] width 66 height 14
drag, startPoint x: 465, startPoint y: 137, endPoint x: 436, endPoint y: 137, distance: 28.8
click at [423, 183] on div "EGP 256 ​" at bounding box center [380, 190] width 83 height 14
type input "65"
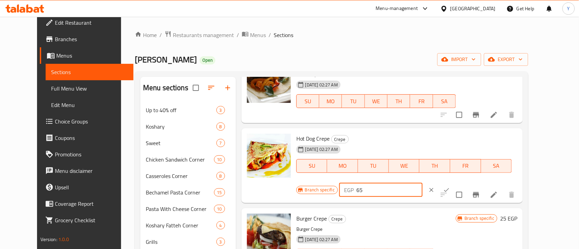
click at [450, 187] on icon "ok" at bounding box center [446, 190] width 7 height 7
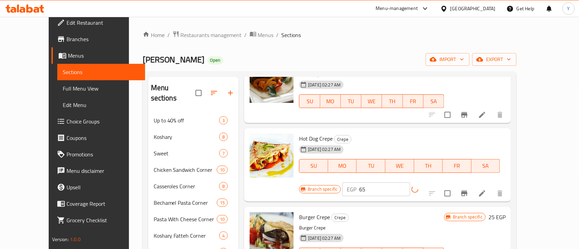
click at [469, 189] on icon "Branch-specific-item" at bounding box center [465, 193] width 8 height 8
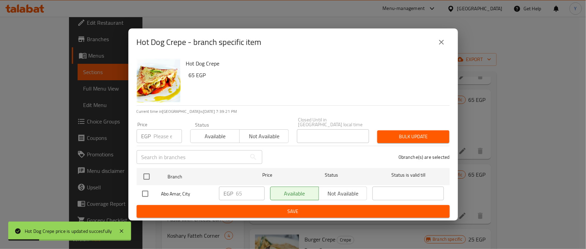
click at [436, 39] on button "close" at bounding box center [441, 42] width 16 height 16
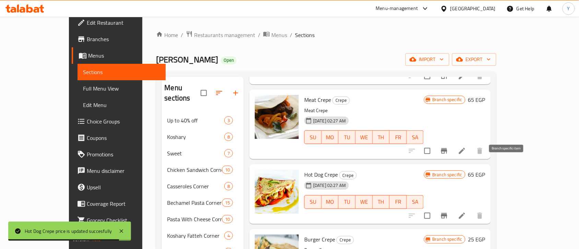
scroll to position [987, 0]
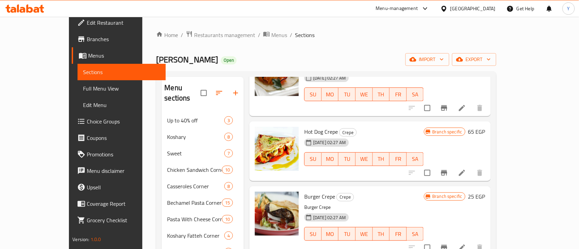
click at [486, 192] on h6 "25 EGP" at bounding box center [476, 197] width 17 height 10
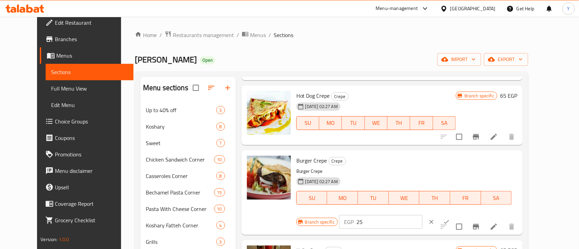
drag, startPoint x: 479, startPoint y: 157, endPoint x: 381, endPoint y: 151, distance: 98.0
click at [381, 153] on div "Burger Crepe Crepe Burger Crepe [DATE] 02:27 AM SU MO TU WE TH FR [PERSON_NAME]…" at bounding box center [407, 192] width 227 height 79
type input "65"
click at [450, 219] on icon "ok" at bounding box center [446, 222] width 7 height 7
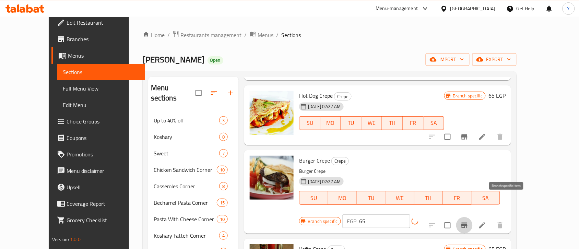
click at [469, 221] on icon "Branch-specific-item" at bounding box center [465, 225] width 8 height 8
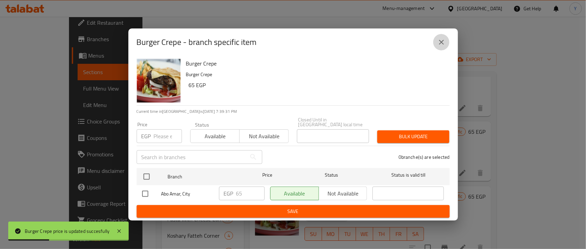
click at [439, 45] on icon "close" at bounding box center [441, 42] width 8 height 8
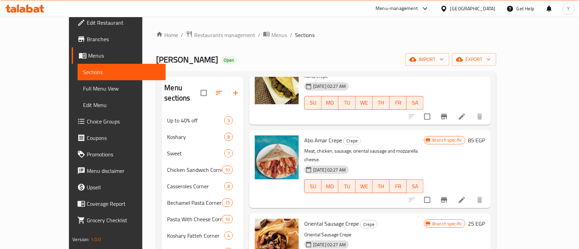
scroll to position [1201, 0]
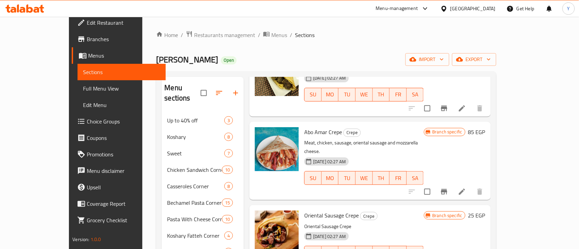
click at [486, 211] on h6 "25 EGP" at bounding box center [476, 216] width 17 height 10
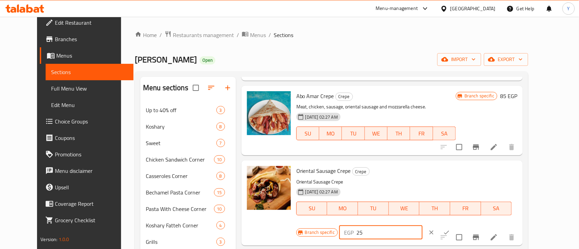
drag, startPoint x: 456, startPoint y: 165, endPoint x: 443, endPoint y: 165, distance: 13.4
click at [423, 226] on div "EGP 25 ​" at bounding box center [380, 233] width 83 height 14
type input "65"
click at [454, 225] on button "ok" at bounding box center [446, 232] width 15 height 15
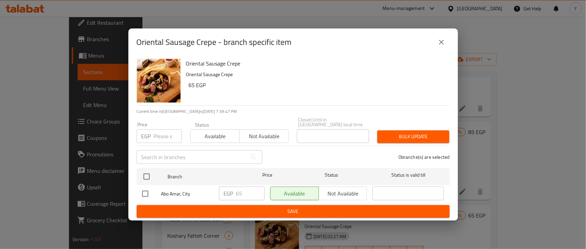
click at [447, 44] on button "close" at bounding box center [441, 42] width 16 height 16
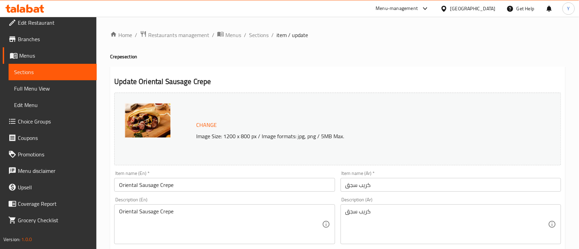
click at [128, 185] on input "Oriental Sausage Crepe" at bounding box center [224, 185] width 221 height 14
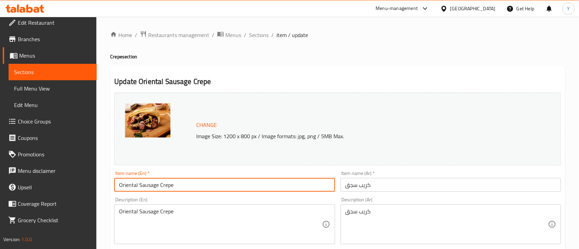
click at [128, 185] on input "Oriental Sausage Crepe" at bounding box center [224, 185] width 221 height 14
type input "Sausage Crepe"
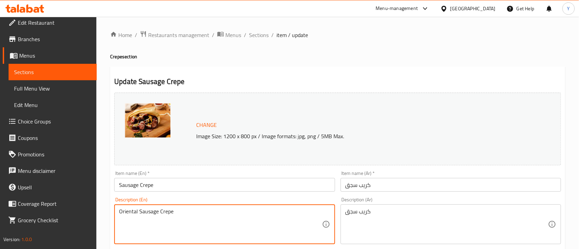
click at [153, 225] on textarea "Oriental Sausage Crepe" at bounding box center [220, 224] width 203 height 33
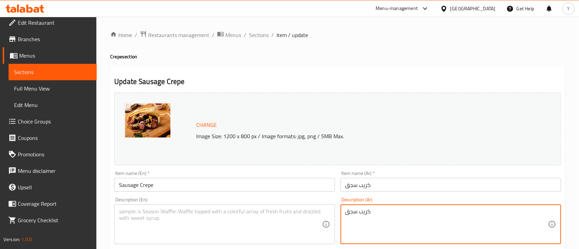
click at [355, 224] on textarea "كريب سجق" at bounding box center [447, 224] width 203 height 33
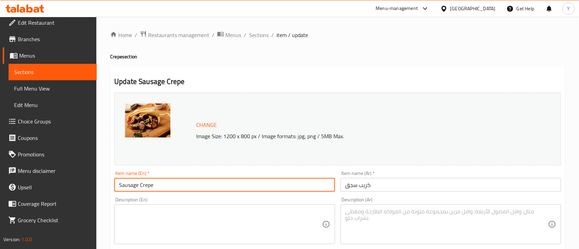
click at [210, 191] on input "Sausage Crepe" at bounding box center [224, 185] width 221 height 14
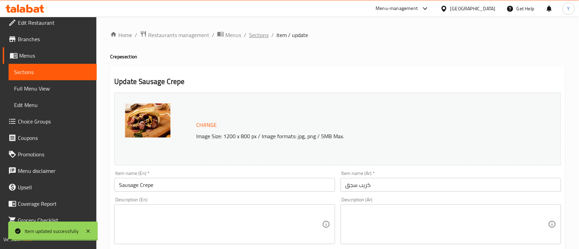
click at [259, 36] on span "Sections" at bounding box center [259, 35] width 20 height 8
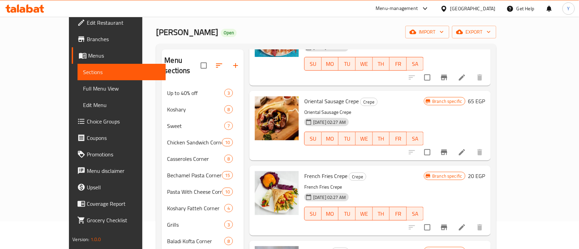
scroll to position [43, 0]
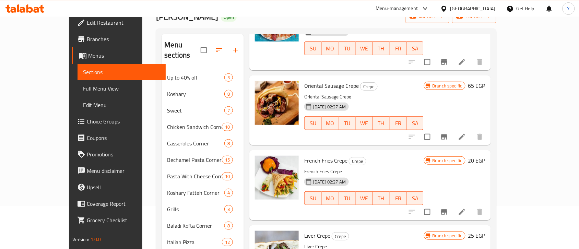
click at [486, 231] on h6 "25 EGP" at bounding box center [476, 236] width 17 height 10
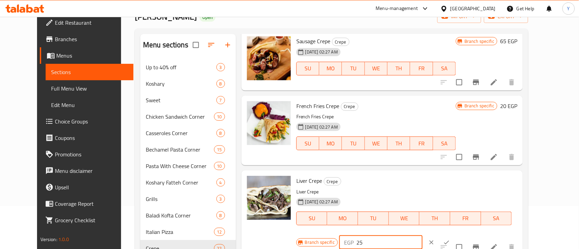
scroll to position [1278, 0]
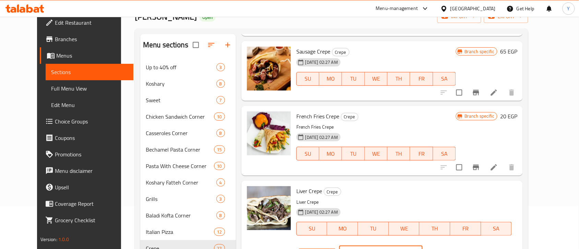
click at [423, 246] on input "25" at bounding box center [390, 253] width 66 height 14
type input "65"
click at [450, 249] on icon "ok" at bounding box center [446, 253] width 7 height 7
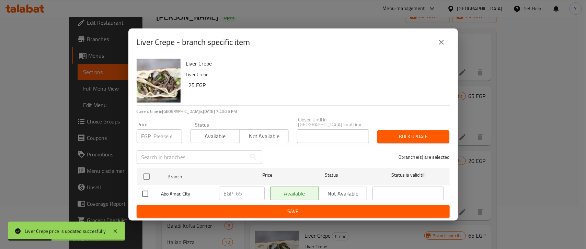
click at [441, 43] on icon "close" at bounding box center [441, 42] width 8 height 8
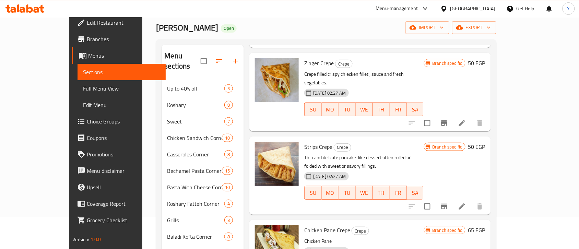
scroll to position [248, 0]
click at [486, 142] on h6 "50 EGP" at bounding box center [476, 147] width 17 height 10
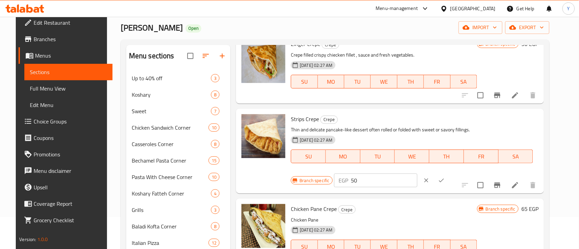
drag, startPoint x: 471, startPoint y: 123, endPoint x: 436, endPoint y: 119, distance: 35.2
click at [418, 174] on div "EGP 50 ​" at bounding box center [375, 181] width 83 height 14
type input "75"
click at [445, 177] on icon "ok" at bounding box center [441, 180] width 7 height 7
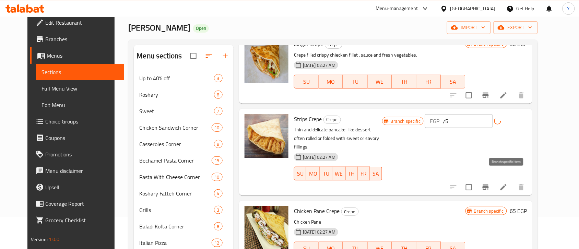
click at [490, 183] on icon "Branch-specific-item" at bounding box center [486, 187] width 8 height 8
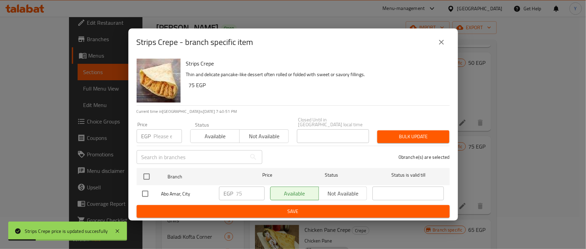
click at [436, 43] on button "close" at bounding box center [441, 42] width 16 height 16
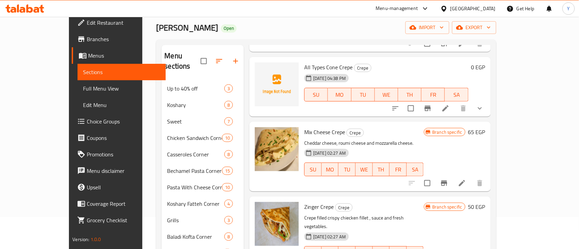
scroll to position [119, 0]
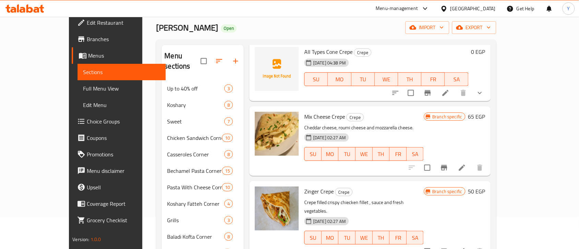
click at [486, 187] on h6 "50 EGP" at bounding box center [476, 192] width 17 height 10
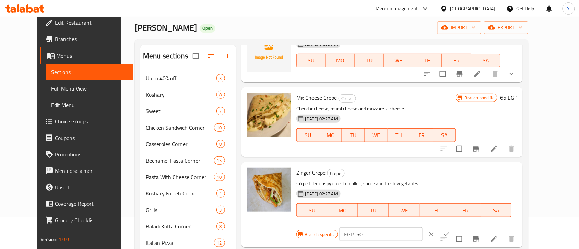
drag, startPoint x: 486, startPoint y: 176, endPoint x: 421, endPoint y: 177, distance: 64.2
click at [421, 227] on div "Branch specific EGP 50 ​" at bounding box center [381, 234] width 168 height 15
type input "75"
click at [520, 167] on div "Zinger Crepe Crepe Crepe filled crispy chiecken fillet , sauce and fresh vegeta…" at bounding box center [407, 204] width 227 height 79
click at [450, 231] on icon "ok" at bounding box center [446, 234] width 7 height 7
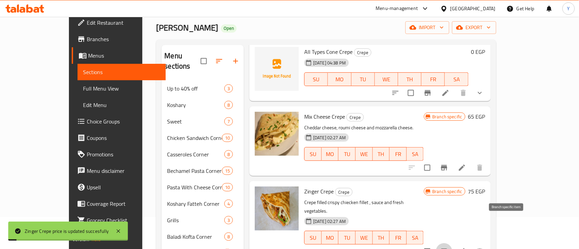
click at [453, 243] on button "Branch-specific-item" at bounding box center [444, 251] width 16 height 16
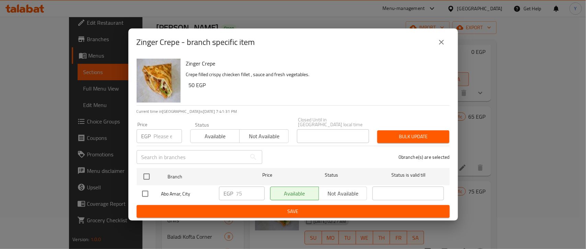
click at [443, 46] on icon "close" at bounding box center [441, 42] width 8 height 8
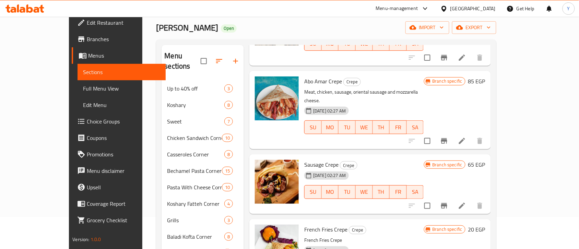
scroll to position [1235, 0]
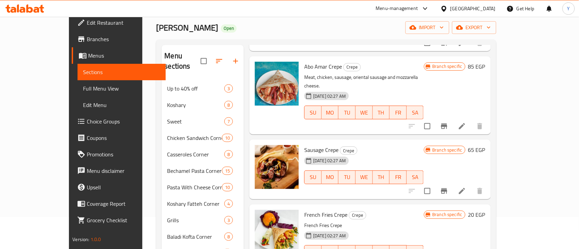
click at [486, 210] on div "Branch specific 20 EGP" at bounding box center [454, 215] width 61 height 10
click at [486, 210] on h6 "20 EGP" at bounding box center [476, 215] width 17 height 10
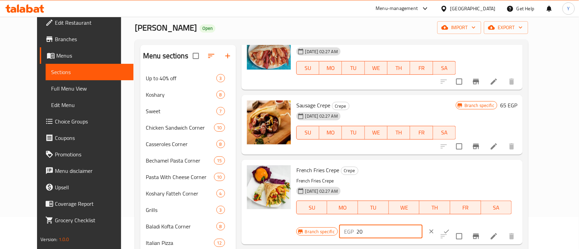
drag, startPoint x: 477, startPoint y: 163, endPoint x: 399, endPoint y: 166, distance: 78.3
click at [399, 224] on div "Branch specific EGP 20 ​" at bounding box center [381, 231] width 168 height 15
type input "55"
click at [450, 230] on icon "ok" at bounding box center [446, 232] width 5 height 4
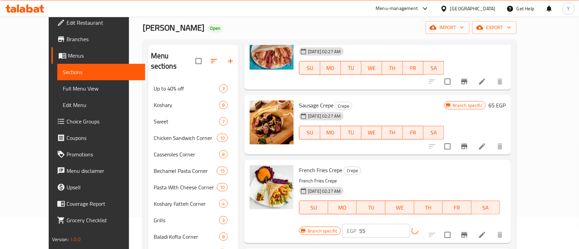
click at [469, 231] on icon "Branch-specific-item" at bounding box center [465, 235] width 8 height 8
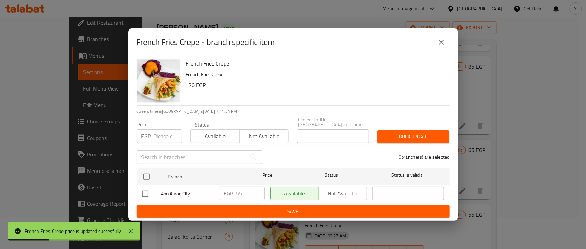
click at [437, 45] on icon "close" at bounding box center [441, 42] width 8 height 8
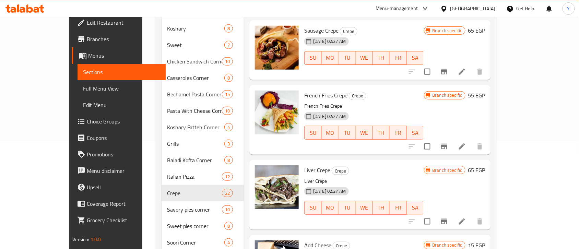
scroll to position [204, 0]
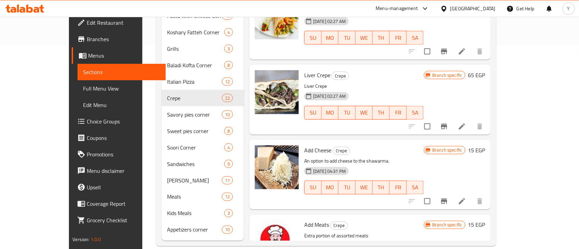
click at [486, 146] on h6 "15 EGP" at bounding box center [476, 151] width 17 height 10
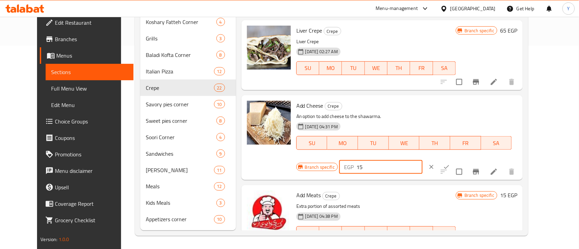
drag, startPoint x: 483, startPoint y: 101, endPoint x: 433, endPoint y: 103, distance: 49.8
click at [433, 160] on div "Branch specific EGP 15 ​" at bounding box center [381, 167] width 168 height 15
type input "20"
click at [450, 164] on icon "ok" at bounding box center [446, 167] width 7 height 7
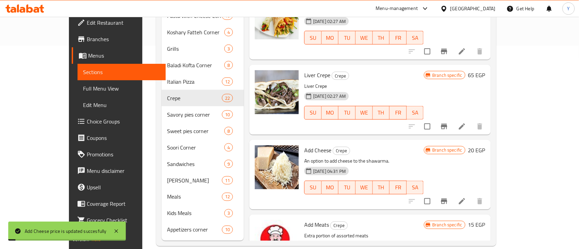
click at [486, 220] on h6 "15 EGP" at bounding box center [476, 225] width 17 height 10
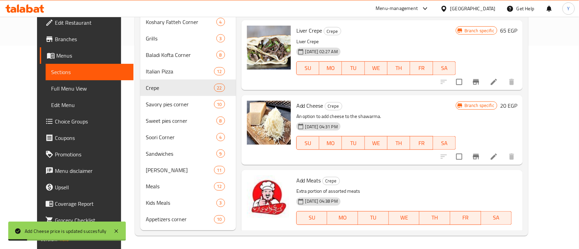
drag, startPoint x: 467, startPoint y: 173, endPoint x: 433, endPoint y: 176, distance: 33.8
click at [433, 235] on div "Branch specific EGP 15 ​" at bounding box center [381, 242] width 168 height 15
type input "20"
click at [450, 240] on icon "ok" at bounding box center [446, 242] width 5 height 4
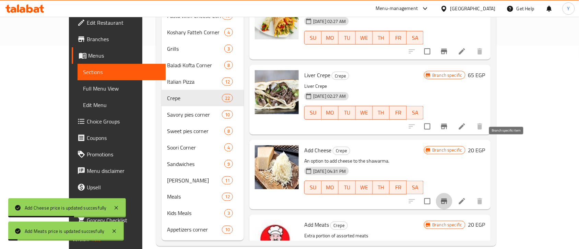
click at [453, 193] on button "Branch-specific-item" at bounding box center [444, 201] width 16 height 16
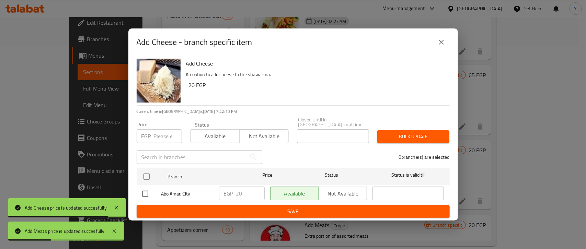
click at [438, 42] on icon "close" at bounding box center [441, 42] width 8 height 8
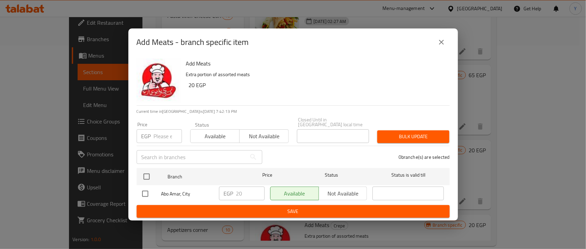
click at [442, 43] on icon "close" at bounding box center [441, 42] width 8 height 8
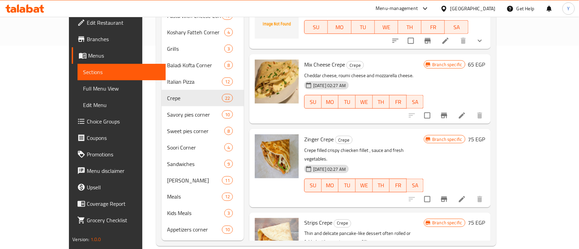
scroll to position [0, 0]
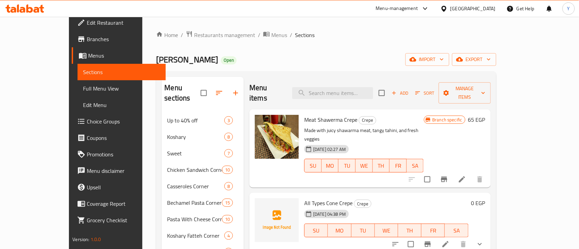
click at [290, 60] on div "Abo Amar Open import export" at bounding box center [326, 59] width 340 height 13
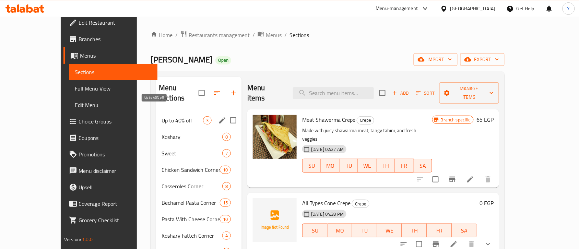
click at [162, 116] on span "Up to 40% off" at bounding box center [183, 120] width 42 height 8
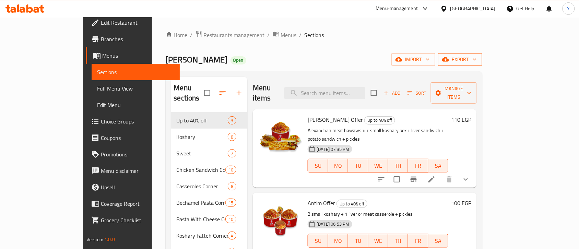
click at [449, 62] on icon "button" at bounding box center [445, 59] width 7 height 7
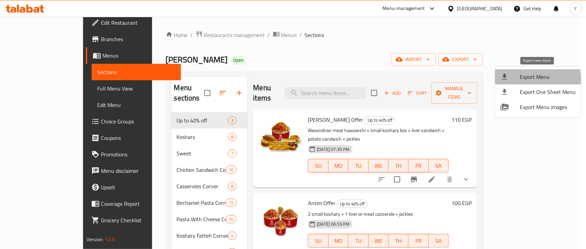
click at [521, 82] on li "Export Menu" at bounding box center [538, 76] width 86 height 15
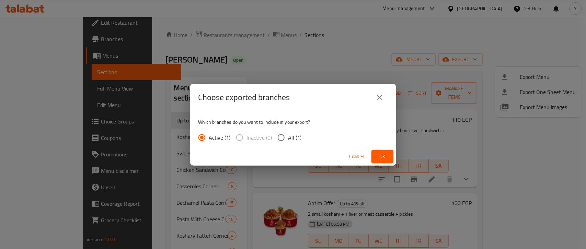
click at [277, 134] on input "All (1)" at bounding box center [281, 137] width 14 height 14
radio input "true"
click at [380, 155] on span "Ok" at bounding box center [382, 156] width 11 height 9
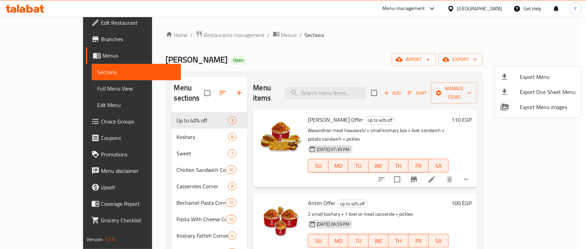
click at [275, 62] on div at bounding box center [293, 124] width 586 height 249
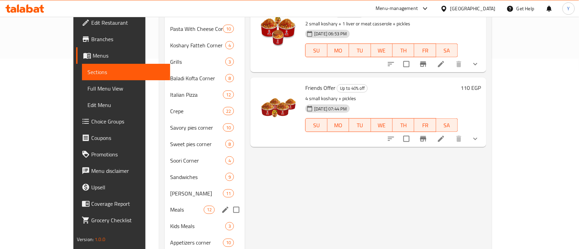
scroll to position [75, 0]
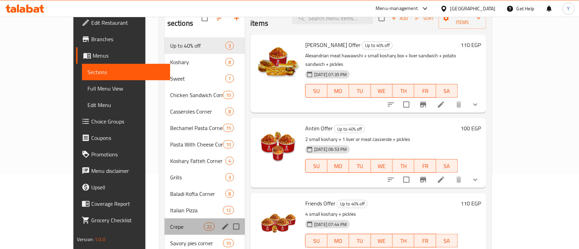
click at [165, 219] on div "Crepe 22" at bounding box center [205, 227] width 81 height 16
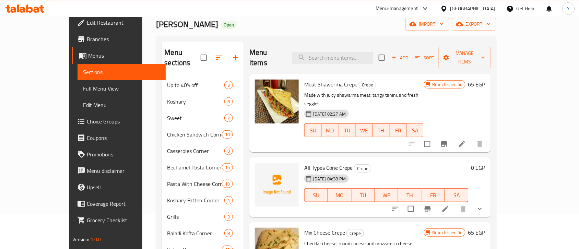
scroll to position [32, 0]
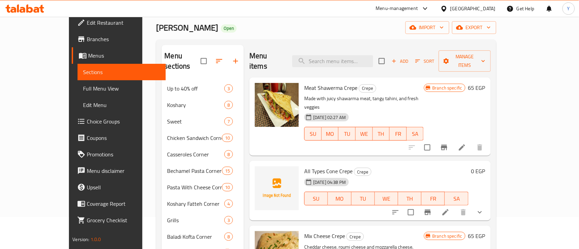
click at [409, 57] on span "Add" at bounding box center [400, 61] width 19 height 8
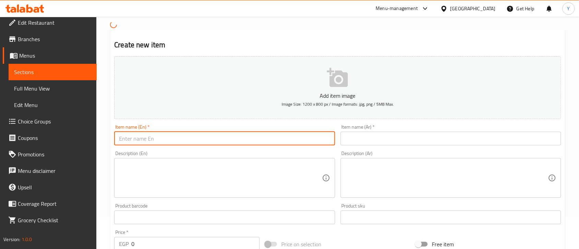
click at [257, 142] on input "text" at bounding box center [224, 139] width 221 height 14
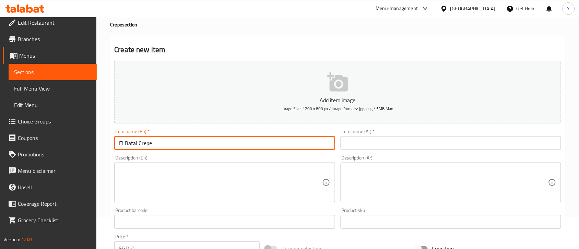
type input "El Batal Crepe"
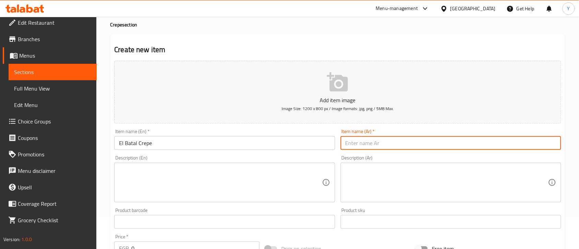
click at [354, 144] on input "text" at bounding box center [451, 143] width 221 height 14
type input "البطل"
click at [390, 173] on textarea at bounding box center [447, 182] width 203 height 33
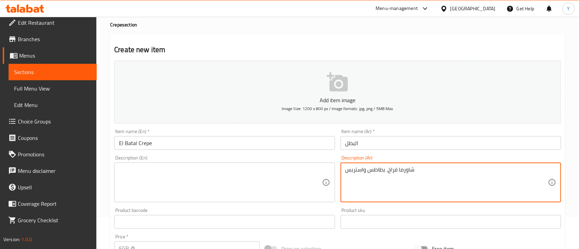
type textarea "شاورما فراخ، بطاطس واستربس"
click at [310, 187] on textarea at bounding box center [220, 182] width 203 height 33
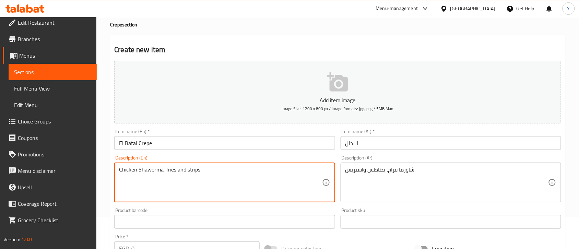
type textarea "Chicken Shawerma, fries and strips"
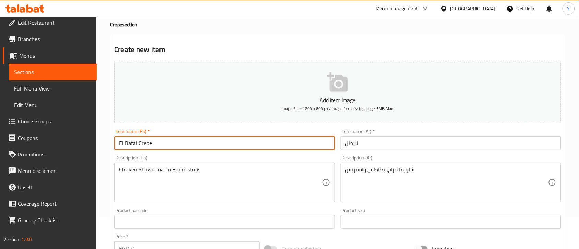
click at [148, 138] on input "El Batal Crepe" at bounding box center [224, 143] width 221 height 14
type input "El Batal"
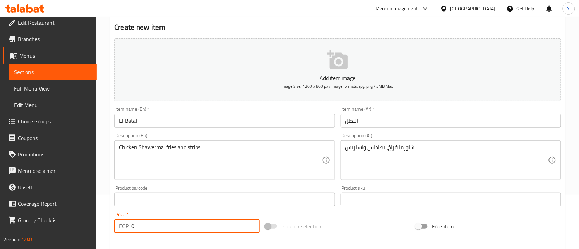
scroll to position [77, 0]
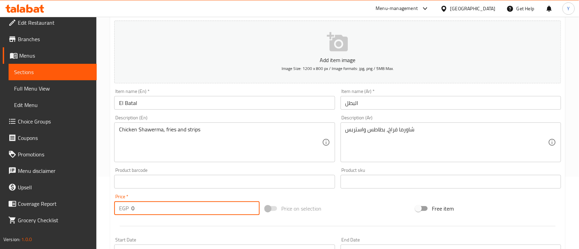
drag, startPoint x: 160, startPoint y: 245, endPoint x: 120, endPoint y: 246, distance: 39.8
click at [120, 246] on div "Add item image Image Size: 1200 x 800 px / Image formats: jpg, png / 5MB Max. I…" at bounding box center [338, 166] width 453 height 296
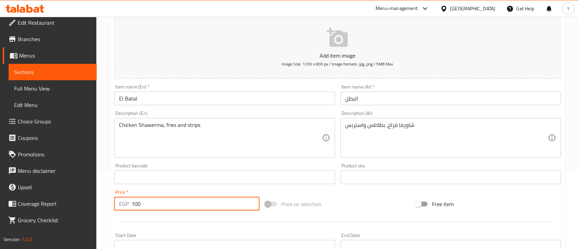
type input "100"
click at [170, 101] on input "El Batal" at bounding box center [224, 99] width 221 height 14
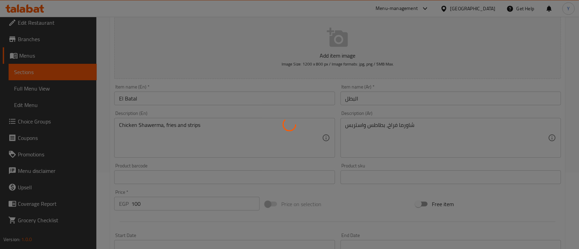
type input "0"
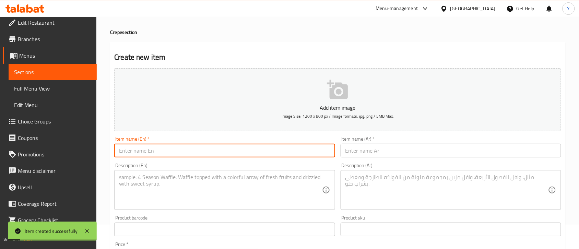
scroll to position [0, 0]
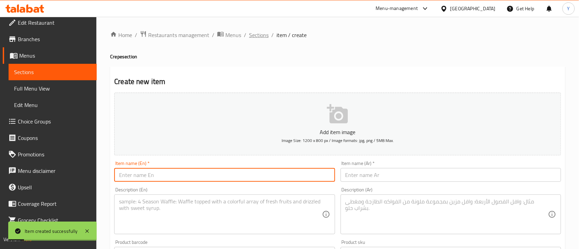
click at [257, 37] on span "Sections" at bounding box center [259, 35] width 20 height 8
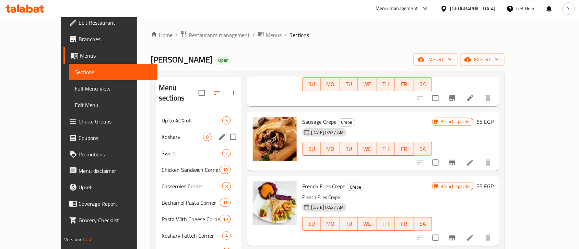
drag, startPoint x: 145, startPoint y: 122, endPoint x: 193, endPoint y: 108, distance: 50.0
click at [156, 129] on div "Koshary 8" at bounding box center [199, 137] width 86 height 16
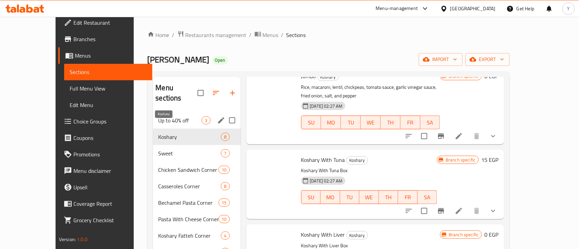
scroll to position [250, 0]
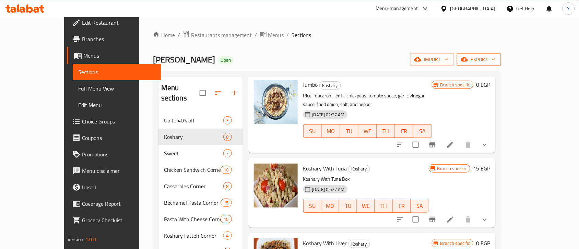
click at [496, 61] on span "export" at bounding box center [479, 59] width 33 height 9
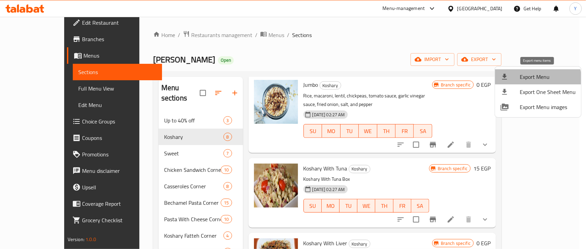
click at [535, 81] on span "Export Menu" at bounding box center [548, 77] width 56 height 8
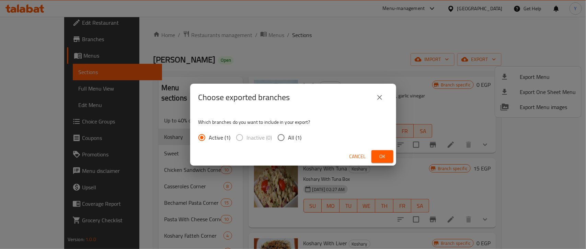
click at [284, 139] on input "All (1)" at bounding box center [281, 137] width 14 height 14
radio input "true"
click at [382, 158] on span "Ok" at bounding box center [382, 156] width 11 height 9
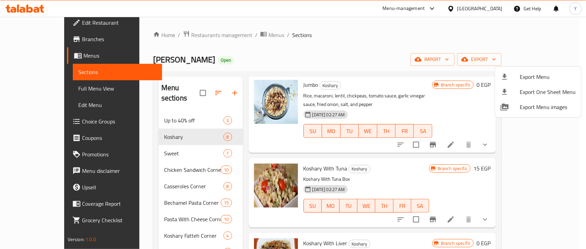
click at [29, 8] on div at bounding box center [293, 124] width 586 height 249
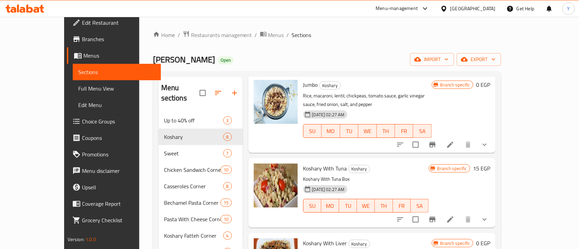
click at [29, 8] on icon at bounding box center [29, 8] width 7 height 8
